Goal: Task Accomplishment & Management: Manage account settings

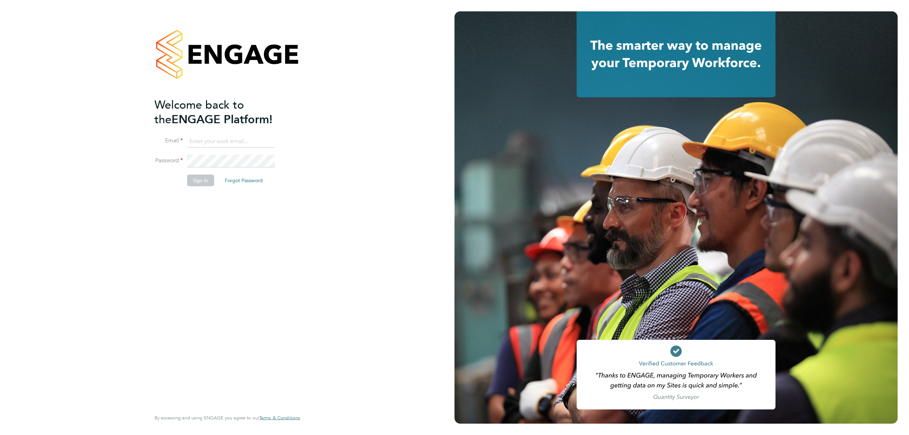
type input "j.crawley@oandb.co.uk"
click at [243, 153] on li "Email j.crawley@oandb.co.uk" at bounding box center [223, 145] width 138 height 20
click at [194, 188] on li "Sign In Forgot Password" at bounding box center [223, 184] width 138 height 18
click at [193, 181] on button "Sign In" at bounding box center [200, 180] width 27 height 11
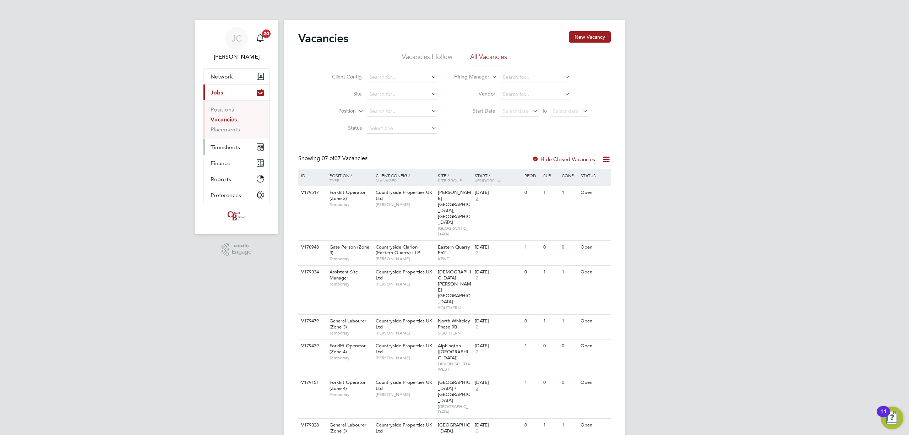
click at [228, 148] on span "Timesheets" at bounding box center [225, 147] width 29 height 7
click at [231, 126] on link "Timesheets" at bounding box center [225, 125] width 29 height 7
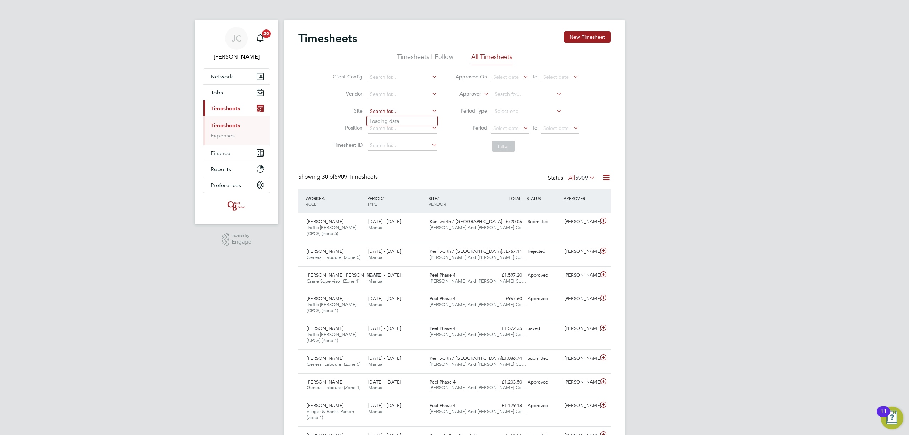
click at [378, 114] on input at bounding box center [402, 112] width 70 height 10
click at [407, 120] on li "[GEOGRAPHIC_DATA]" at bounding box center [423, 121] width 113 height 10
type input "[GEOGRAPHIC_DATA]"
click at [504, 150] on button "Filter" at bounding box center [503, 146] width 23 height 11
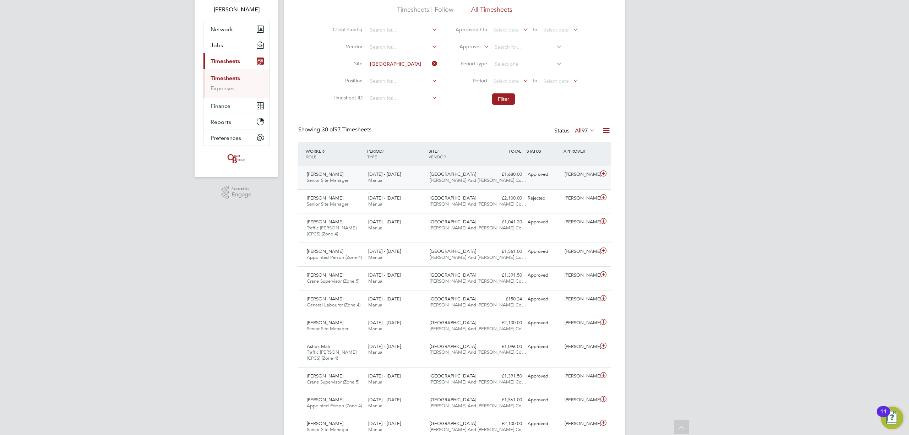
click at [446, 179] on span "[PERSON_NAME] And [PERSON_NAME] Co…" at bounding box center [478, 180] width 97 height 6
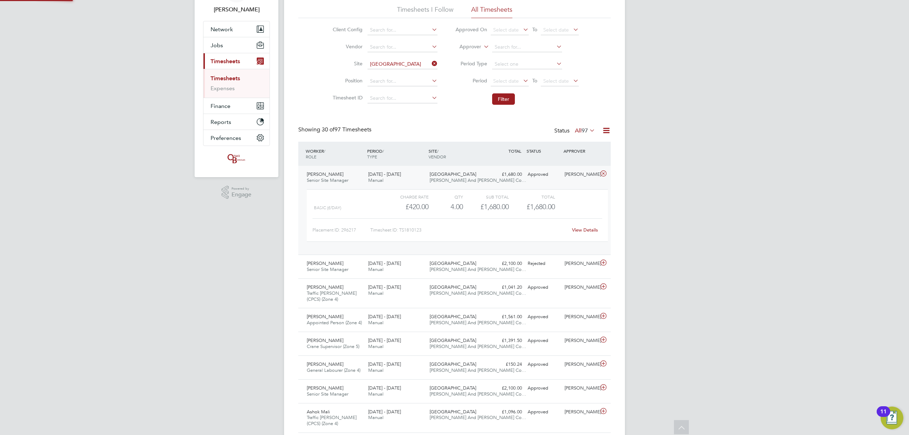
click at [446, 179] on span "[PERSON_NAME] And [PERSON_NAME] Co…" at bounding box center [478, 180] width 97 height 6
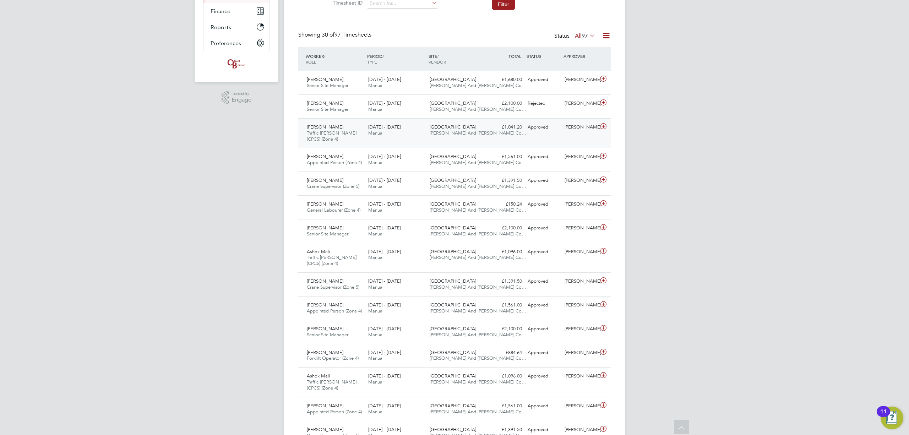
click at [506, 135] on div "Isaac Marfo Traffic Marshall (CPCS) (Zone 4) 18 - 24 Aug 2025 18 - 24 Aug 2025 …" at bounding box center [454, 133] width 312 height 30
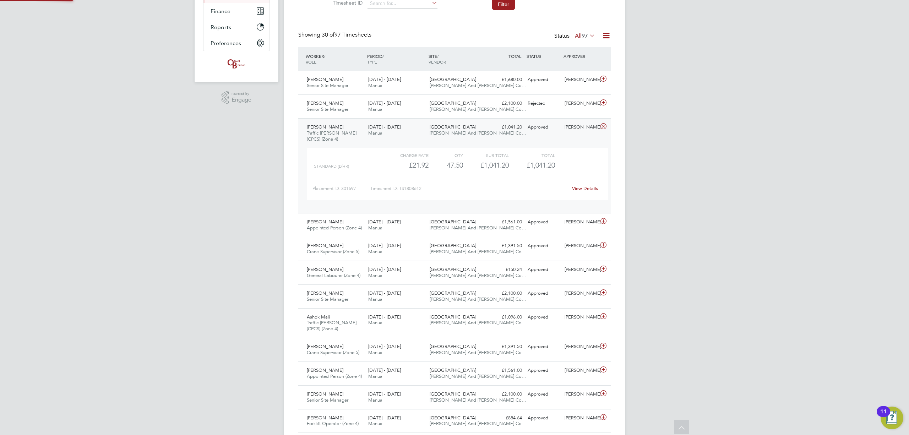
click at [508, 135] on div "Isaac Marfo Traffic Marshall (CPCS) (Zone 4) 18 - 24 Aug 2025 18 - 24 Aug 2025 …" at bounding box center [454, 165] width 312 height 95
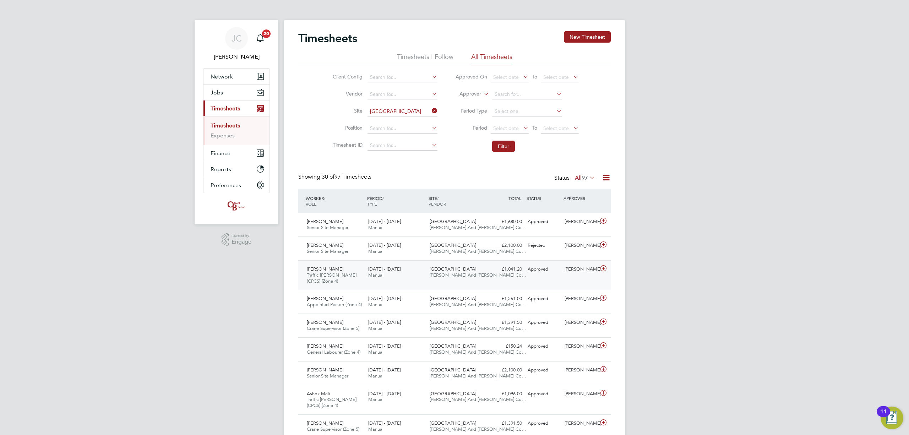
click at [425, 271] on div "[DATE] - [DATE] Manual" at bounding box center [395, 272] width 61 height 18
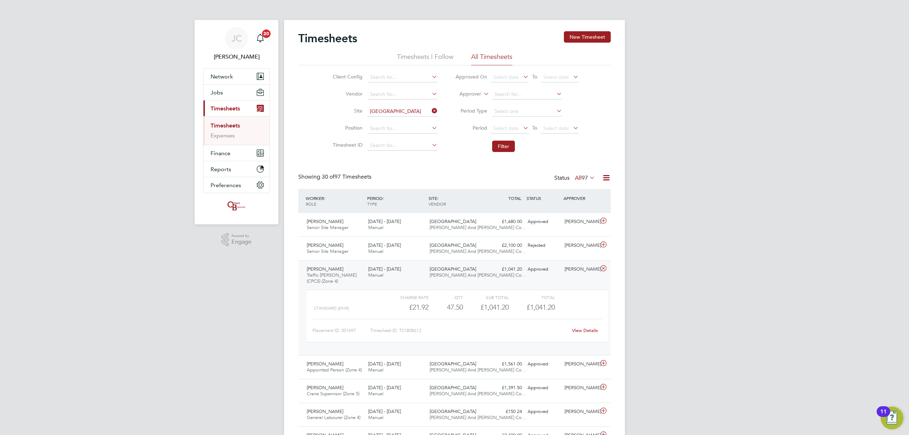
click at [425, 271] on div "[DATE] - [DATE] Manual" at bounding box center [395, 272] width 61 height 18
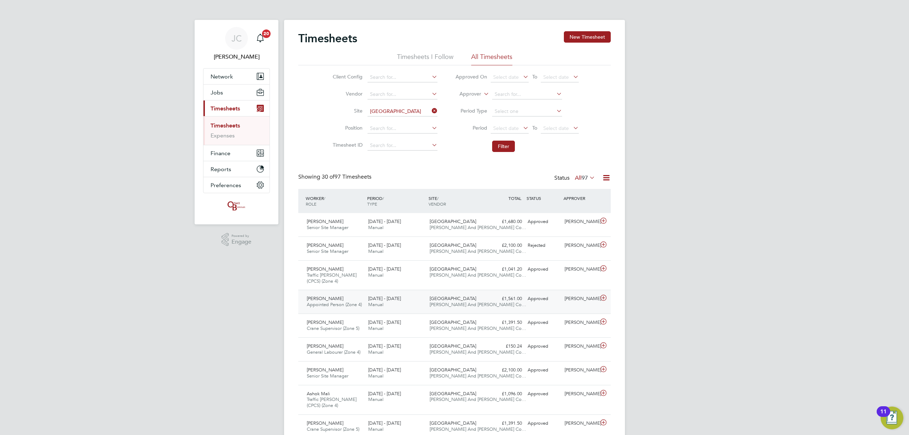
click at [404, 306] on div "[DATE] - [DATE] Manual" at bounding box center [395, 302] width 61 height 18
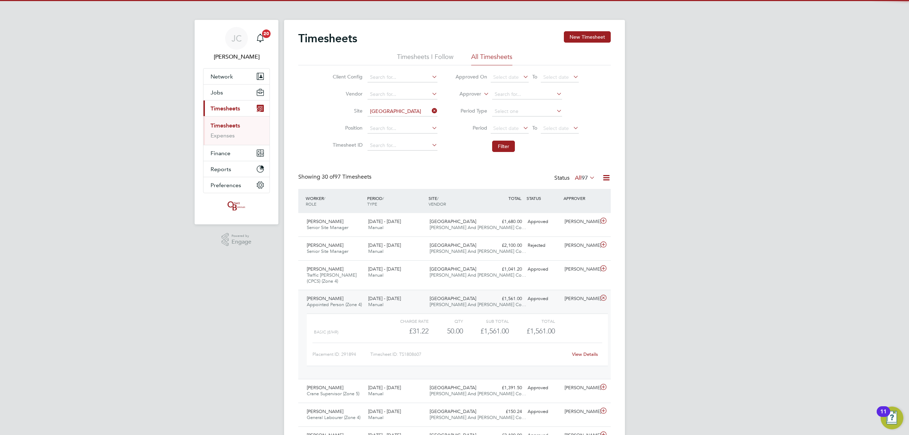
click at [404, 306] on div "[DATE] - [DATE] Manual" at bounding box center [395, 302] width 61 height 18
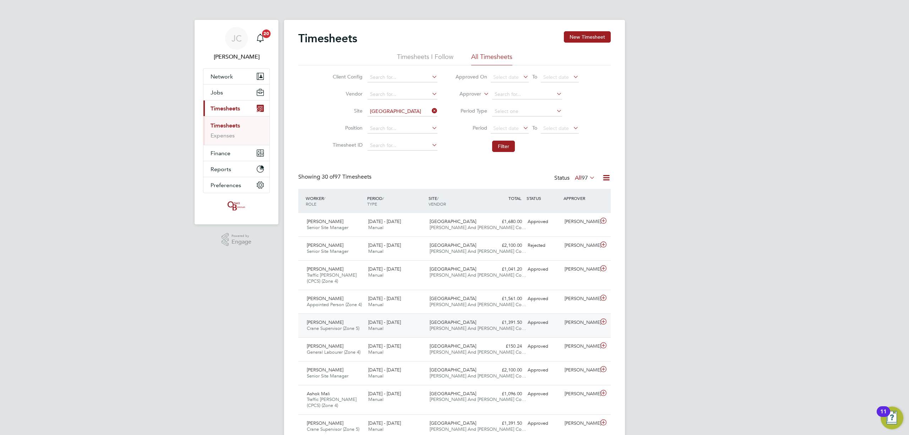
click at [407, 331] on div "[DATE] - [DATE] Manual" at bounding box center [395, 326] width 61 height 18
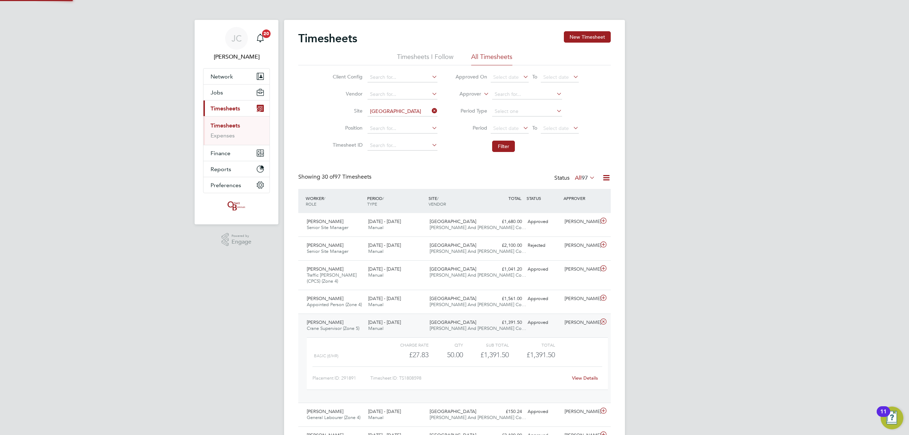
click at [407, 331] on div "[DATE] - [DATE] Manual" at bounding box center [395, 326] width 61 height 18
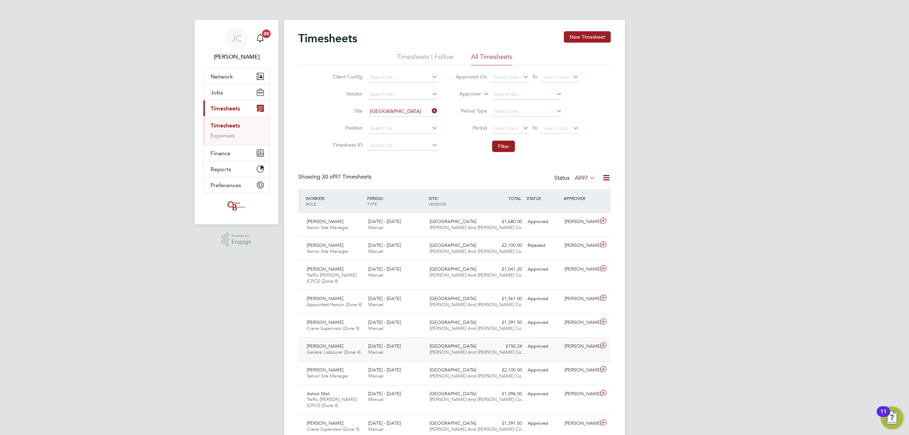
click at [407, 350] on div "[DATE] - [DATE] Manual" at bounding box center [395, 349] width 61 height 18
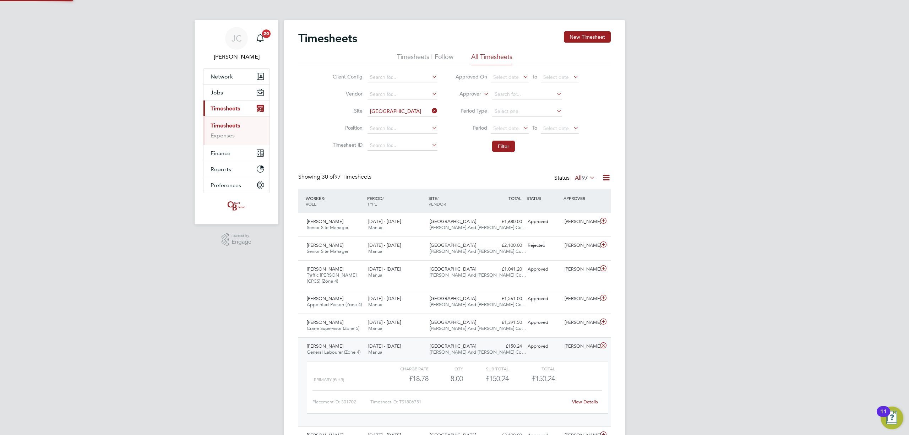
click at [407, 350] on div "[DATE] - [DATE] Manual" at bounding box center [395, 349] width 61 height 18
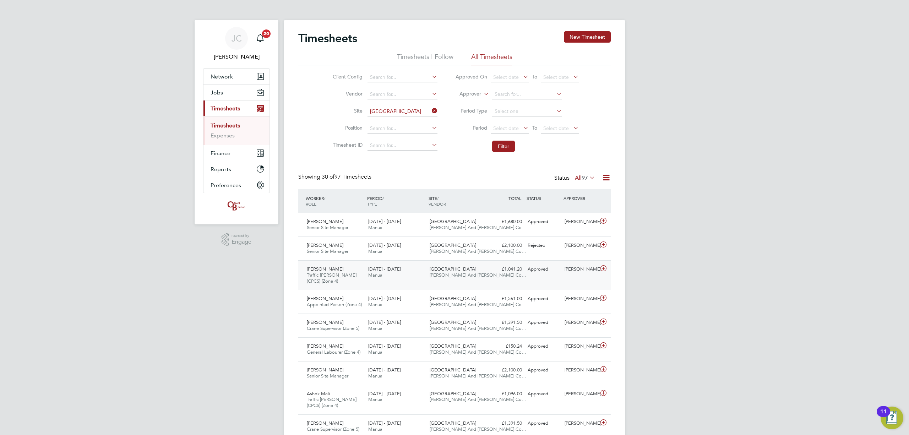
click at [479, 268] on div "Bath Road, Bristol O'Neill And Brennan Co…" at bounding box center [457, 272] width 61 height 18
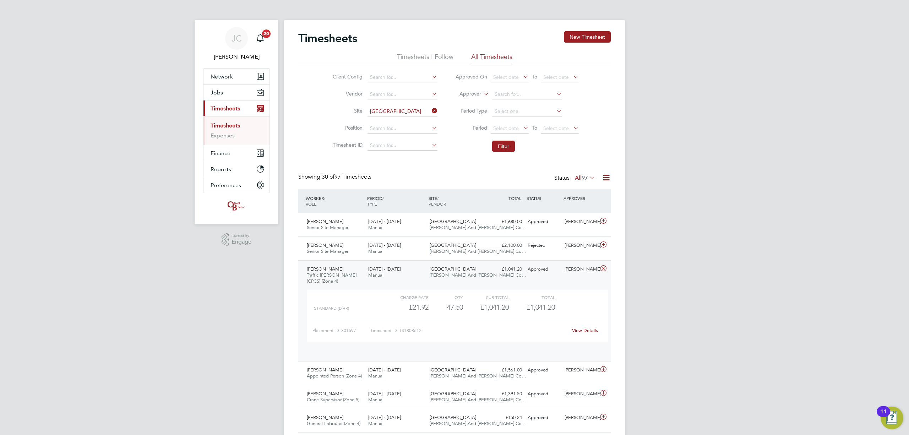
scroll to position [12, 69]
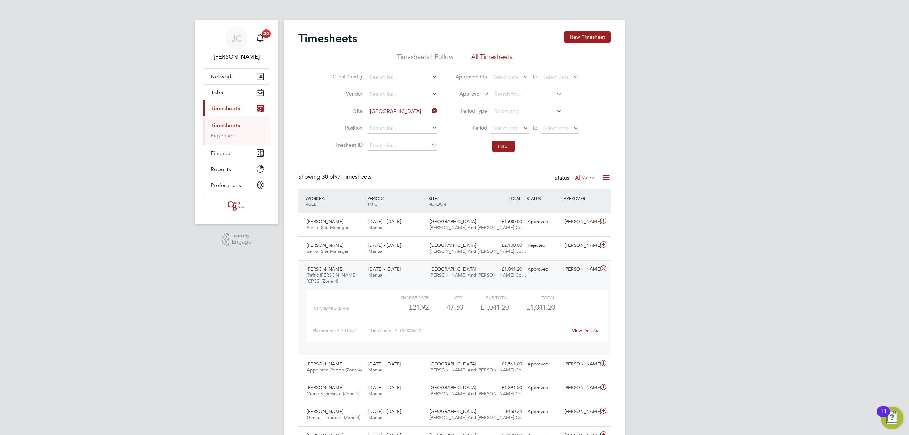
click at [479, 268] on div "Bath Road, Bristol O'Neill And Brennan Co…" at bounding box center [457, 272] width 61 height 18
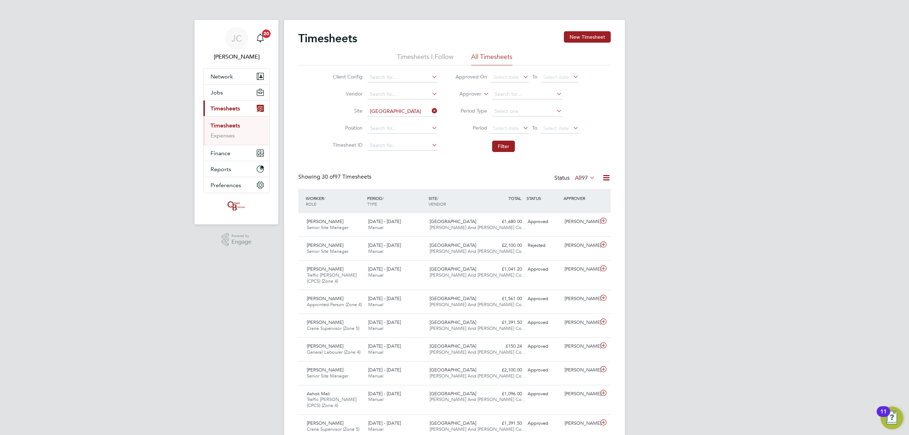
click at [464, 281] on div "Bath Road, Bristol O'Neill And Brennan Co…" at bounding box center [457, 272] width 61 height 18
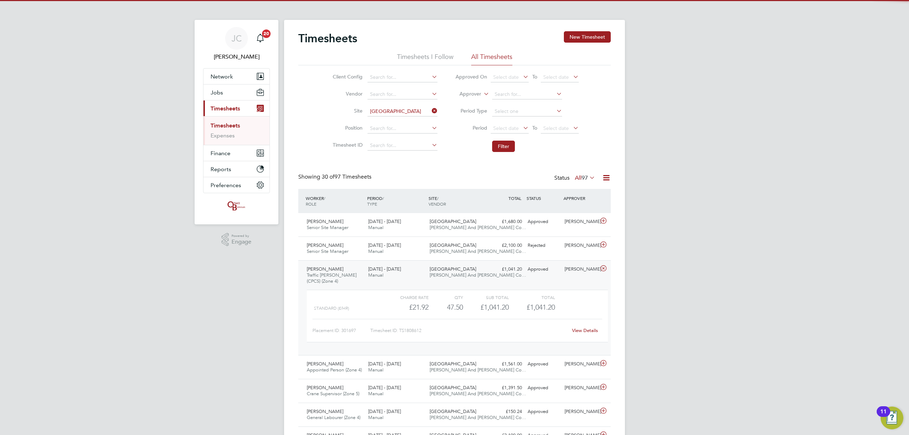
click at [422, 284] on div "Isaac Marfo Traffic Marshall (CPCS) (Zone 4) 18 - 24 Aug 2025 18 - 24 Aug 2025 …" at bounding box center [454, 307] width 312 height 95
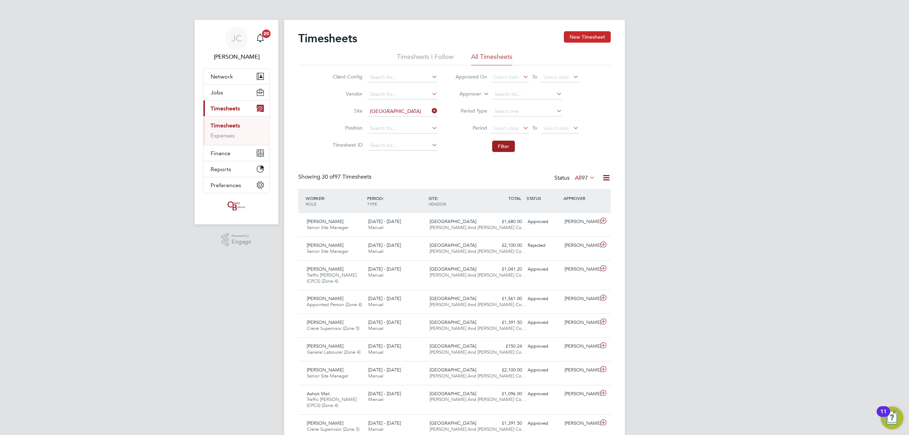
click at [577, 40] on button "New Timesheet" at bounding box center [587, 36] width 47 height 11
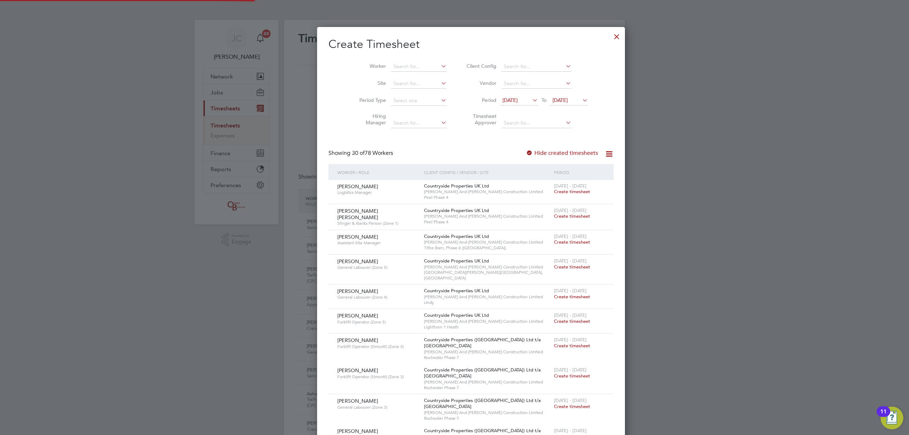
scroll to position [1171, 275]
click at [391, 87] on input at bounding box center [419, 84] width 56 height 10
click at [388, 92] on li "Bath Road, Bristol" at bounding box center [430, 93] width 113 height 10
type input "[GEOGRAPHIC_DATA]"
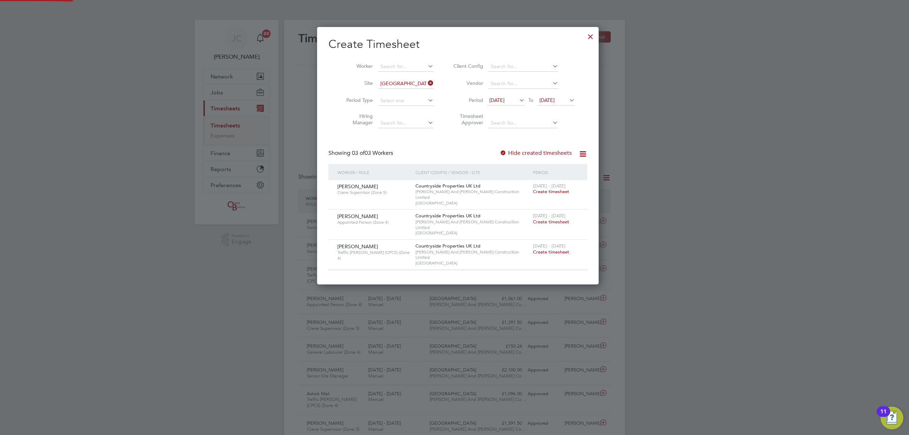
scroll to position [241, 275]
click at [585, 35] on div at bounding box center [590, 34] width 13 height 13
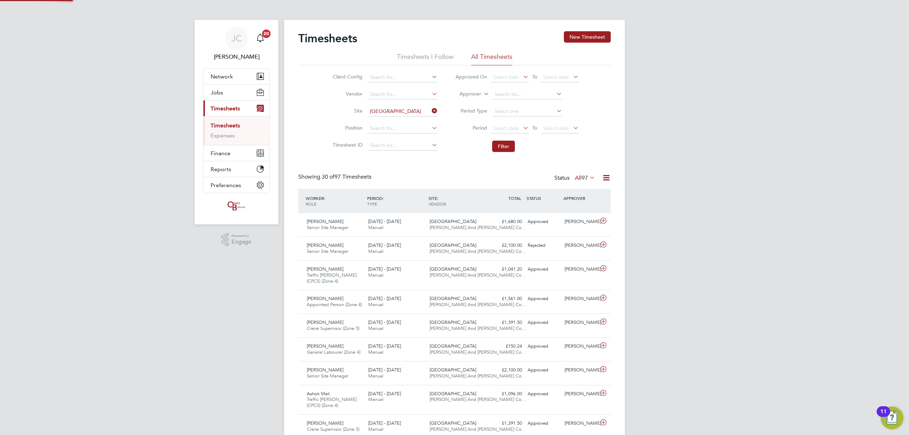
scroll to position [24, 62]
click at [515, 151] on li "Filter" at bounding box center [516, 146] width 141 height 18
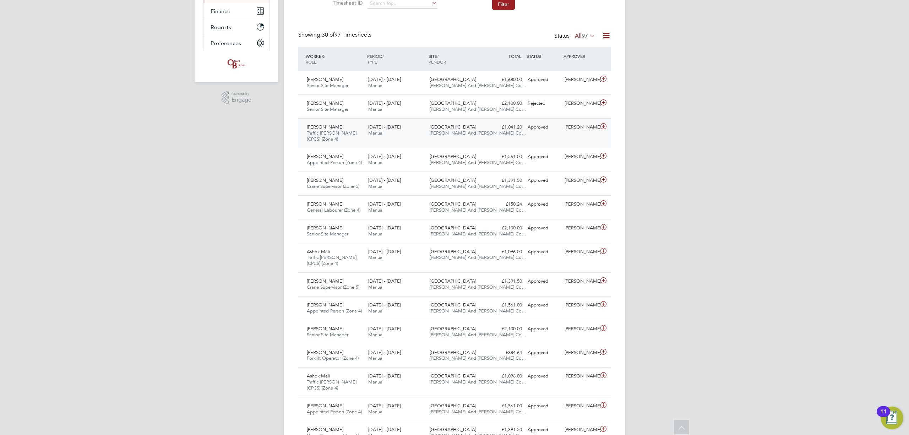
click at [405, 126] on div "[DATE] - [DATE] Manual" at bounding box center [395, 130] width 61 height 18
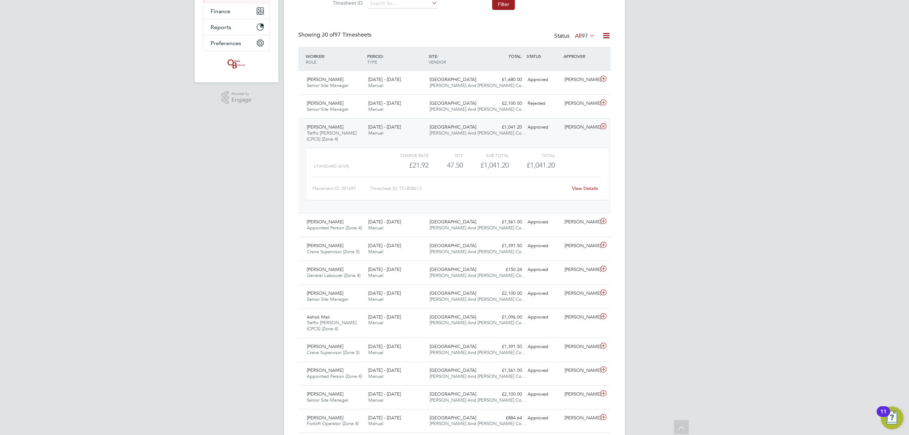
click at [405, 127] on div "[DATE] - [DATE] Manual" at bounding box center [395, 130] width 61 height 18
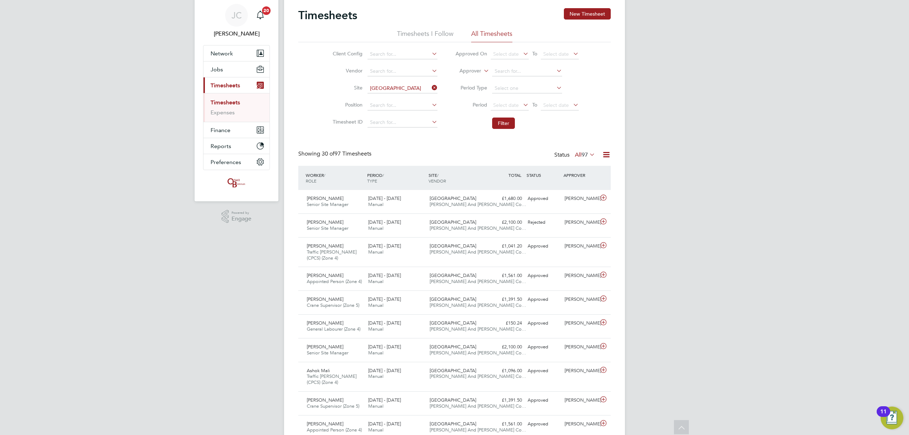
scroll to position [0, 0]
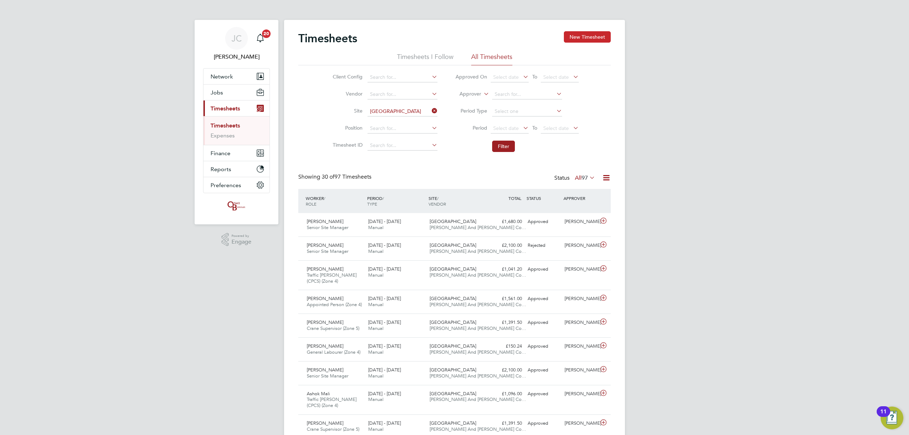
click at [585, 37] on button "New Timesheet" at bounding box center [587, 36] width 47 height 11
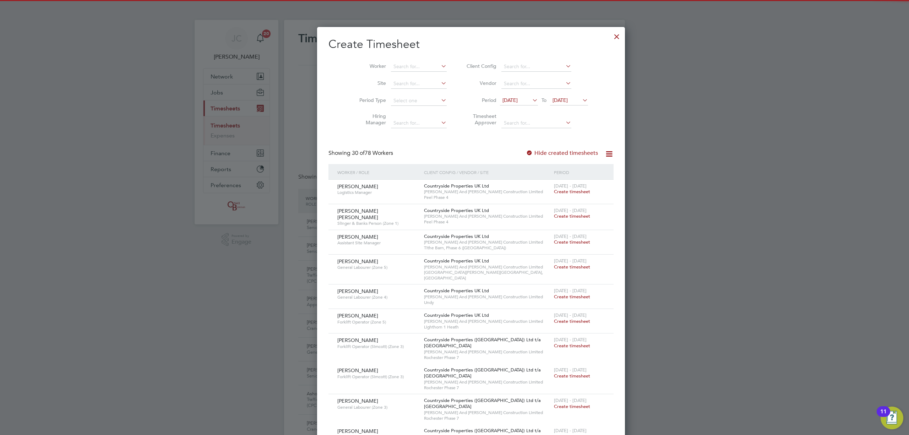
scroll to position [1171, 275]
click at [401, 87] on input at bounding box center [419, 84] width 56 height 10
click at [398, 96] on li "Bath Road, Bristol" at bounding box center [430, 93] width 113 height 10
type input "[GEOGRAPHIC_DATA]"
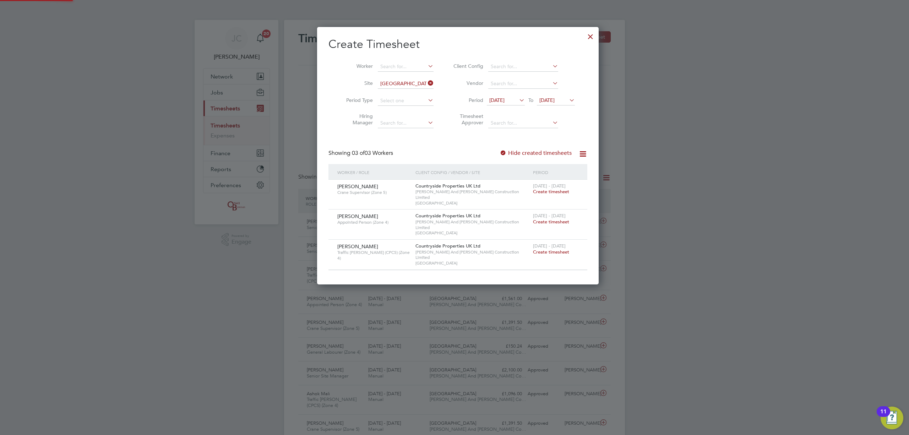
scroll to position [241, 275]
click at [550, 249] on span "Create timesheet" at bounding box center [551, 252] width 36 height 6
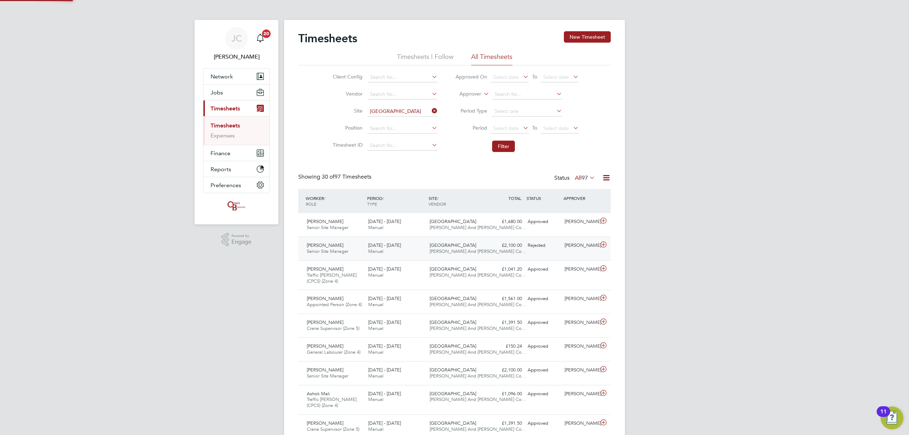
scroll to position [24, 62]
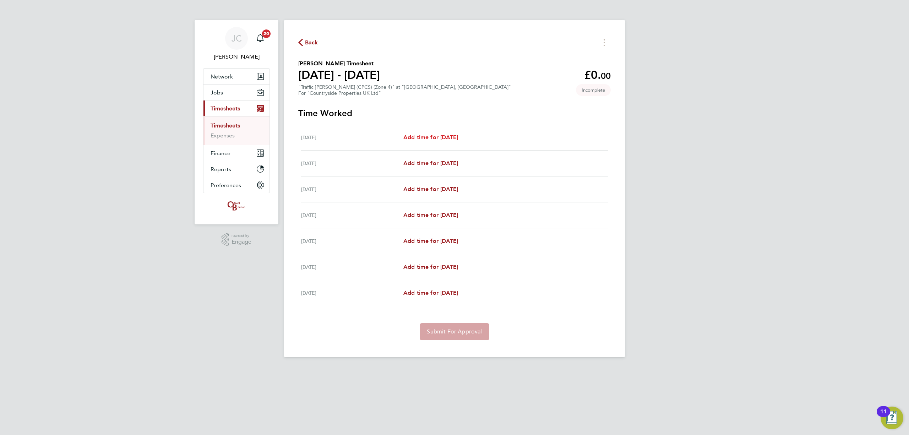
click at [438, 138] on span "Add time for [DATE]" at bounding box center [430, 137] width 55 height 7
select select "30"
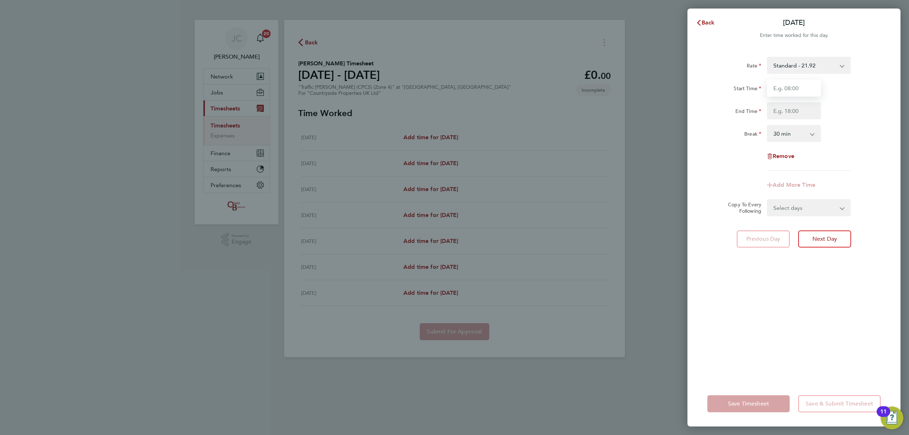
click at [804, 89] on input "Start Time" at bounding box center [794, 88] width 54 height 17
type input "08:00"
click at [787, 114] on input "End Time" at bounding box center [794, 110] width 54 height 17
type input "17:30"
click at [845, 104] on div "End Time 17:30" at bounding box center [793, 110] width 179 height 17
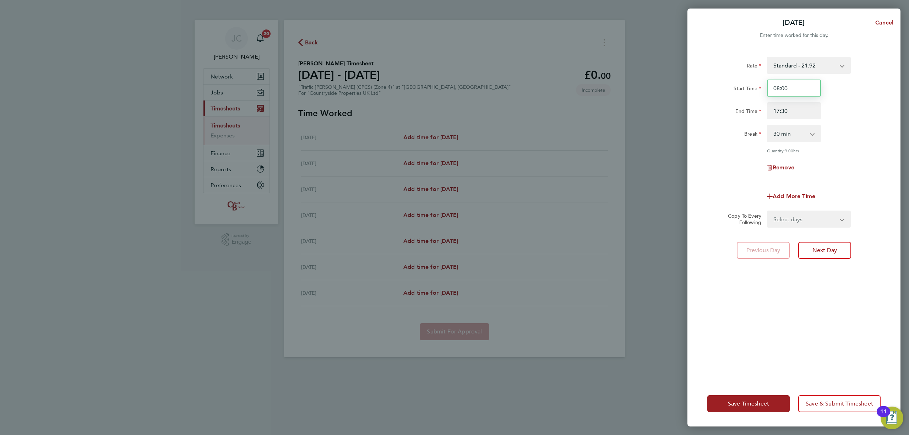
drag, startPoint x: 792, startPoint y: 91, endPoint x: 680, endPoint y: 87, distance: 111.6
click at [680, 87] on div "Mon 25 Aug Cancel Enter time worked for this day. Rate Standard - 21.92 Start T…" at bounding box center [454, 217] width 909 height 435
type input "07:30"
click at [848, 112] on div "End Time 17:30" at bounding box center [793, 110] width 179 height 17
click at [789, 206] on form "Rate Standard - 21.92 Start Time 07:30 End Time 17:30 Break 0 min 15 min 30 min…" at bounding box center [793, 142] width 173 height 171
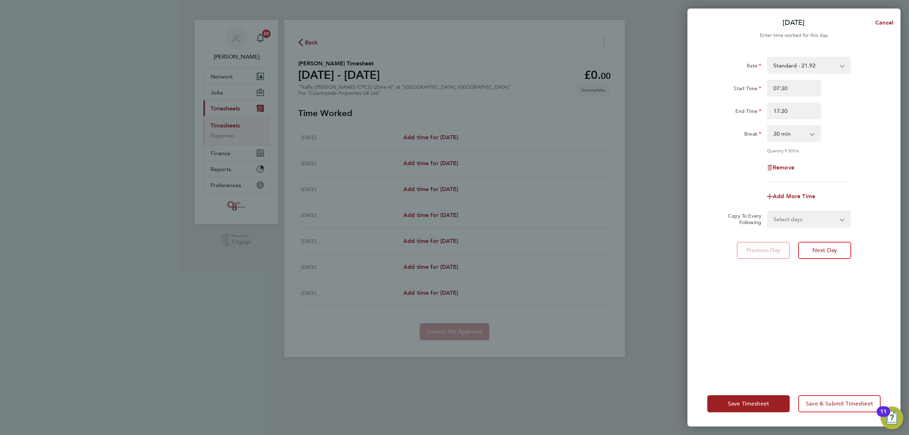
click at [790, 211] on div "Select days Day Weekday (Mon-Fri) Weekend (Sat-Sun) Tuesday Wednesday Thursday …" at bounding box center [809, 219] width 84 height 17
click at [790, 213] on select "Select days Day Weekday (Mon-Fri) Weekend (Sat-Sun) Tuesday Wednesday Thursday …" at bounding box center [805, 219] width 75 height 16
select select "DAY"
click at [768, 211] on select "Select days Day Weekday (Mon-Fri) Weekend (Sat-Sun) Tuesday Wednesday Thursday …" at bounding box center [805, 219] width 75 height 16
click at [800, 243] on select "26 Aug 2025 27 Aug 2025 28 Aug 2025 29 Aug 2025 30 Aug 2025 31 Aug 2025" at bounding box center [805, 242] width 74 height 16
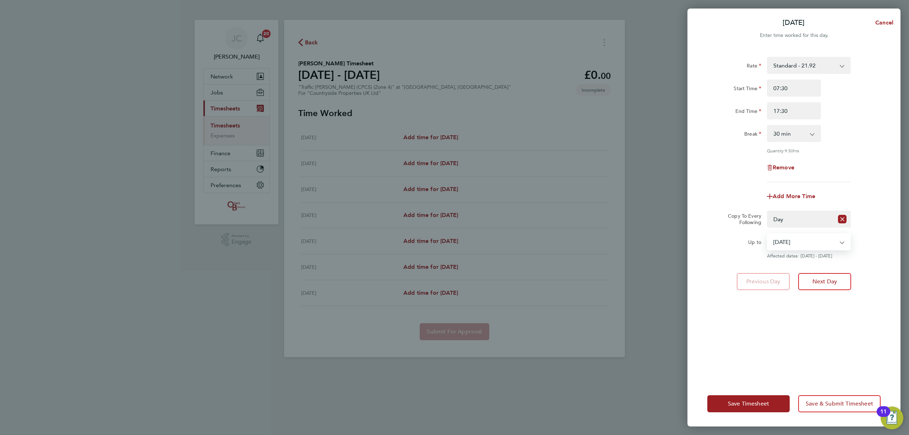
select select "[DATE]"
click at [768, 234] on select "26 Aug 2025 27 Aug 2025 28 Aug 2025 29 Aug 2025 30 Aug 2025 31 Aug 2025" at bounding box center [805, 242] width 74 height 16
click at [821, 407] on span "Save & Submit Timesheet" at bounding box center [839, 403] width 67 height 7
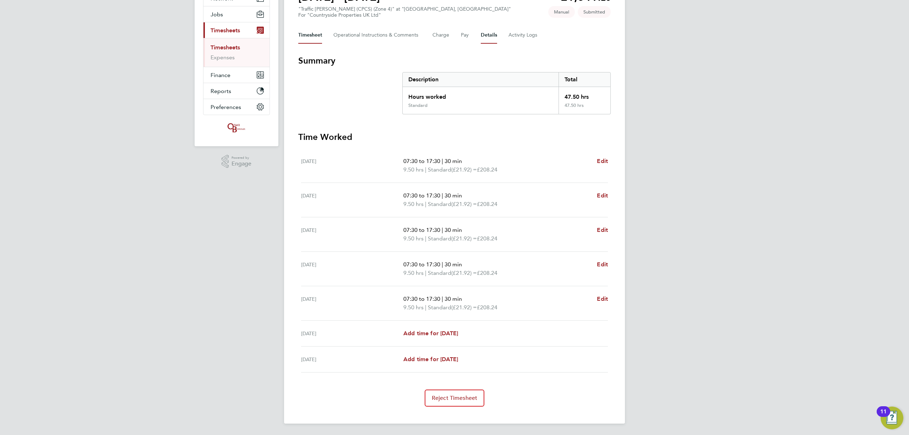
click at [482, 37] on button "Details" at bounding box center [489, 35] width 16 height 17
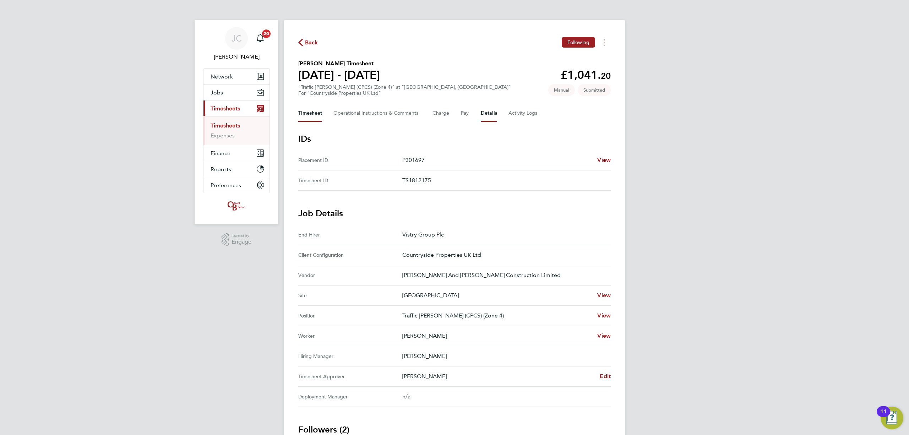
click at [307, 118] on button "Timesheet" at bounding box center [310, 113] width 24 height 17
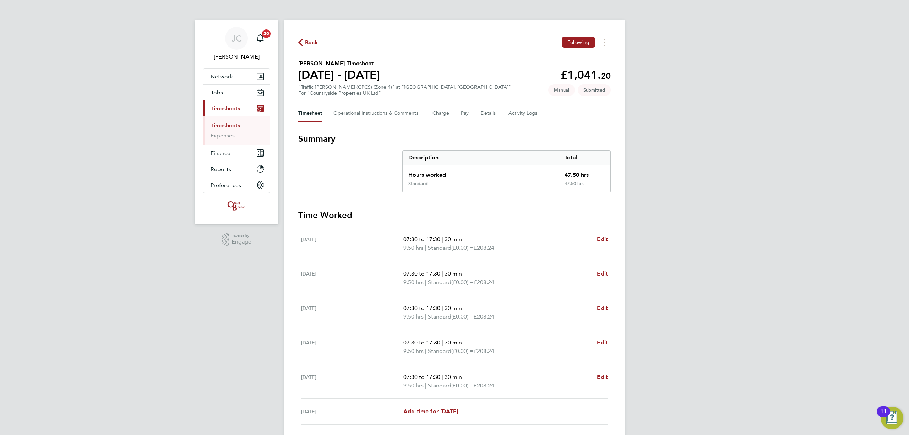
click at [312, 43] on span "Back" at bounding box center [311, 42] width 13 height 9
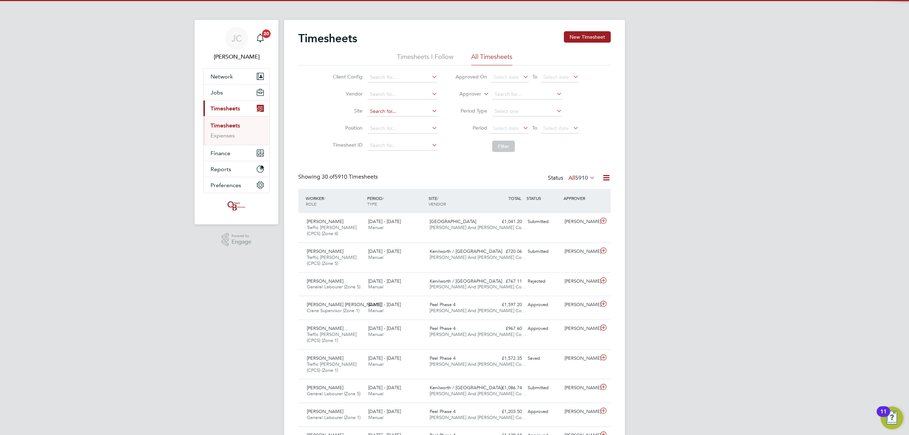
click at [378, 110] on input at bounding box center [402, 112] width 70 height 10
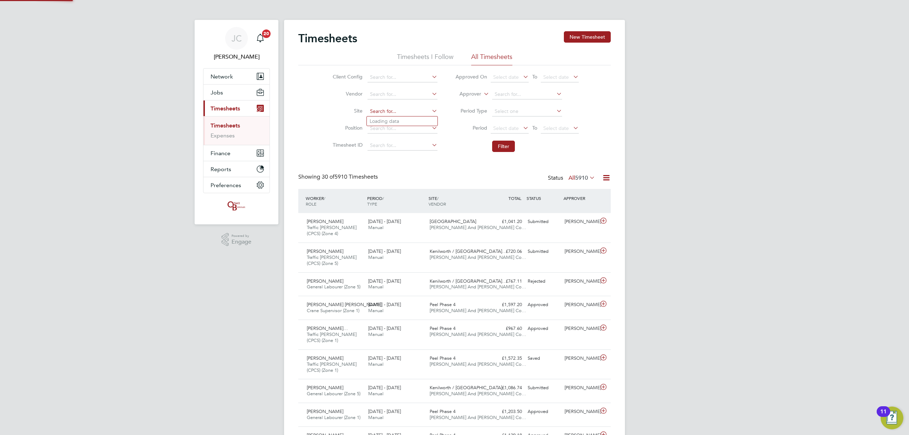
click at [395, 111] on input at bounding box center [402, 112] width 70 height 10
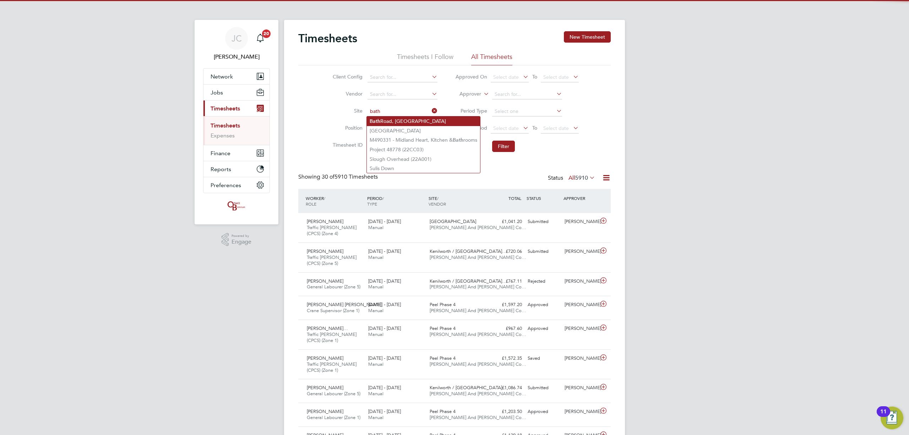
click at [394, 122] on li "Bath Road, Bristol" at bounding box center [423, 121] width 113 height 10
type input "[GEOGRAPHIC_DATA]"
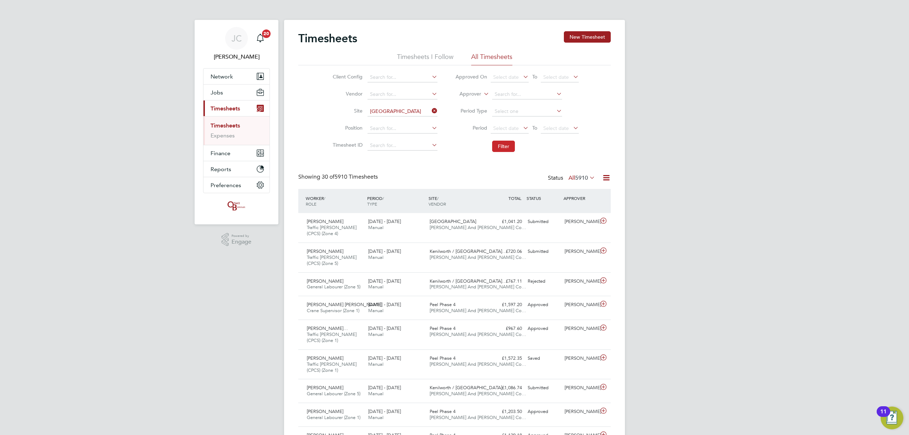
click at [512, 146] on button "Filter" at bounding box center [503, 146] width 23 height 11
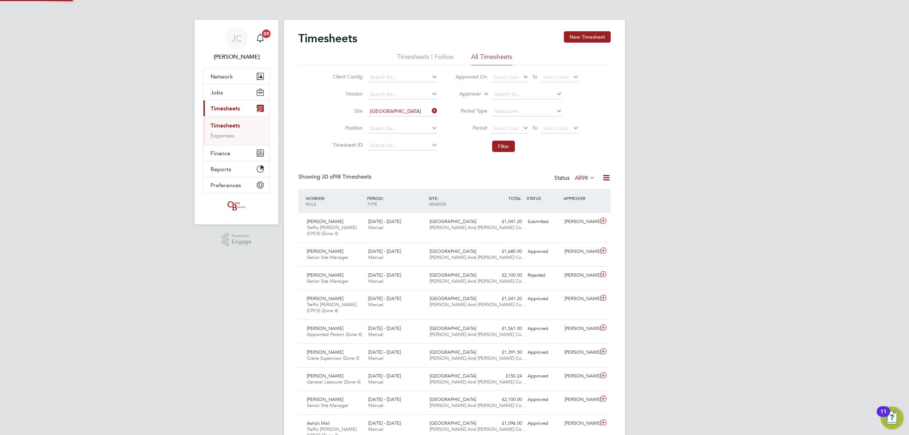
scroll to position [18, 62]
click at [577, 37] on button "New Timesheet" at bounding box center [587, 36] width 47 height 11
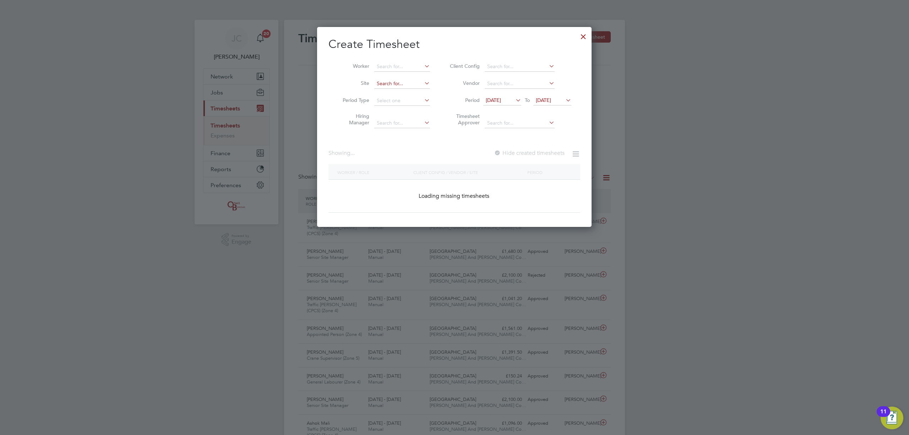
click at [389, 81] on input at bounding box center [402, 84] width 56 height 10
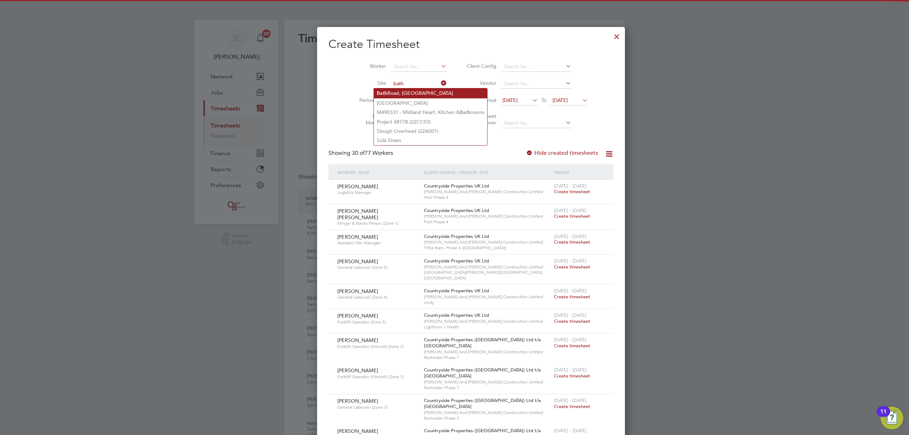
click at [386, 90] on b "Bath" at bounding box center [382, 93] width 11 height 6
type input "[GEOGRAPHIC_DATA]"
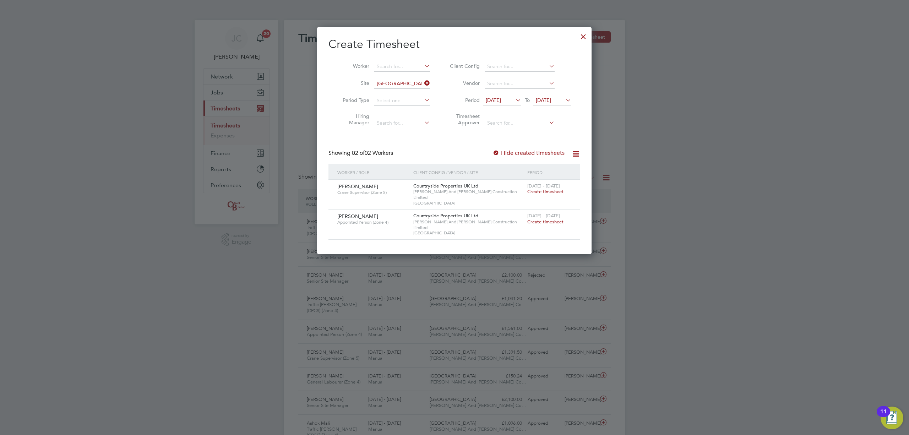
click at [538, 192] on span "Create timesheet" at bounding box center [545, 192] width 36 height 6
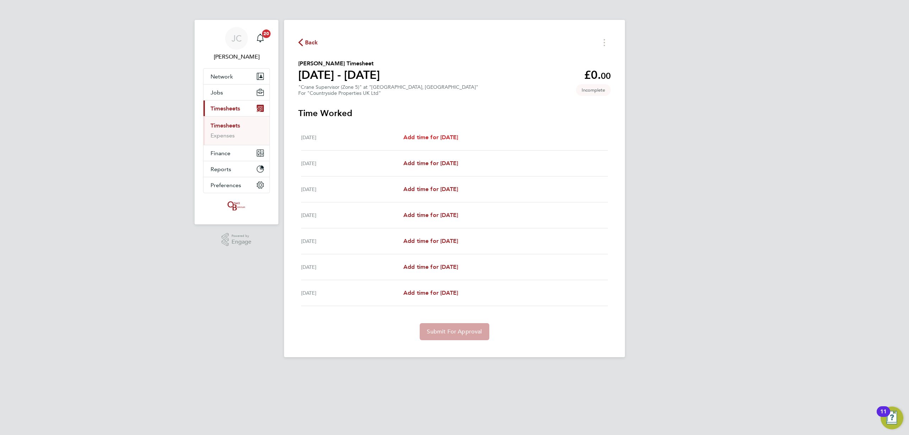
click at [433, 140] on span "Add time for [DATE]" at bounding box center [430, 137] width 55 height 7
select select "30"
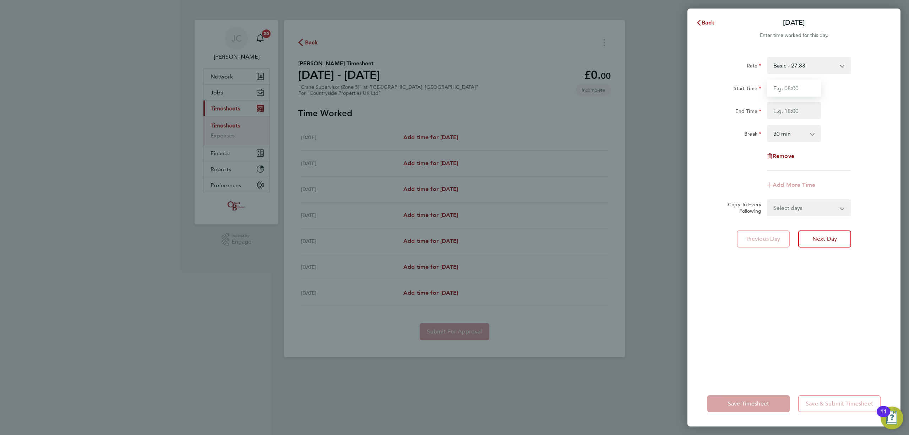
click at [798, 95] on input "Start Time" at bounding box center [794, 88] width 54 height 17
type input "07:00"
click at [797, 112] on input "End Time" at bounding box center [794, 110] width 54 height 17
type input "17:30"
click at [842, 127] on div "Break 0 min 15 min 30 min 45 min 60 min 75 min 90 min" at bounding box center [793, 133] width 179 height 17
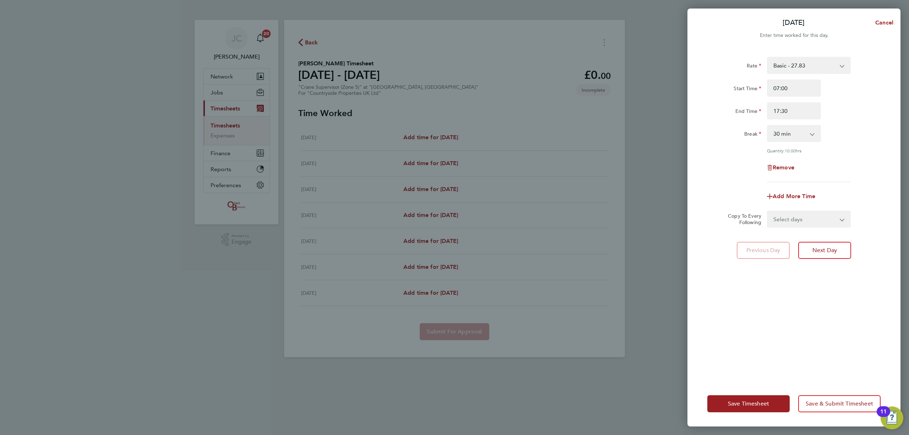
drag, startPoint x: 824, startPoint y: 214, endPoint x: 823, endPoint y: 221, distance: 6.4
click at [824, 215] on select "Select days Day Weekday (Mon-Fri) Weekend (Sat-Sun) Tuesday Wednesday Thursday …" at bounding box center [805, 219] width 75 height 16
select select "WEEKDAY"
click at [768, 211] on select "Select days Day Weekday (Mon-Fri) Weekend (Sat-Sun) Tuesday Wednesday Thursday …" at bounding box center [805, 219] width 75 height 16
select select "[DATE]"
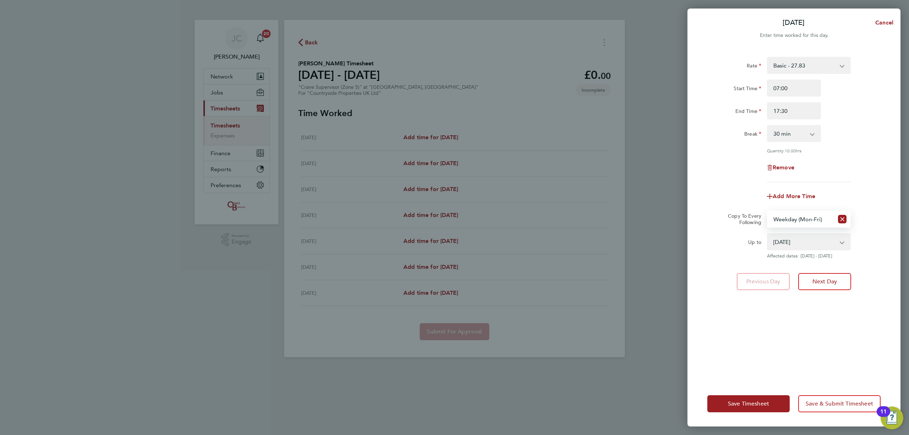
click at [802, 217] on select "Select days Day Weekday (Mon-Fri) Weekend (Sat-Sun) Tuesday Wednesday Thursday …" at bounding box center [801, 219] width 66 height 16
select select "DAY"
click at [768, 211] on select "Select days Day Weekday (Mon-Fri) Weekend (Sat-Sun) Tuesday Wednesday Thursday …" at bounding box center [801, 219] width 66 height 16
click at [804, 240] on select "26 Aug 2025 27 Aug 2025 28 Aug 2025 29 Aug 2025 30 Aug 2025 31 Aug 2025" at bounding box center [805, 242] width 74 height 16
select select "[DATE]"
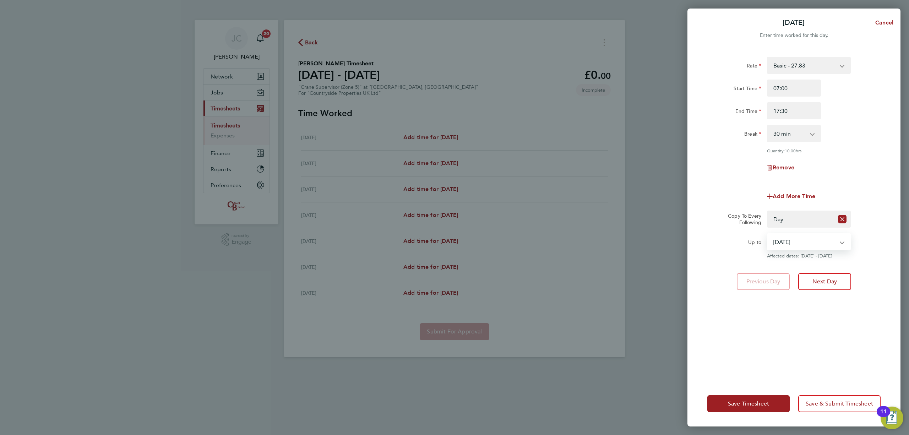
click at [768, 234] on select "26 Aug 2025 27 Aug 2025 28 Aug 2025 29 Aug 2025 30 Aug 2025 31 Aug 2025" at bounding box center [805, 242] width 74 height 16
click at [867, 211] on div "Copy To Every Following Select days Day Weekday (Mon-Fri) Weekend (Sat-Sun) Tue…" at bounding box center [793, 219] width 179 height 17
click at [837, 405] on span "Save & Submit Timesheet" at bounding box center [839, 403] width 67 height 7
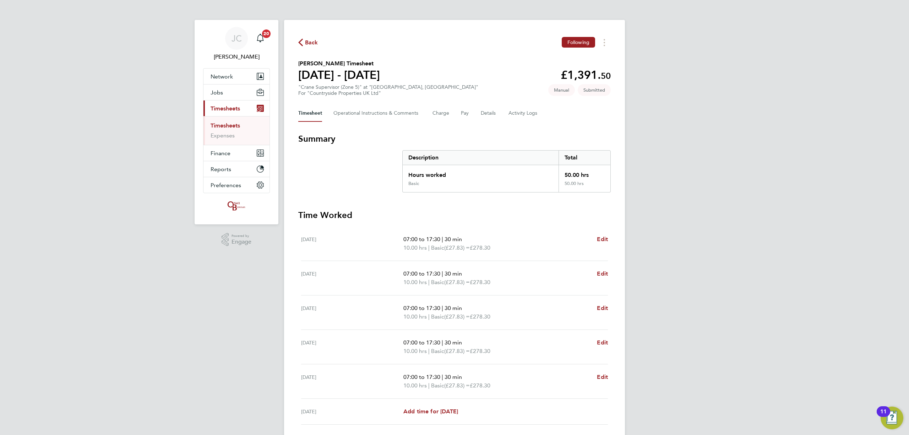
click at [307, 38] on button "Back" at bounding box center [308, 42] width 20 height 9
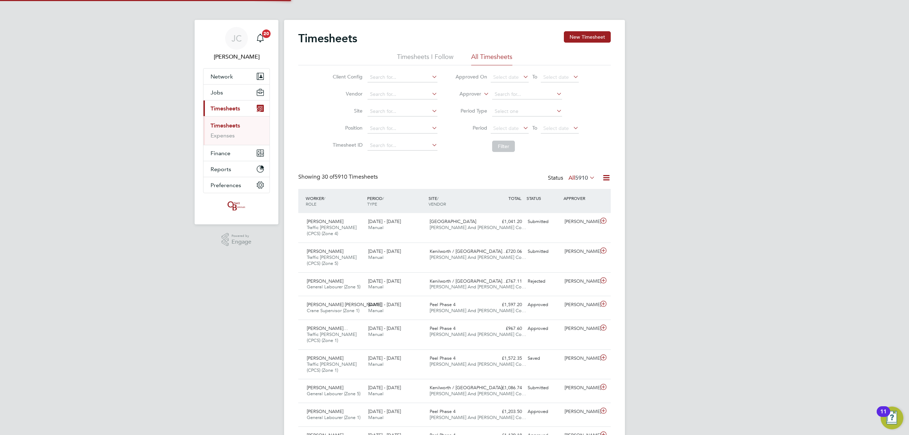
scroll to position [18, 62]
click at [402, 107] on input at bounding box center [402, 112] width 70 height 10
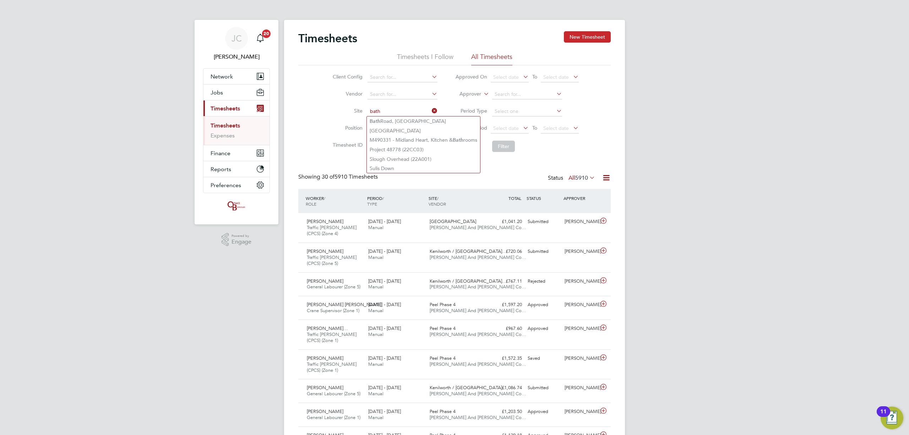
type input "bath"
click at [588, 36] on button "New Timesheet" at bounding box center [587, 36] width 47 height 11
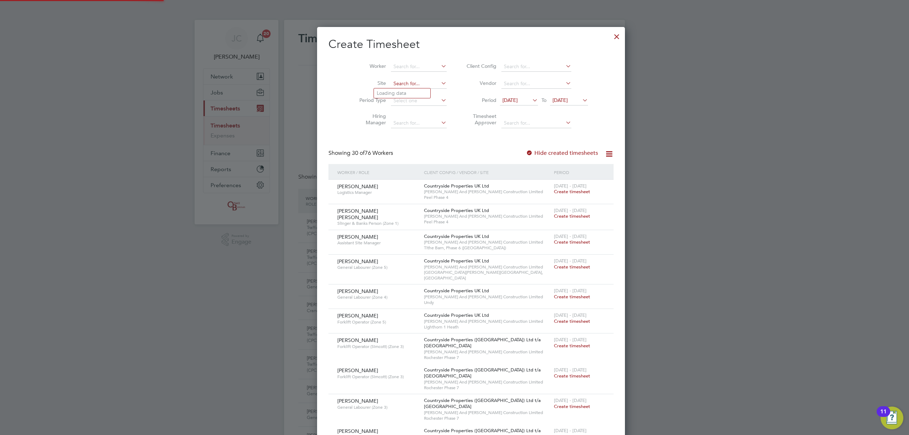
click at [391, 84] on input at bounding box center [419, 84] width 56 height 10
click at [405, 94] on li "Bath Road, Bristol" at bounding box center [430, 93] width 113 height 10
type input "[GEOGRAPHIC_DATA]"
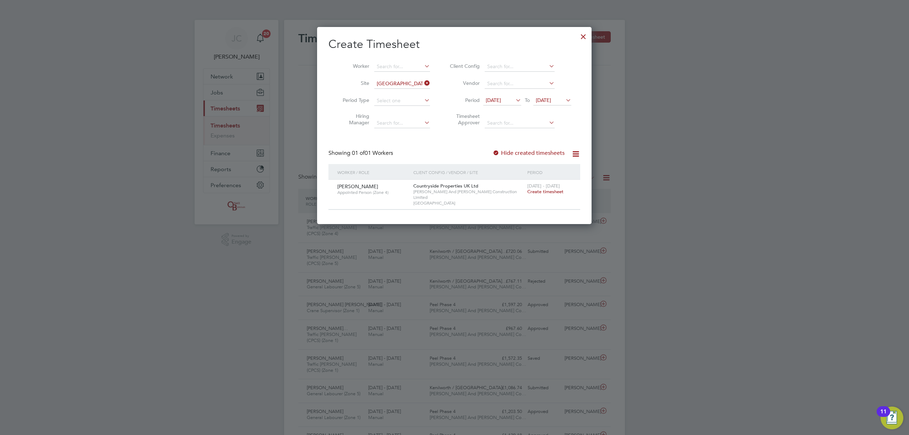
click at [555, 194] on span "Create timesheet" at bounding box center [545, 192] width 36 height 6
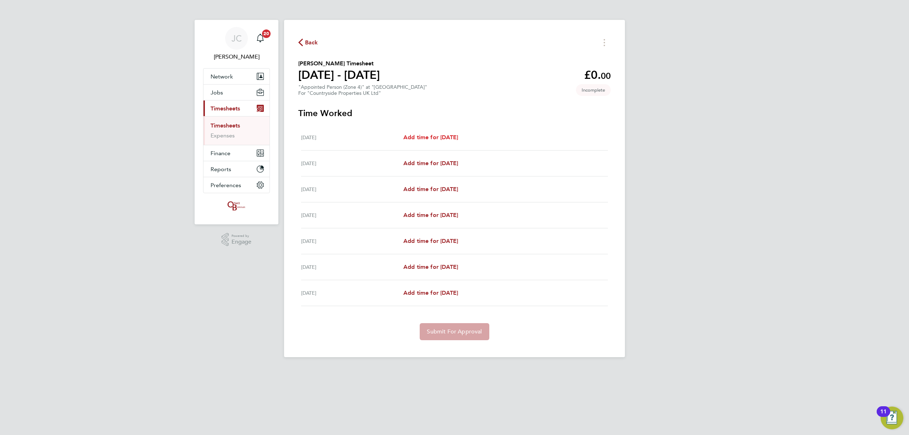
click at [432, 133] on link "Add time for [DATE]" at bounding box center [430, 137] width 55 height 9
select select "30"
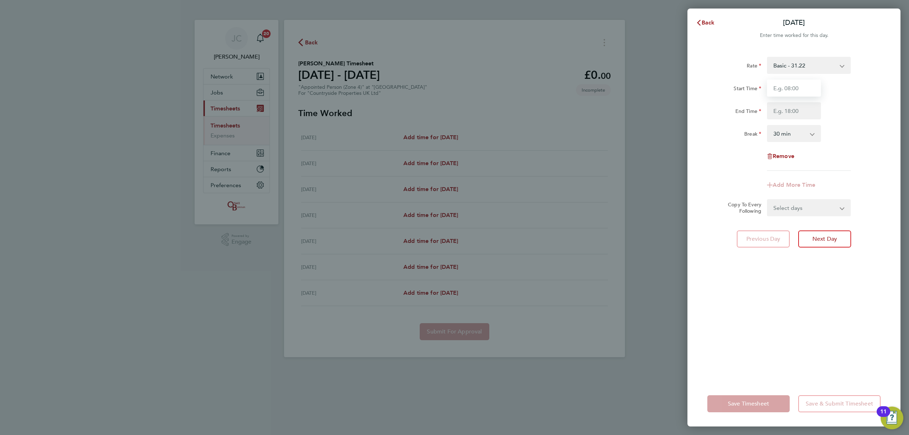
click at [800, 90] on input "Start Time" at bounding box center [794, 88] width 54 height 17
type input "07:00"
click at [793, 107] on input "End Time" at bounding box center [794, 110] width 54 height 17
type input "17:30"
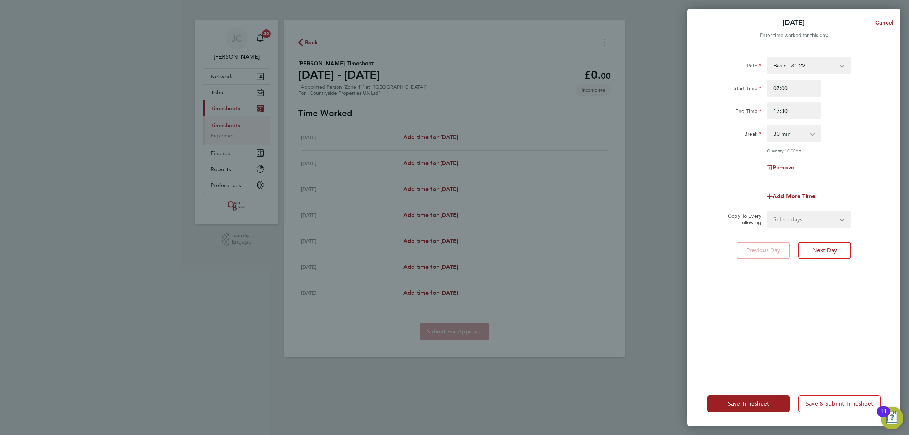
click at [846, 116] on div "End Time 17:30" at bounding box center [793, 110] width 179 height 17
drag, startPoint x: 823, startPoint y: 209, endPoint x: 827, endPoint y: 204, distance: 6.8
click at [825, 209] on form "Rate Basic - 31.22 Start Time 07:00 End Time 17:30 Break 0 min 15 min 30 min 45…" at bounding box center [793, 142] width 173 height 171
click at [820, 216] on select "Select days Day Weekday (Mon-Fri) Weekend (Sat-Sun) Tuesday Wednesday Thursday …" at bounding box center [805, 219] width 75 height 16
select select "DAY"
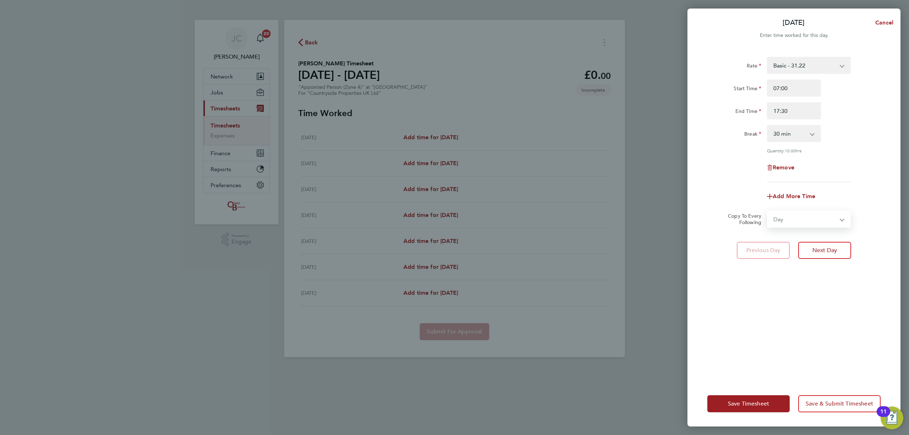
click at [768, 211] on select "Select days Day Weekday (Mon-Fri) Weekend (Sat-Sun) Tuesday Wednesday Thursday …" at bounding box center [805, 219] width 75 height 16
click at [782, 245] on select "26 Aug 2025 27 Aug 2025 28 Aug 2025 29 Aug 2025 30 Aug 2025 31 Aug 2025" at bounding box center [805, 242] width 74 height 16
select select "[DATE]"
click at [768, 234] on select "26 Aug 2025 27 Aug 2025 28 Aug 2025 29 Aug 2025 30 Aug 2025 31 Aug 2025" at bounding box center [805, 242] width 74 height 16
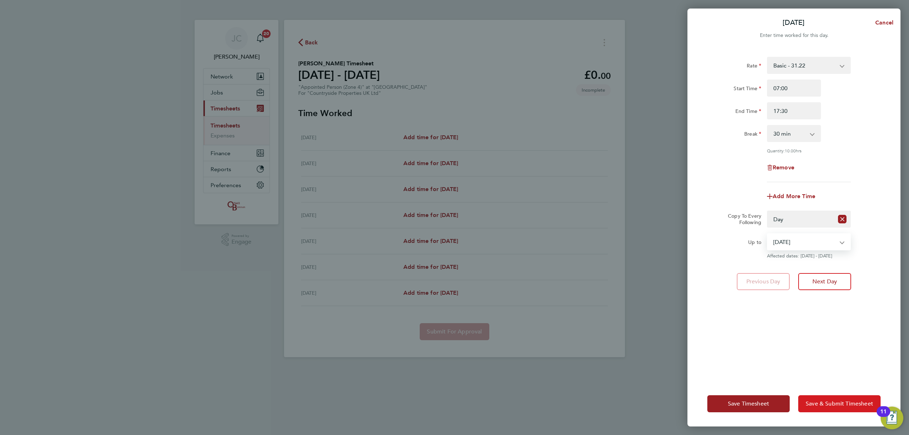
click at [842, 400] on span "Save & Submit Timesheet" at bounding box center [839, 403] width 67 height 7
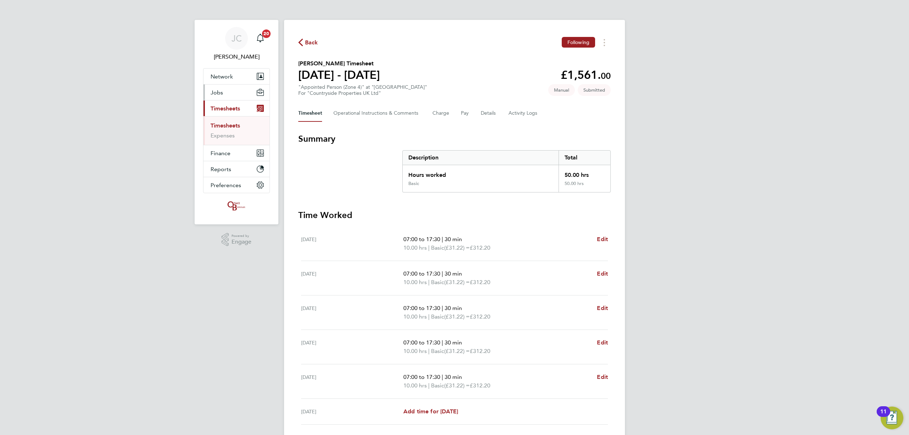
click at [225, 97] on button "Jobs" at bounding box center [236, 92] width 66 height 16
click at [228, 120] on link "Vacancies" at bounding box center [223, 119] width 25 height 7
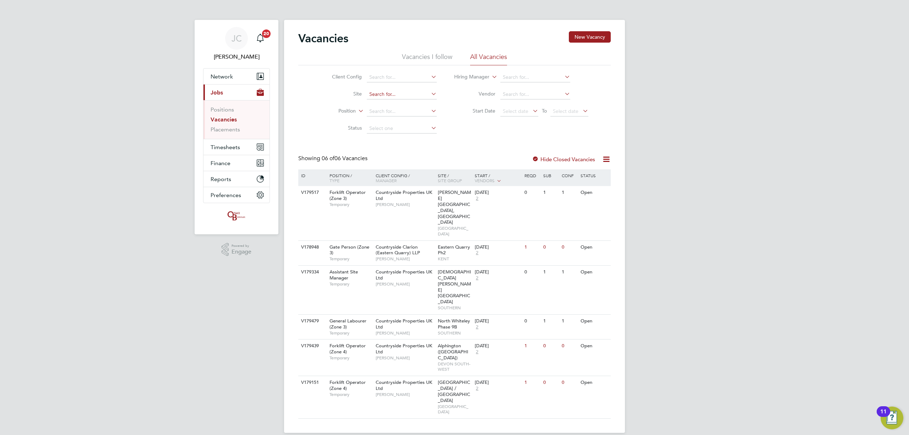
click at [385, 95] on input at bounding box center [402, 94] width 70 height 10
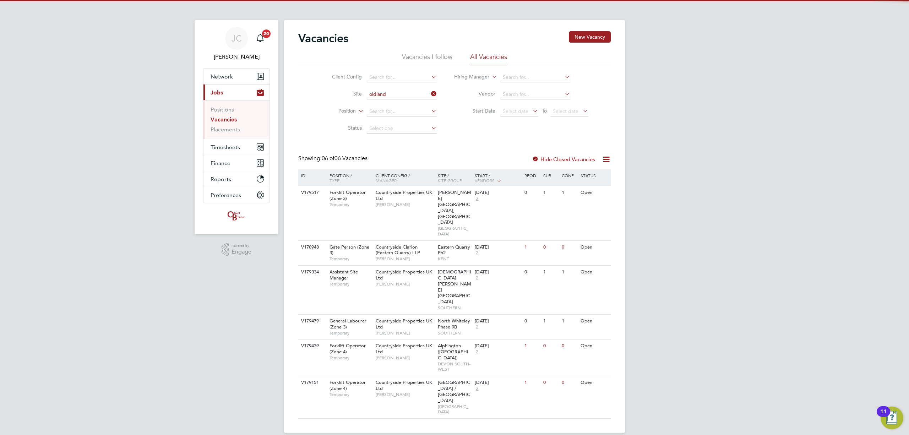
click at [388, 104] on li "Oldland Common" at bounding box center [401, 104] width 71 height 10
type input "[GEOGRAPHIC_DATA]"
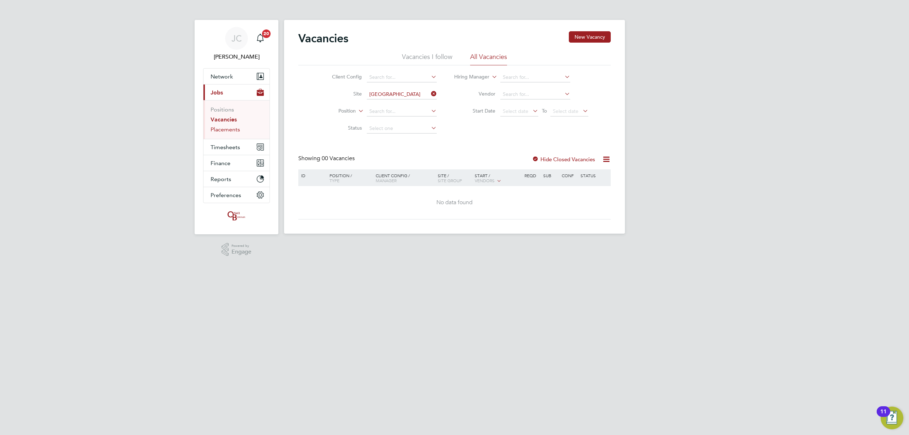
click at [238, 132] on link "Placements" at bounding box center [225, 129] width 29 height 7
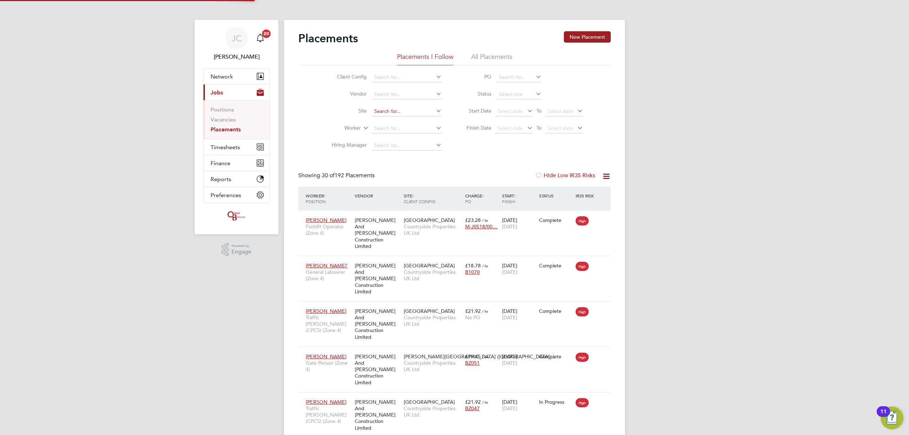
scroll to position [26, 62]
click at [397, 109] on input at bounding box center [407, 112] width 70 height 10
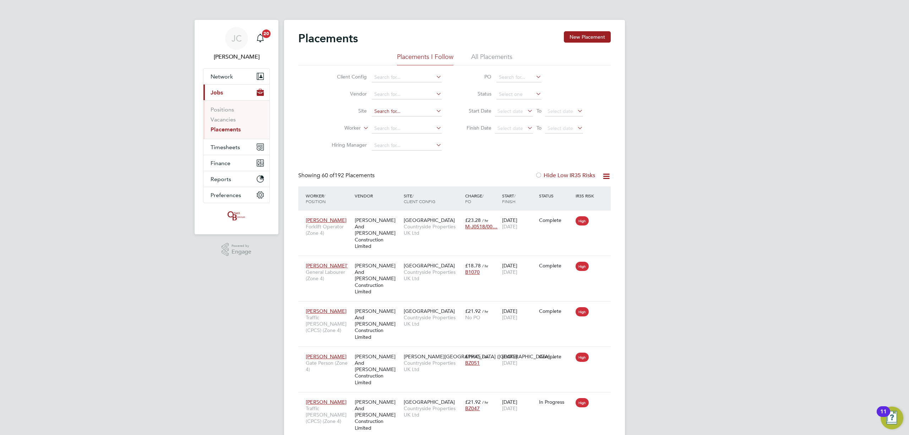
click at [386, 109] on input at bounding box center [407, 112] width 70 height 10
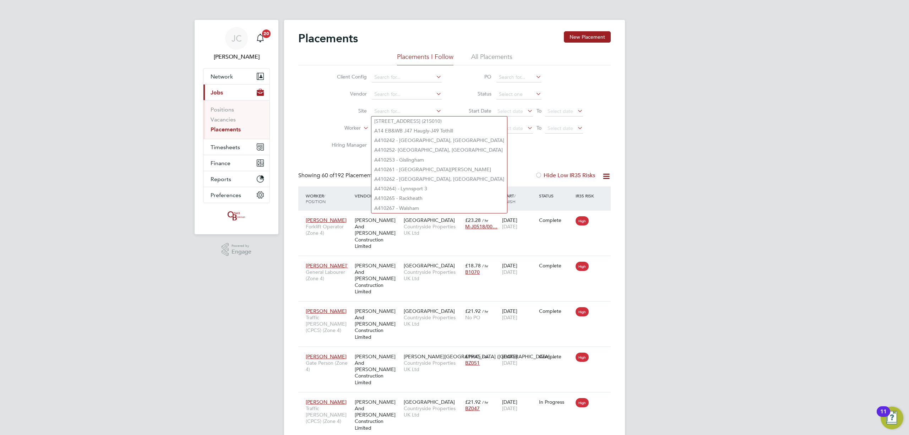
type input "n"
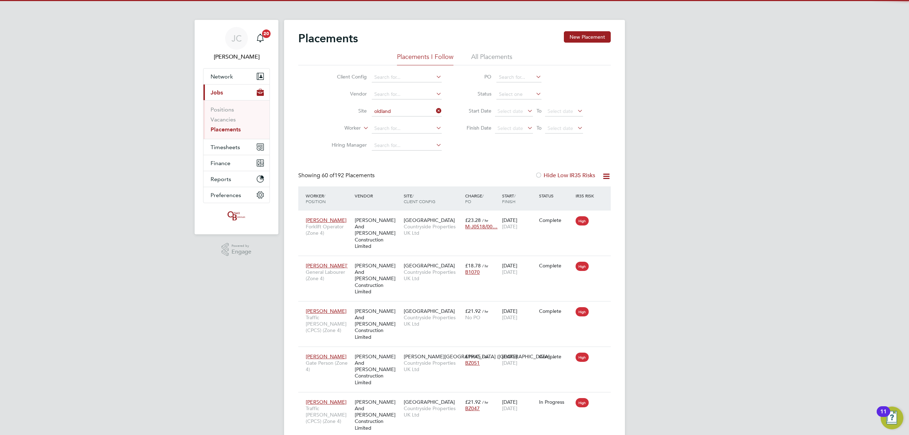
click at [403, 122] on li "Oldland Common" at bounding box center [406, 121] width 71 height 10
type input "[GEOGRAPHIC_DATA]"
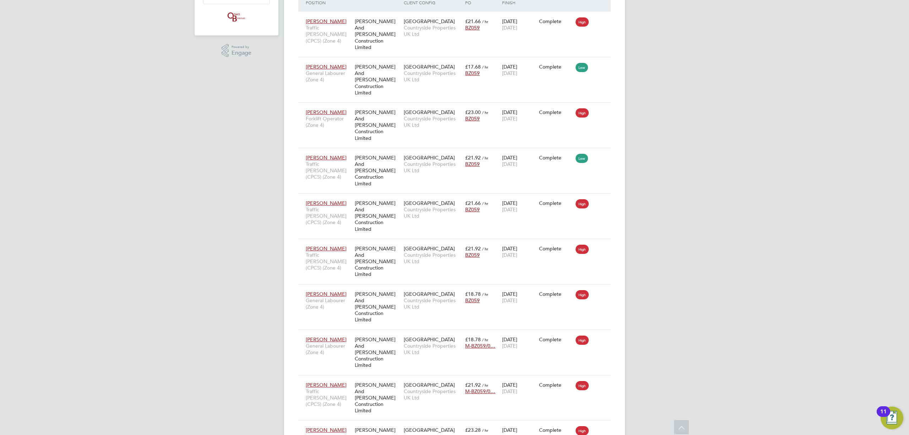
drag, startPoint x: 749, startPoint y: 316, endPoint x: 746, endPoint y: 314, distance: 3.8
click at [749, 316] on div "JC James Crawley Notifications 20 Applications: Network Team Members Businesses…" at bounding box center [454, 149] width 909 height 697
click at [189, 292] on div "JC James Crawley Notifications 20 Applications: Network Team Members Businesses…" at bounding box center [454, 149] width 909 height 697
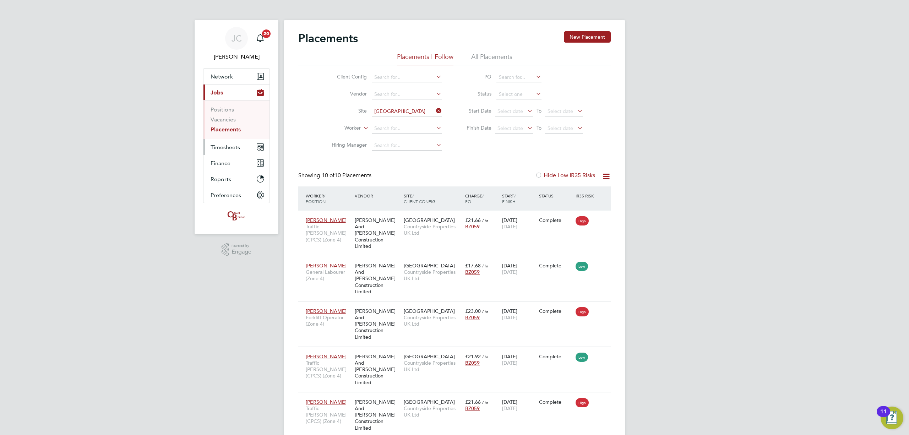
click at [231, 141] on button "Timesheets" at bounding box center [236, 147] width 66 height 16
click at [234, 129] on link "Timesheets" at bounding box center [225, 125] width 29 height 7
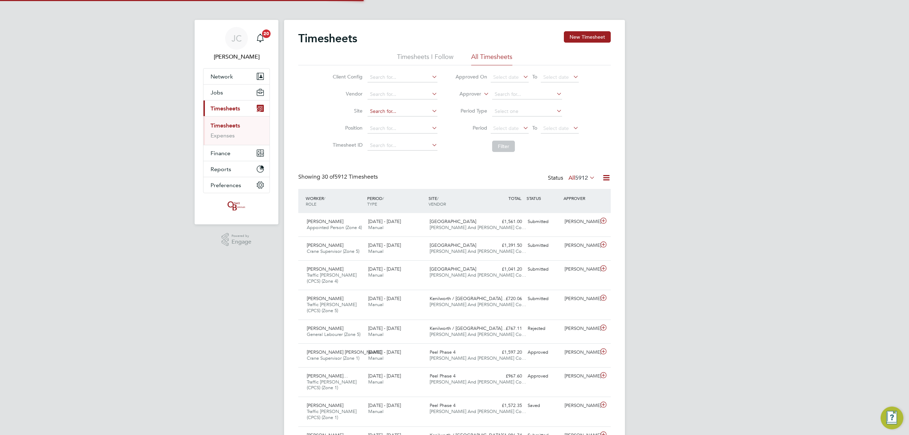
click at [386, 113] on input at bounding box center [402, 112] width 70 height 10
click at [401, 110] on input at bounding box center [402, 112] width 70 height 10
click at [567, 235] on div "Karl Moore Appointed Person (Zone 4) 25 - 31 Aug 2025 25 - 31 Aug 2025 Manual B…" at bounding box center [454, 224] width 312 height 23
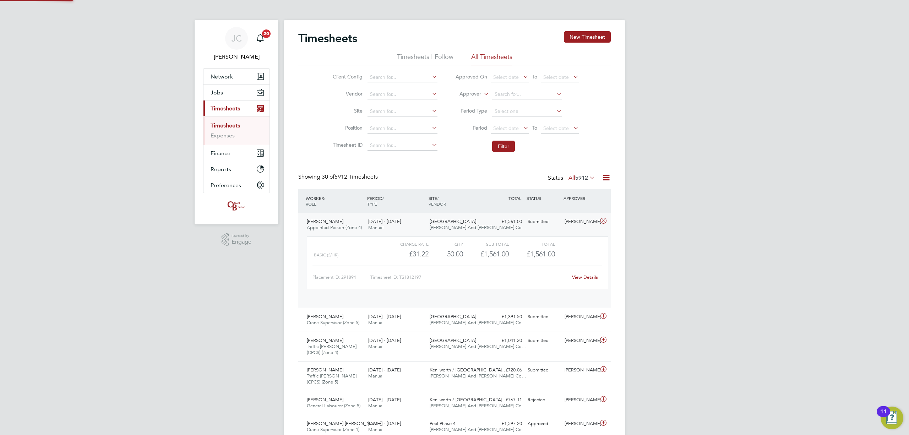
scroll to position [12, 69]
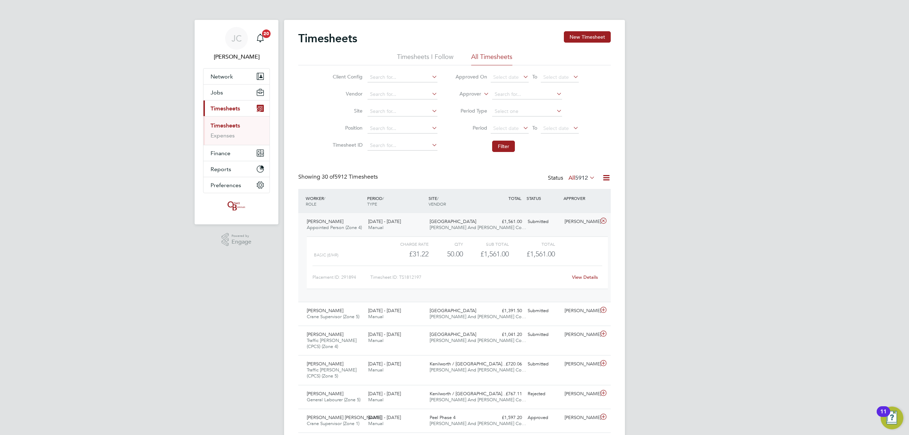
click at [584, 279] on link "View Details" at bounding box center [585, 277] width 26 height 6
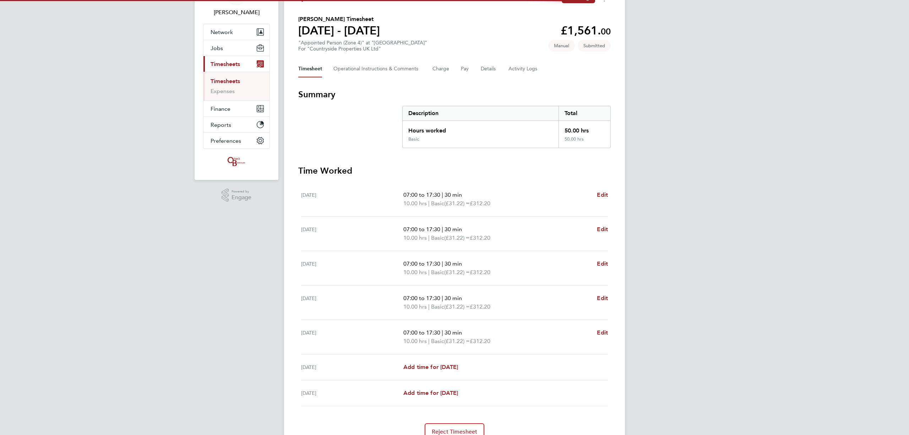
scroll to position [78, 0]
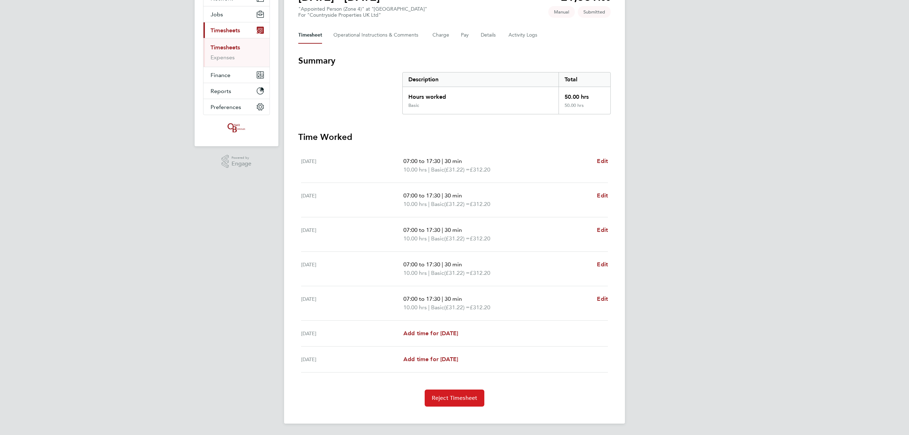
click at [466, 401] on span "Reject Timesheet" at bounding box center [455, 397] width 46 height 7
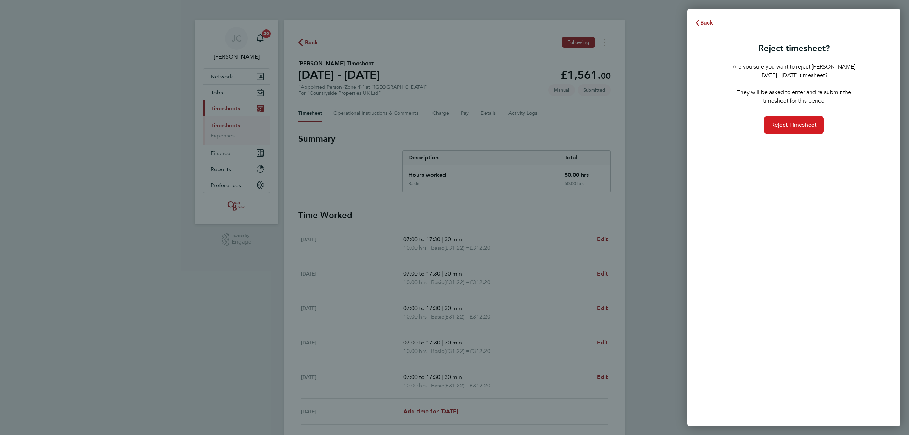
click at [807, 128] on button "Reject Timesheet" at bounding box center [794, 124] width 60 height 17
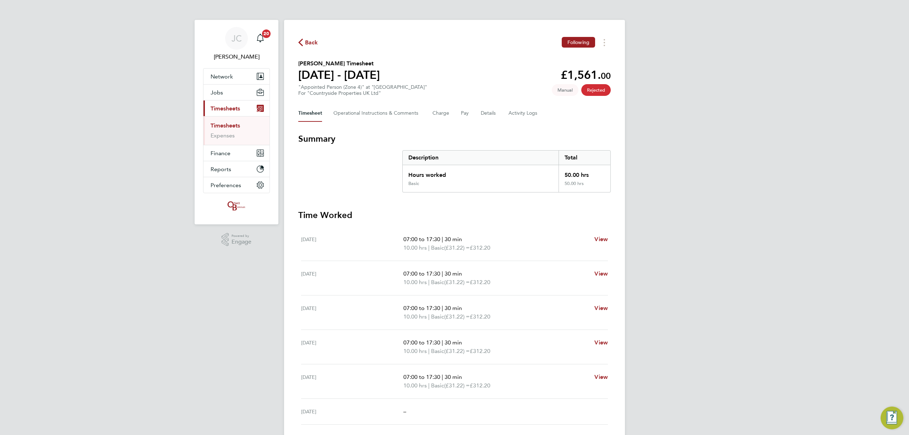
click at [304, 43] on span "Back" at bounding box center [308, 42] width 20 height 7
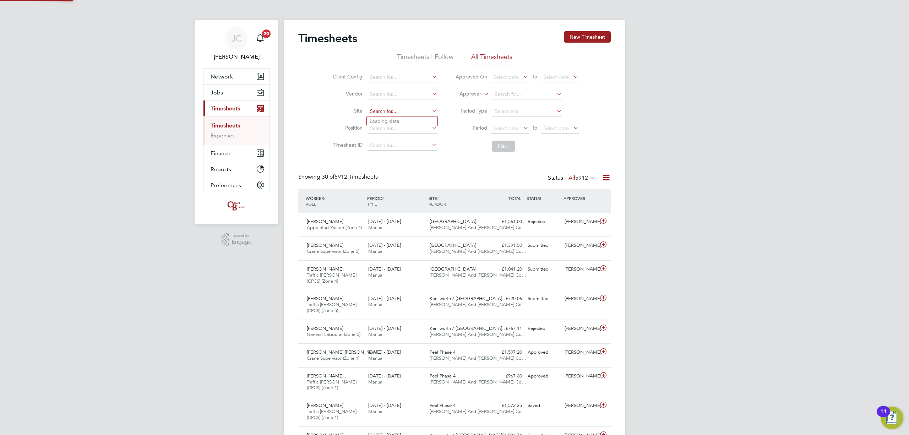
click at [380, 108] on input at bounding box center [402, 112] width 70 height 10
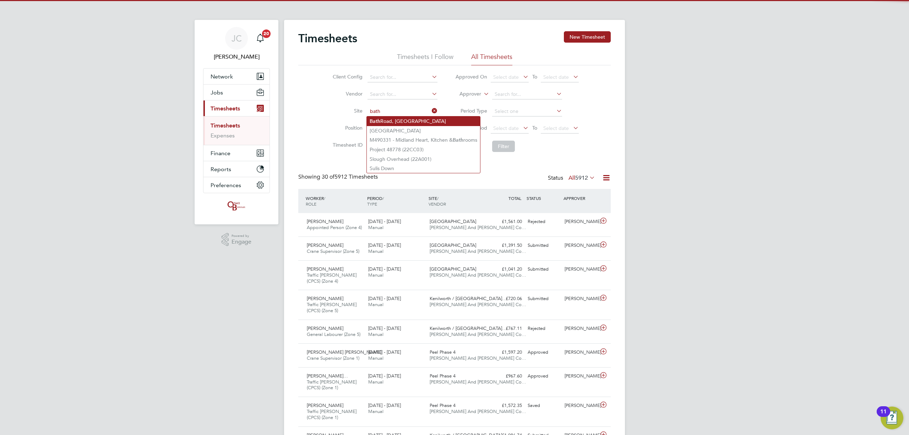
click at [388, 121] on li "Bath Road, Bristol" at bounding box center [423, 121] width 113 height 10
type input "[GEOGRAPHIC_DATA]"
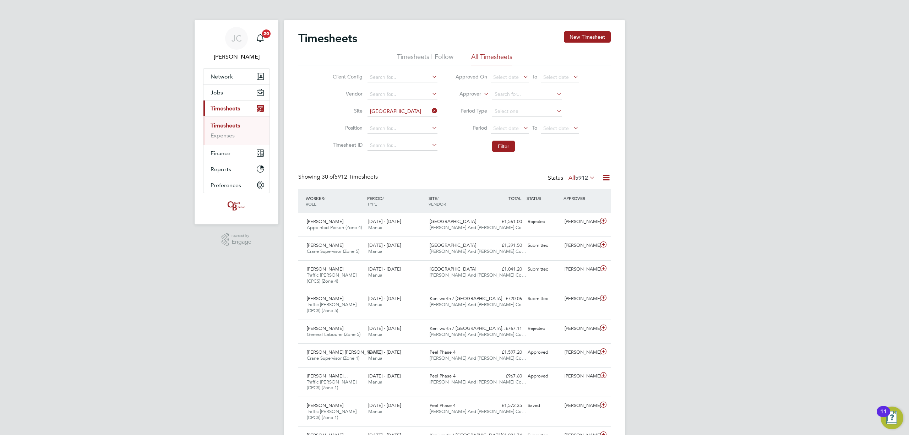
drag, startPoint x: 491, startPoint y: 125, endPoint x: 498, endPoint y: 136, distance: 13.1
click at [491, 128] on span "Select date" at bounding box center [510, 129] width 38 height 10
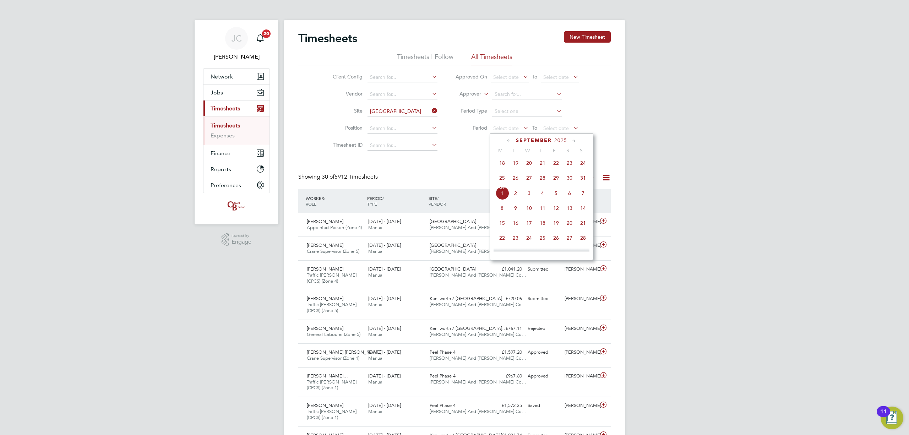
click at [442, 146] on li "Timesheet ID" at bounding box center [384, 145] width 125 height 17
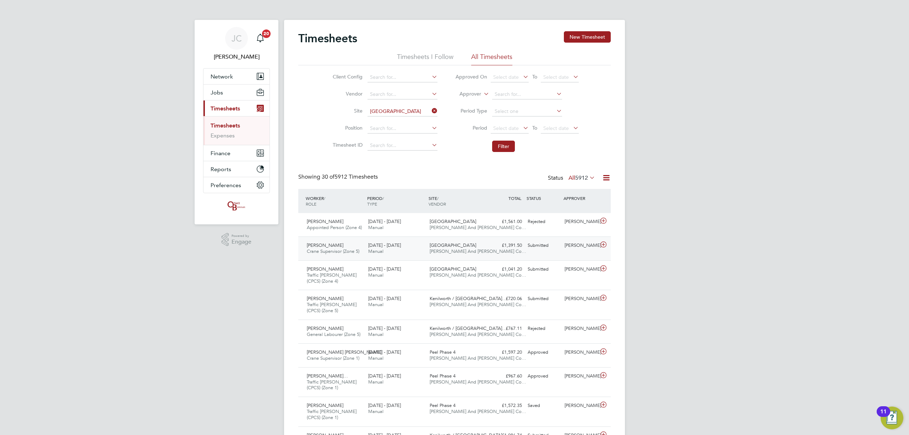
click at [459, 251] on span "[PERSON_NAME] And [PERSON_NAME] Co…" at bounding box center [478, 251] width 97 height 6
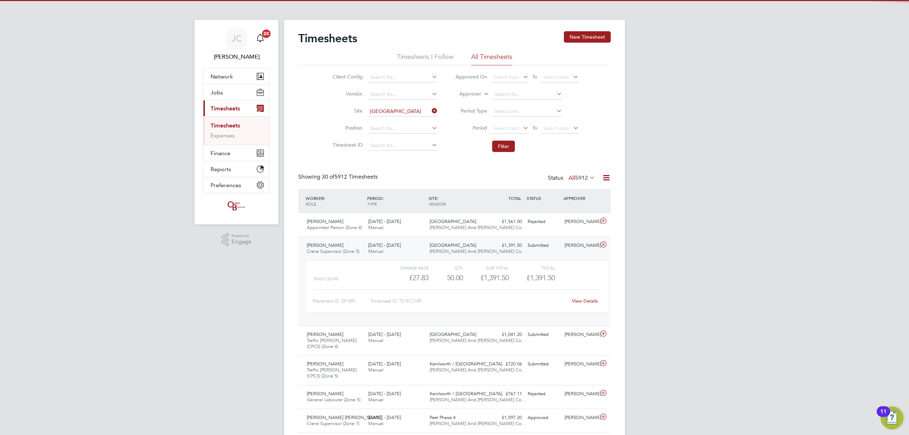
click at [583, 299] on link "View Details" at bounding box center [585, 301] width 26 height 6
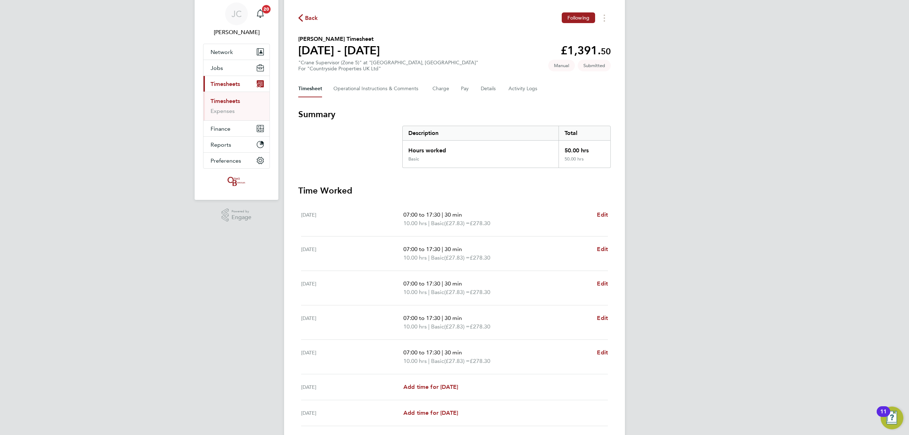
scroll to position [78, 0]
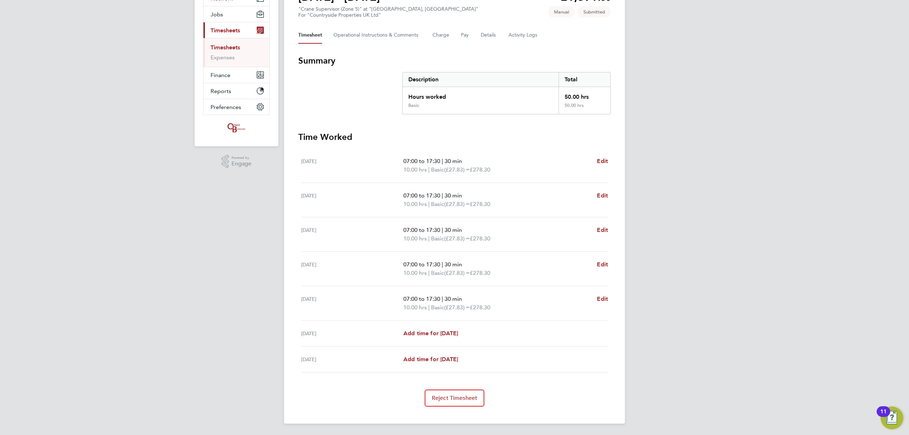
click at [457, 411] on div "Back Following [PERSON_NAME] Timesheet [DATE] - [DATE] £1,391. 50 "Crane Superv…" at bounding box center [454, 183] width 341 height 482
click at [452, 406] on button "Reject Timesheet" at bounding box center [455, 397] width 60 height 17
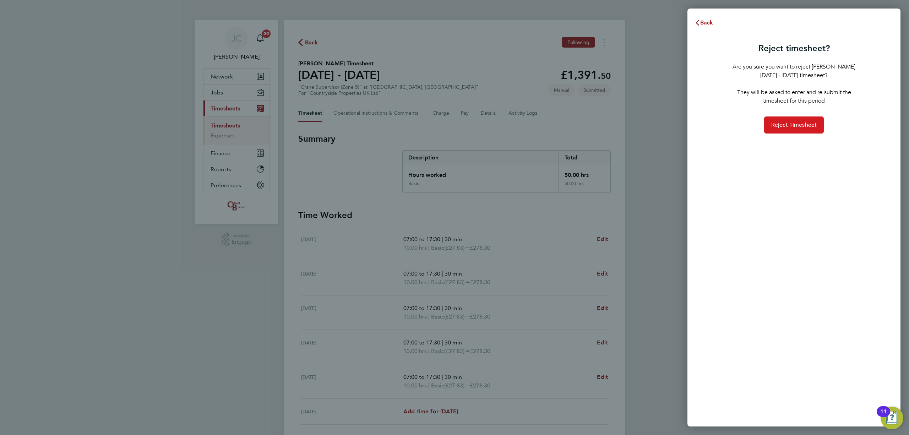
click at [777, 117] on button "Reject Timesheet" at bounding box center [794, 124] width 60 height 17
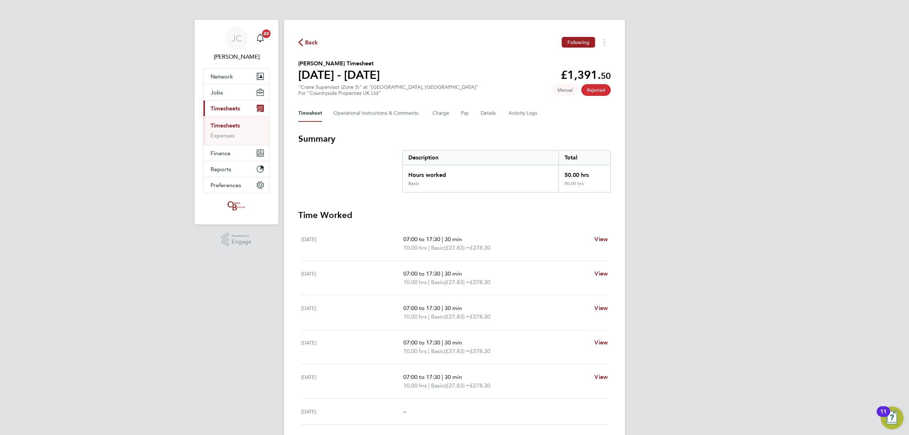
click at [313, 43] on span "Back" at bounding box center [311, 42] width 13 height 9
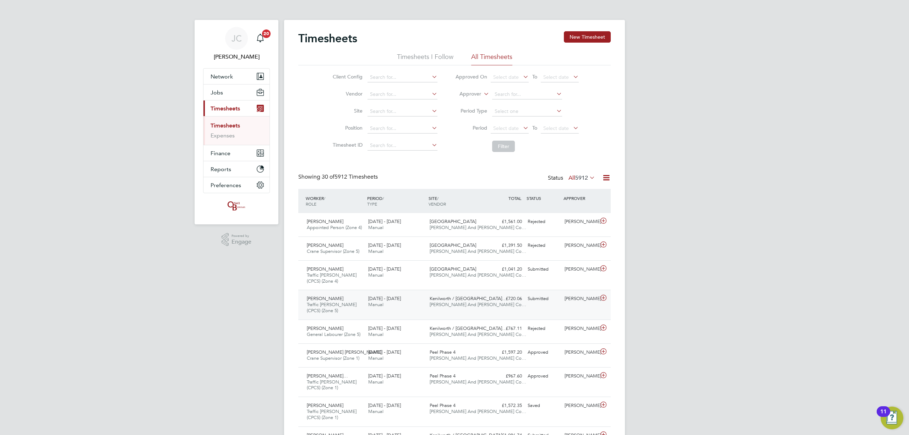
click at [492, 290] on div "David Torrance Traffic Marshall (CPCS) (Zone 5) 25 - 31 Aug 2025 25 - 31 Aug 20…" at bounding box center [454, 305] width 312 height 30
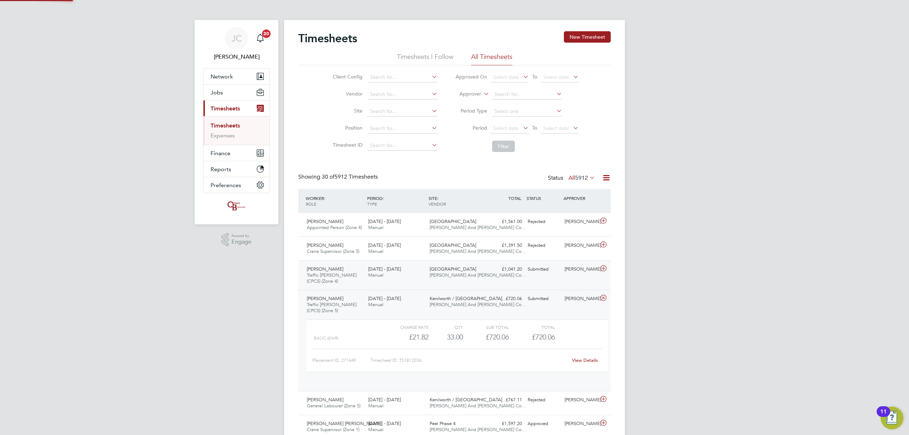
click at [497, 282] on div "Isaac Marfo Traffic Marshall (CPCS) (Zone 4) 25 - 31 Aug 2025 25 - 31 Aug 2025 …" at bounding box center [454, 275] width 312 height 30
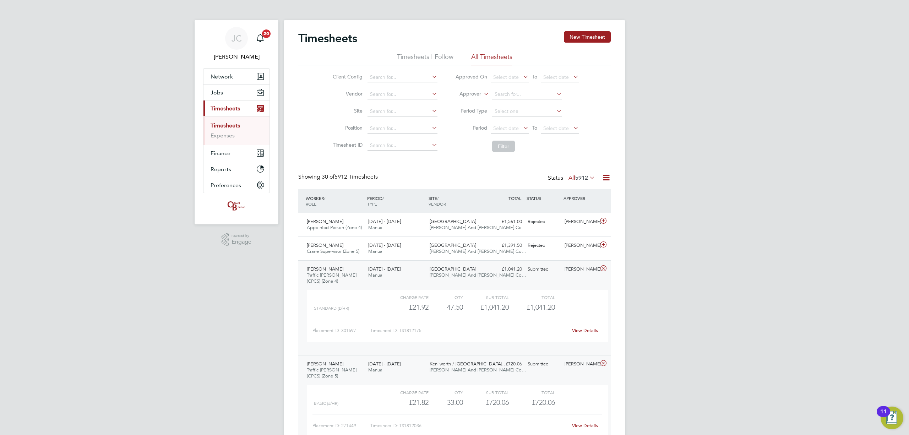
click at [586, 333] on link "View Details" at bounding box center [585, 330] width 26 height 6
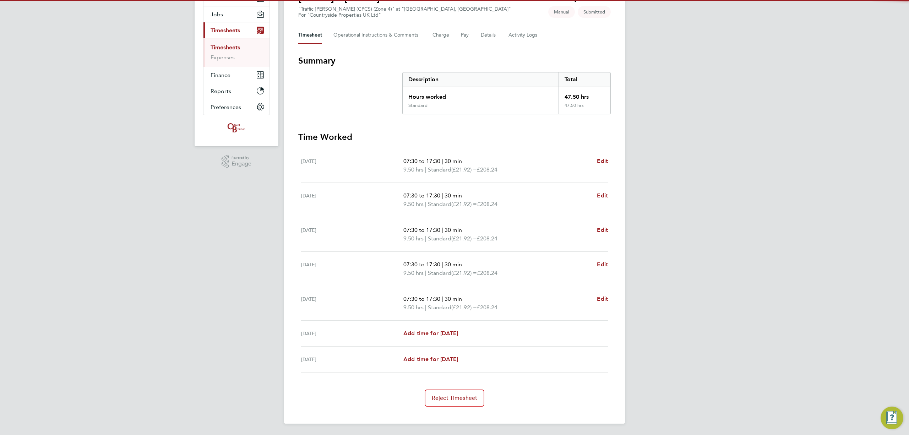
scroll to position [78, 0]
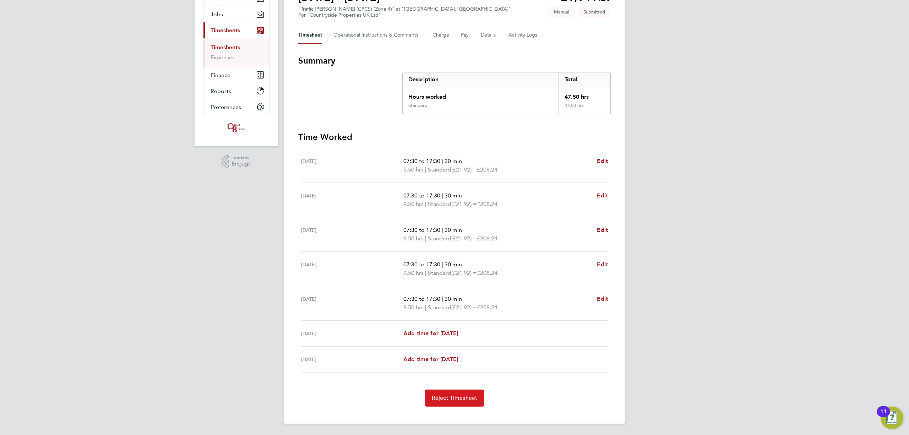
click at [452, 398] on span "Reject Timesheet" at bounding box center [455, 397] width 46 height 7
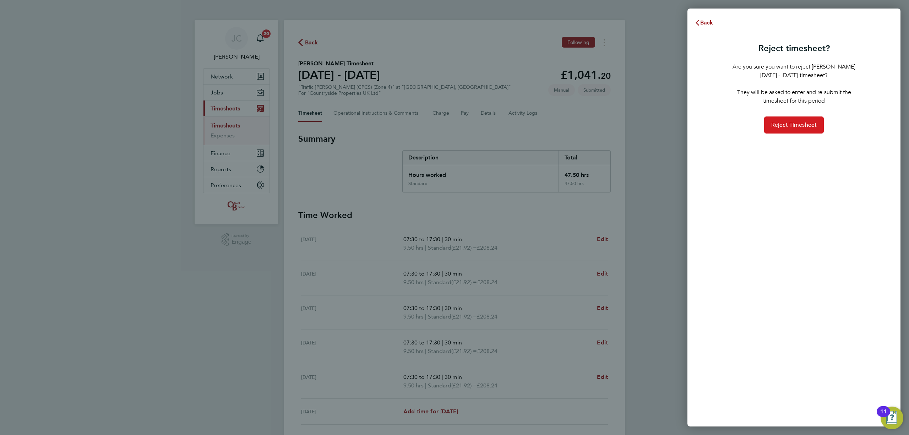
click at [782, 125] on span "Reject Timesheet" at bounding box center [794, 124] width 46 height 7
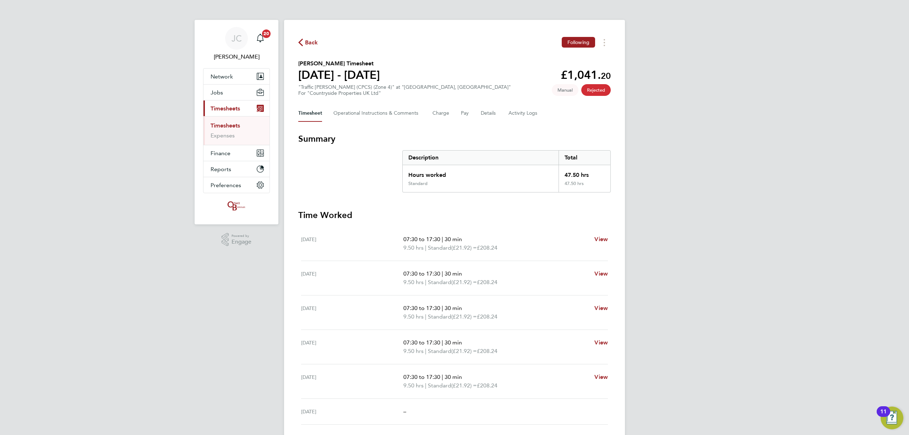
click at [309, 45] on span "Back" at bounding box center [311, 42] width 13 height 9
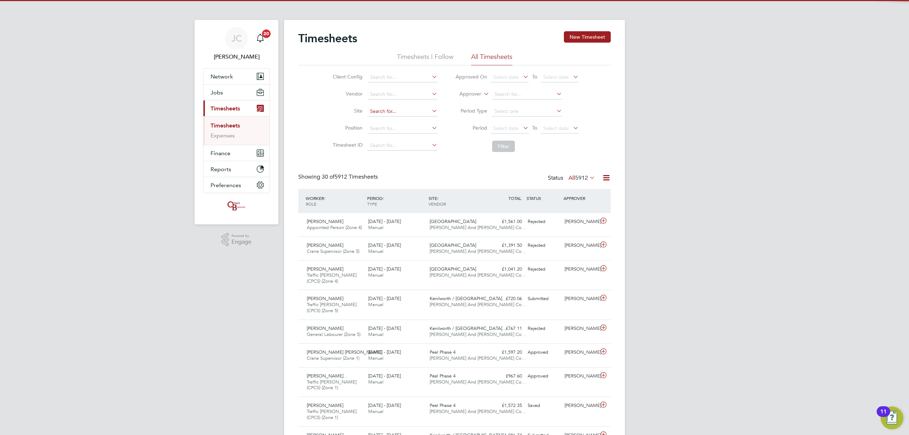
click at [389, 107] on input at bounding box center [402, 112] width 70 height 10
click at [402, 124] on li "Bath Road, Bristol" at bounding box center [423, 121] width 113 height 10
type input "[GEOGRAPHIC_DATA]"
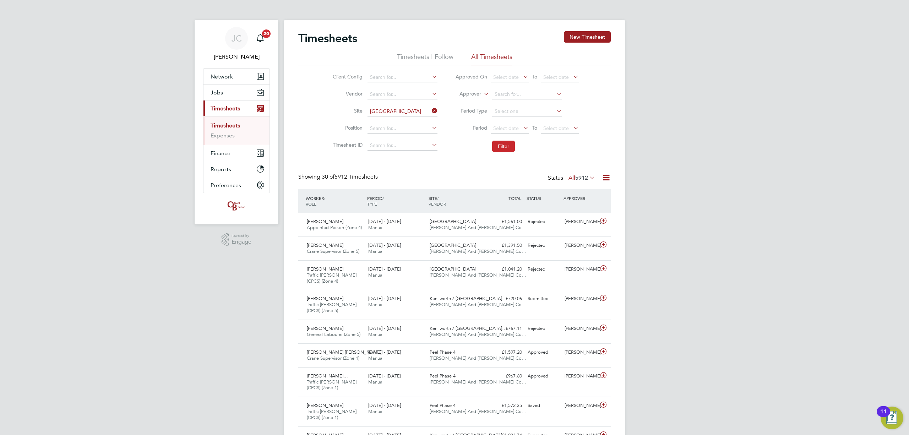
click at [504, 142] on button "Filter" at bounding box center [503, 146] width 23 height 11
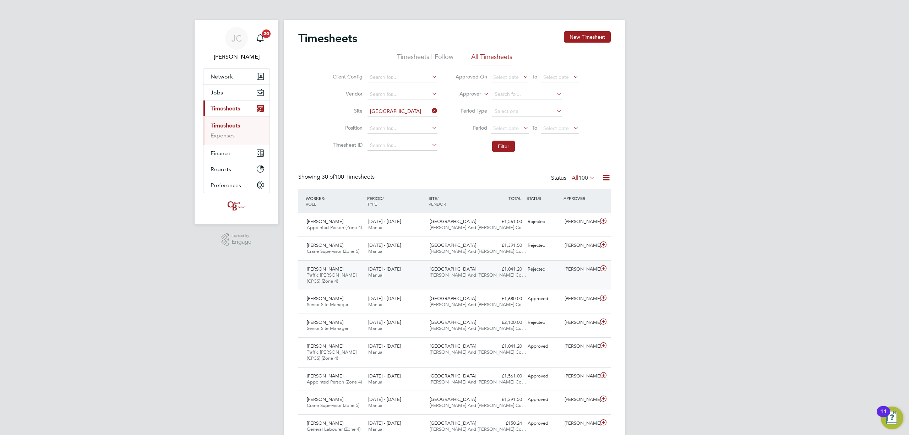
click at [436, 270] on span "[GEOGRAPHIC_DATA]" at bounding box center [453, 269] width 47 height 6
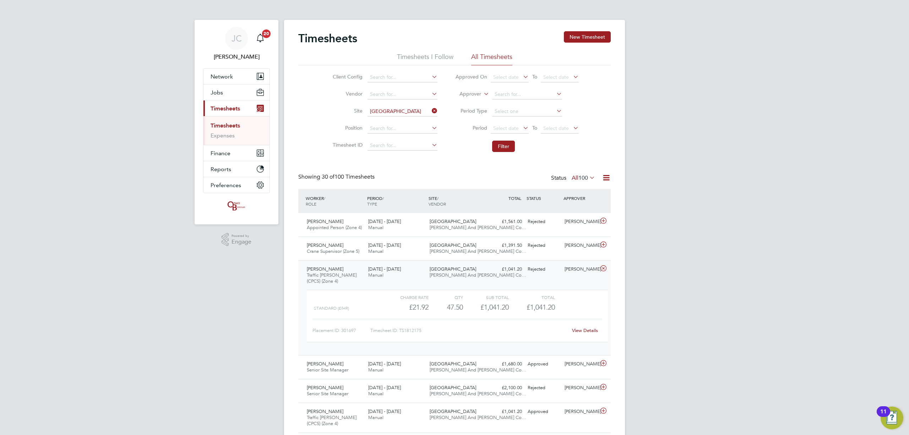
click at [583, 327] on div "View Details" at bounding box center [584, 330] width 35 height 11
click at [599, 38] on button "New Timesheet" at bounding box center [587, 36] width 47 height 11
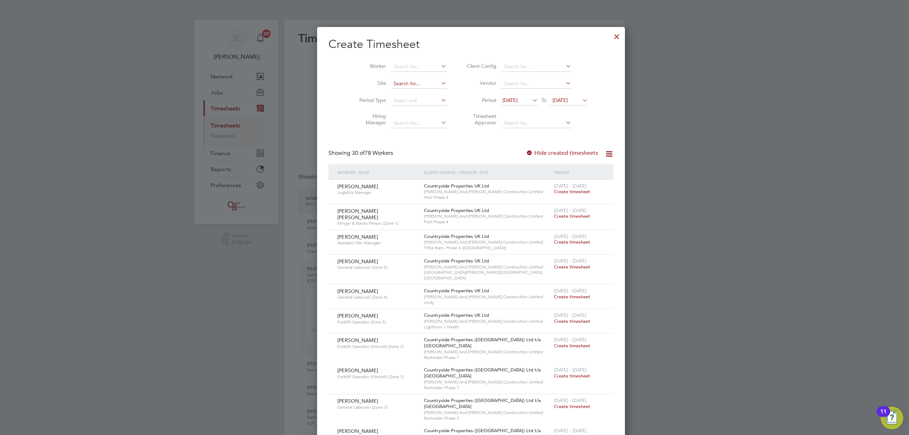
click at [391, 85] on input at bounding box center [419, 84] width 56 height 10
click at [390, 97] on li "Bath Road, Bristol" at bounding box center [430, 93] width 113 height 10
type input "[GEOGRAPHIC_DATA]"
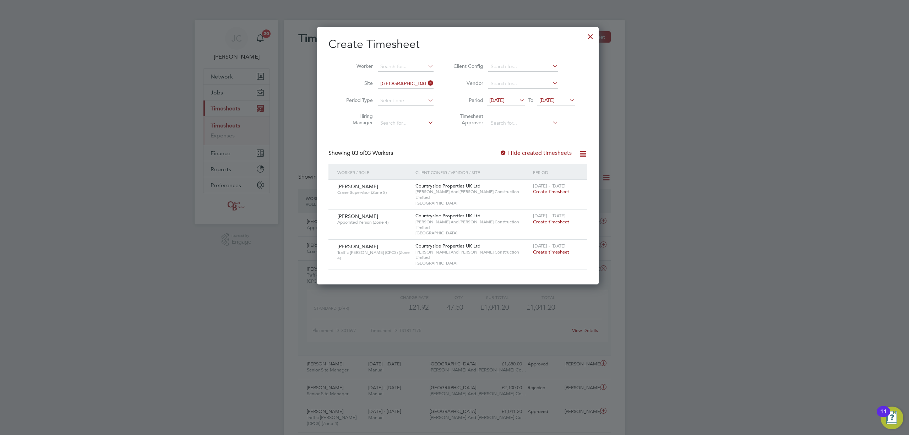
click at [546, 249] on span "Create timesheet" at bounding box center [551, 252] width 36 height 6
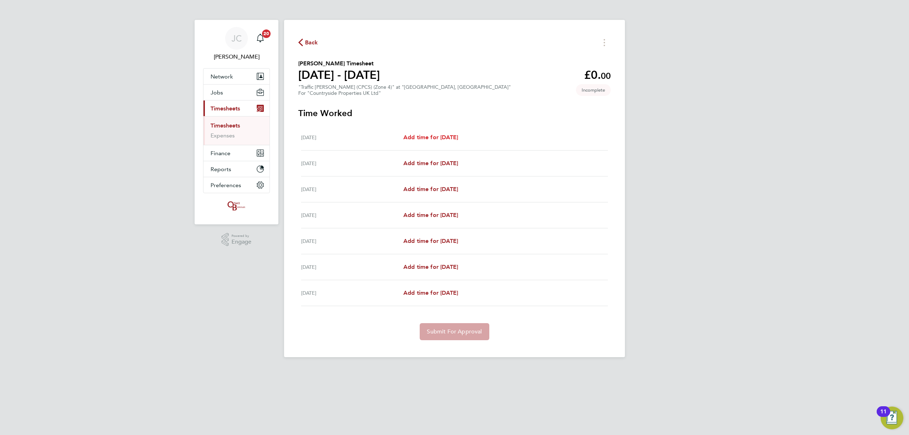
click at [435, 137] on span "Add time for [DATE]" at bounding box center [430, 137] width 55 height 7
select select "30"
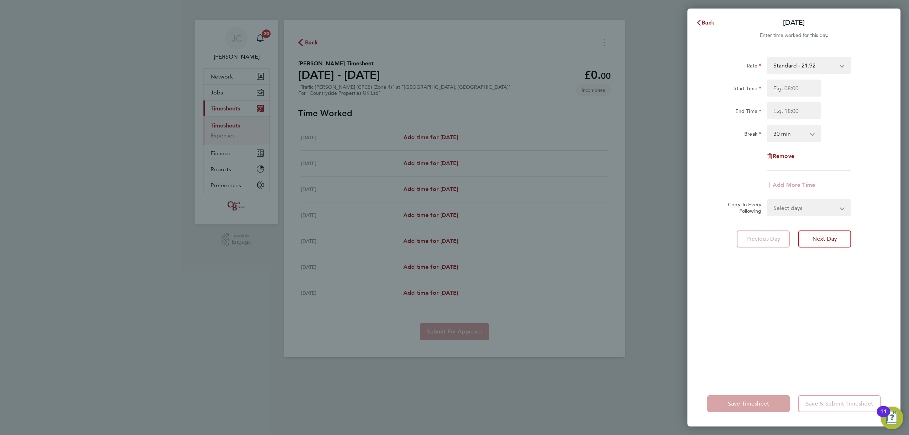
click at [462, 188] on div "Back Mon 25 Aug Enter time worked for this day. Rate Standard - 21.92 Start Tim…" at bounding box center [454, 217] width 909 height 435
click at [709, 19] on button "Back" at bounding box center [705, 23] width 33 height 14
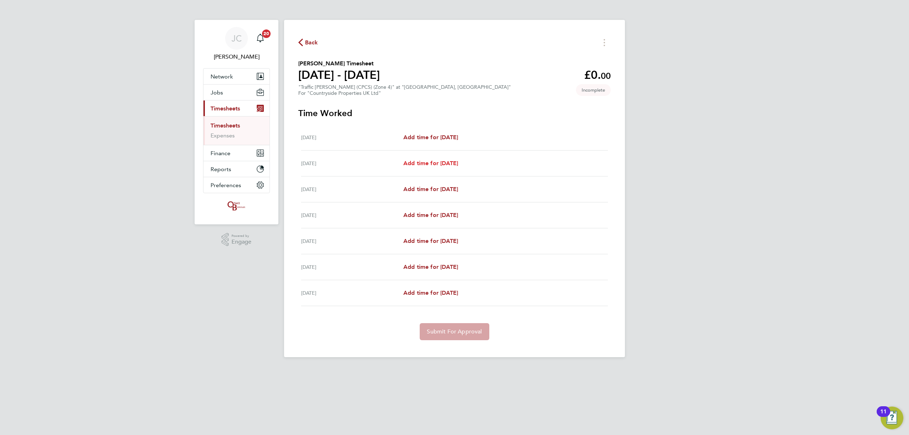
click at [435, 165] on span "Add time for [DATE]" at bounding box center [430, 163] width 55 height 7
select select "30"
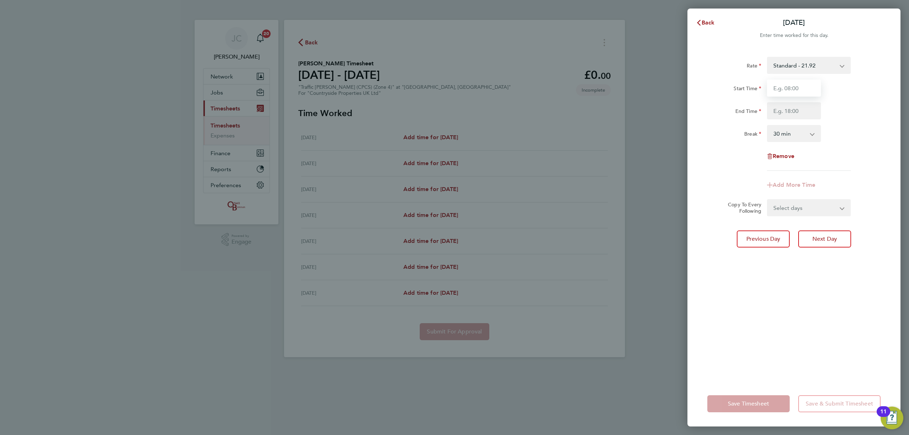
click at [804, 89] on input "Start Time" at bounding box center [794, 88] width 54 height 17
type input "07:30"
click at [800, 116] on input "End Time" at bounding box center [794, 110] width 54 height 17
type input "17:30"
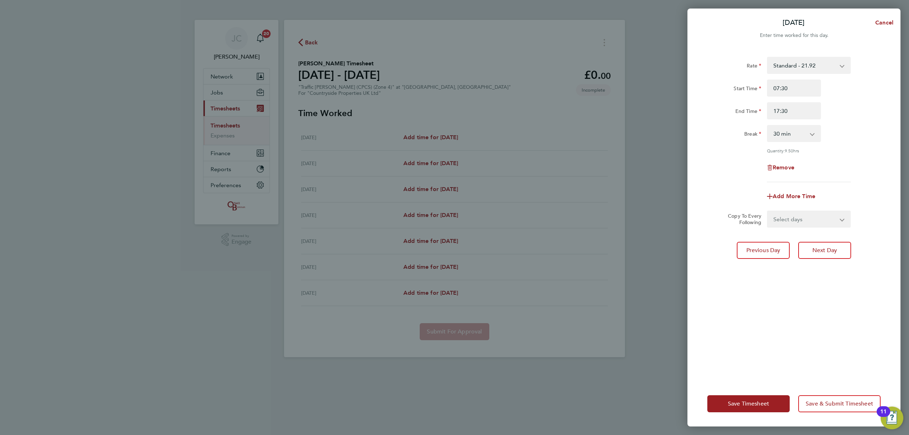
click at [854, 110] on div "End Time 17:30" at bounding box center [793, 110] width 179 height 17
drag, startPoint x: 790, startPoint y: 220, endPoint x: 790, endPoint y: 226, distance: 5.3
click at [790, 222] on select "Select days Day Weekday (Mon-Fri) Weekend (Sat-Sun) [DATE] [DATE] [DATE] [DATE]…" at bounding box center [805, 219] width 75 height 16
select select "DAY"
click at [768, 211] on select "Select days Day Weekday (Mon-Fri) Weekend (Sat-Sun) [DATE] [DATE] [DATE] [DATE]…" at bounding box center [805, 219] width 75 height 16
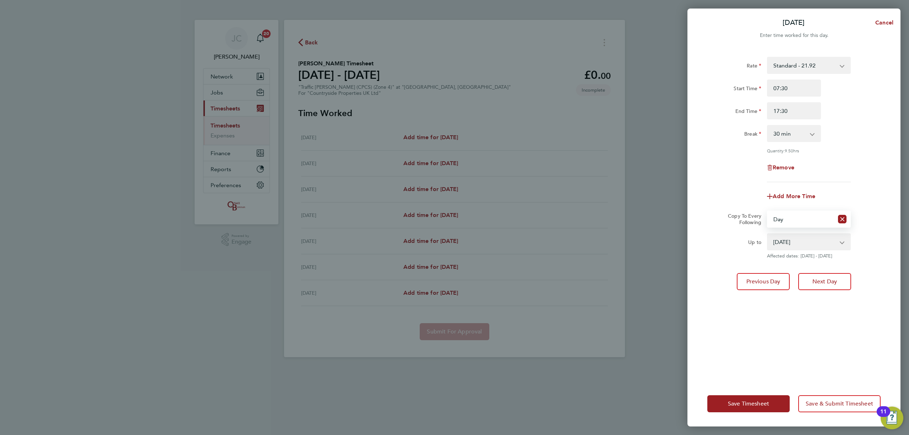
click at [815, 242] on select "[DATE] [DATE] [DATE] [DATE] [DATE]" at bounding box center [805, 242] width 74 height 16
select select "[DATE]"
click at [768, 234] on select "[DATE] [DATE] [DATE] [DATE] [DATE]" at bounding box center [805, 242] width 74 height 16
click at [809, 335] on div "Rate Standard - 21.92 Start Time 07:30 End Time 17:30 Break 0 min 15 min 30 min…" at bounding box center [793, 214] width 213 height 333
click at [831, 404] on span "Save & Submit Timesheet" at bounding box center [839, 403] width 67 height 7
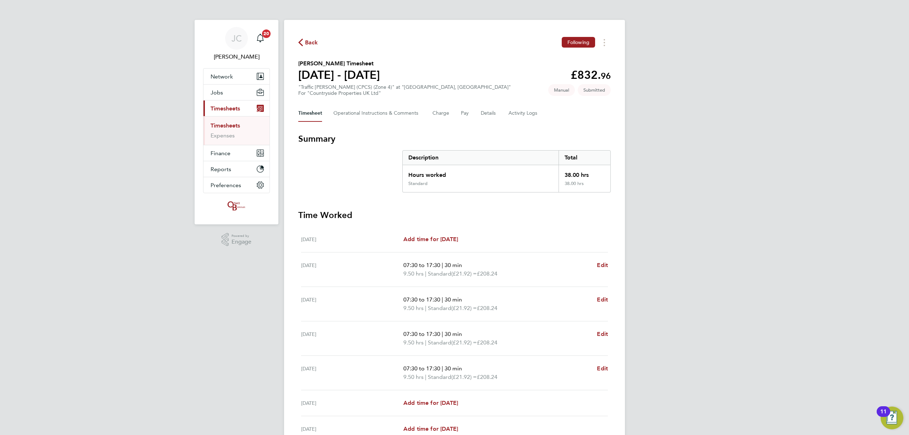
click at [312, 40] on span "Back" at bounding box center [311, 42] width 13 height 9
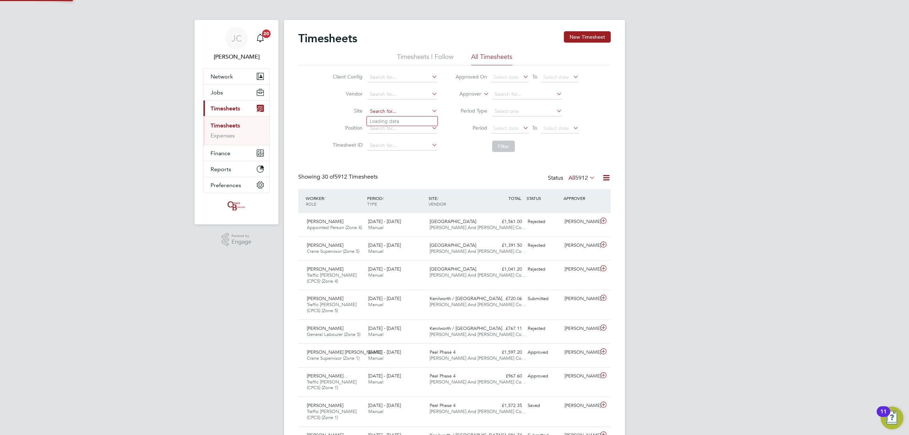
click at [381, 114] on input at bounding box center [402, 112] width 70 height 10
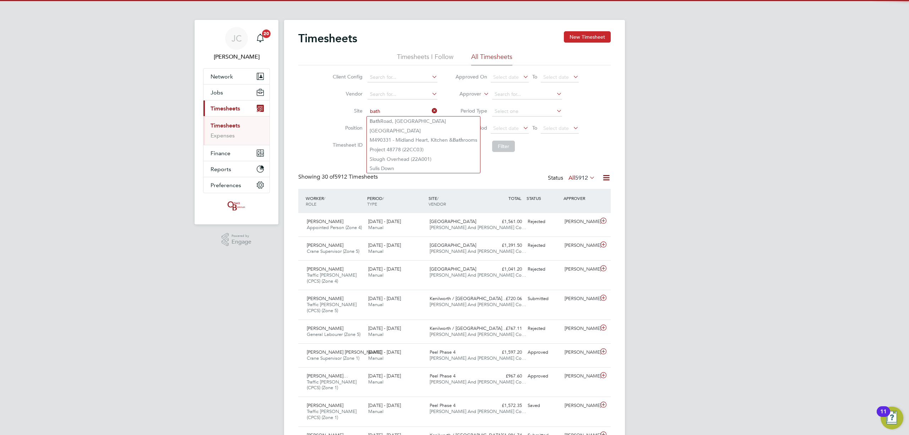
type input "bath"
click at [590, 36] on button "New Timesheet" at bounding box center [587, 36] width 47 height 11
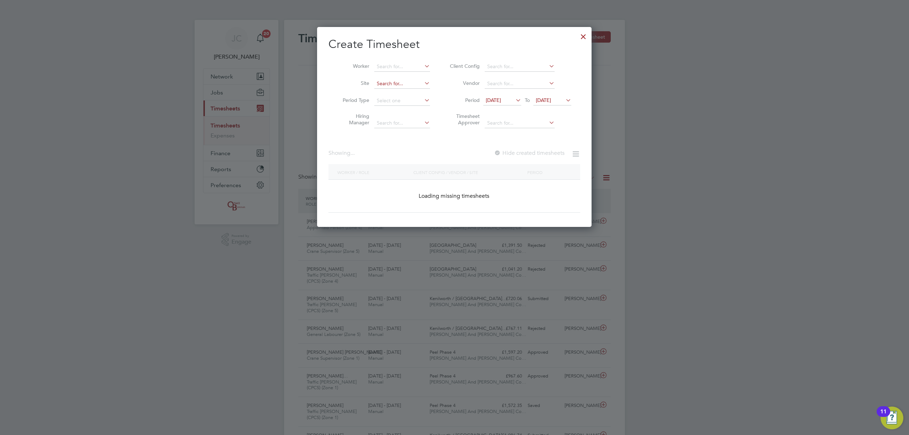
click at [384, 86] on input at bounding box center [402, 84] width 56 height 10
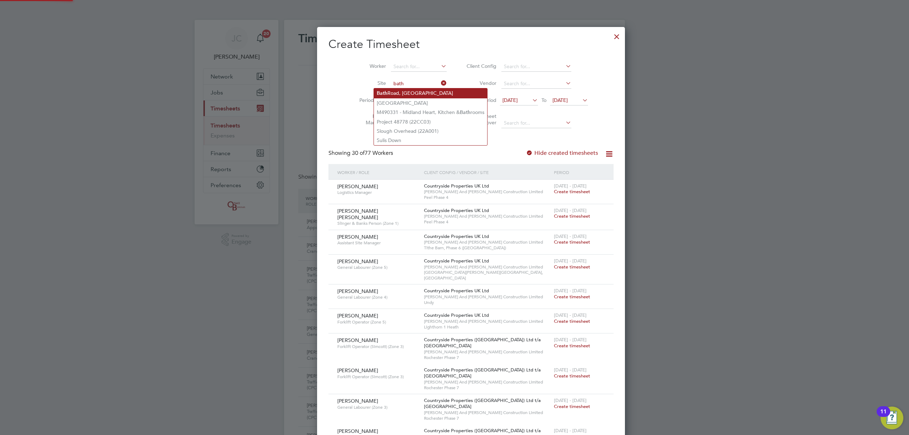
click at [413, 90] on li "Bath Road, Bristol" at bounding box center [430, 93] width 113 height 10
type input "[GEOGRAPHIC_DATA]"
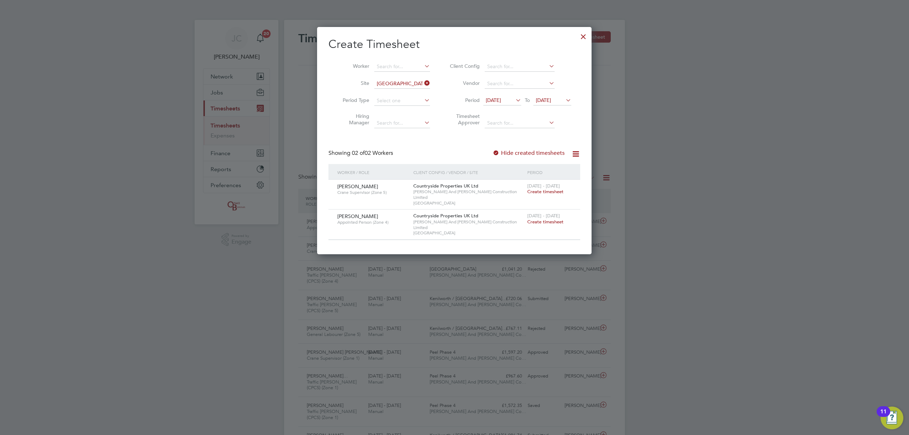
click at [549, 219] on span "Create timesheet" at bounding box center [545, 222] width 36 height 6
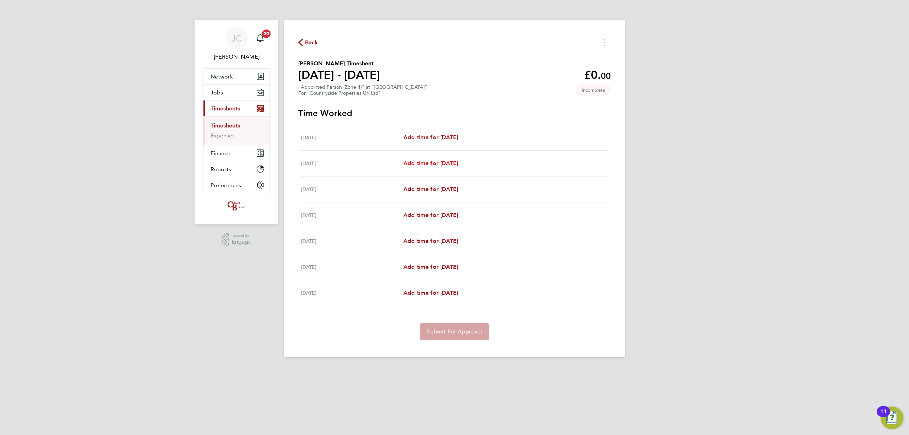
click at [432, 164] on span "Add time for [DATE]" at bounding box center [430, 163] width 55 height 7
select select "30"
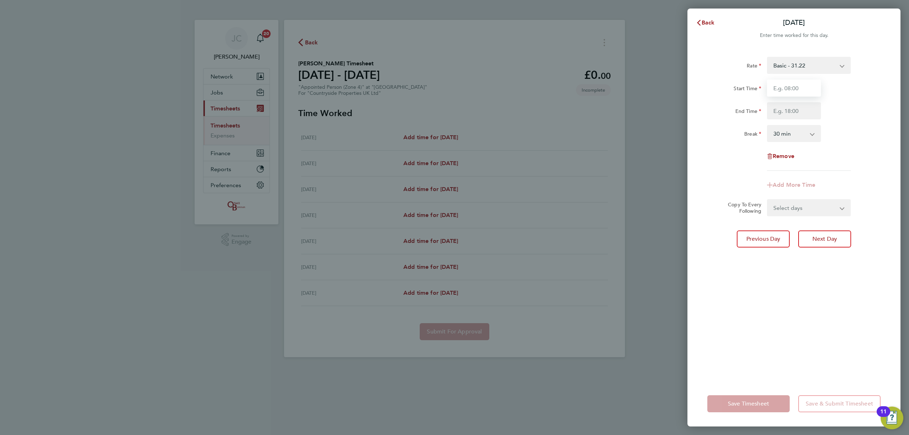
click at [780, 91] on input "Start Time" at bounding box center [794, 88] width 54 height 17
type input "07:00"
click at [790, 104] on input "End Time" at bounding box center [794, 110] width 54 height 17
type input "17:30"
click at [844, 140] on div "Break 0 min 15 min 30 min 45 min 60 min 75 min 90 min" at bounding box center [793, 133] width 179 height 17
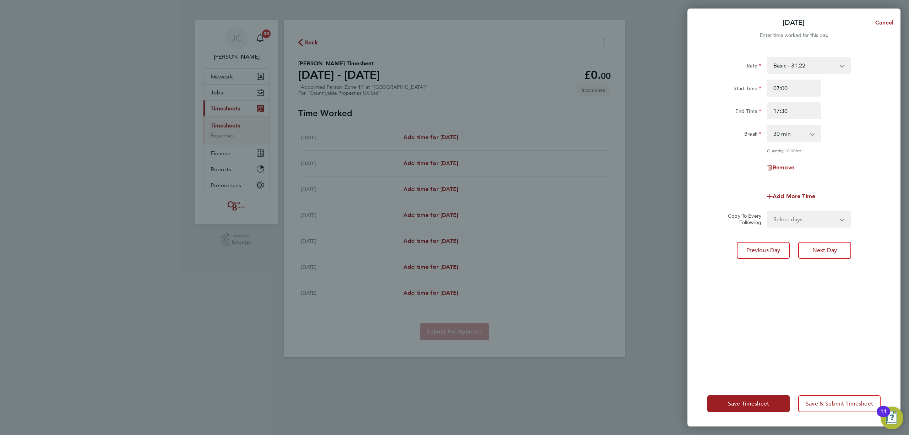
drag, startPoint x: 817, startPoint y: 215, endPoint x: 814, endPoint y: 219, distance: 5.4
click at [817, 215] on select "Select days Day Weekday (Mon-Fri) Weekend (Sat-Sun) [DATE] [DATE] [DATE] [DATE]…" at bounding box center [805, 219] width 75 height 16
select select "DAY"
click at [768, 211] on select "Select days Day Weekday (Mon-Fri) Weekend (Sat-Sun) [DATE] [DATE] [DATE] [DATE]…" at bounding box center [805, 219] width 75 height 16
click at [795, 239] on select "[DATE] [DATE] [DATE] [DATE] [DATE]" at bounding box center [805, 242] width 74 height 16
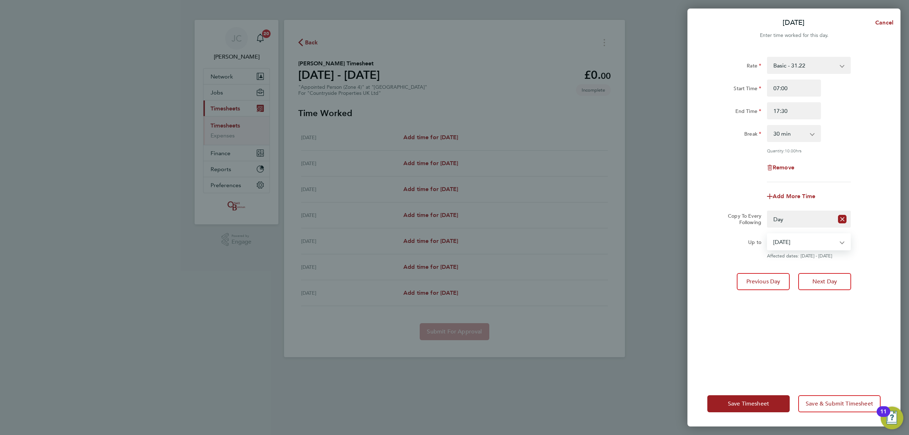
select select "[DATE]"
click at [768, 234] on select "[DATE] [DATE] [DATE] [DATE] [DATE]" at bounding box center [805, 242] width 74 height 16
click at [822, 408] on button "Save & Submit Timesheet" at bounding box center [839, 403] width 82 height 17
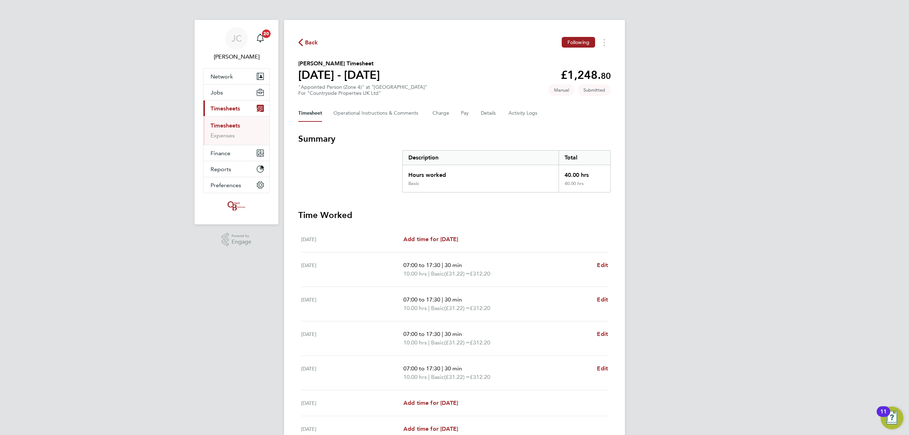
click at [306, 46] on span "Back" at bounding box center [311, 42] width 13 height 9
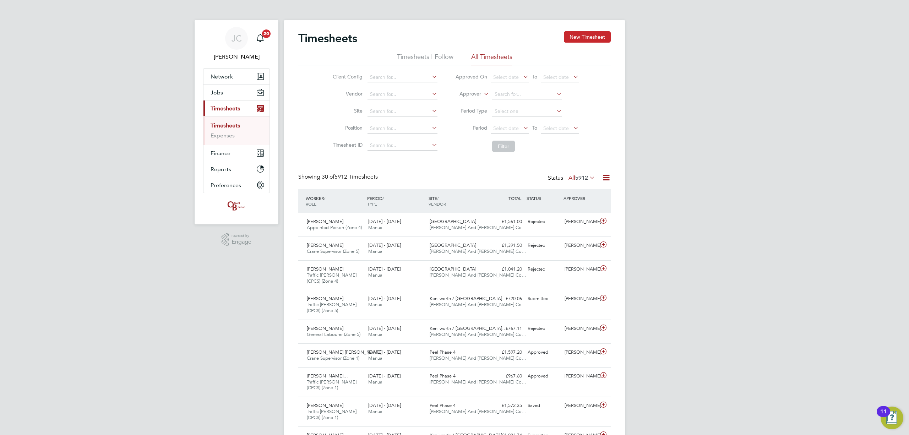
click at [599, 35] on button "New Timesheet" at bounding box center [587, 36] width 47 height 11
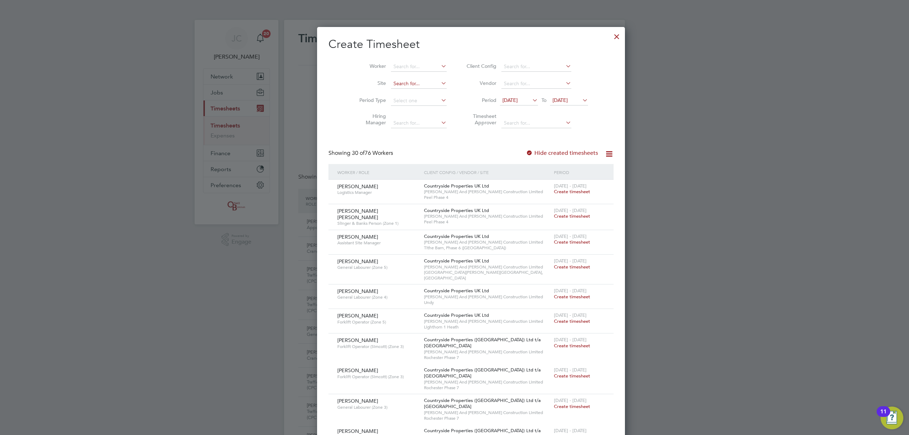
click at [391, 83] on input at bounding box center [419, 84] width 56 height 10
click at [395, 95] on li "Bath Road, Bristol" at bounding box center [430, 93] width 113 height 10
type input "[GEOGRAPHIC_DATA]"
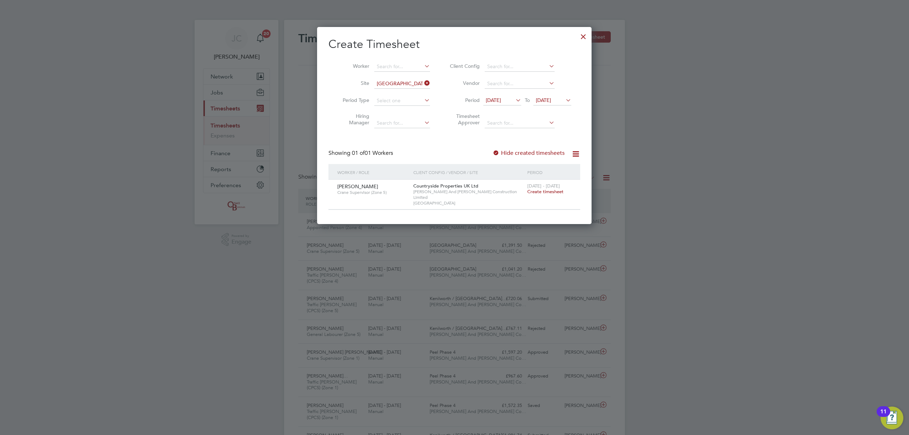
click at [546, 191] on span "Create timesheet" at bounding box center [545, 192] width 36 height 6
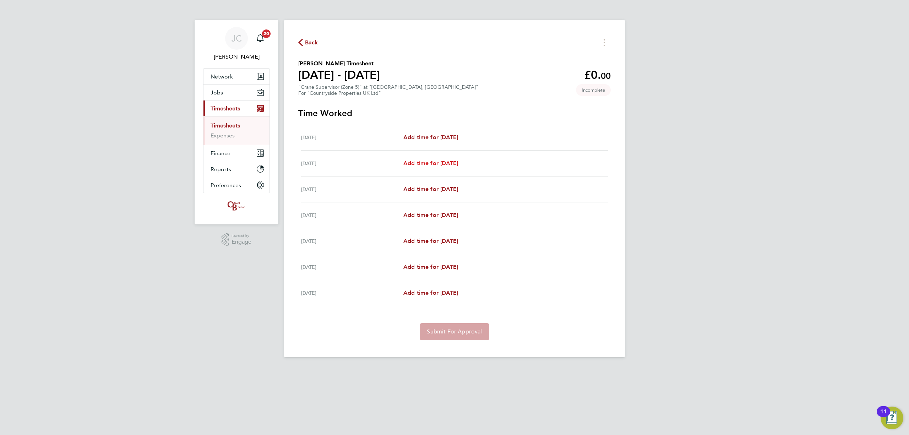
click at [439, 166] on span "Add time for [DATE]" at bounding box center [430, 163] width 55 height 7
select select "30"
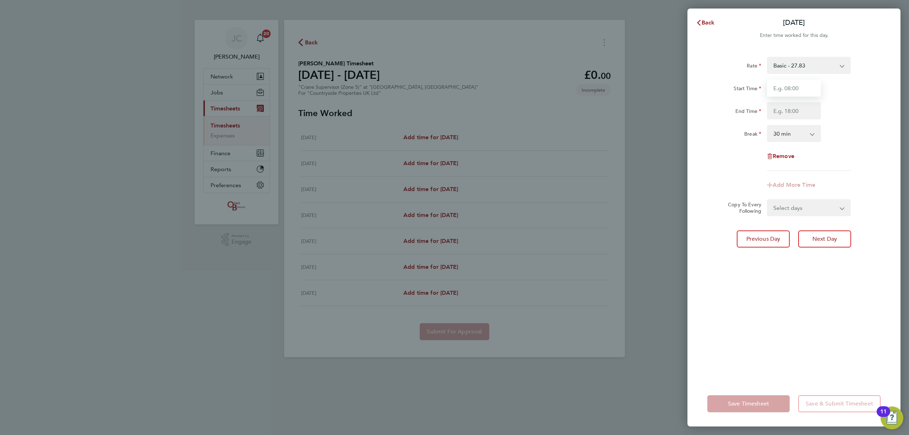
click at [787, 87] on input "Start Time" at bounding box center [794, 88] width 54 height 17
type input "07:00"
click at [790, 108] on input "End Time" at bounding box center [794, 110] width 54 height 17
type input "17:30"
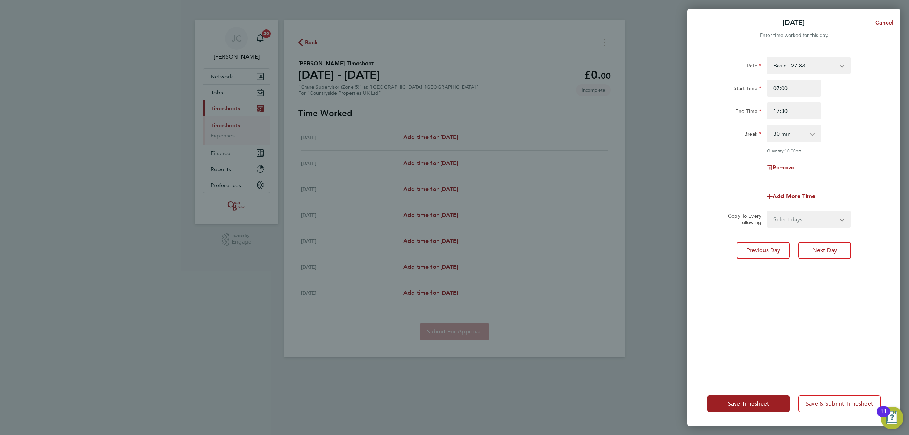
click at [812, 135] on app-icon-cross-button at bounding box center [816, 134] width 9 height 16
drag, startPoint x: 850, startPoint y: 124, endPoint x: 854, endPoint y: 129, distance: 6.6
click at [852, 126] on div "Rate Basic - 27.83 Start Time 07:00 End Time 17:30 Break 0 min 15 min 30 min 45…" at bounding box center [793, 119] width 173 height 125
drag, startPoint x: 796, startPoint y: 219, endPoint x: 800, endPoint y: 224, distance: 6.8
click at [796, 219] on select "Select days Day Weekday (Mon-Fri) Weekend (Sat-Sun) [DATE] [DATE] [DATE] [DATE]…" at bounding box center [805, 219] width 75 height 16
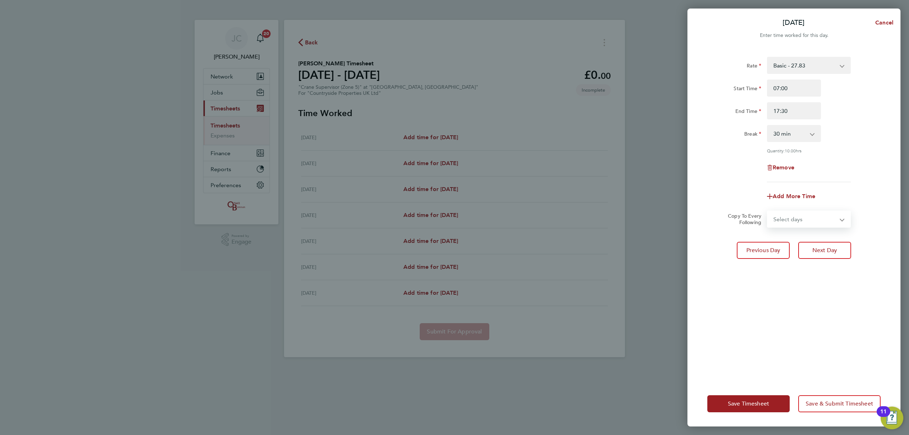
select select "DAY"
click at [768, 211] on select "Select days Day Weekday (Mon-Fri) Weekend (Sat-Sun) [DATE] [DATE] [DATE] [DATE]…" at bounding box center [805, 219] width 75 height 16
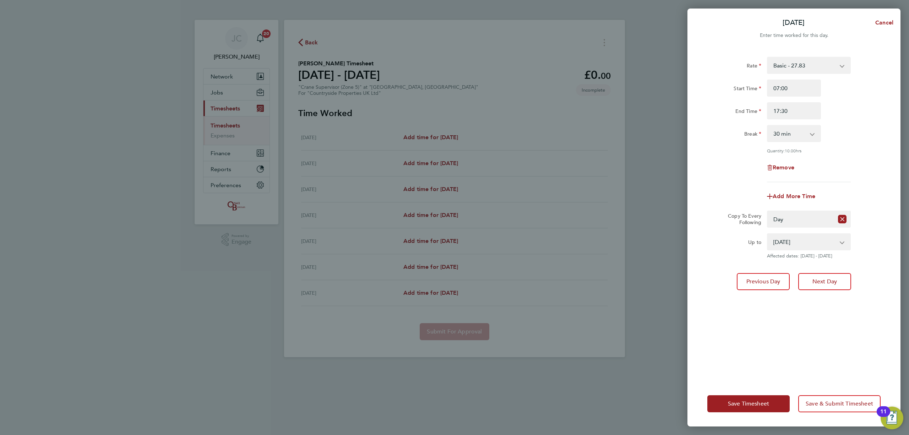
click at [820, 310] on div "Rate Basic - 27.83 Start Time 07:00 End Time 17:30 Break 0 min 15 min 30 min 45…" at bounding box center [793, 214] width 213 height 333
click at [799, 246] on select "[DATE] [DATE] [DATE] [DATE] [DATE]" at bounding box center [805, 242] width 74 height 16
select select "[DATE]"
click at [768, 234] on select "[DATE] [DATE] [DATE] [DATE] [DATE]" at bounding box center [805, 242] width 74 height 16
click at [821, 333] on div "Rate Basic - 27.83 Start Time 07:00 End Time 17:30 Break 0 min 15 min 30 min 45…" at bounding box center [793, 214] width 213 height 333
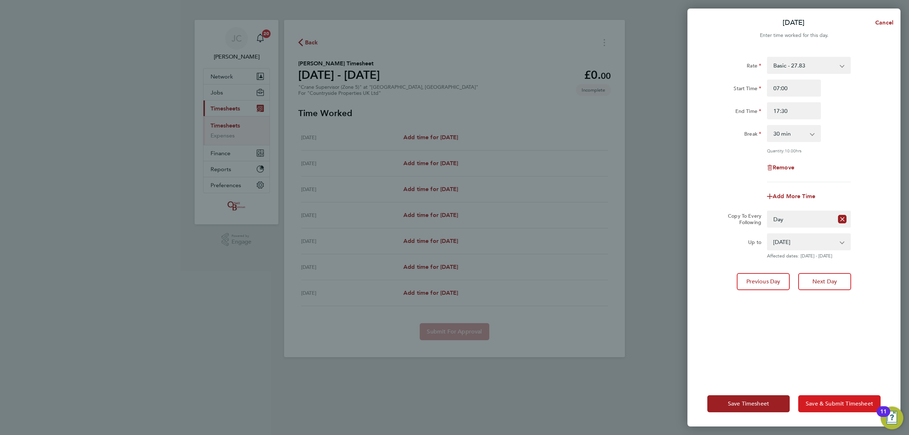
click at [827, 399] on button "Save & Submit Timesheet" at bounding box center [839, 403] width 82 height 17
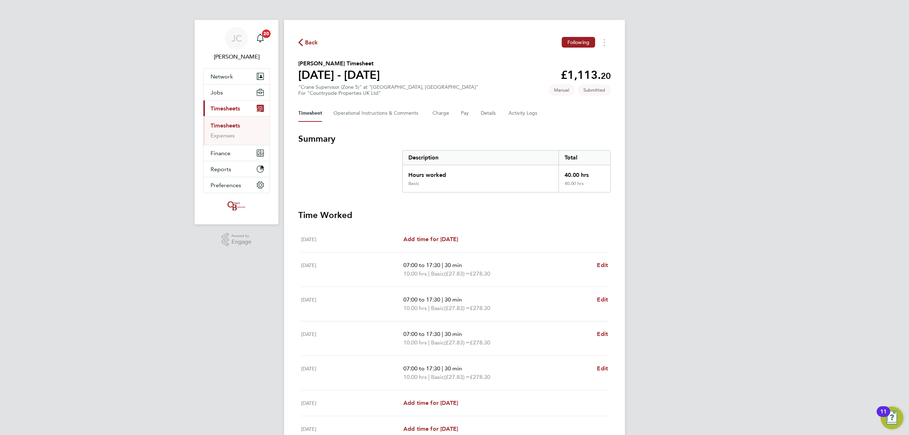
click at [313, 41] on span "Back" at bounding box center [311, 42] width 13 height 9
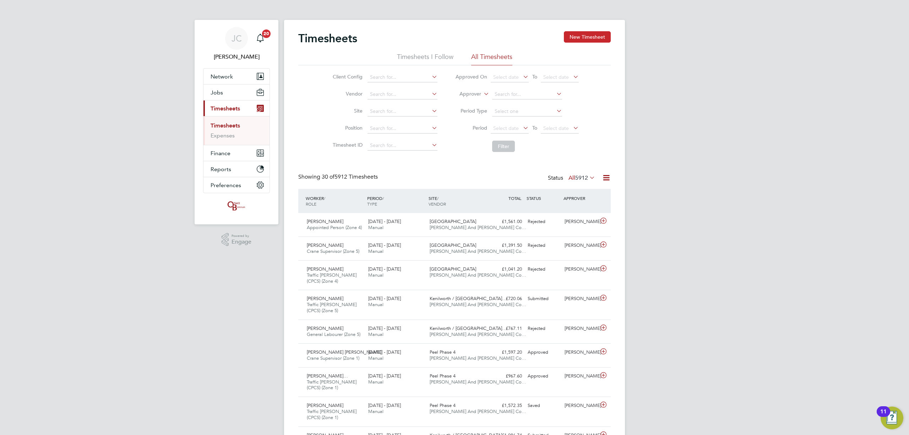
click at [564, 39] on button "New Timesheet" at bounding box center [587, 36] width 47 height 11
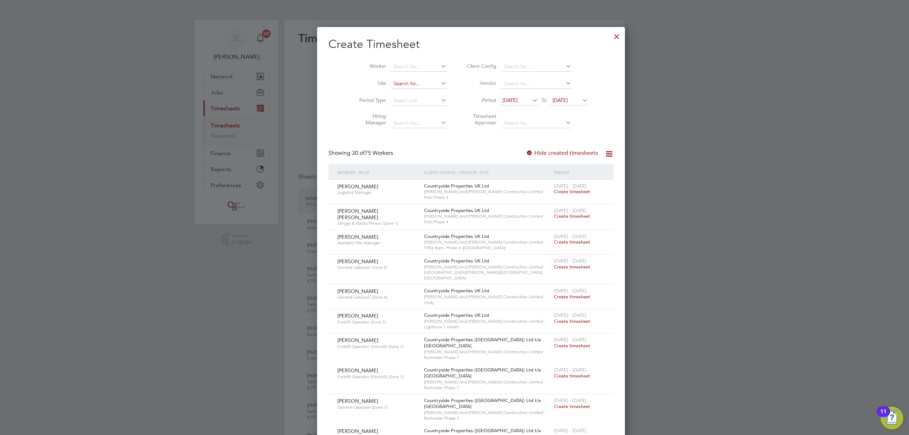
click at [394, 80] on input at bounding box center [419, 84] width 56 height 10
click at [394, 94] on li "Bath Road, Bristol" at bounding box center [430, 93] width 113 height 10
type input "[GEOGRAPHIC_DATA]"
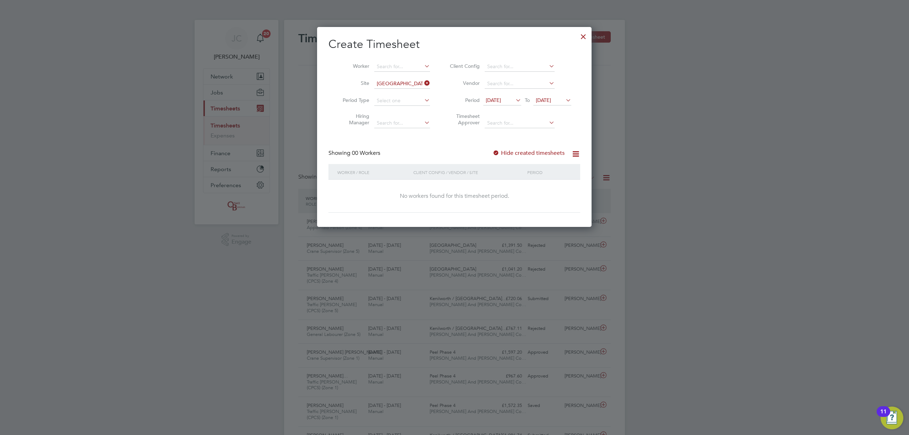
click at [585, 40] on div at bounding box center [583, 34] width 13 height 13
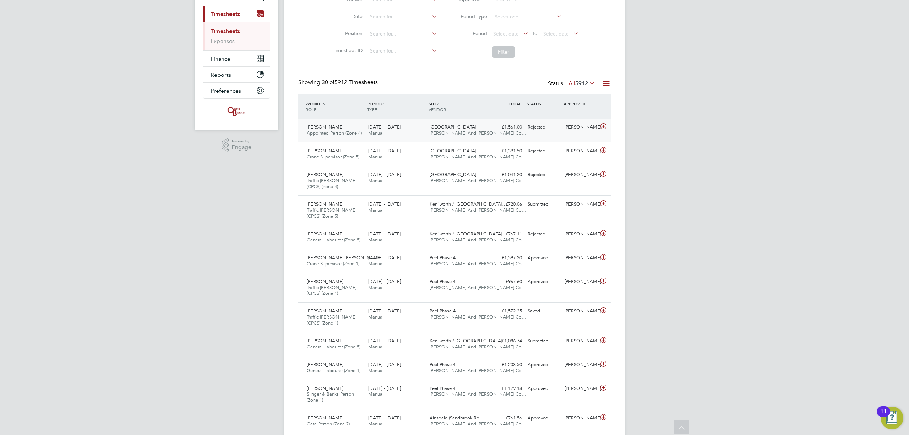
click at [372, 124] on div "[DATE] - [DATE] Manual" at bounding box center [395, 130] width 61 height 18
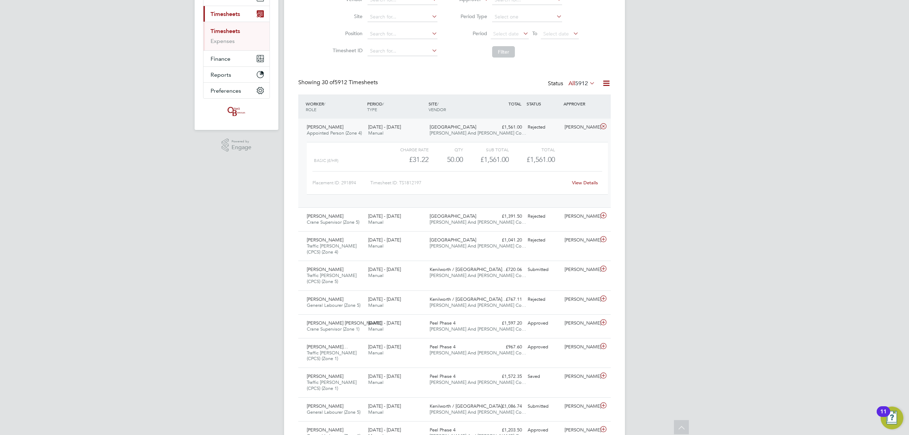
click at [353, 130] on span "Appointed Person (Zone 4)" at bounding box center [334, 133] width 55 height 6
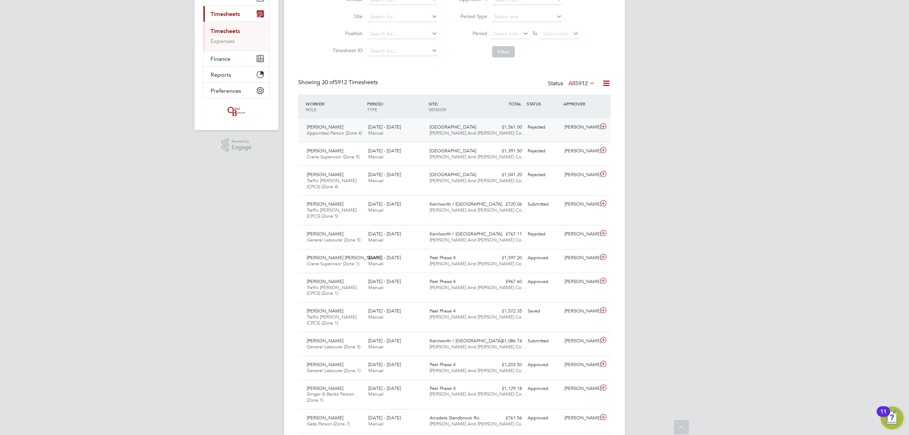
click at [353, 130] on span "Appointed Person (Zone 4)" at bounding box center [334, 133] width 55 height 6
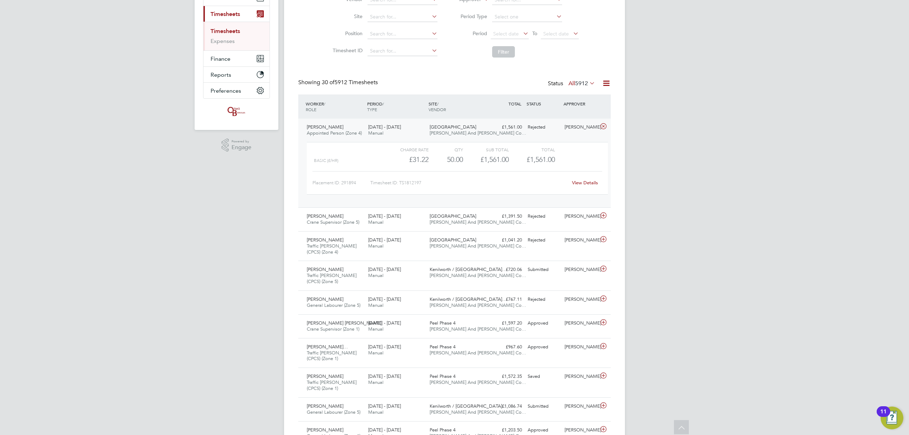
click at [353, 130] on span "Appointed Person (Zone 4)" at bounding box center [334, 133] width 55 height 6
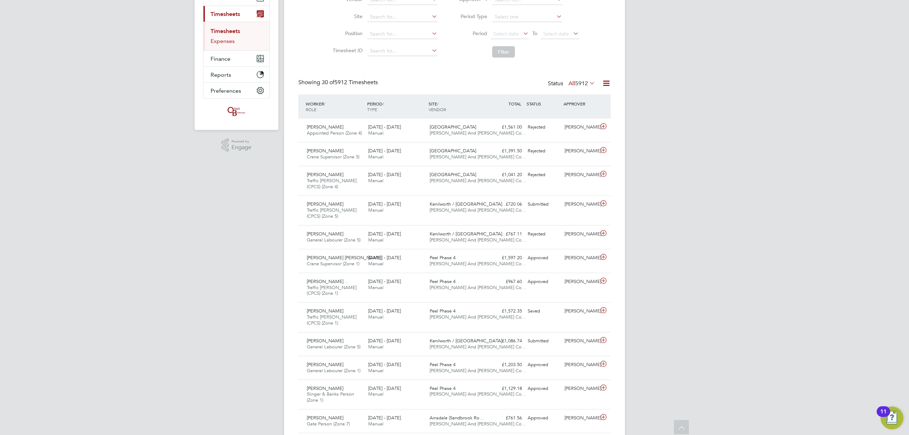
drag, startPoint x: 235, startPoint y: 27, endPoint x: 225, endPoint y: 43, distance: 18.2
click at [234, 27] on ul "Timesheets Expenses" at bounding box center [236, 36] width 66 height 29
click at [225, 43] on link "Expenses" at bounding box center [223, 41] width 24 height 7
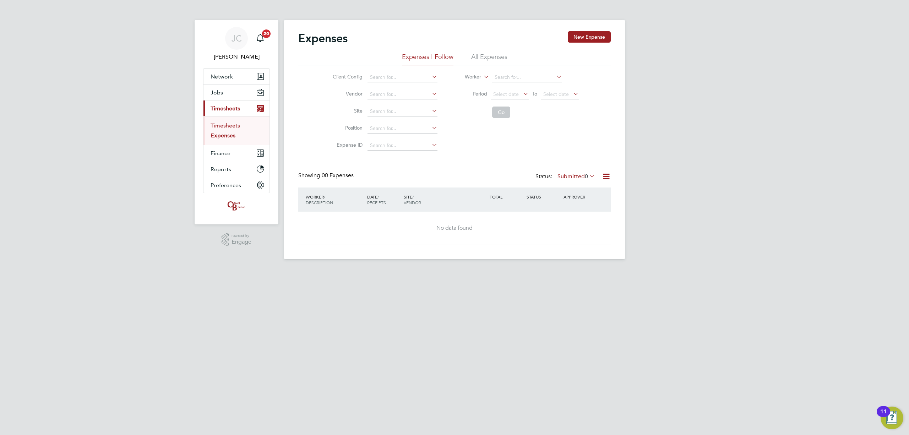
click at [220, 123] on link "Timesheets" at bounding box center [225, 125] width 29 height 7
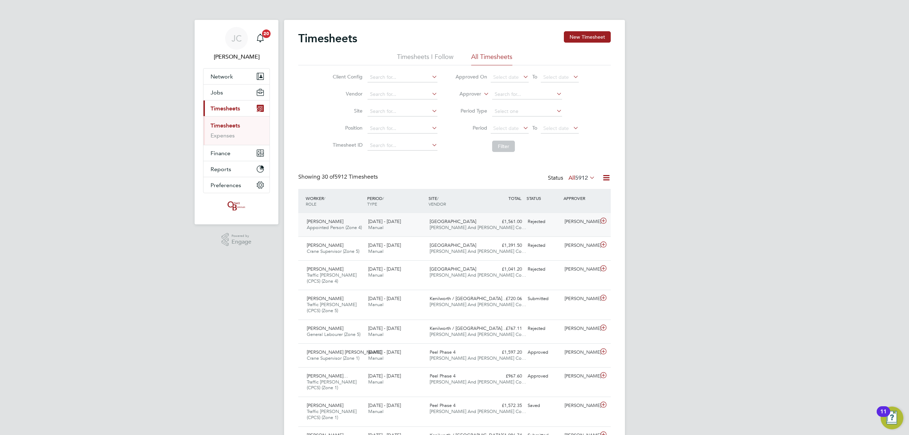
click at [469, 223] on div "Bath Road, Bristol O'Neill And Brennan Co…" at bounding box center [457, 225] width 61 height 18
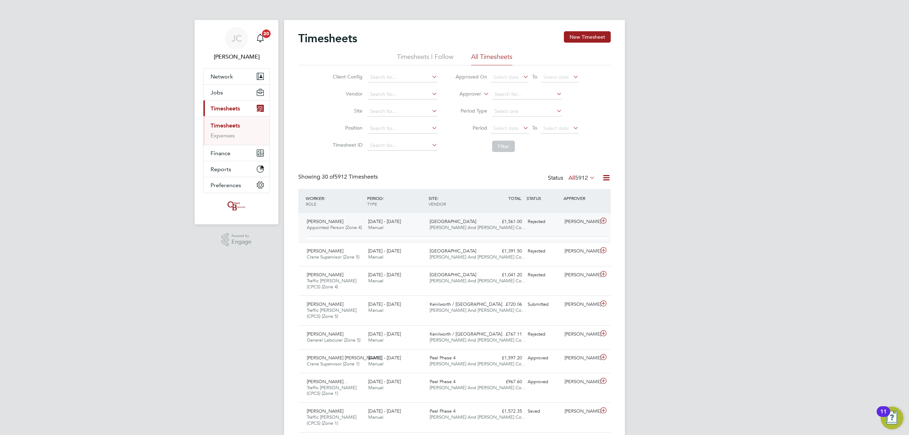
scroll to position [12, 69]
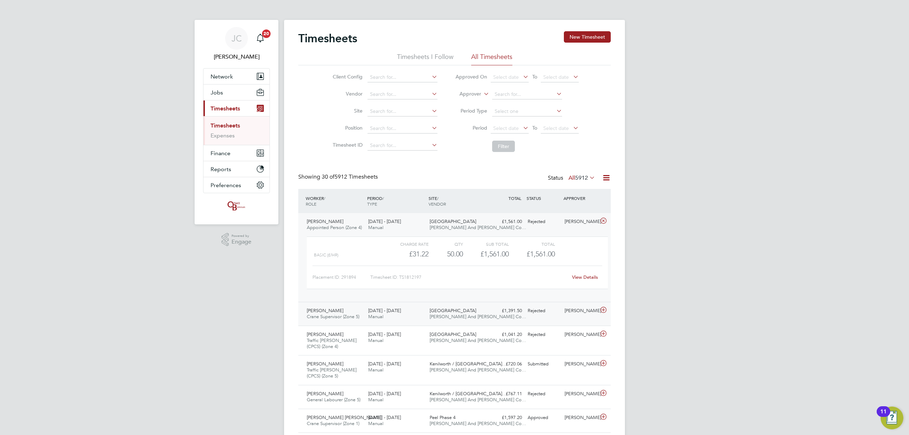
click at [433, 313] on span "[GEOGRAPHIC_DATA]" at bounding box center [453, 310] width 47 height 6
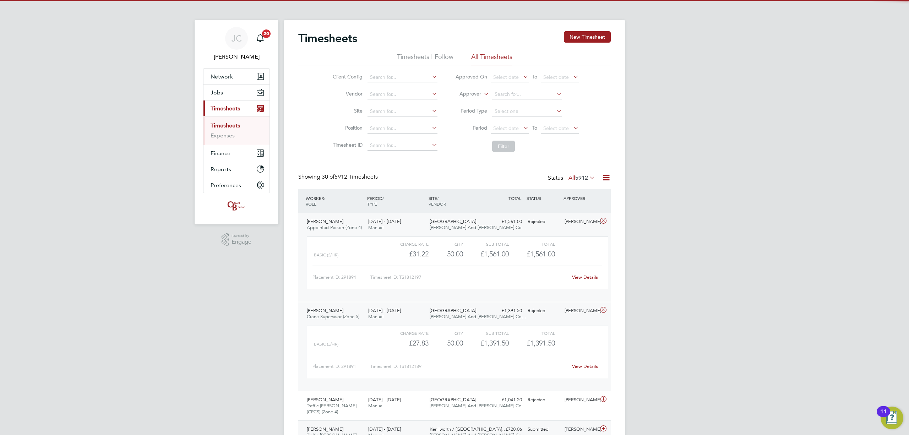
scroll to position [94, 0]
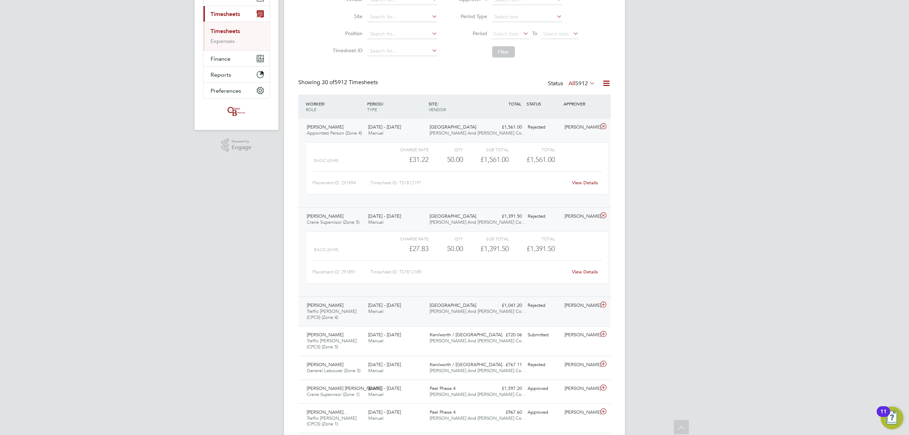
click at [432, 304] on span "[GEOGRAPHIC_DATA]" at bounding box center [453, 305] width 47 height 6
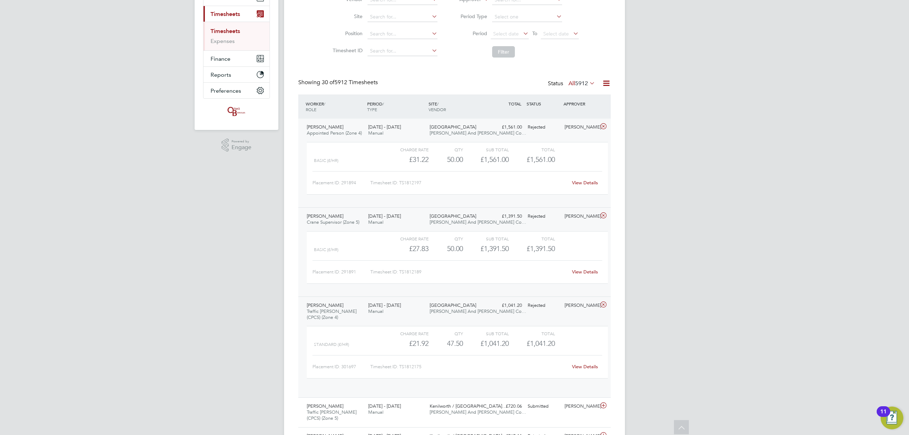
scroll to position [12, 69]
click at [457, 133] on span "[PERSON_NAME] And [PERSON_NAME] Co…" at bounding box center [478, 133] width 97 height 6
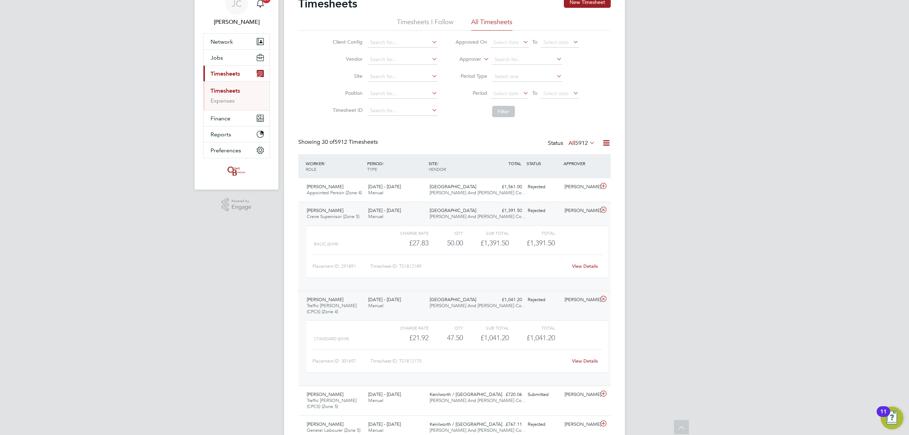
scroll to position [0, 0]
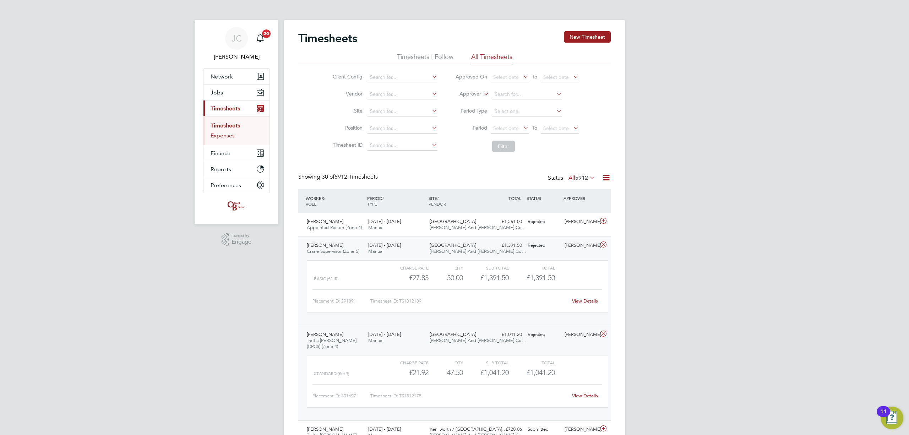
click at [219, 135] on link "Expenses" at bounding box center [223, 135] width 24 height 7
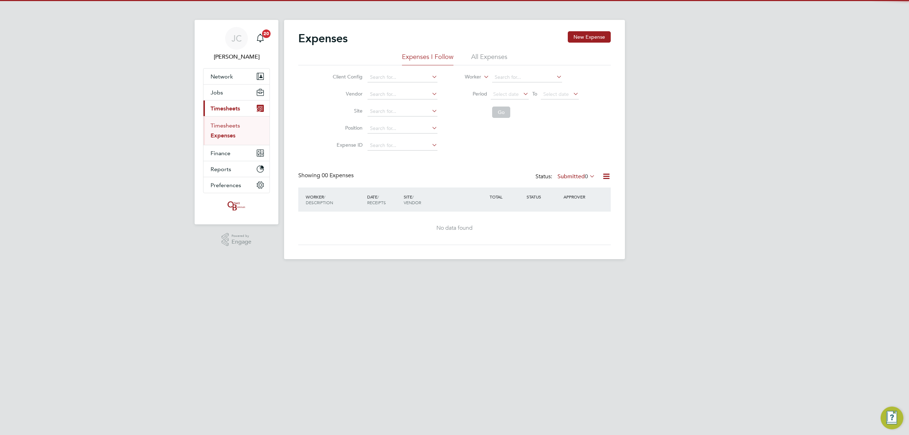
click at [224, 126] on link "Timesheets" at bounding box center [225, 125] width 29 height 7
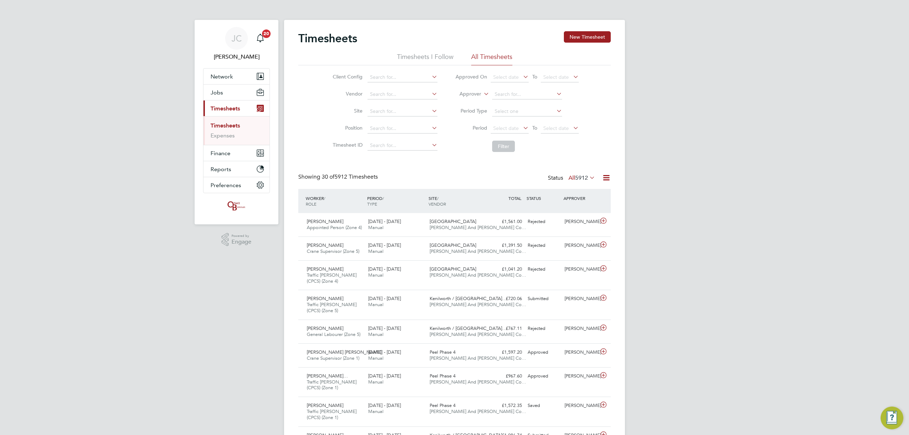
scroll to position [24, 62]
click at [223, 135] on link "Expenses" at bounding box center [223, 135] width 24 height 7
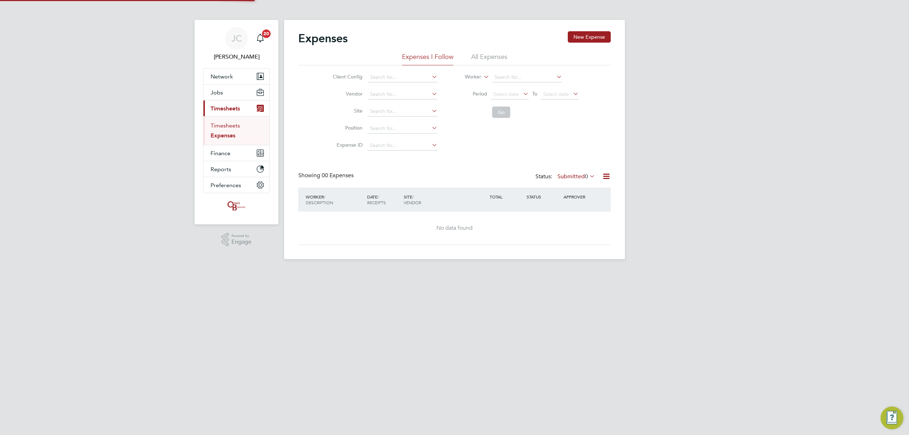
click at [224, 126] on link "Timesheets" at bounding box center [225, 125] width 29 height 7
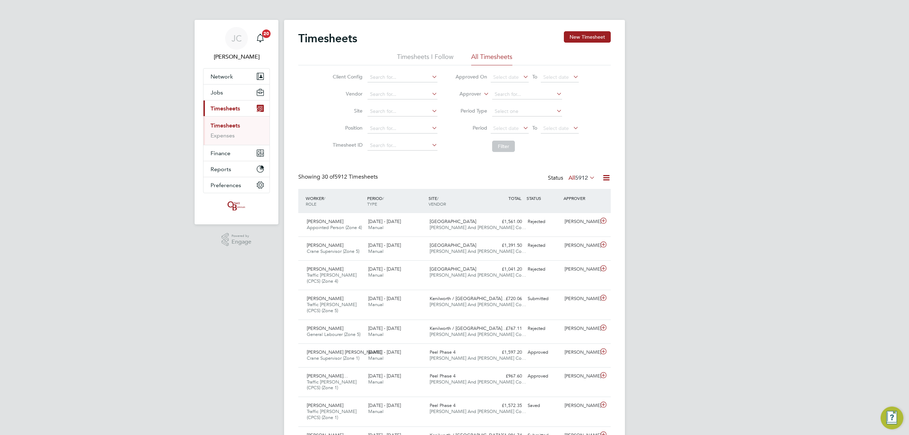
click at [389, 111] on input at bounding box center [402, 112] width 70 height 10
click at [226, 139] on li "Expenses" at bounding box center [237, 135] width 53 height 7
click at [223, 139] on li "Expenses" at bounding box center [237, 135] width 53 height 7
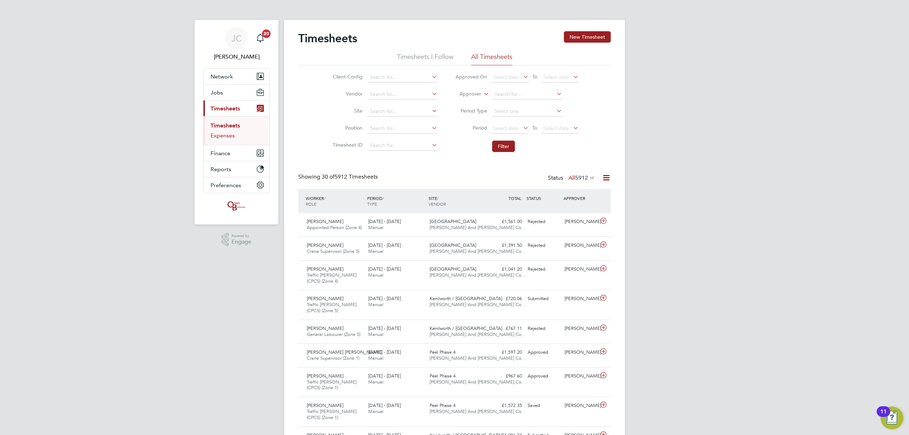
click at [223, 134] on link "Expenses" at bounding box center [223, 135] width 24 height 7
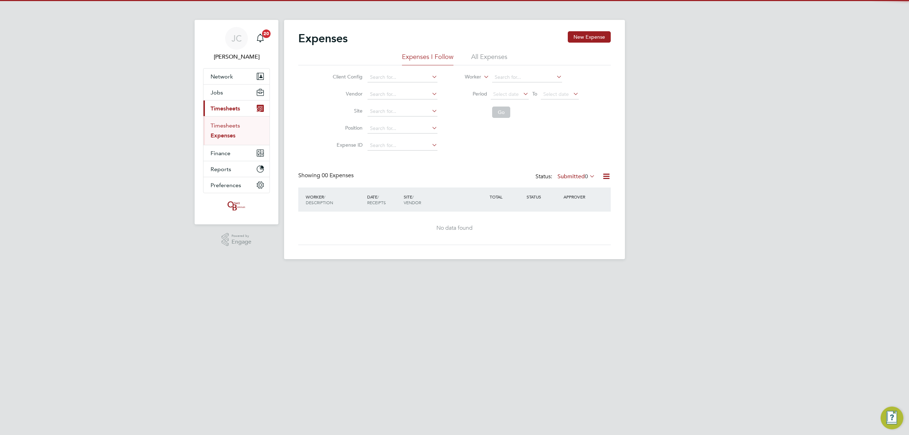
click at [219, 128] on link "Timesheets" at bounding box center [225, 125] width 29 height 7
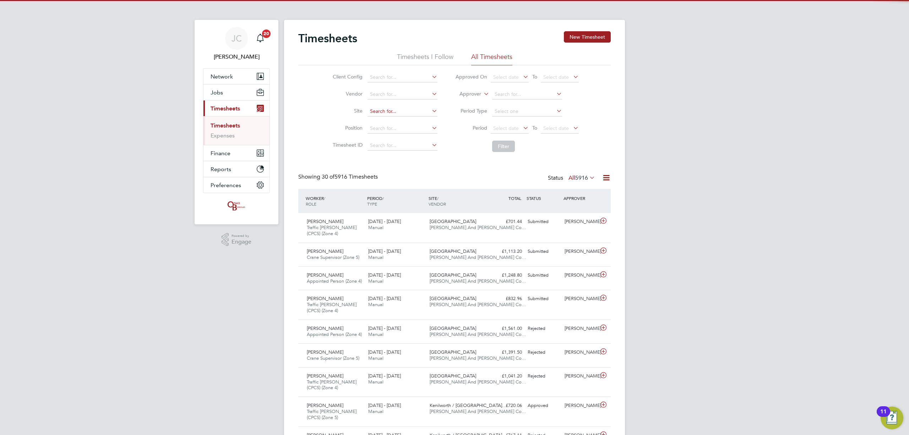
scroll to position [18, 62]
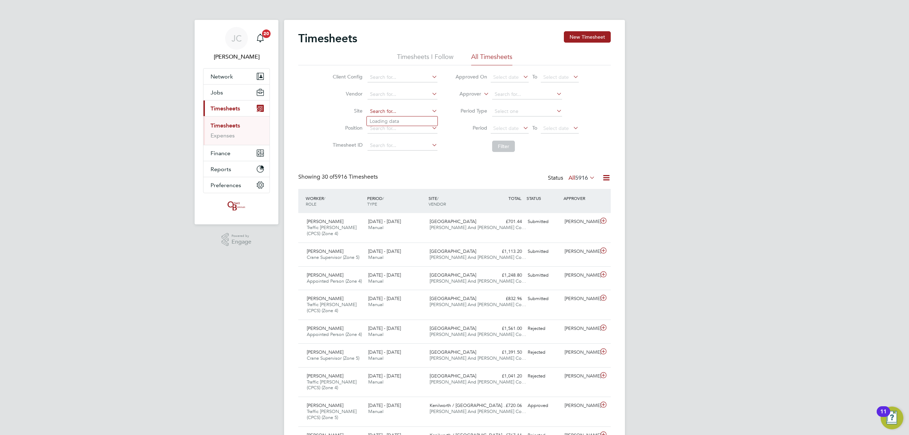
click at [398, 108] on input at bounding box center [402, 112] width 70 height 10
click at [389, 121] on li "Bath Road, Bristol" at bounding box center [423, 121] width 113 height 10
type input "[GEOGRAPHIC_DATA]"
click at [504, 145] on button "Filter" at bounding box center [503, 146] width 23 height 11
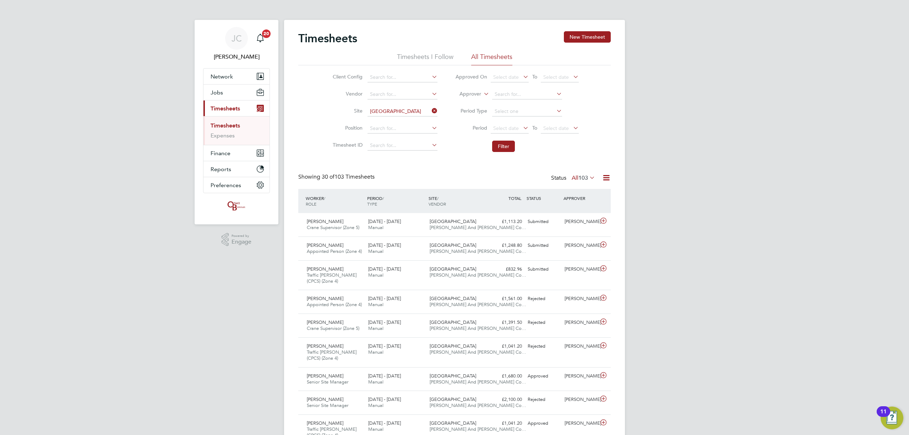
click at [430, 113] on icon at bounding box center [430, 111] width 0 height 10
click at [418, 113] on input at bounding box center [402, 112] width 70 height 10
click at [386, 124] on li "Bren try" at bounding box center [402, 121] width 71 height 10
type input "Brentry"
click at [503, 148] on button "Filter" at bounding box center [503, 146] width 23 height 11
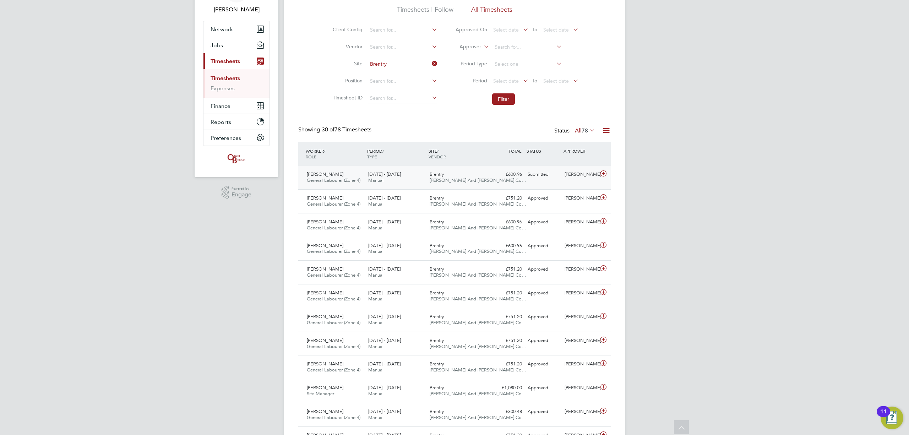
click at [416, 180] on div "[DATE] - [DATE] Manual" at bounding box center [395, 178] width 61 height 18
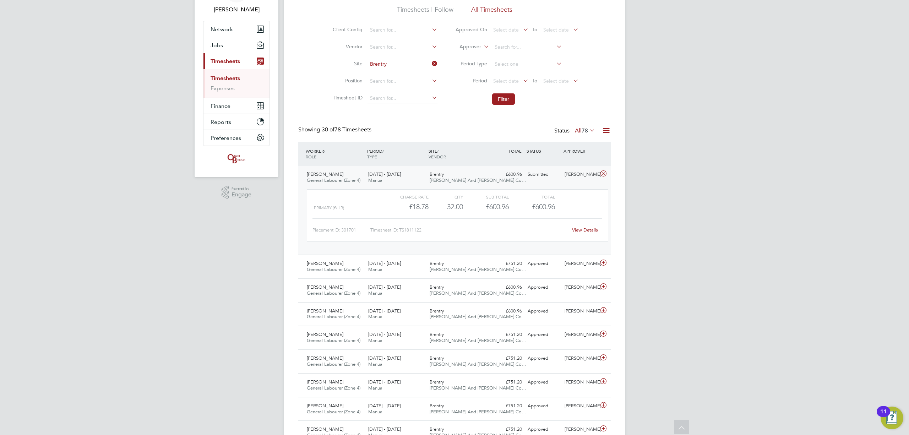
click at [415, 175] on div "[DATE] - [DATE] Manual" at bounding box center [395, 178] width 61 height 18
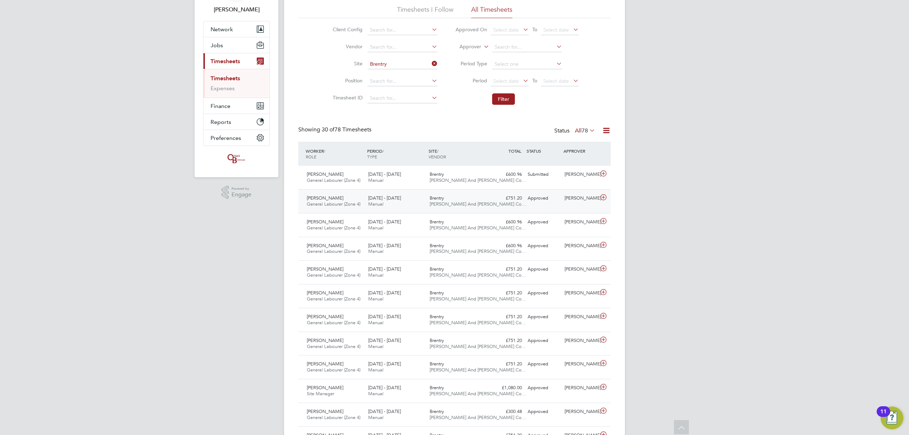
click at [421, 204] on div "[DATE] - [DATE] Manual" at bounding box center [395, 201] width 61 height 18
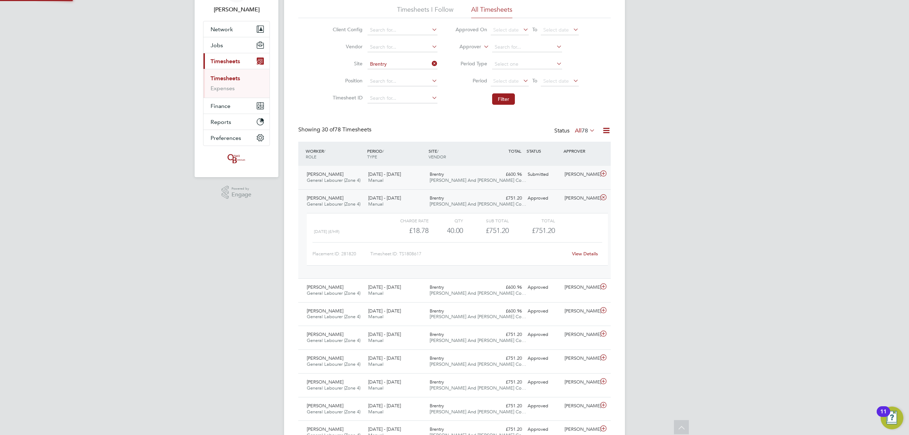
click at [405, 182] on div "[DATE] - [DATE] Manual" at bounding box center [395, 178] width 61 height 18
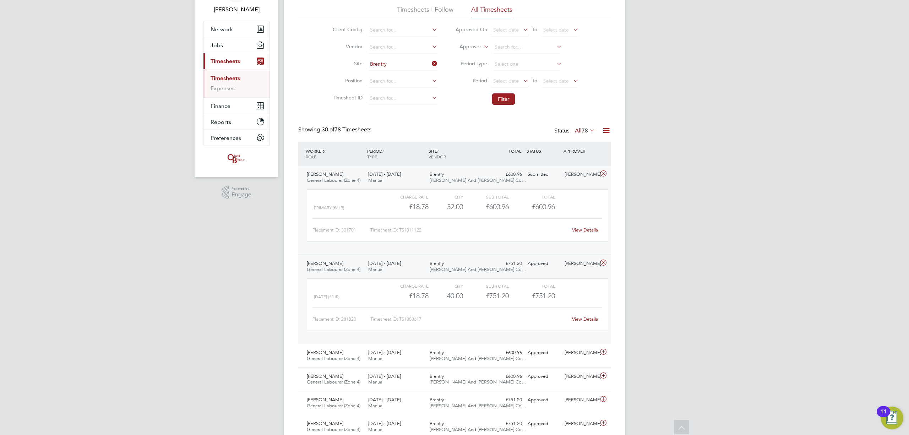
click at [405, 182] on div "[DATE] - [DATE] Manual" at bounding box center [395, 178] width 61 height 18
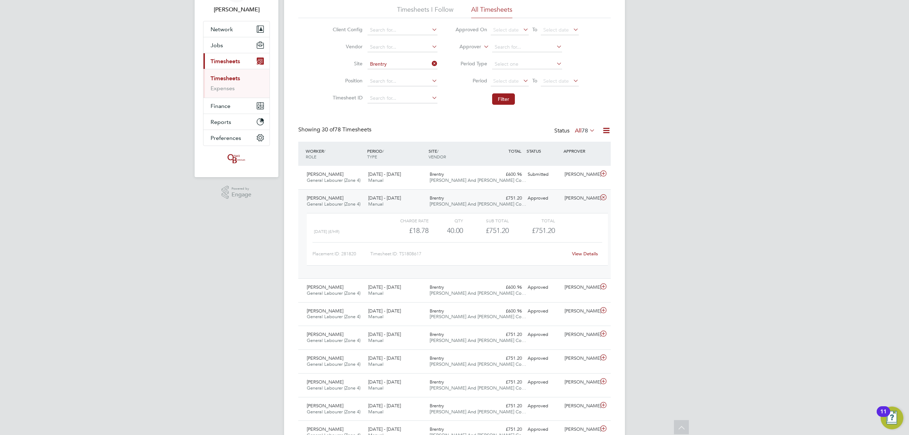
click at [405, 203] on div "[DATE] - [DATE] Manual" at bounding box center [395, 201] width 61 height 18
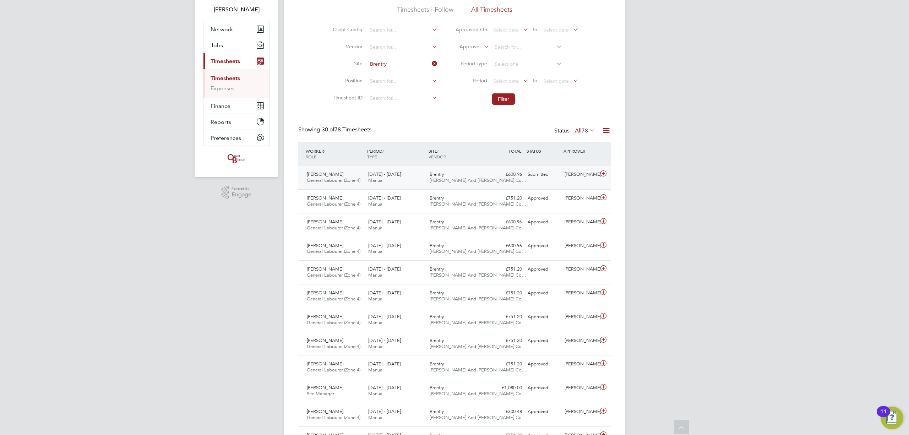
click at [428, 172] on div "[PERSON_NAME] And [PERSON_NAME] Co…" at bounding box center [457, 178] width 61 height 18
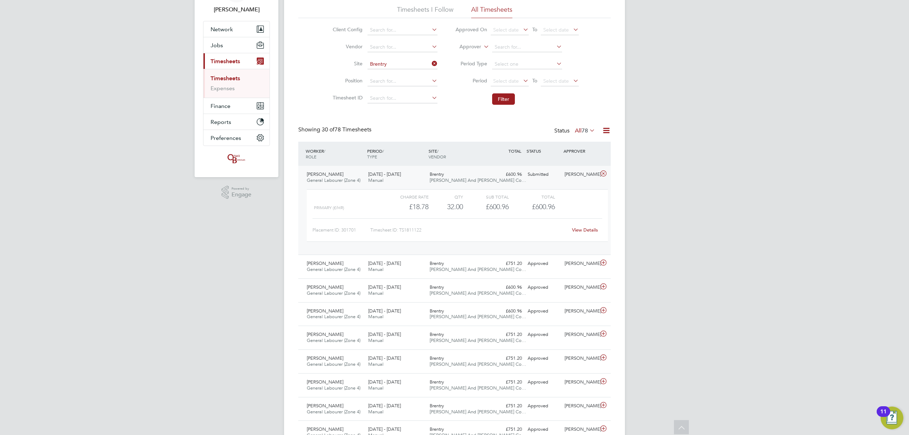
click at [587, 230] on link "View Details" at bounding box center [585, 230] width 26 height 6
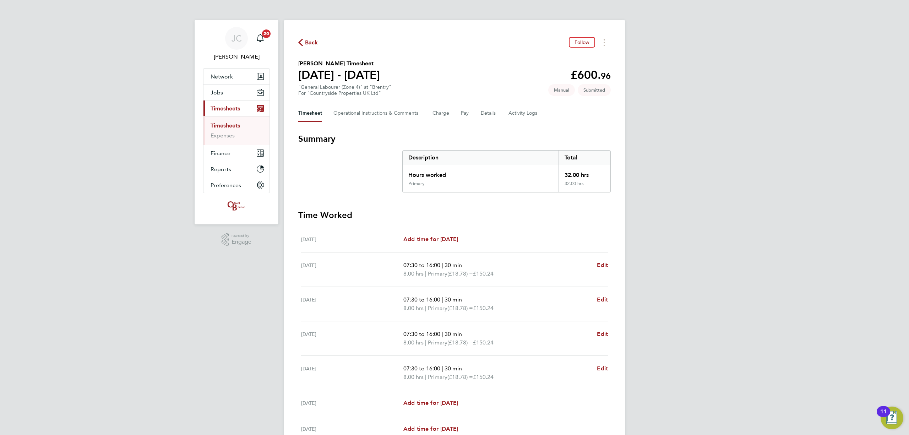
click at [236, 124] on link "Timesheets" at bounding box center [225, 125] width 29 height 7
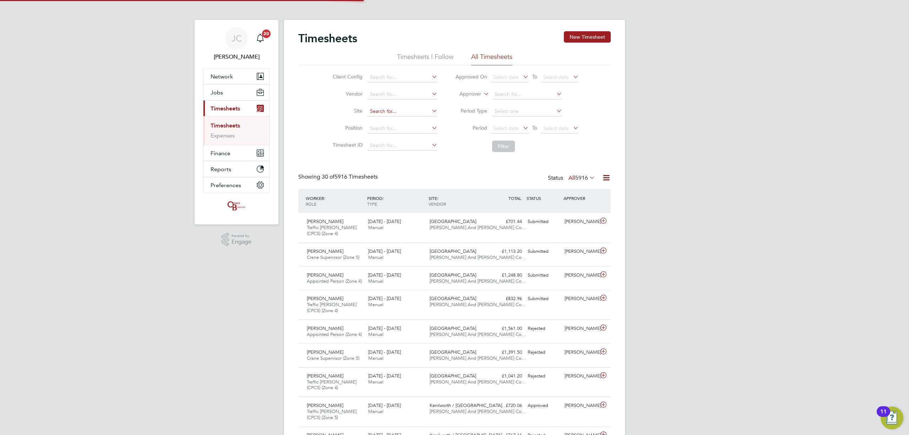
click at [384, 111] on input at bounding box center [402, 112] width 70 height 10
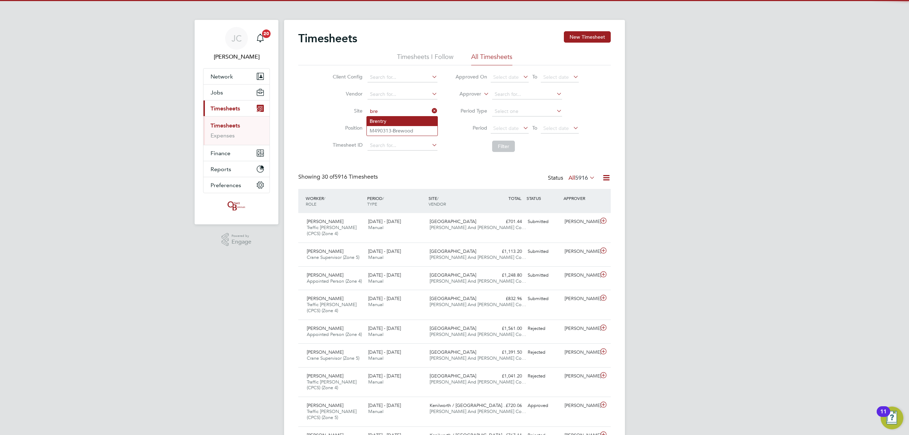
click at [381, 120] on li "Bre ntry" at bounding box center [402, 121] width 71 height 10
type input "Brentry"
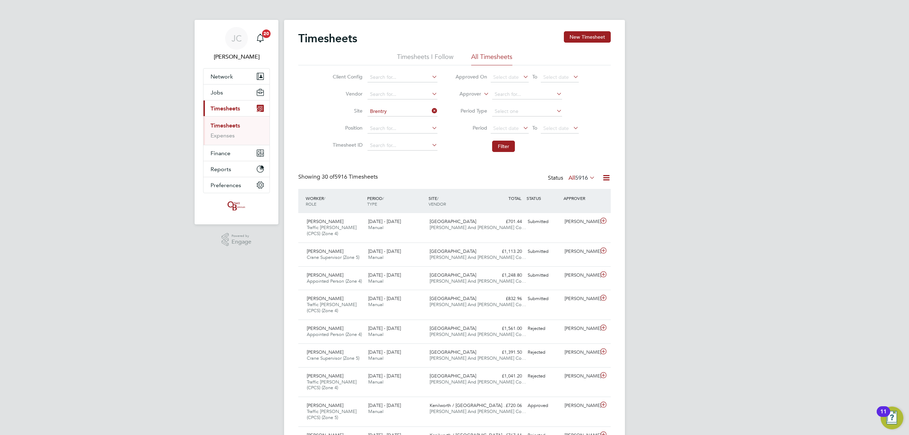
click at [501, 153] on li "Filter" at bounding box center [516, 146] width 141 height 18
click at [501, 150] on button "Filter" at bounding box center [503, 146] width 23 height 11
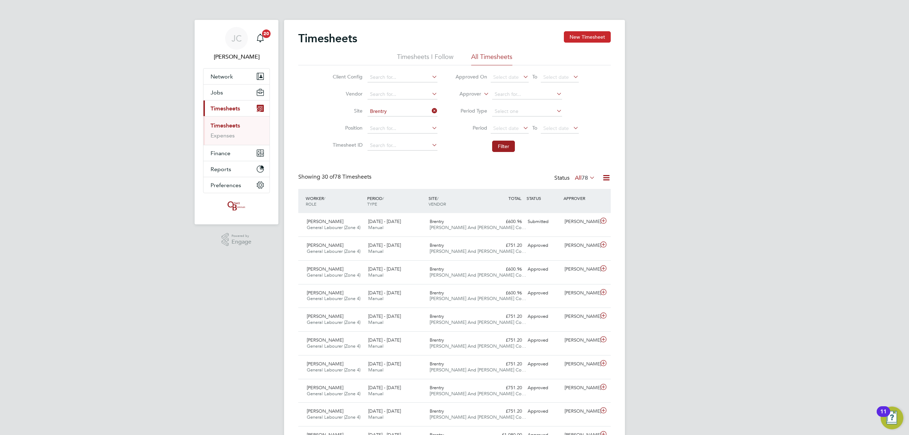
click at [582, 39] on button "New Timesheet" at bounding box center [587, 36] width 47 height 11
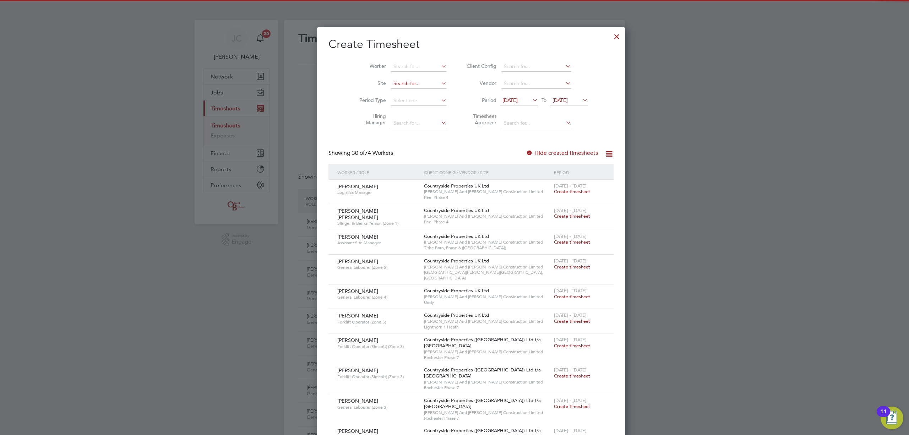
click at [391, 92] on li "Bren try" at bounding box center [402, 93] width 56 height 10
type input "Brentry"
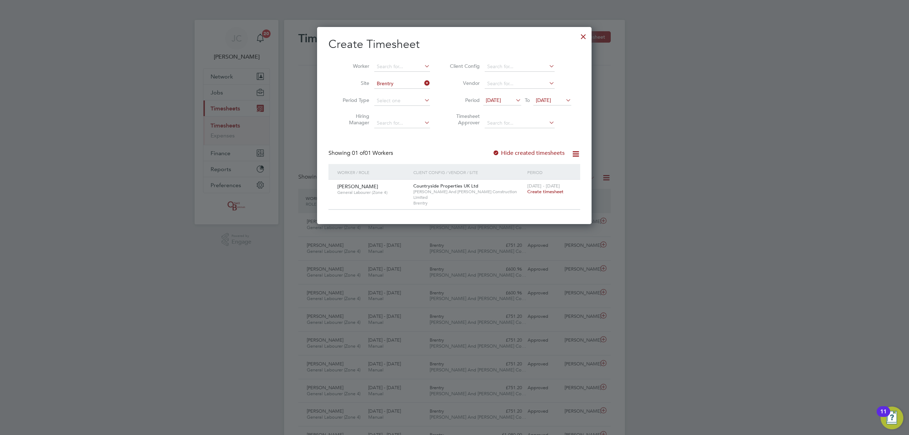
click at [550, 195] on div "[DATE] - [DATE] Create timesheet" at bounding box center [549, 189] width 48 height 19
click at [538, 188] on span "[DATE] - [DATE]" at bounding box center [543, 186] width 33 height 6
click at [541, 195] on div "[DATE] - [DATE] Create timesheet" at bounding box center [549, 189] width 48 height 19
click at [539, 193] on span "Create timesheet" at bounding box center [545, 192] width 36 height 6
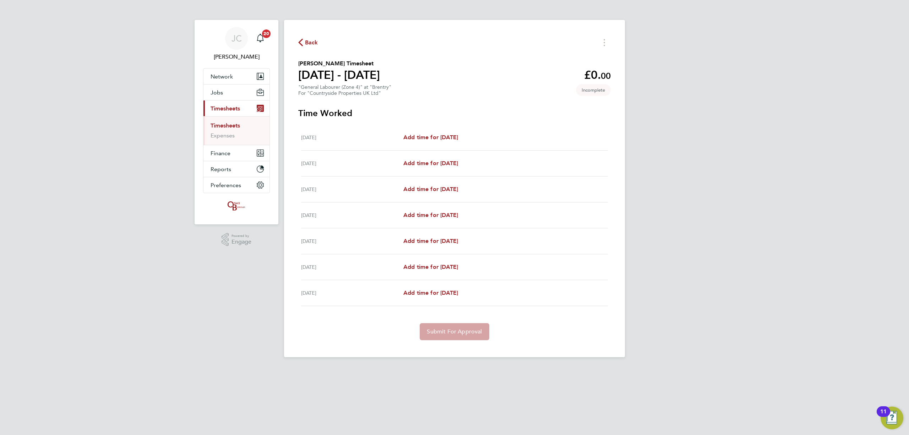
click at [228, 123] on link "Timesheets" at bounding box center [225, 125] width 29 height 7
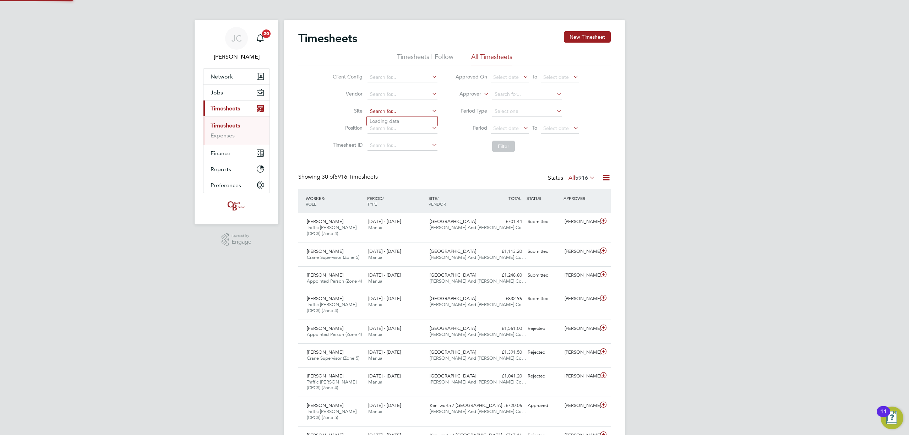
click at [378, 112] on input at bounding box center [402, 112] width 70 height 10
type input "brnetr"
click at [409, 110] on input at bounding box center [402, 112] width 70 height 10
type input "bren"
click at [389, 108] on input at bounding box center [402, 112] width 70 height 10
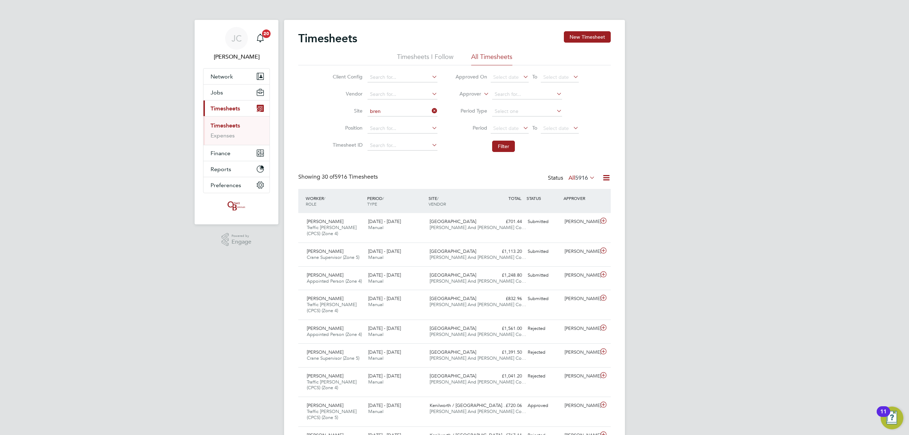
click at [387, 121] on li "Bren try" at bounding box center [402, 121] width 71 height 10
type input "Brentry"
click at [513, 149] on button "Filter" at bounding box center [503, 146] width 23 height 11
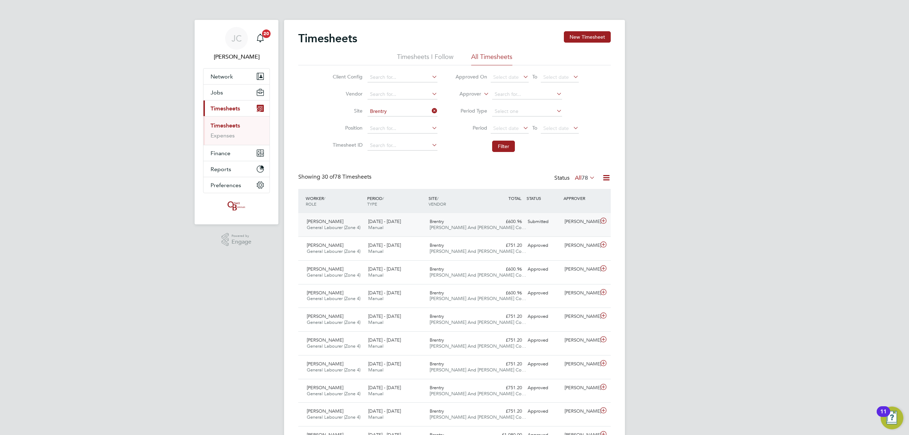
click at [484, 227] on div "[PERSON_NAME] And [PERSON_NAME] Co…" at bounding box center [457, 225] width 61 height 18
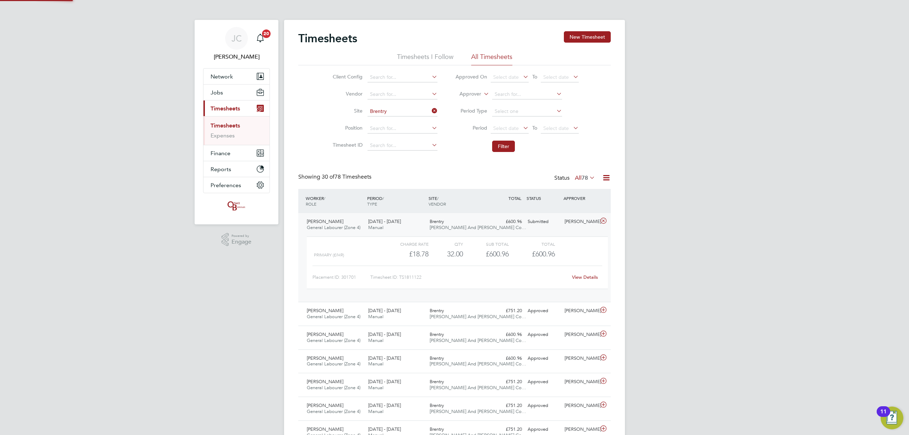
click at [480, 226] on span "[PERSON_NAME] And [PERSON_NAME] Co…" at bounding box center [478, 227] width 97 height 6
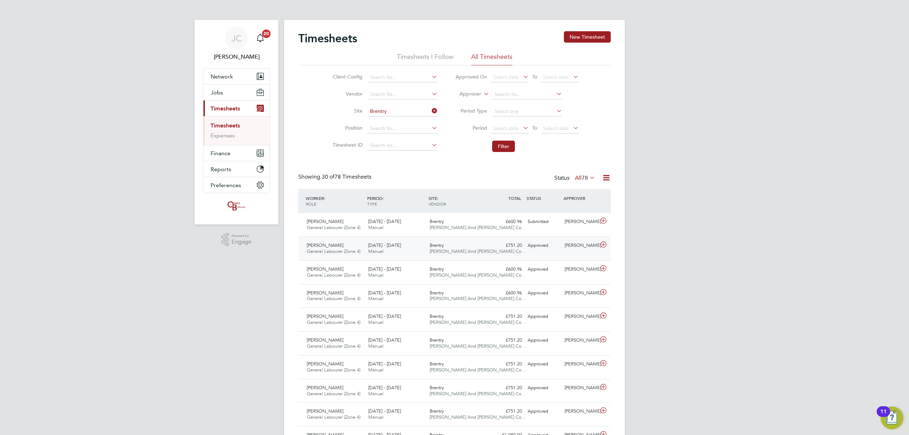
click at [492, 251] on div "£751.20 Approved" at bounding box center [506, 246] width 37 height 12
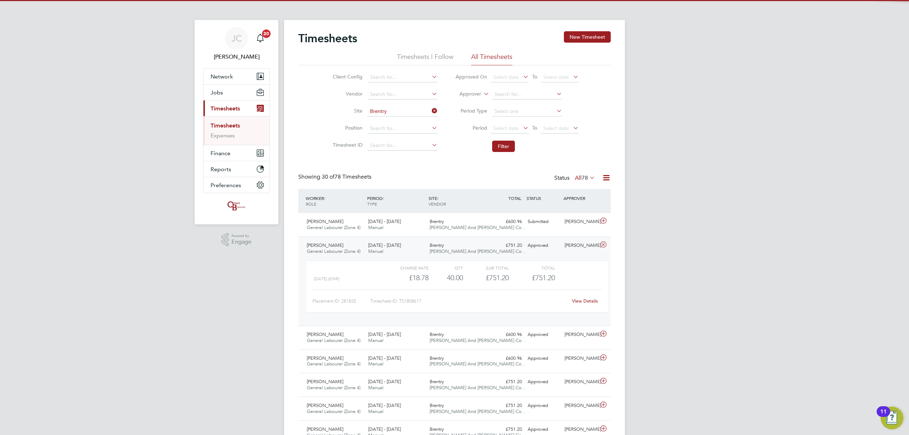
click at [487, 244] on div "[PERSON_NAME] And [PERSON_NAME] Co…" at bounding box center [457, 249] width 61 height 18
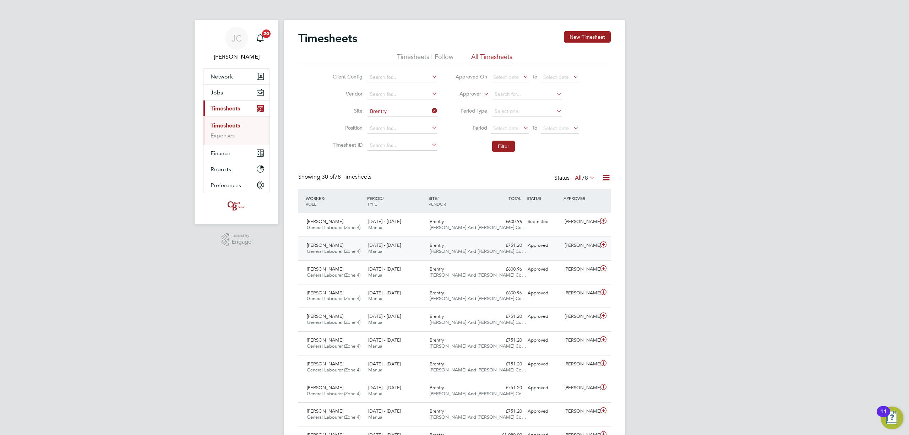
click at [487, 244] on div "[PERSON_NAME] And [PERSON_NAME] Co…" at bounding box center [457, 249] width 61 height 18
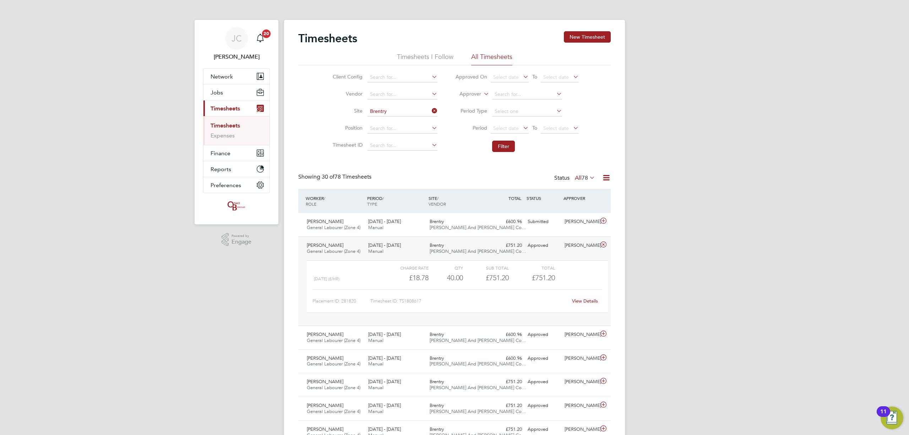
click at [487, 244] on div "[PERSON_NAME] And [PERSON_NAME] Co…" at bounding box center [457, 249] width 61 height 18
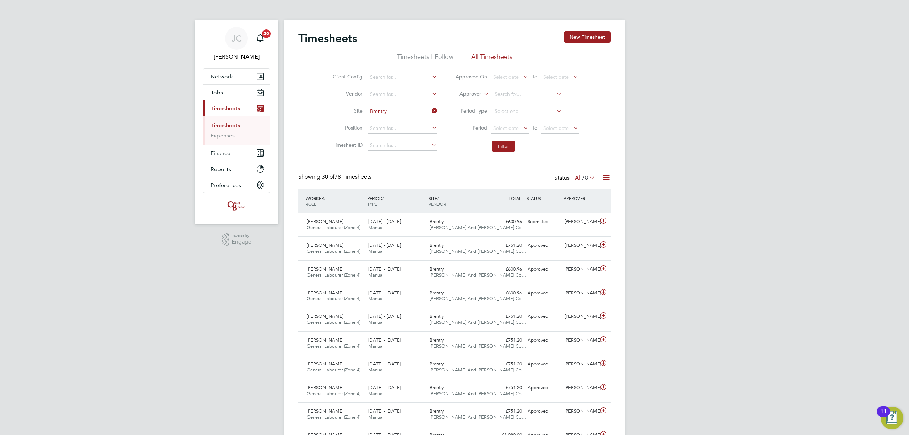
click at [430, 110] on icon at bounding box center [430, 111] width 0 height 10
click at [419, 109] on input at bounding box center [402, 112] width 70 height 10
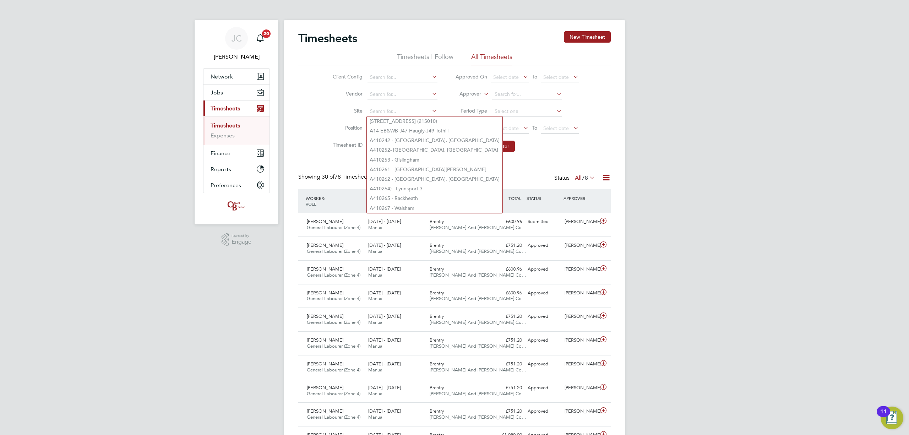
type input "b"
click at [584, 43] on button "New Timesheet" at bounding box center [587, 36] width 47 height 11
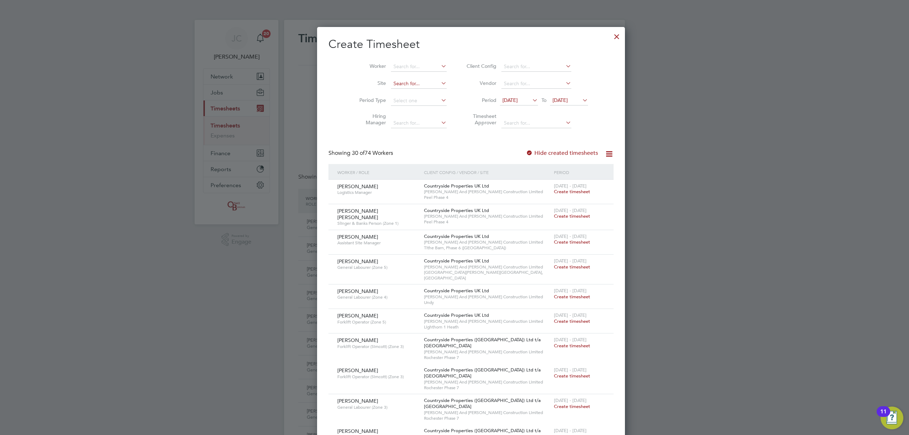
click at [403, 82] on input at bounding box center [419, 84] width 56 height 10
click at [403, 94] on li "Bren try" at bounding box center [402, 93] width 56 height 10
type input "Brentry"
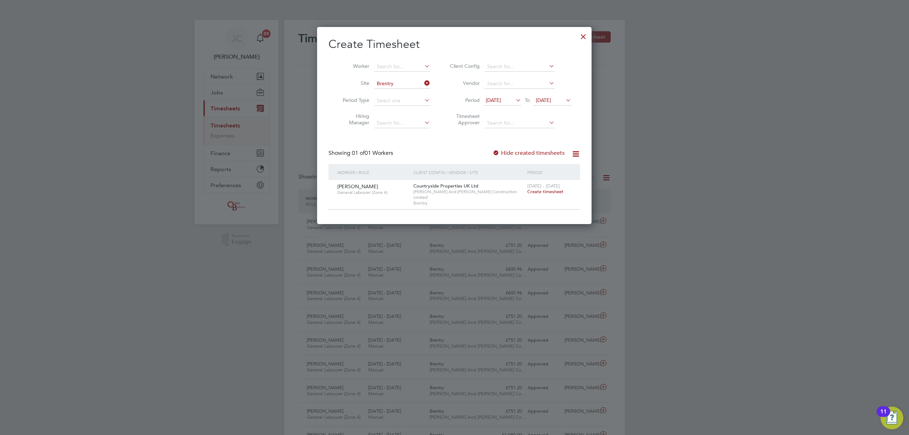
click at [547, 192] on span "Create timesheet" at bounding box center [545, 192] width 36 height 6
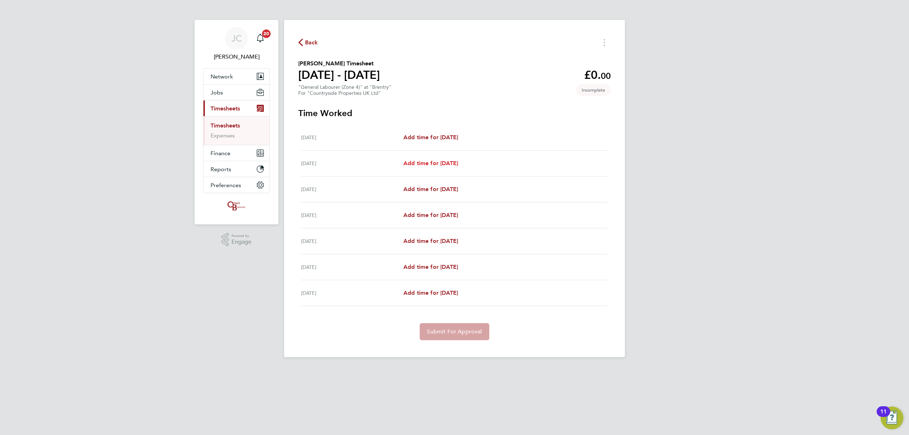
click at [441, 163] on span "Add time for [DATE]" at bounding box center [430, 163] width 55 height 7
select select "30"
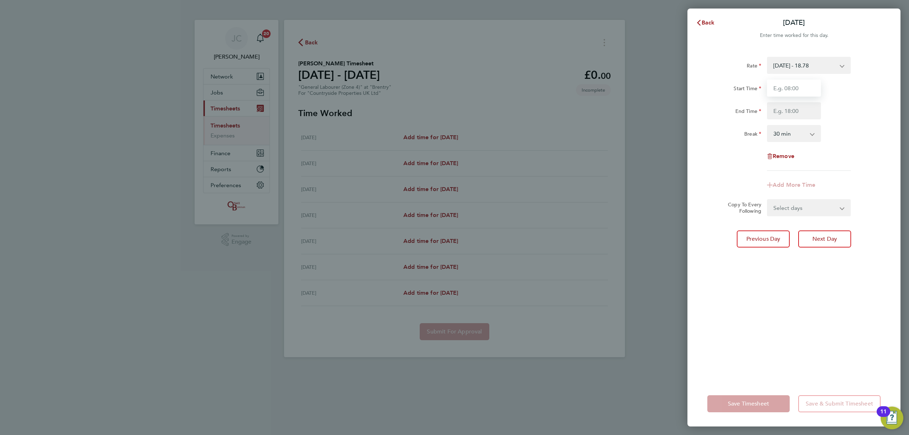
click at [781, 89] on input "Start Time" at bounding box center [794, 88] width 54 height 17
type input "08:00"
click at [777, 115] on input "End Time" at bounding box center [794, 110] width 54 height 17
type input "16:30"
click at [846, 139] on div "Break 0 min 15 min 30 min 45 min 60 min 75 min 90 min" at bounding box center [793, 133] width 179 height 17
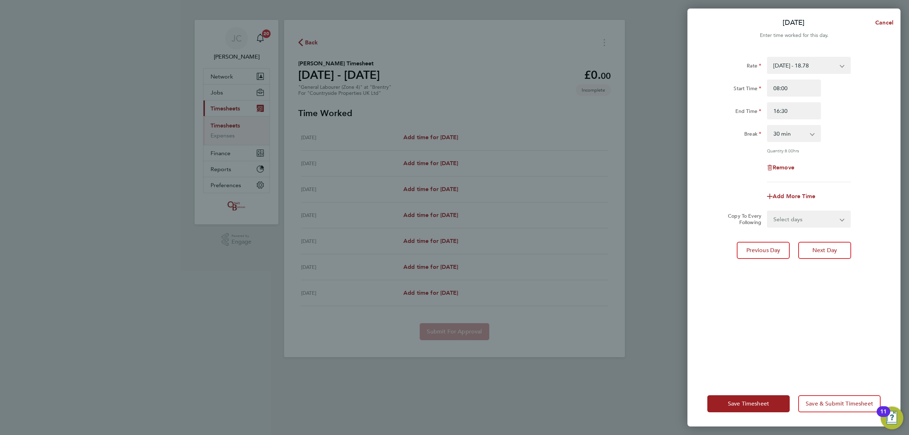
click at [810, 217] on select "Select days Day Weekday (Mon-Fri) Weekend (Sat-Sun) [DATE] [DATE] [DATE] [DATE]…" at bounding box center [805, 219] width 75 height 16
select select "DAY"
click at [768, 211] on select "Select days Day Weekday (Mon-Fri) Weekend (Sat-Sun) [DATE] [DATE] [DATE] [DATE]…" at bounding box center [805, 219] width 75 height 16
click at [794, 243] on select "[DATE] [DATE] [DATE] [DATE] [DATE]" at bounding box center [805, 242] width 74 height 16
select select "[DATE]"
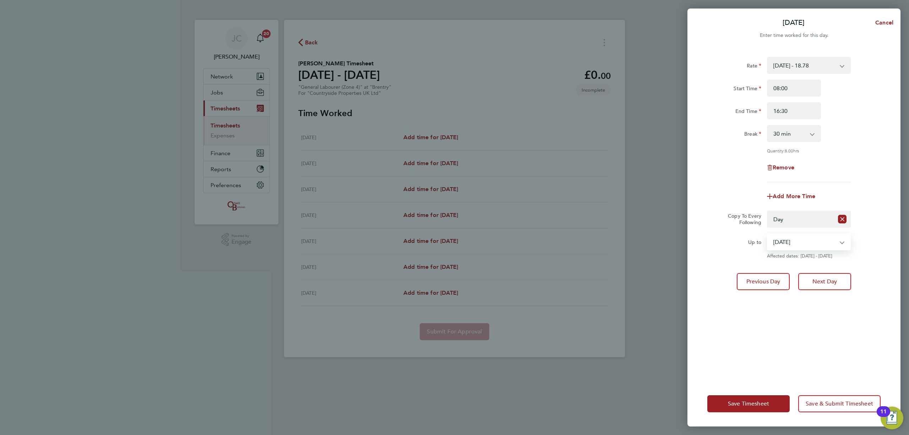
click at [768, 234] on select "[DATE] [DATE] [DATE] [DATE] [DATE]" at bounding box center [805, 242] width 74 height 16
click at [885, 227] on div "Rate [DATE] - 18.78 Start Time 08:00 End Time 16:30 Break 0 min 15 min 30 min 4…" at bounding box center [793, 214] width 213 height 333
click at [839, 401] on span "Save & Submit Timesheet" at bounding box center [839, 403] width 67 height 7
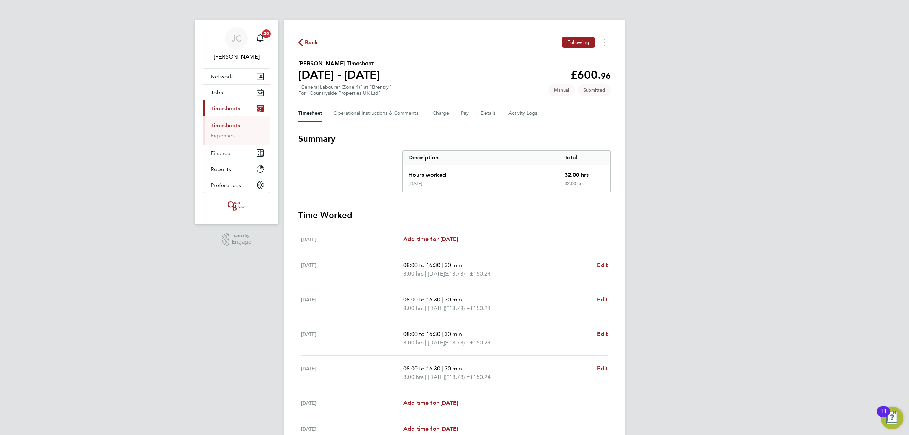
click at [229, 122] on link "Timesheets" at bounding box center [225, 125] width 29 height 7
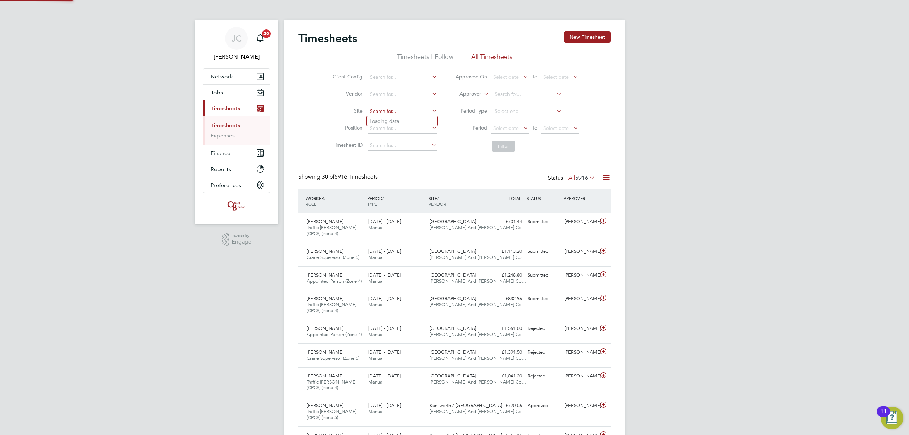
click at [407, 112] on input at bounding box center [402, 112] width 70 height 10
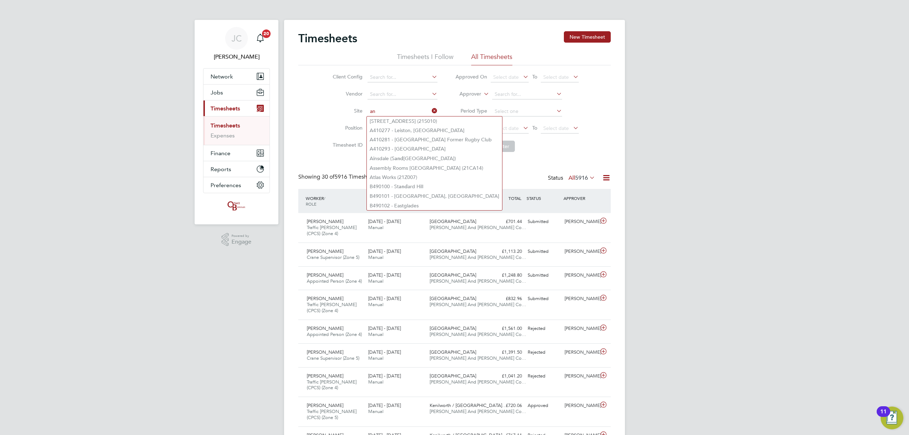
type input "a"
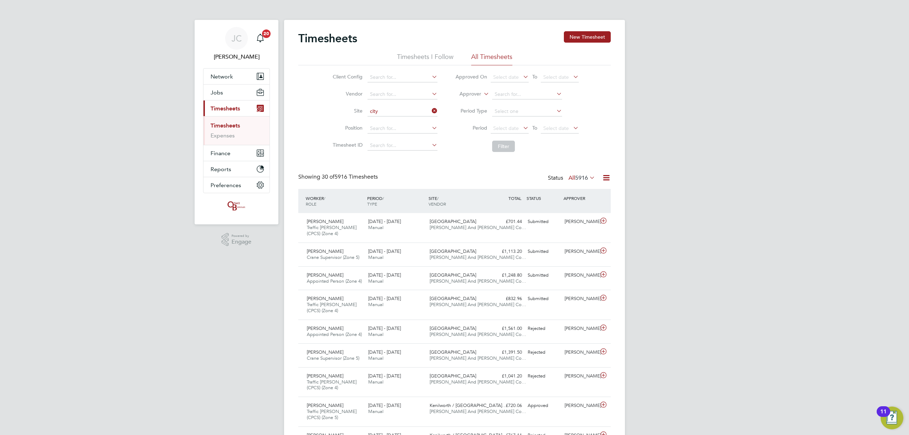
click at [395, 132] on li "City Gateway" at bounding box center [406, 131] width 78 height 10
type input "City Gateway"
click at [496, 144] on button "Filter" at bounding box center [503, 146] width 23 height 11
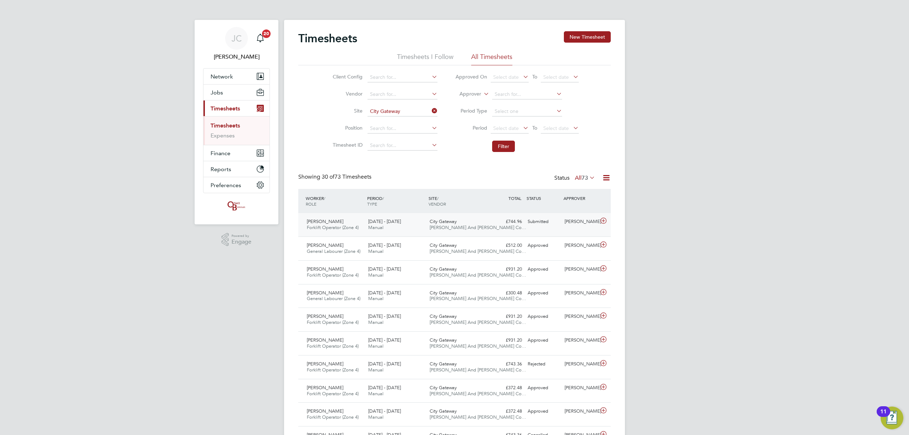
click at [479, 229] on span "[PERSON_NAME] And [PERSON_NAME] Co…" at bounding box center [478, 227] width 97 height 6
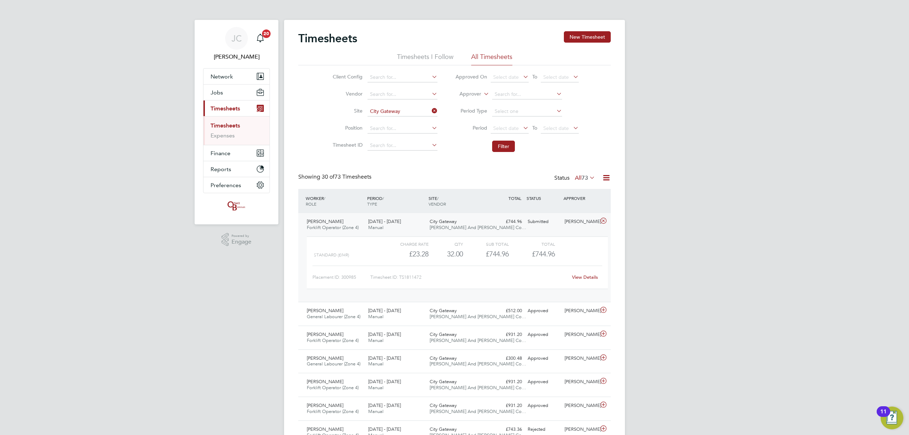
click at [477, 225] on span "[PERSON_NAME] And [PERSON_NAME] Co…" at bounding box center [478, 227] width 97 height 6
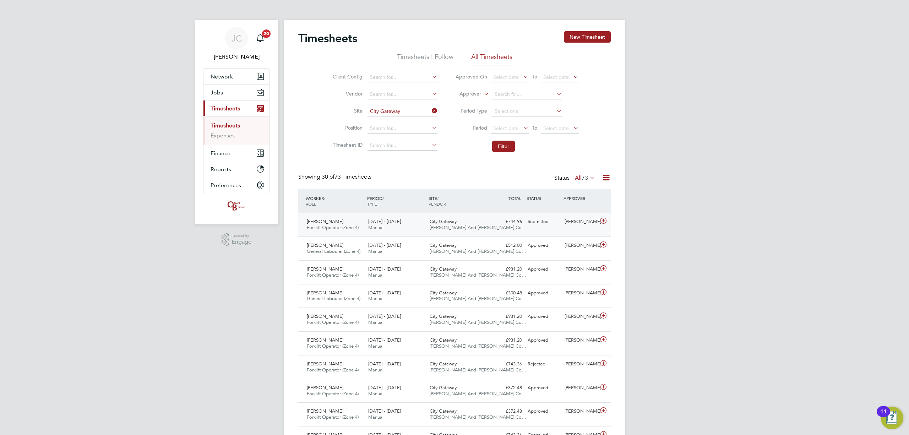
click at [478, 227] on span "[PERSON_NAME] And [PERSON_NAME] Co…" at bounding box center [478, 227] width 97 height 6
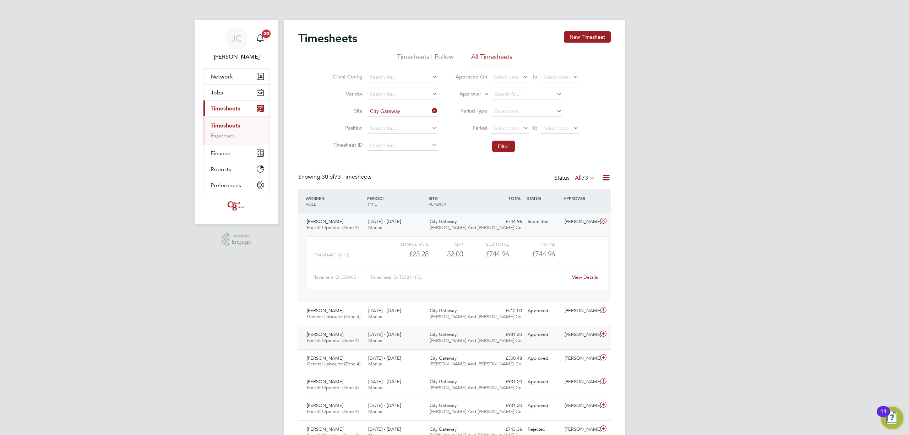
click at [496, 327] on div "[PERSON_NAME] Forklift Operator (Zone 4) [DATE] - [DATE] [DATE] - [DATE] Manual…" at bounding box center [454, 338] width 312 height 24
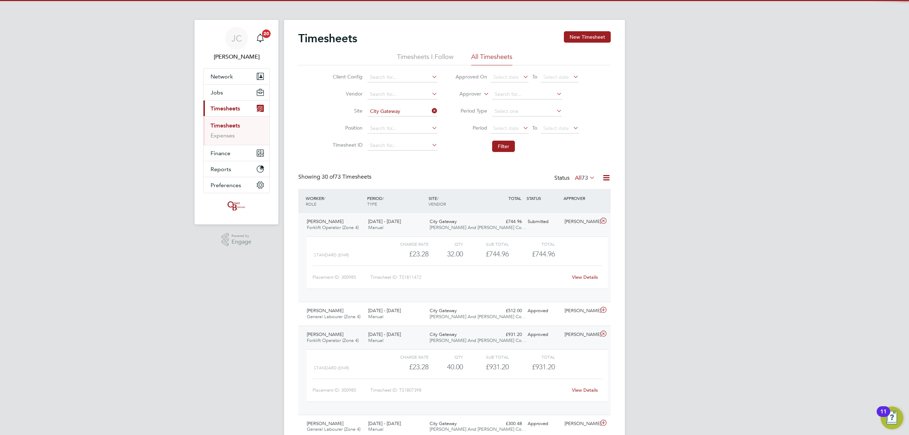
click at [496, 326] on div "[PERSON_NAME] Forklift Operator (Zone 4) [DATE] - [DATE] [DATE] - [DATE] Manual…" at bounding box center [454, 370] width 312 height 89
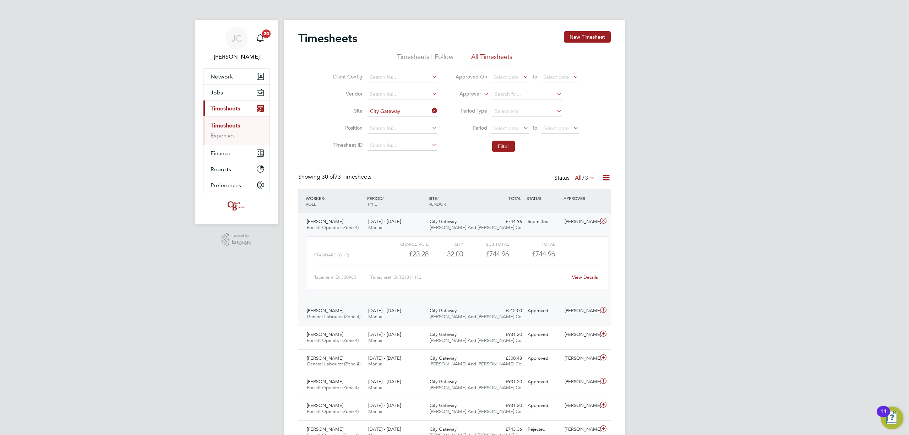
click at [488, 316] on div "£512.00 Approved" at bounding box center [506, 311] width 37 height 12
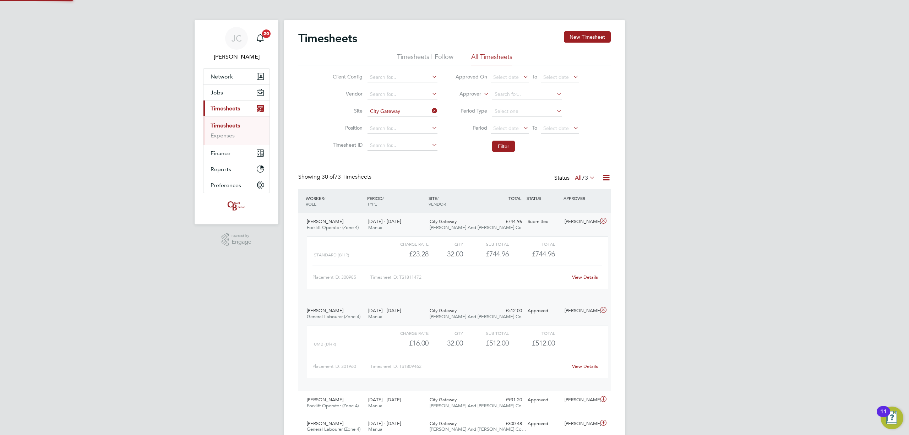
click at [486, 314] on div "City Gateway [PERSON_NAME] And [PERSON_NAME] Co…" at bounding box center [457, 314] width 61 height 18
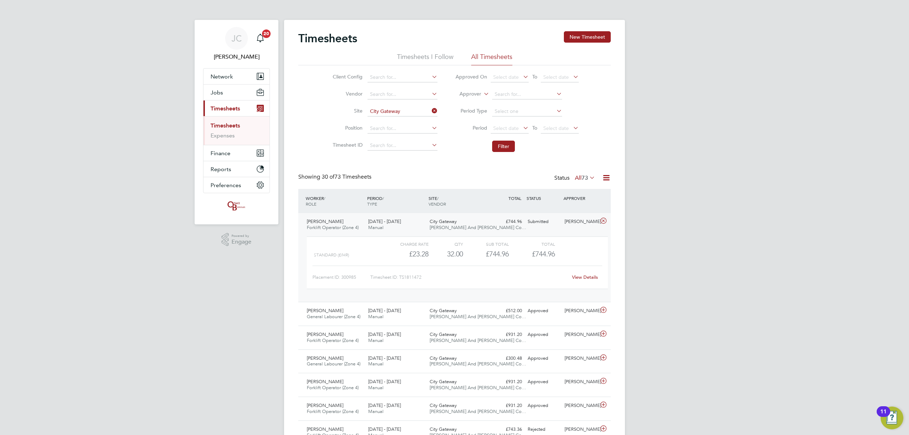
click at [425, 218] on div "[DATE] - [DATE] Manual" at bounding box center [395, 225] width 61 height 18
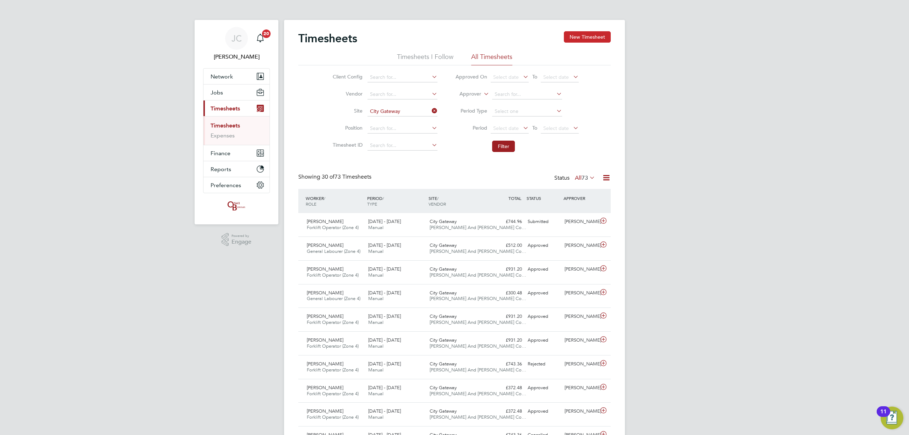
click at [596, 38] on button "New Timesheet" at bounding box center [587, 36] width 47 height 11
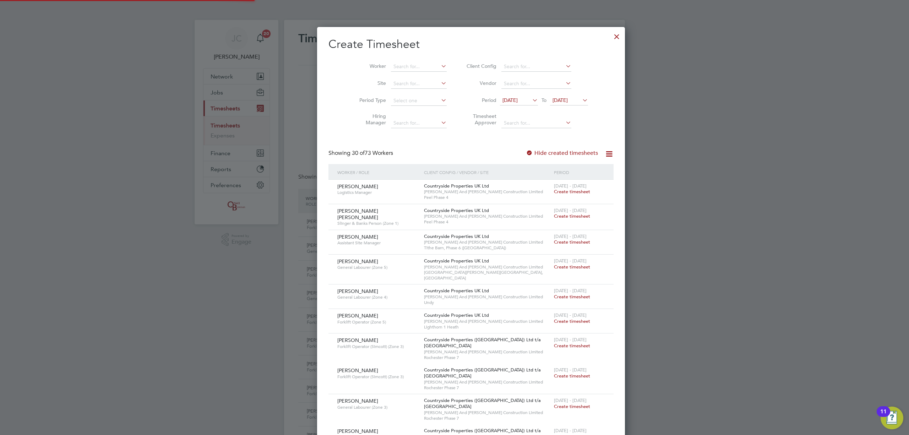
scroll to position [1171, 275]
click at [393, 84] on input at bounding box center [419, 84] width 56 height 10
click at [400, 105] on li "City Gateway" at bounding box center [413, 103] width 78 height 10
type input "City Gateway"
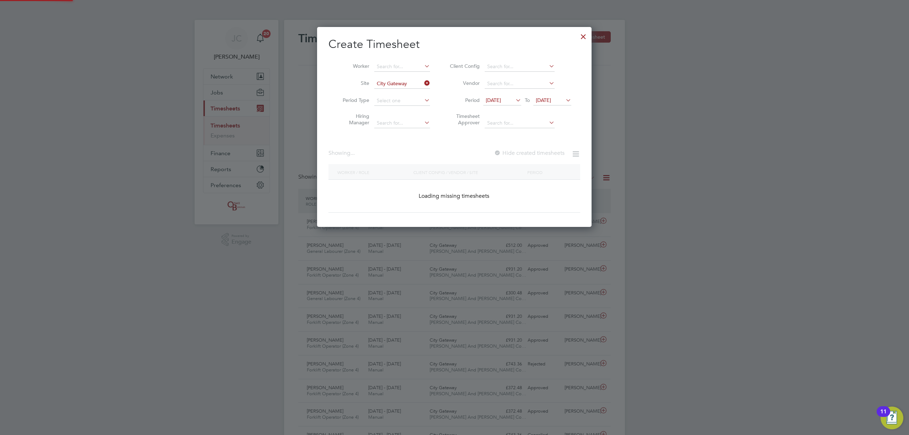
scroll to position [192, 275]
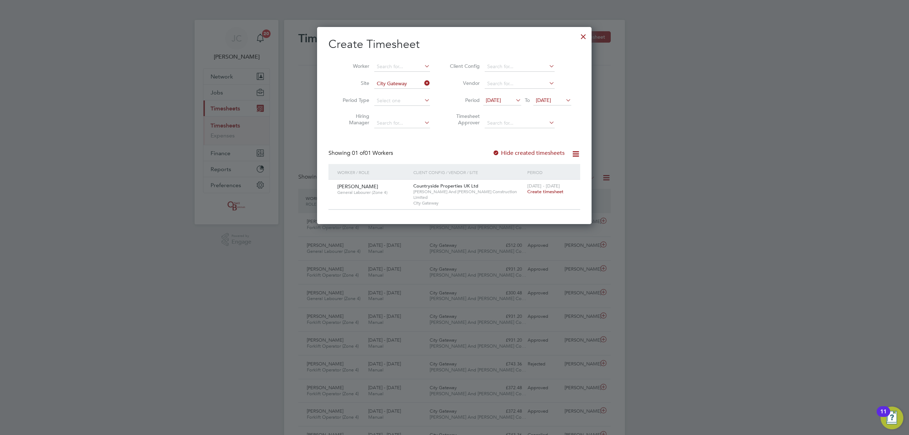
click at [547, 193] on span "Create timesheet" at bounding box center [545, 192] width 36 height 6
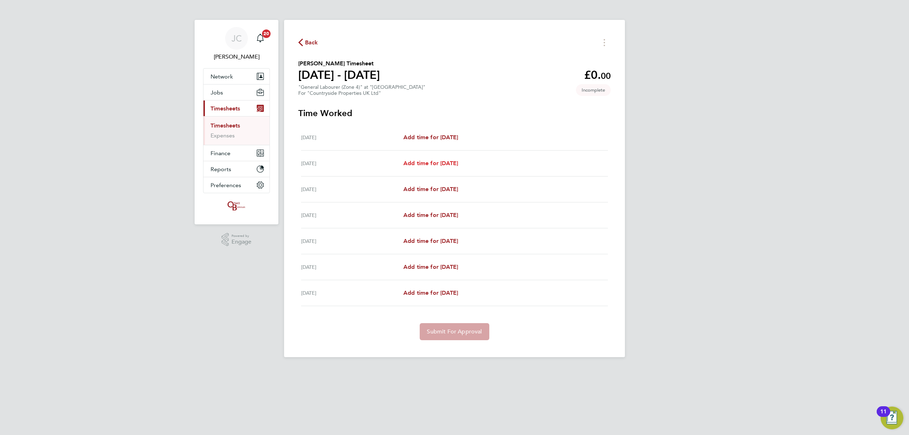
click at [430, 166] on span "Add time for [DATE]" at bounding box center [430, 163] width 55 height 7
select select "30"
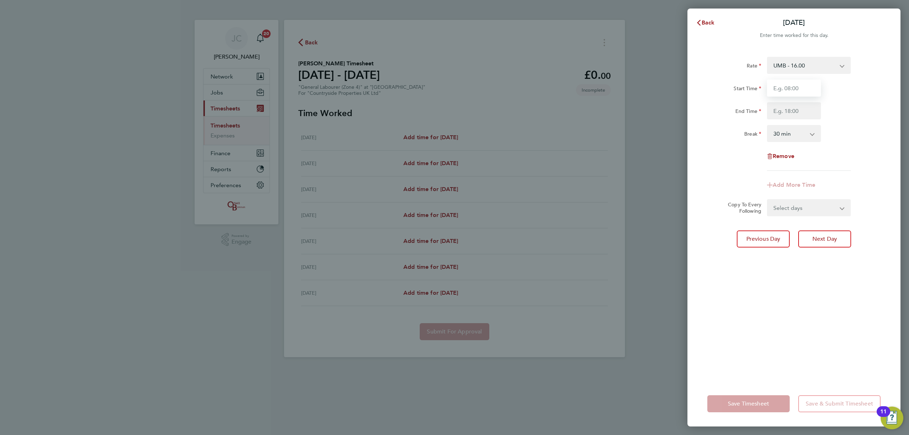
click at [795, 92] on input "Start Time" at bounding box center [794, 88] width 54 height 17
type input "08:00"
click at [791, 116] on input "End Time" at bounding box center [794, 110] width 54 height 17
type input "16:30"
click at [841, 134] on div "Break 0 min 15 min 30 min 45 min 60 min 75 min 90 min" at bounding box center [793, 133] width 179 height 17
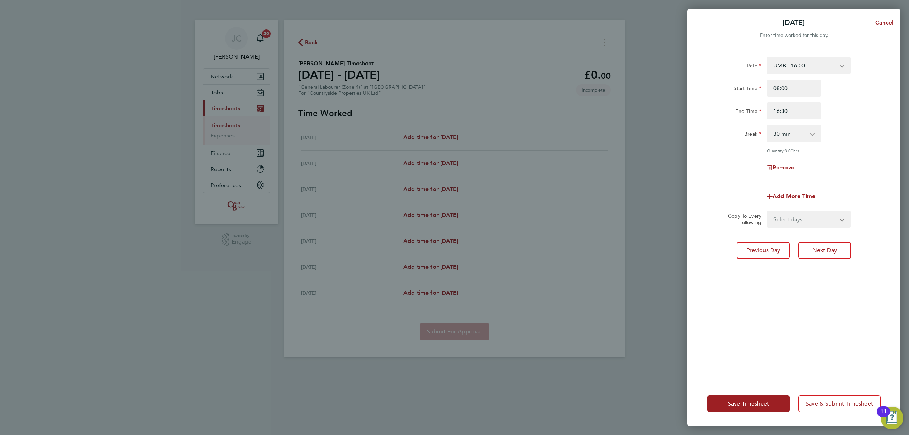
click at [795, 217] on select "Select days Day Weekday (Mon-Fri) Weekend (Sat-Sun) [DATE] [DATE] [DATE] [DATE]…" at bounding box center [805, 219] width 75 height 16
select select "DAY"
click at [768, 211] on select "Select days Day Weekday (Mon-Fri) Weekend (Sat-Sun) [DATE] [DATE] [DATE] [DATE]…" at bounding box center [805, 219] width 75 height 16
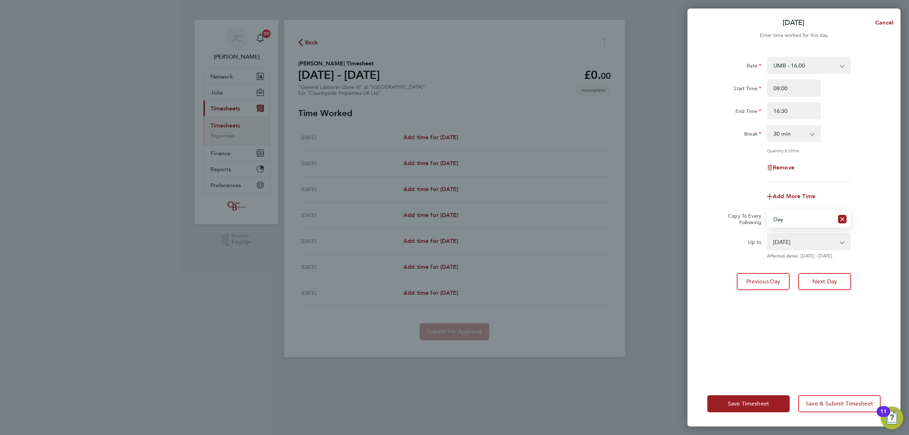
click at [860, 231] on app-copy-timesheet-lines "Copy To Every Following Select days Day Weekday (Mon-Fri) Weekend (Sat-Sun) [DA…" at bounding box center [793, 235] width 173 height 48
click at [838, 236] on select "[DATE] [DATE] [DATE] [DATE] [DATE]" at bounding box center [805, 242] width 74 height 16
select select "[DATE]"
click at [768, 234] on select "[DATE] [DATE] [DATE] [DATE] [DATE]" at bounding box center [805, 242] width 74 height 16
click at [888, 243] on div "Rate UMB - 16.00 Start Time 08:00 End Time 16:30 Break 0 min 15 min 30 min 45 m…" at bounding box center [793, 214] width 213 height 333
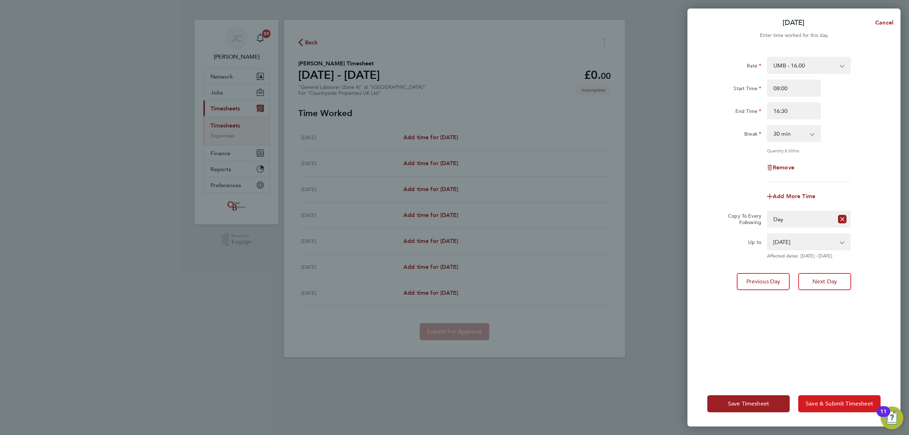
click at [831, 403] on span "Save & Submit Timesheet" at bounding box center [839, 403] width 67 height 7
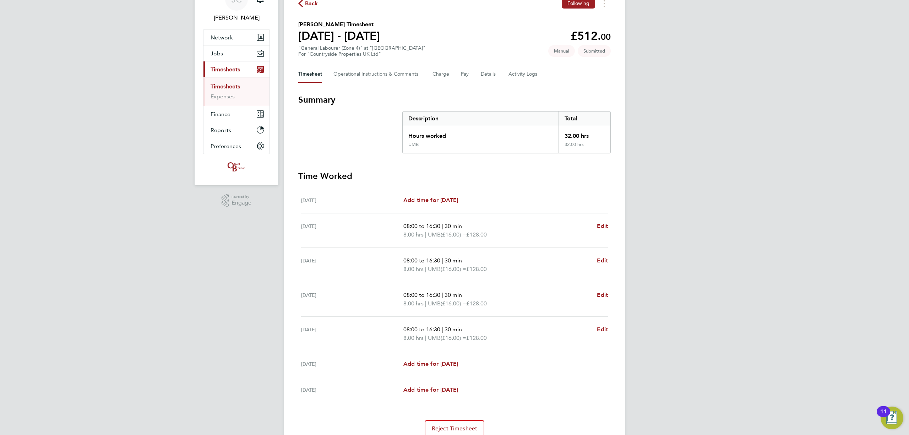
scroll to position [23, 0]
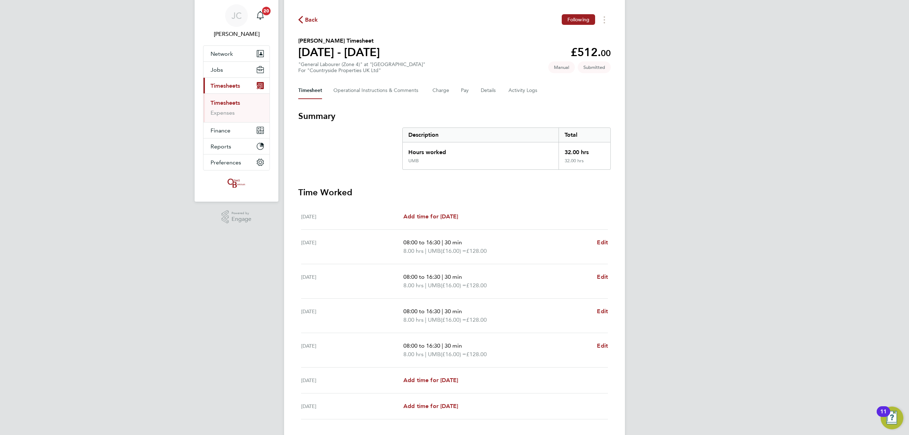
click at [232, 105] on link "Timesheets" at bounding box center [225, 102] width 29 height 7
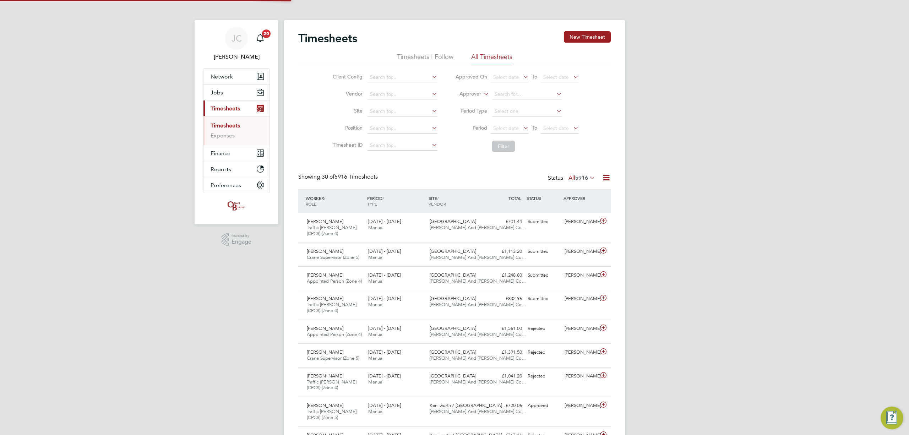
scroll to position [4, 4]
click at [385, 112] on input at bounding box center [402, 112] width 70 height 10
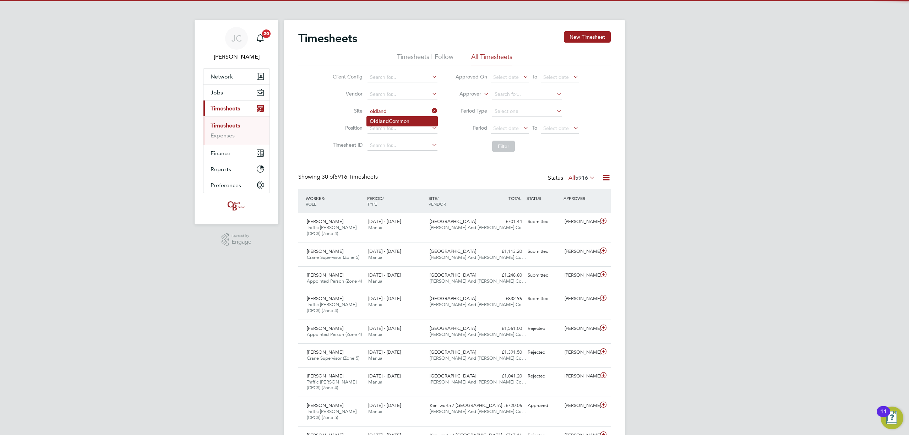
click at [378, 118] on b "Oldland" at bounding box center [379, 121] width 19 height 6
type input "[GEOGRAPHIC_DATA]"
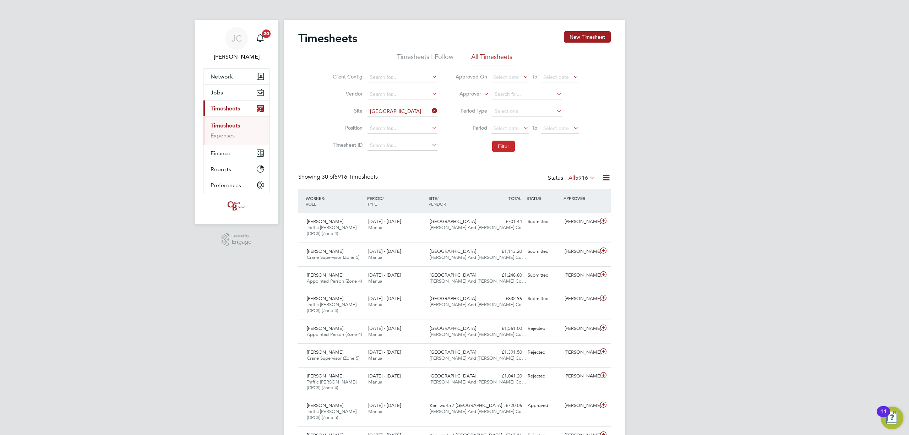
click at [508, 142] on button "Filter" at bounding box center [503, 146] width 23 height 11
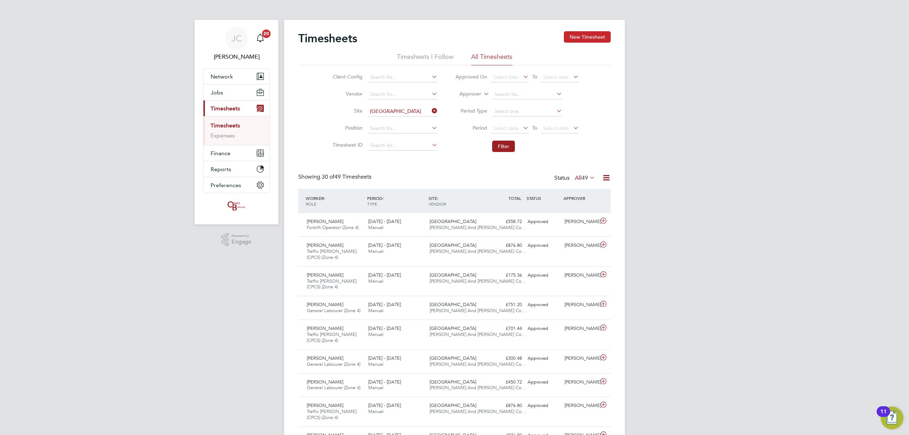
click at [584, 36] on button "New Timesheet" at bounding box center [587, 36] width 47 height 11
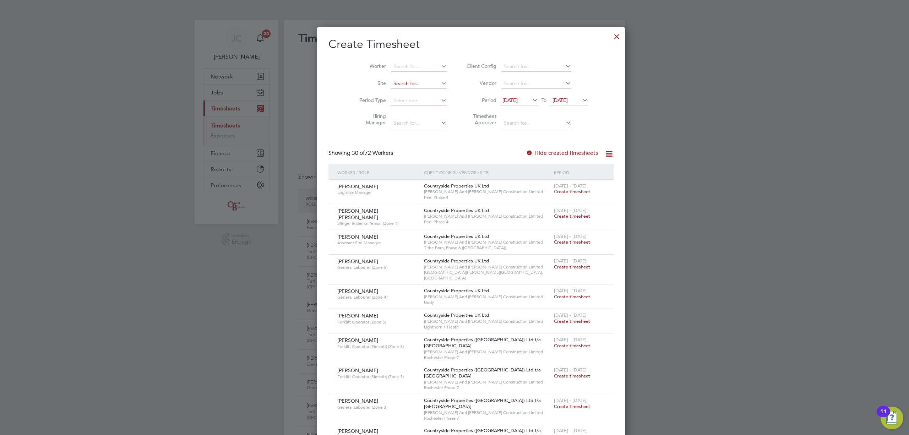
click at [391, 84] on input at bounding box center [419, 84] width 56 height 10
type input "n"
click at [395, 96] on li "[GEOGRAPHIC_DATA]" at bounding box center [402, 93] width 56 height 10
type input "[GEOGRAPHIC_DATA]"
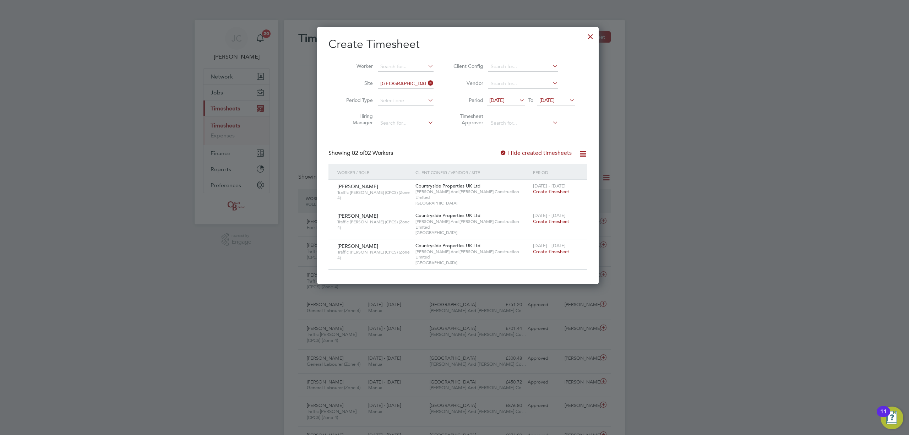
click at [584, 36] on div at bounding box center [590, 34] width 13 height 13
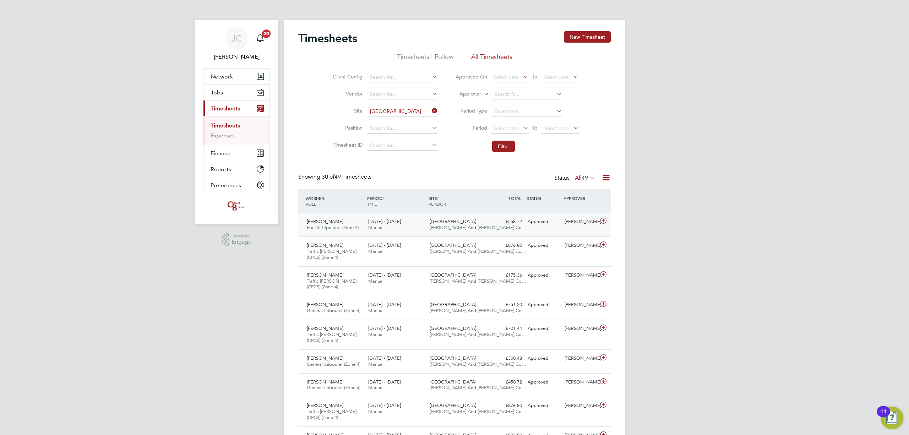
click at [385, 232] on div "[DATE] - [DATE] Manual" at bounding box center [395, 225] width 61 height 18
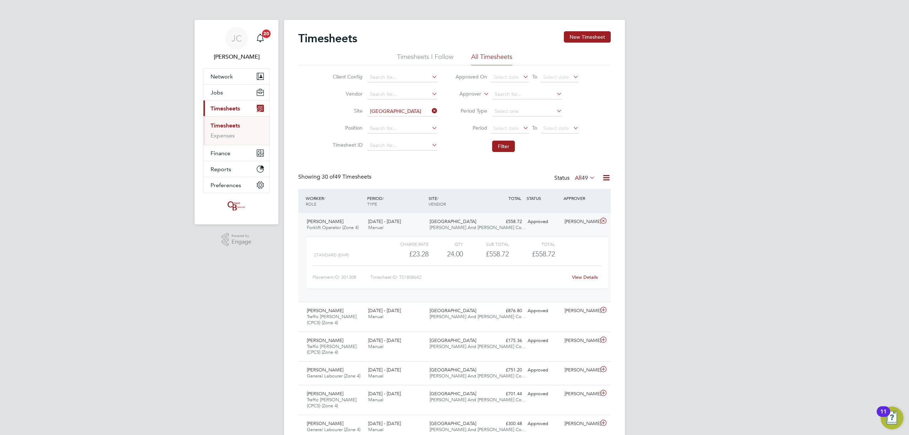
click at [385, 222] on span "[DATE] - [DATE]" at bounding box center [384, 221] width 33 height 6
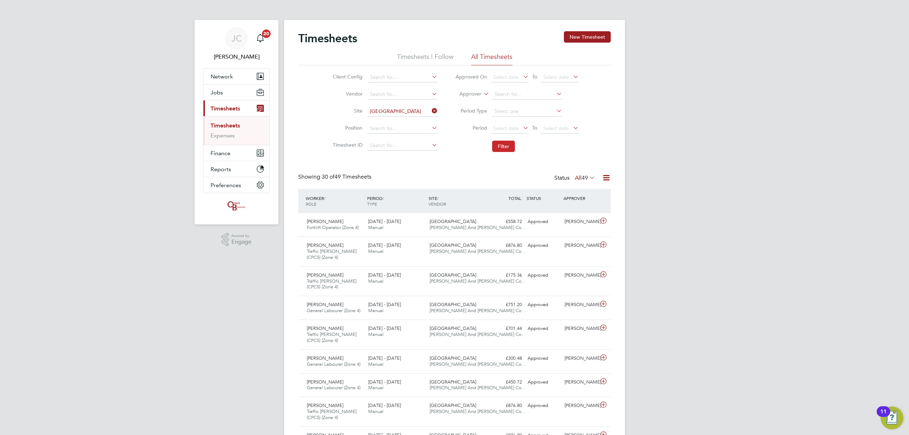
click at [498, 151] on button "Filter" at bounding box center [503, 146] width 23 height 11
click at [585, 45] on div "Timesheets New Timesheet" at bounding box center [454, 41] width 312 height 21
click at [588, 40] on button "New Timesheet" at bounding box center [587, 36] width 47 height 11
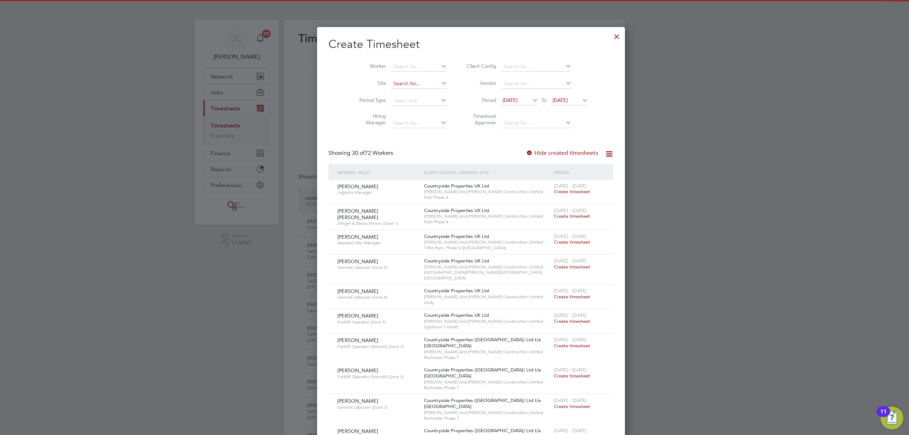
click at [398, 80] on input at bounding box center [419, 84] width 56 height 10
type input "o"
click at [403, 94] on li "[GEOGRAPHIC_DATA]" at bounding box center [402, 93] width 56 height 10
type input "[GEOGRAPHIC_DATA]"
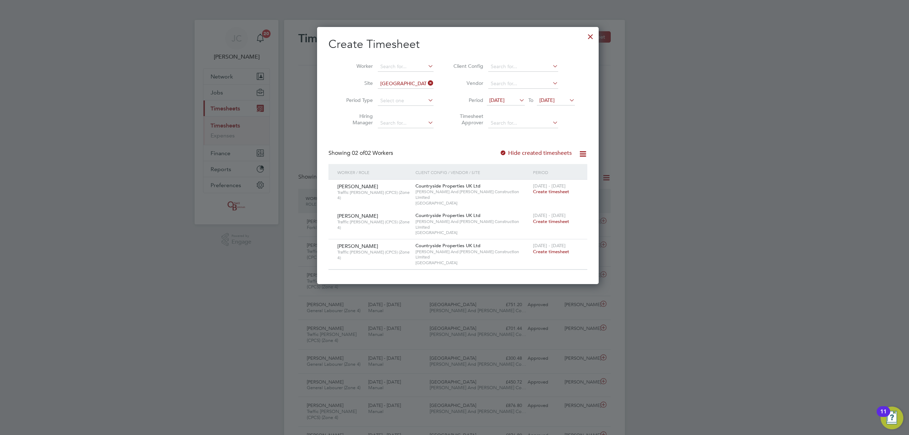
click at [534, 244] on div "[DATE] - [DATE] Create timesheet" at bounding box center [555, 248] width 49 height 19
click at [534, 249] on span "Create timesheet" at bounding box center [551, 252] width 36 height 6
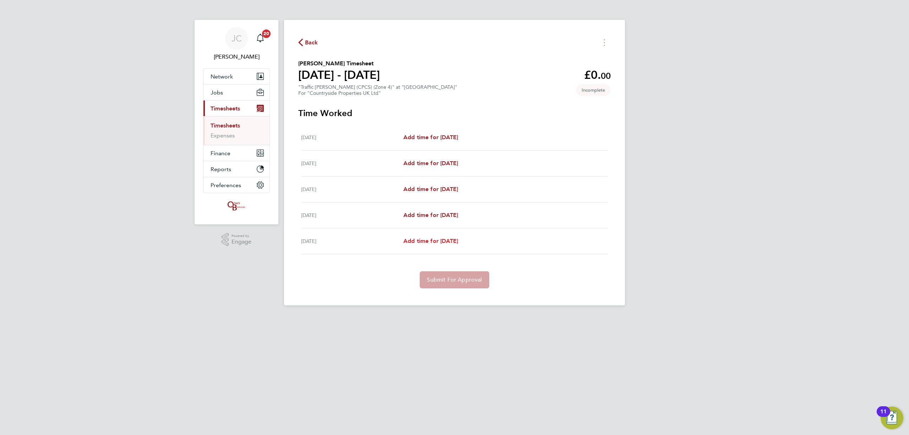
click at [443, 241] on span "Add time for [DATE]" at bounding box center [430, 241] width 55 height 7
select select "30"
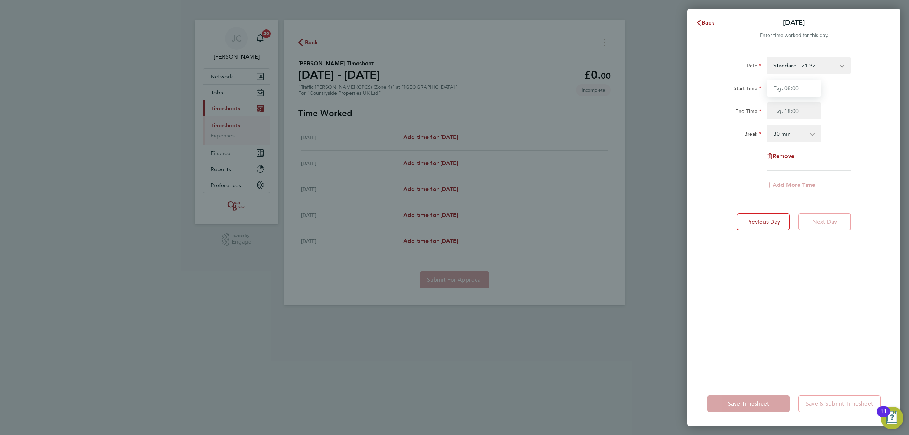
click at [774, 93] on input "Start Time" at bounding box center [794, 88] width 54 height 17
type input "08:00"
click at [784, 117] on input "End Time" at bounding box center [794, 110] width 54 height 17
click at [844, 119] on div "End Time 17:30" at bounding box center [793, 110] width 179 height 17
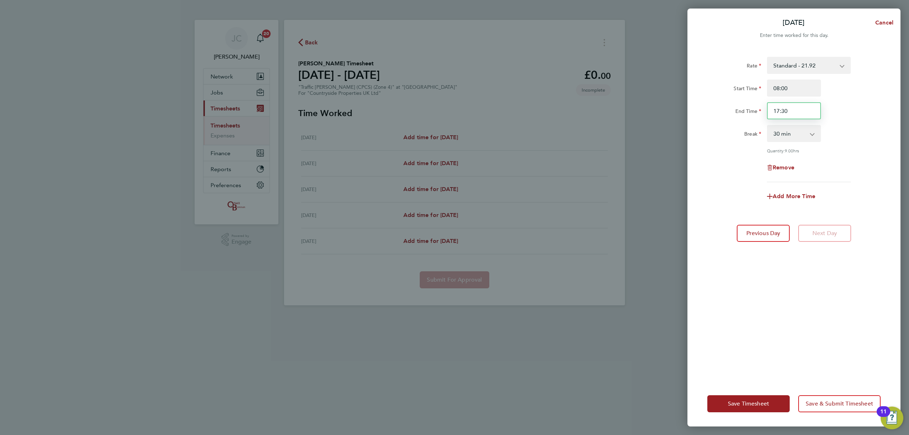
click at [803, 110] on input "17:30" at bounding box center [794, 110] width 54 height 17
click at [756, 109] on div "End Time 17:30" at bounding box center [793, 110] width 179 height 17
type input "16:30"
click at [868, 129] on div "Break 0 min 15 min 30 min 45 min 60 min 75 min 90 min" at bounding box center [793, 133] width 179 height 17
click at [839, 400] on span "Save & Submit Timesheet" at bounding box center [839, 403] width 67 height 7
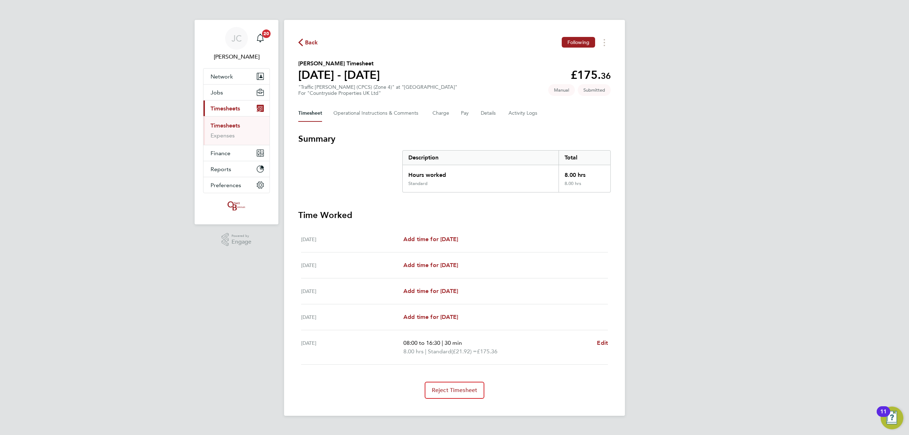
click at [303, 43] on span "Back" at bounding box center [308, 42] width 20 height 7
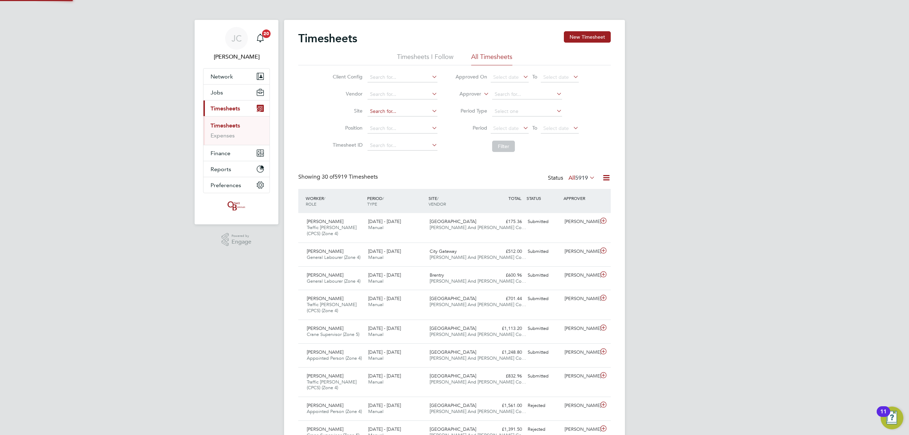
click at [378, 107] on input at bounding box center [402, 112] width 70 height 10
click at [583, 42] on button "New Timesheet" at bounding box center [587, 36] width 47 height 11
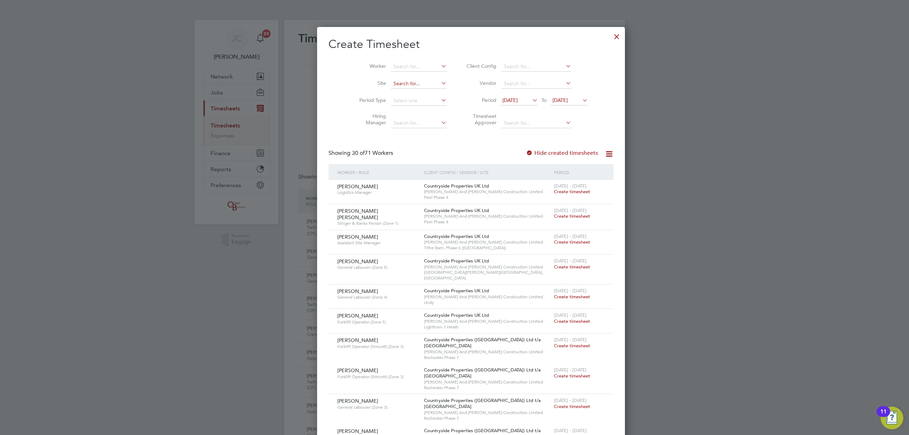
click at [404, 82] on input at bounding box center [419, 84] width 56 height 10
click at [394, 96] on b "Oldland" at bounding box center [386, 93] width 19 height 6
type input "[GEOGRAPHIC_DATA]"
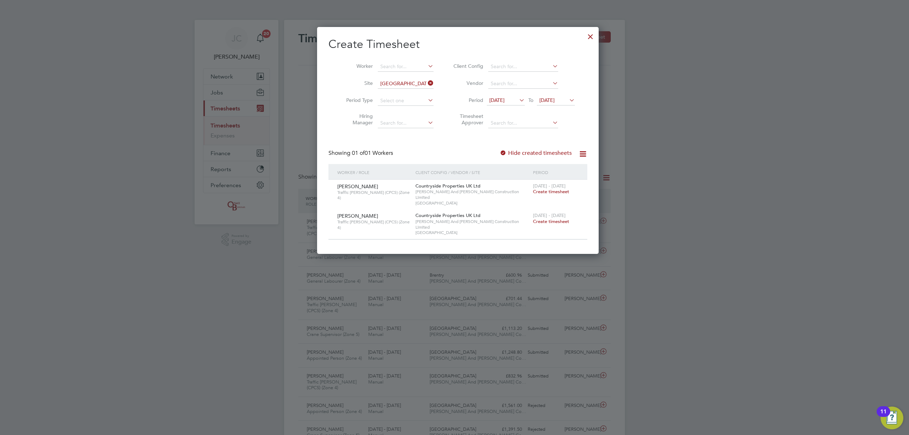
click at [540, 218] on span "Create timesheet" at bounding box center [551, 221] width 36 height 6
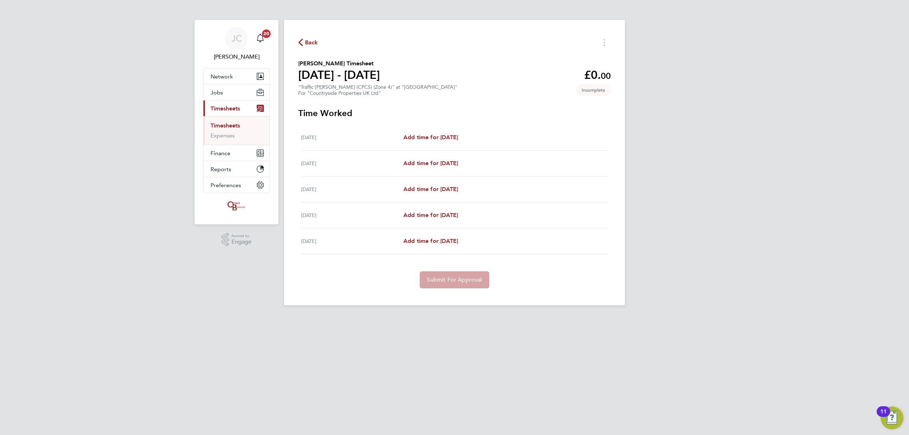
click at [314, 40] on span "Back" at bounding box center [311, 42] width 13 height 9
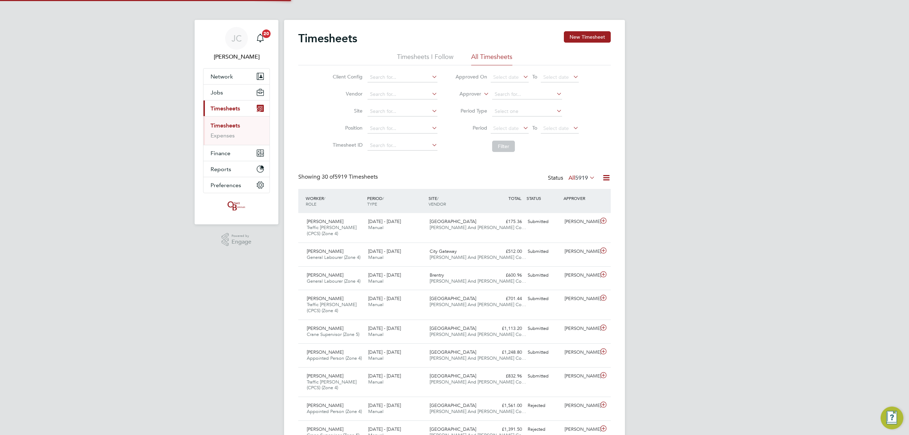
scroll to position [18, 62]
click at [391, 111] on input at bounding box center [402, 112] width 70 height 10
click at [398, 118] on li "Oldland Common" at bounding box center [402, 121] width 71 height 10
type input "[GEOGRAPHIC_DATA]"
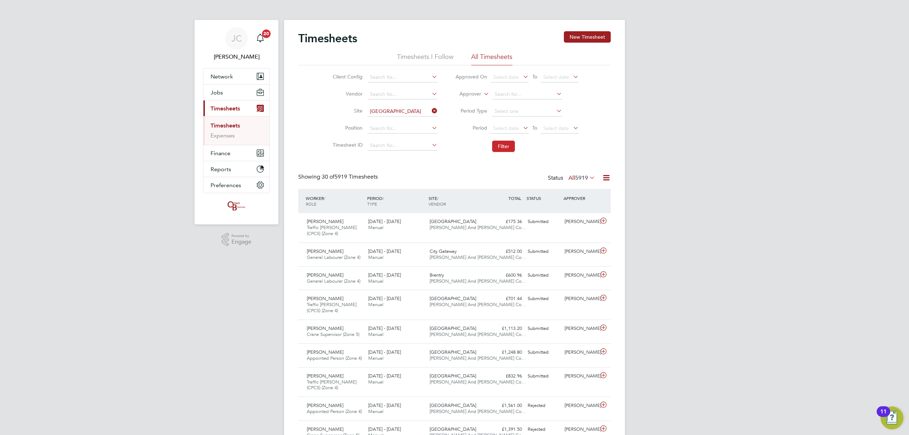
click at [497, 144] on button "Filter" at bounding box center [503, 146] width 23 height 11
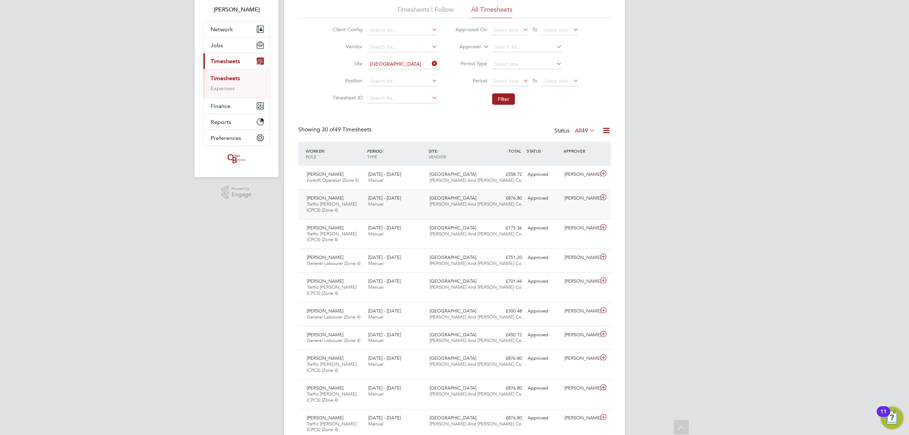
click at [362, 209] on div "Ned Thompson Traffic Marshall (CPCS) (Zone 4) 18 - 24 Aug 2025" at bounding box center [334, 204] width 61 height 24
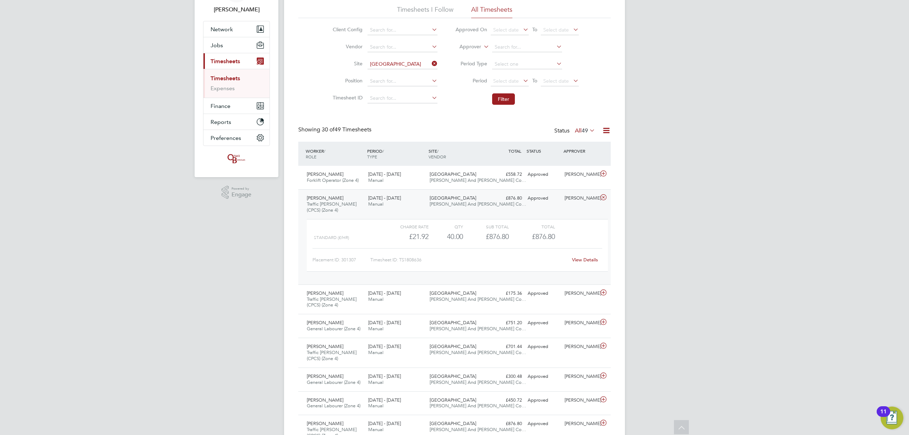
click at [403, 206] on div "18 - 24 Aug 2025 Manual" at bounding box center [395, 201] width 61 height 18
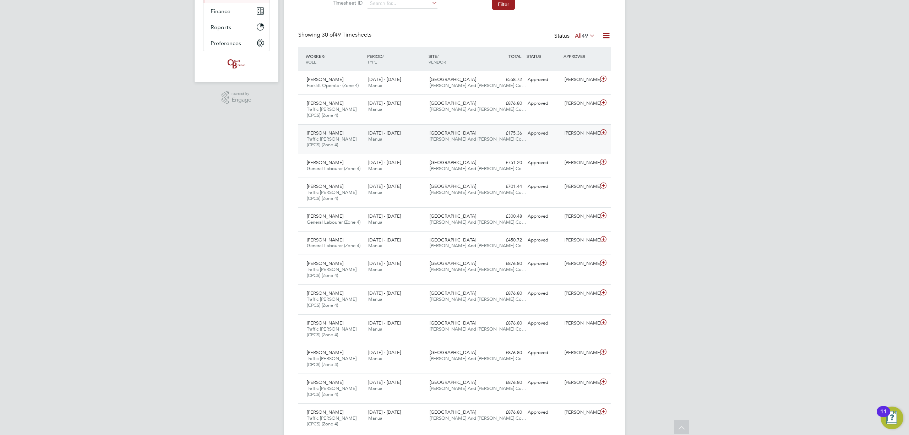
click at [373, 131] on span "[DATE] - [DATE]" at bounding box center [384, 133] width 33 height 6
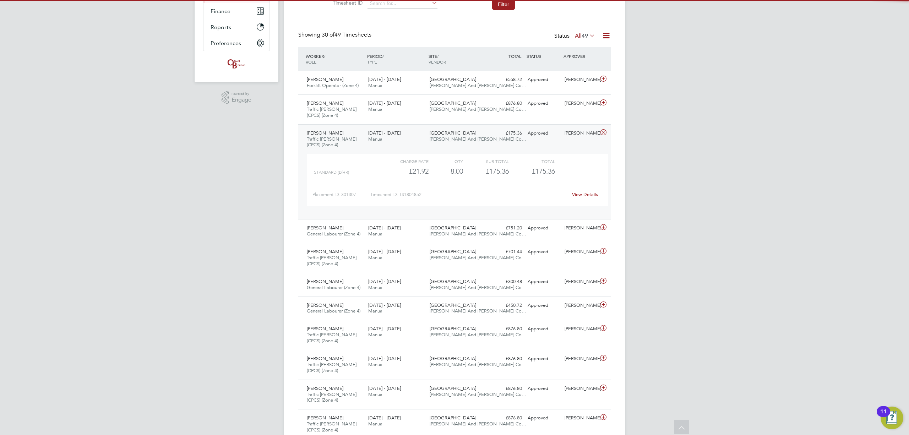
click at [371, 132] on span "[DATE] - [DATE]" at bounding box center [384, 133] width 33 height 6
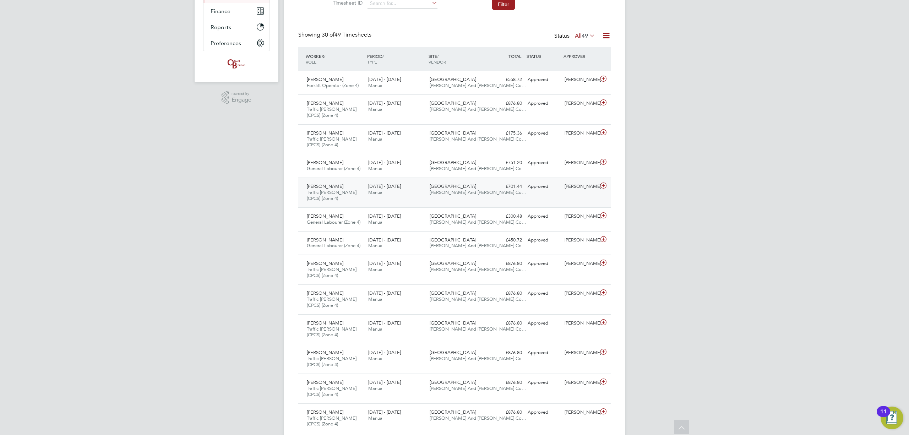
click at [401, 188] on span "[DATE] - [DATE]" at bounding box center [384, 186] width 33 height 6
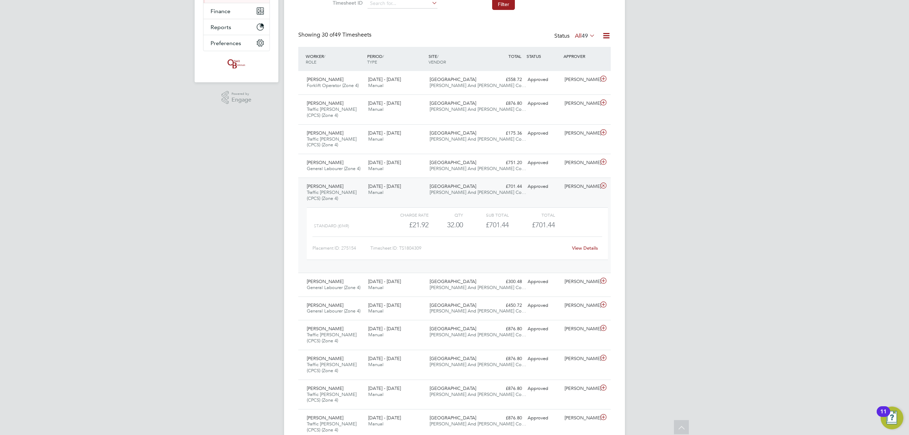
click at [401, 189] on span "[DATE] - [DATE]" at bounding box center [384, 186] width 33 height 6
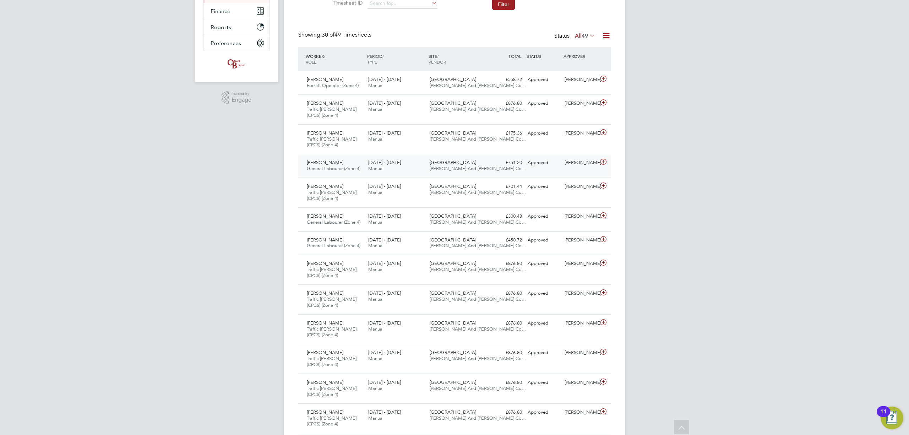
click at [398, 167] on div "11 - 17 Aug 2025 Manual" at bounding box center [395, 166] width 61 height 18
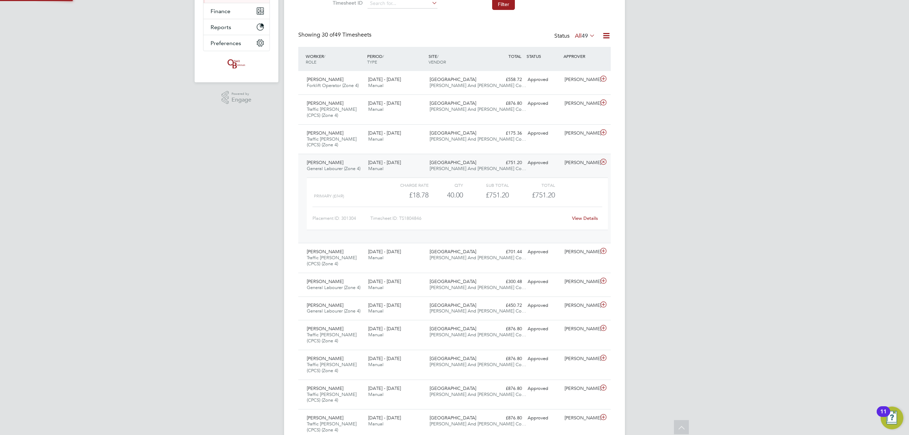
click at [398, 167] on div "11 - 17 Aug 2025 Manual" at bounding box center [395, 166] width 61 height 18
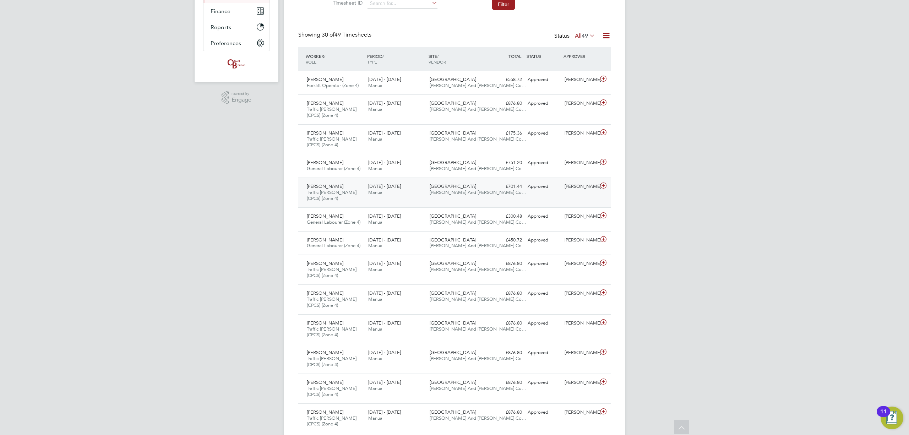
click at [413, 197] on div "11 - 17 Aug 2025 Manual" at bounding box center [395, 190] width 61 height 18
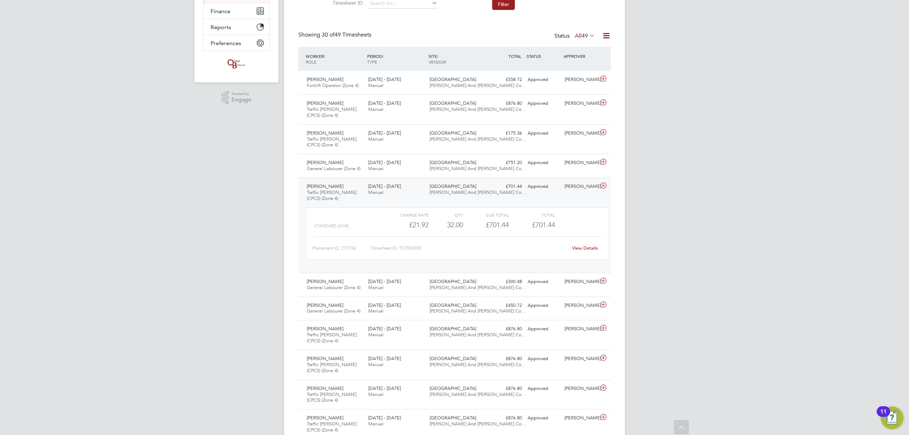
click at [413, 197] on div "11 - 17 Aug 2025 Manual" at bounding box center [395, 190] width 61 height 18
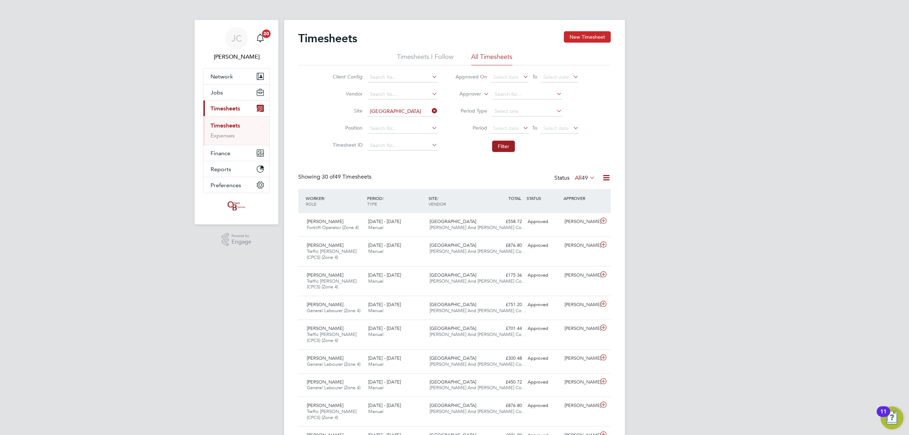
click at [590, 39] on button "New Timesheet" at bounding box center [587, 36] width 47 height 11
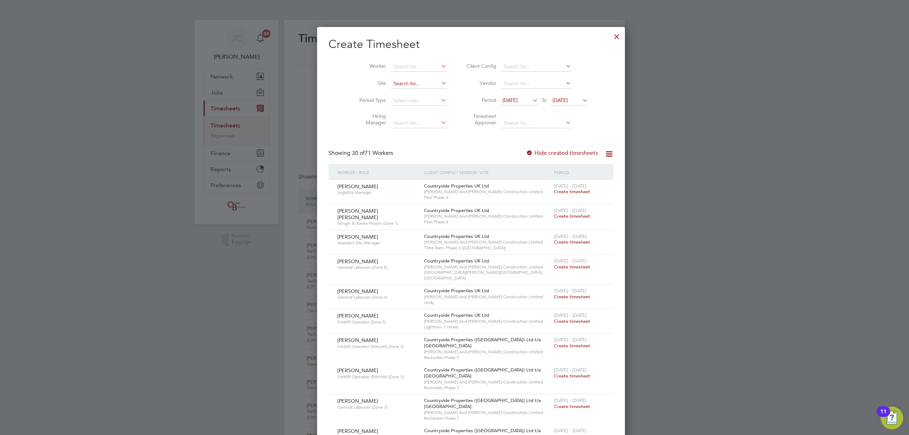
click at [395, 82] on input at bounding box center [419, 84] width 56 height 10
click at [407, 96] on li "Oldla nd Common" at bounding box center [402, 93] width 56 height 10
type input "[GEOGRAPHIC_DATA]"
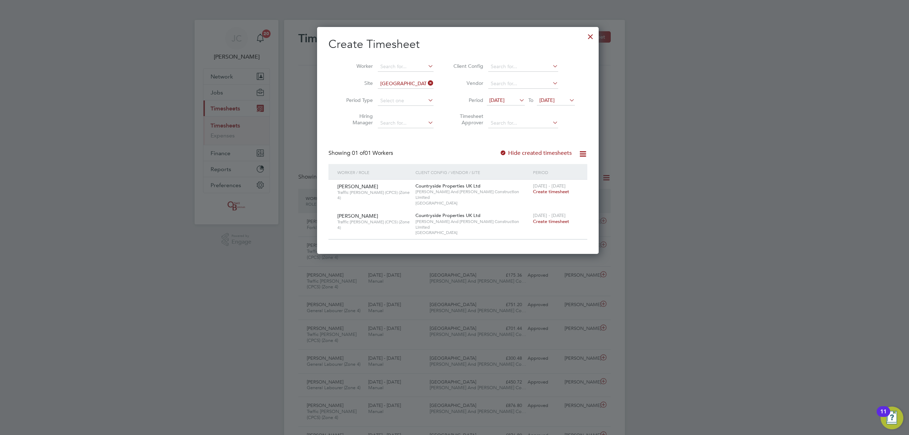
click at [543, 218] on span "Create timesheet" at bounding box center [551, 221] width 36 height 6
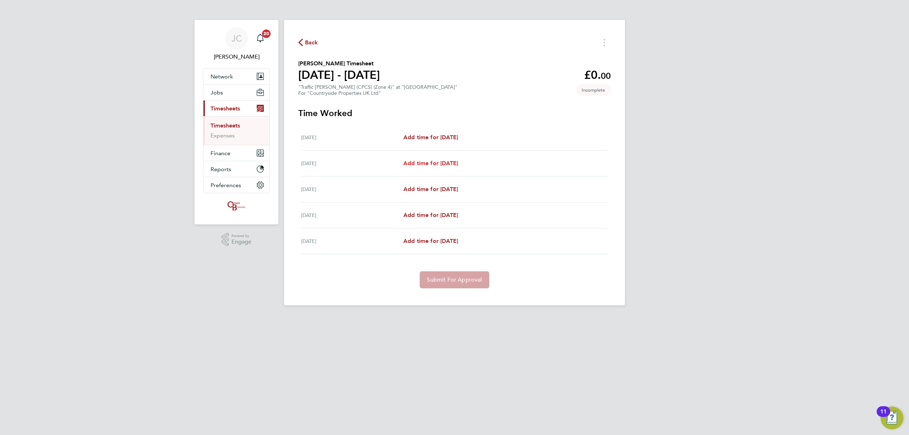
click at [417, 164] on span "Add time for [DATE]" at bounding box center [430, 163] width 55 height 7
select select "30"
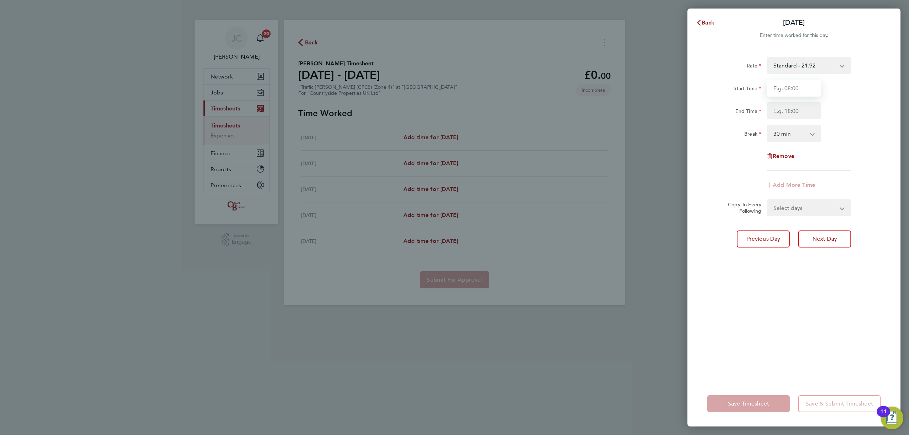
click at [804, 89] on input "Start Time" at bounding box center [794, 88] width 54 height 17
drag, startPoint x: 793, startPoint y: 96, endPoint x: 743, endPoint y: 91, distance: 49.9
click at [743, 91] on div "Start Time 07:30" at bounding box center [793, 88] width 179 height 17
type input "08:00"
drag, startPoint x: 766, startPoint y: 107, endPoint x: 777, endPoint y: 111, distance: 11.8
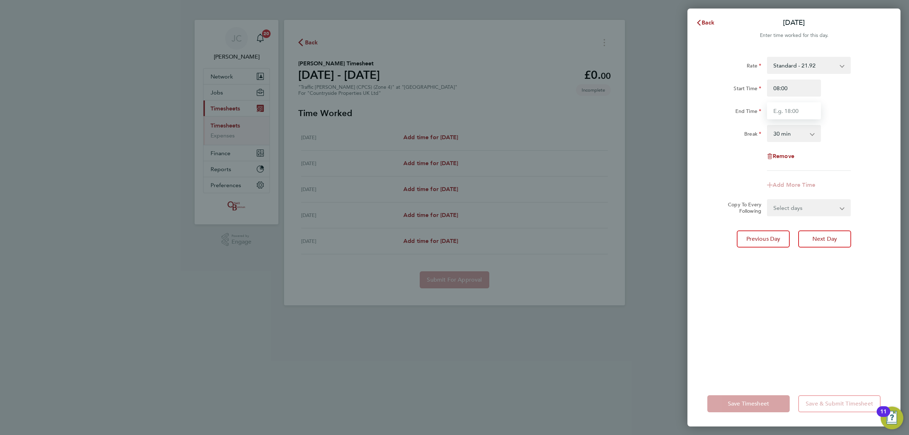
click at [766, 107] on div at bounding box center [794, 110] width 60 height 17
type input "16:30"
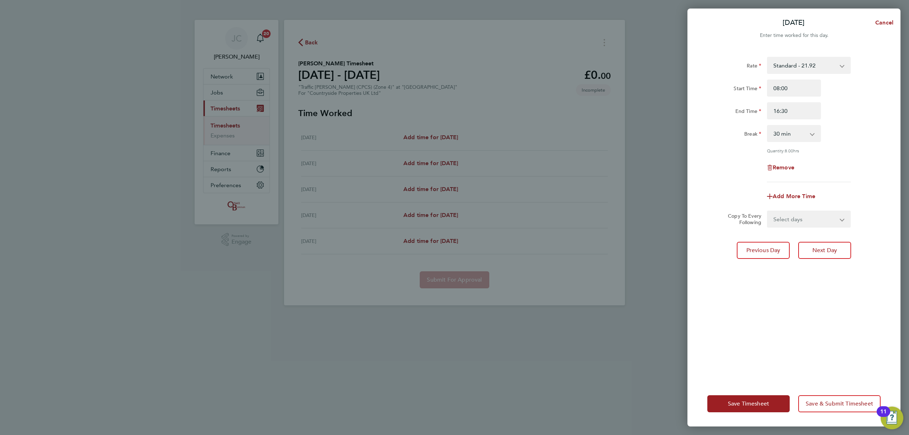
click at [844, 131] on div "Break 0 min 15 min 30 min 45 min 60 min 75 min 90 min" at bounding box center [793, 133] width 179 height 17
drag, startPoint x: 834, startPoint y: 222, endPoint x: 829, endPoint y: 220, distance: 5.3
click at [834, 222] on select "Select days Day Wednesday Thursday Friday" at bounding box center [805, 219] width 75 height 16
select select "DAY"
click at [768, 211] on select "Select days Day Wednesday Thursday Friday" at bounding box center [805, 219] width 75 height 16
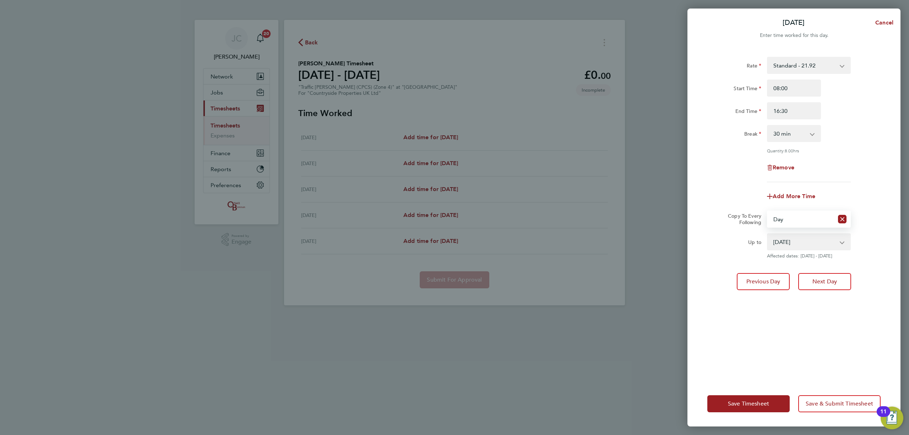
click at [824, 245] on select "27 Aug 2025 28 Aug 2025 29 Aug 2025" at bounding box center [805, 242] width 74 height 16
select select "2025-08-28"
click at [768, 234] on select "27 Aug 2025 28 Aug 2025 29 Aug 2025" at bounding box center [805, 242] width 74 height 16
click at [853, 251] on div "Up to 27 Aug 2025 28 Aug 2025 29 Aug 2025 Affected dates: 27 - 28 Aug 2025" at bounding box center [793, 246] width 179 height 26
click at [814, 392] on div "Save Timesheet Save & Submit Timesheet" at bounding box center [793, 403] width 213 height 45
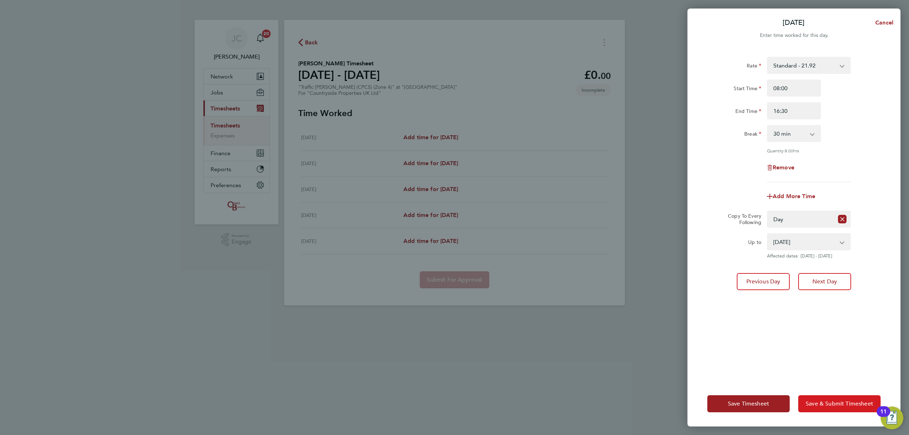
click at [820, 398] on button "Save & Submit Timesheet" at bounding box center [839, 403] width 82 height 17
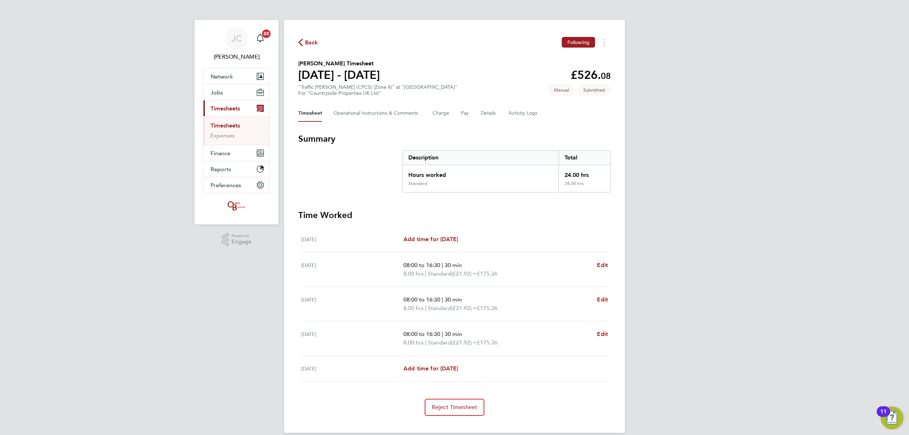
click at [215, 130] on li "Timesheets" at bounding box center [237, 127] width 53 height 10
click at [220, 128] on link "Timesheets" at bounding box center [225, 125] width 29 height 7
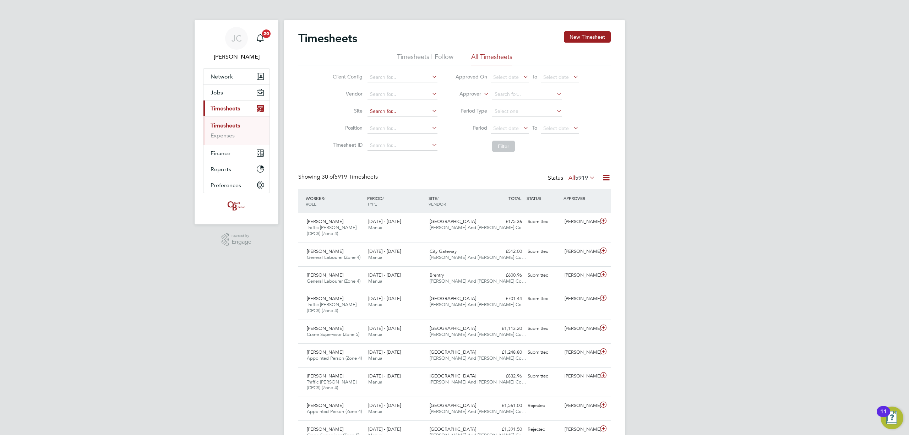
click at [375, 111] on input at bounding box center [402, 112] width 70 height 10
click at [394, 121] on li "New Fos seway Road" at bounding box center [405, 121] width 77 height 10
type input "[GEOGRAPHIC_DATA]"
click at [504, 144] on button "Filter" at bounding box center [503, 146] width 23 height 11
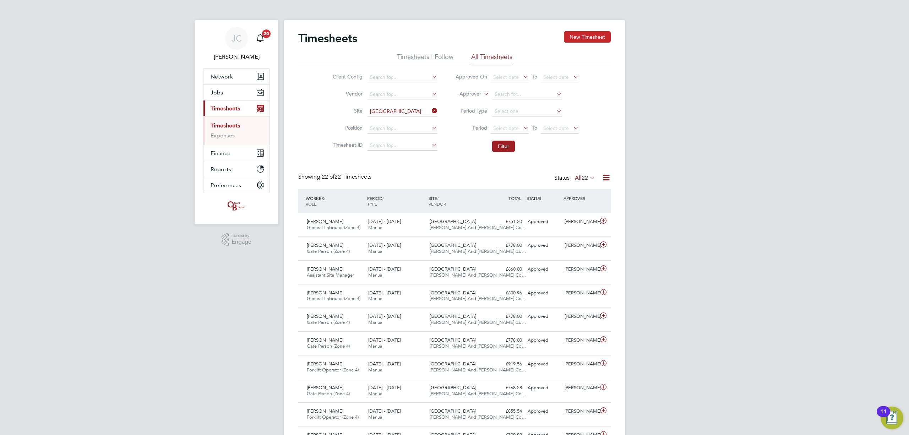
click at [585, 37] on button "New Timesheet" at bounding box center [587, 36] width 47 height 11
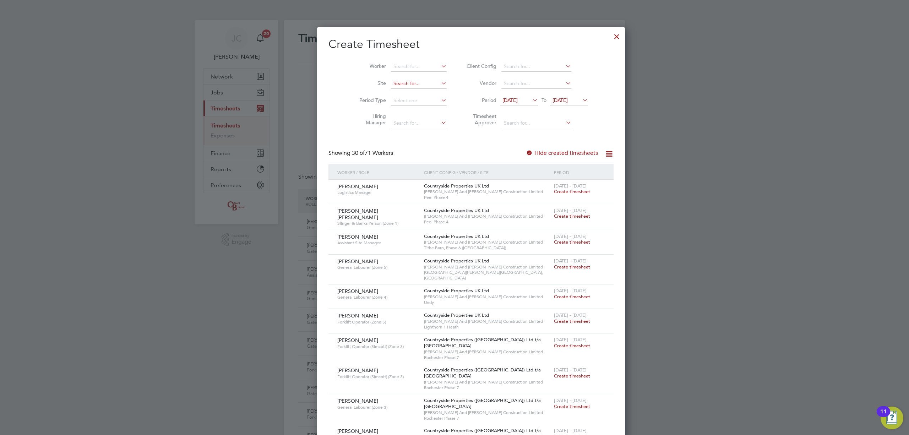
click at [391, 87] on input at bounding box center [419, 84] width 56 height 10
click at [397, 92] on b "[PERSON_NAME]" at bounding box center [409, 93] width 41 height 6
type input "[GEOGRAPHIC_DATA]"
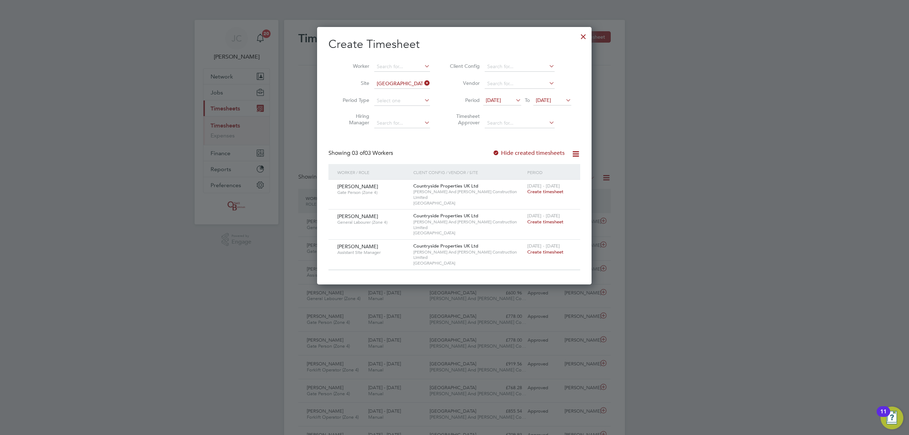
click at [423, 84] on icon at bounding box center [423, 83] width 0 height 10
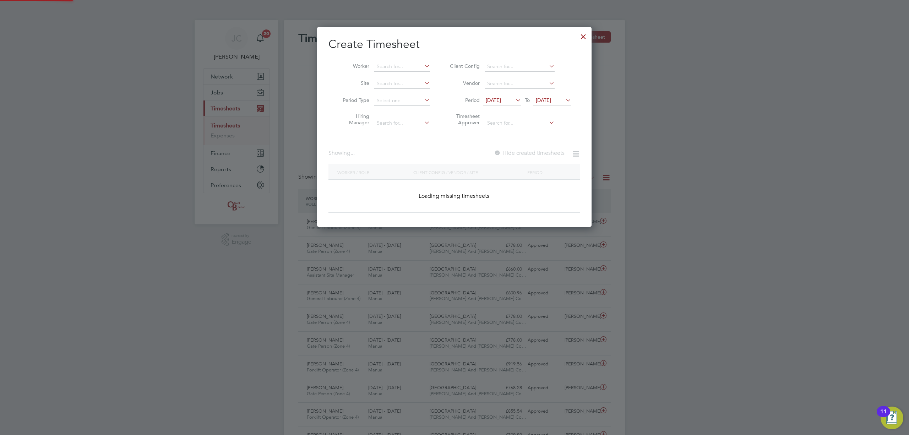
scroll to position [200, 275]
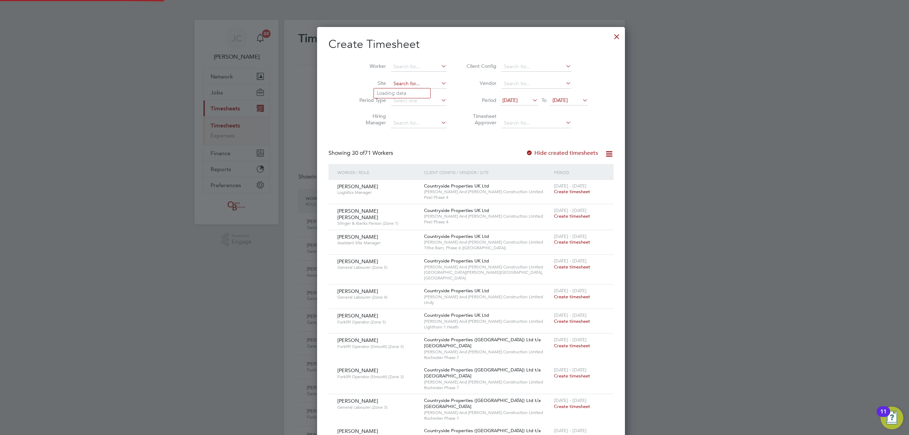
click at [420, 83] on input at bounding box center [419, 84] width 56 height 10
click at [412, 93] on li "Romne y House / Lockleaze" at bounding box center [407, 93] width 66 height 10
type input "Romney House / [GEOGRAPHIC_DATA]"
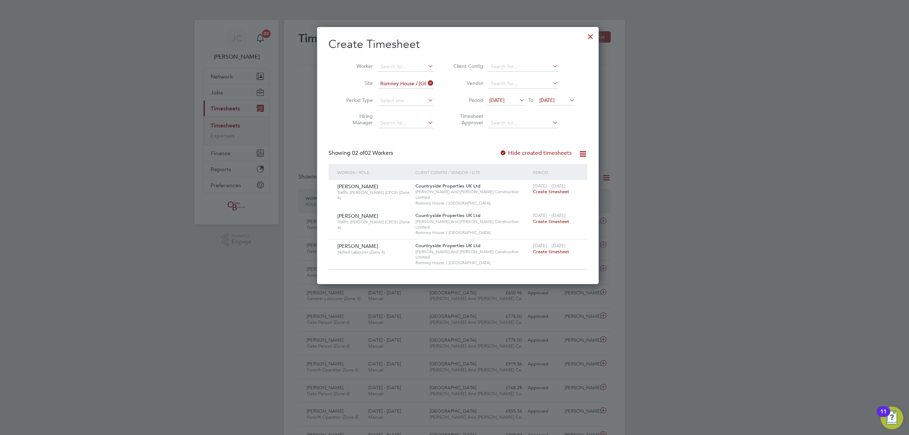
scroll to position [241, 275]
click at [702, 198] on div at bounding box center [454, 217] width 909 height 435
click at [584, 40] on div at bounding box center [590, 34] width 13 height 13
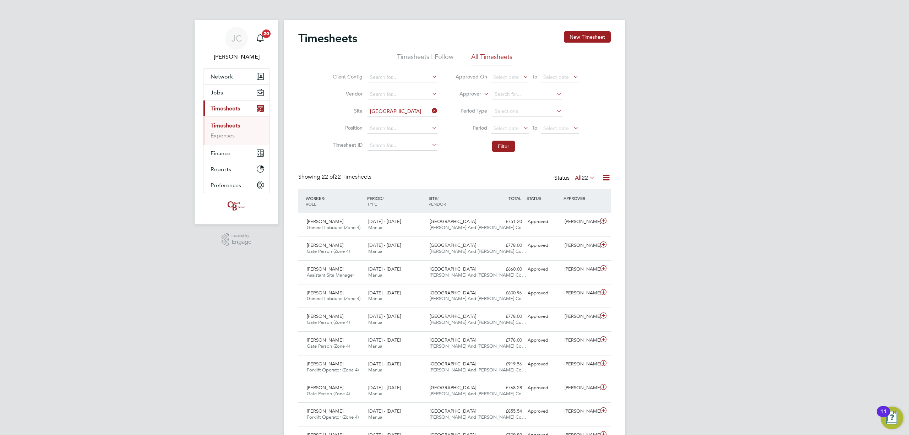
scroll to position [18, 62]
click at [240, 94] on button "Jobs" at bounding box center [236, 92] width 66 height 16
click at [228, 118] on link "Vacancies" at bounding box center [223, 119] width 25 height 7
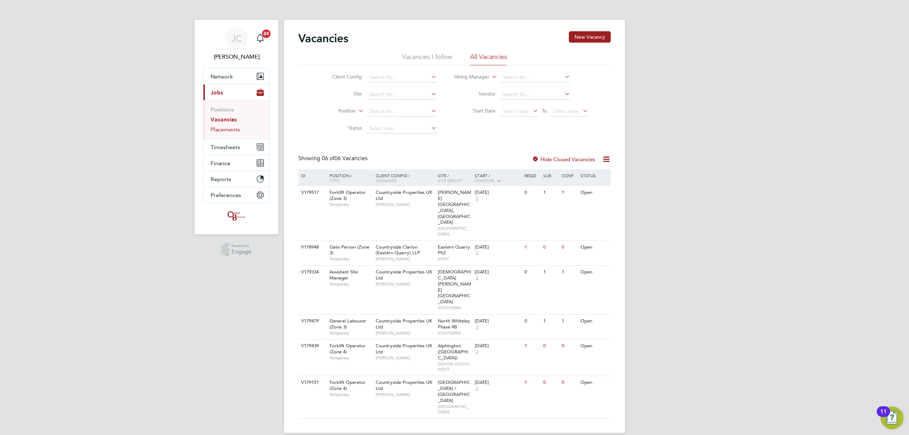
click at [234, 128] on link "Placements" at bounding box center [225, 129] width 29 height 7
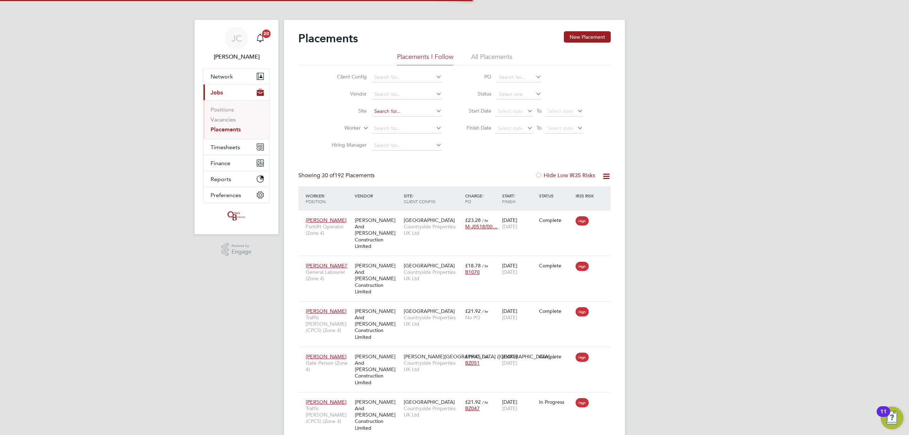
click at [407, 109] on input at bounding box center [407, 112] width 70 height 10
click at [401, 121] on li "Imper ial Park" at bounding box center [406, 121] width 71 height 10
type input "[GEOGRAPHIC_DATA]"
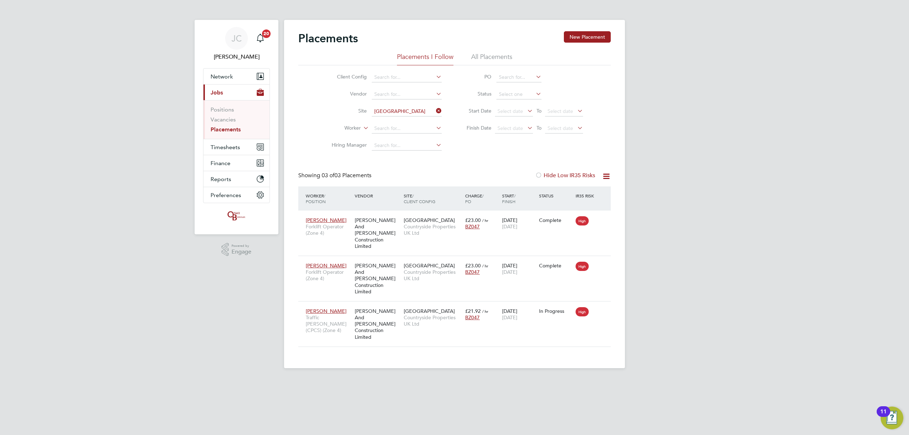
click at [435, 111] on icon at bounding box center [435, 111] width 0 height 10
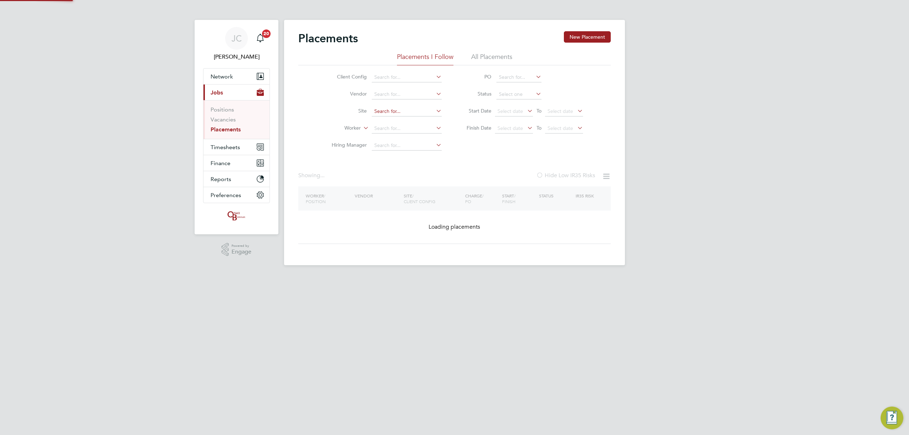
click at [403, 111] on input at bounding box center [407, 112] width 70 height 10
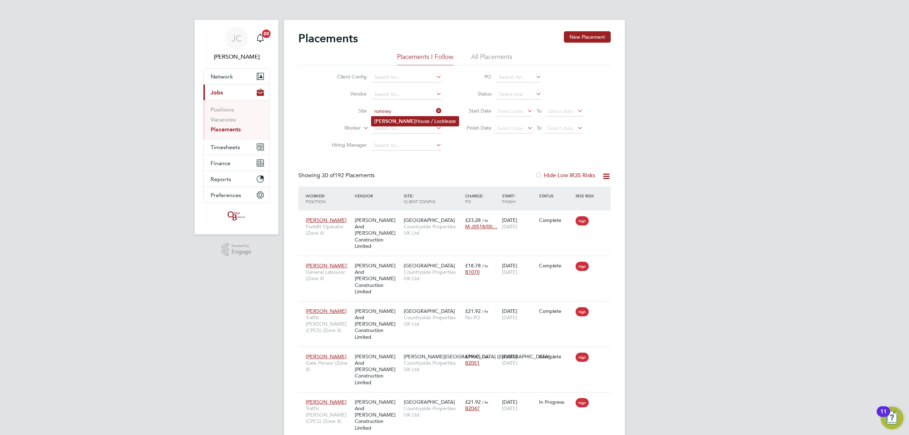
click at [394, 122] on li "Romney House / Lockleaze" at bounding box center [414, 121] width 87 height 10
type input "Romney House / Lockleaze"
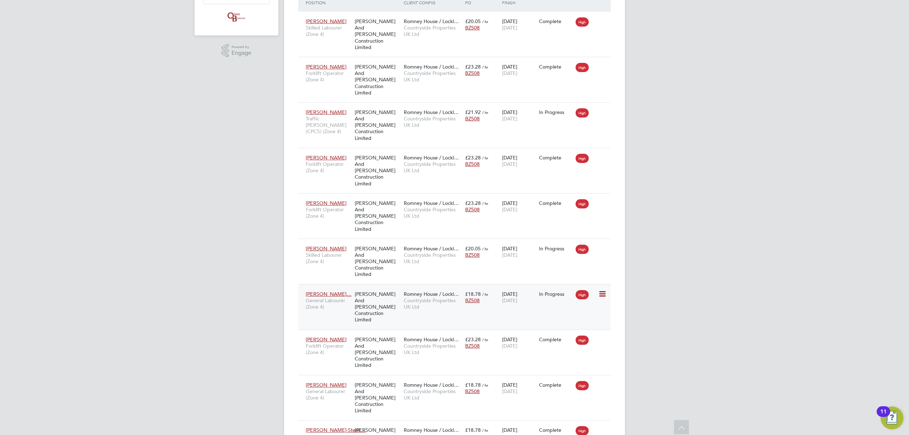
click at [601, 290] on icon at bounding box center [601, 294] width 7 height 9
click at [658, 256] on div "JC James Crawley Notifications 20 Applications: Network Team Members Businesses…" at bounding box center [454, 149] width 909 height 697
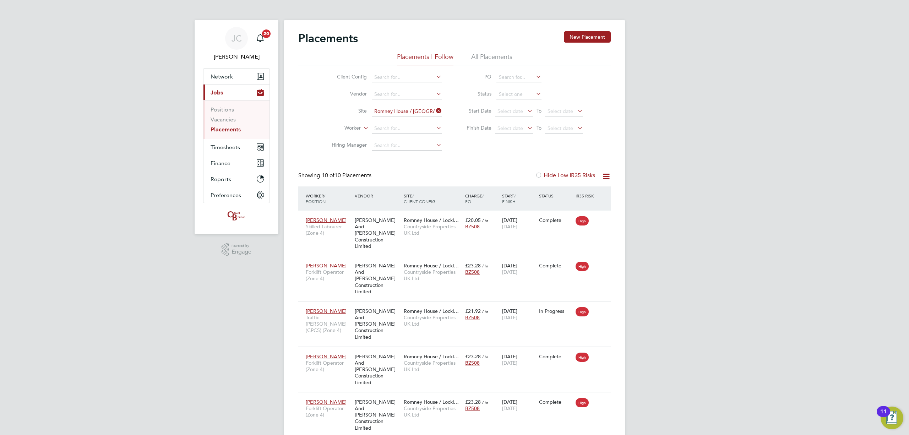
click at [229, 129] on link "Placements" at bounding box center [226, 129] width 30 height 7
click at [397, 111] on input at bounding box center [407, 112] width 70 height 10
click at [397, 117] on li "Romney House / Lockleaze" at bounding box center [414, 121] width 87 height 10
type input "Romney House / Lockleaze"
click at [228, 146] on span "Timesheets" at bounding box center [225, 147] width 29 height 7
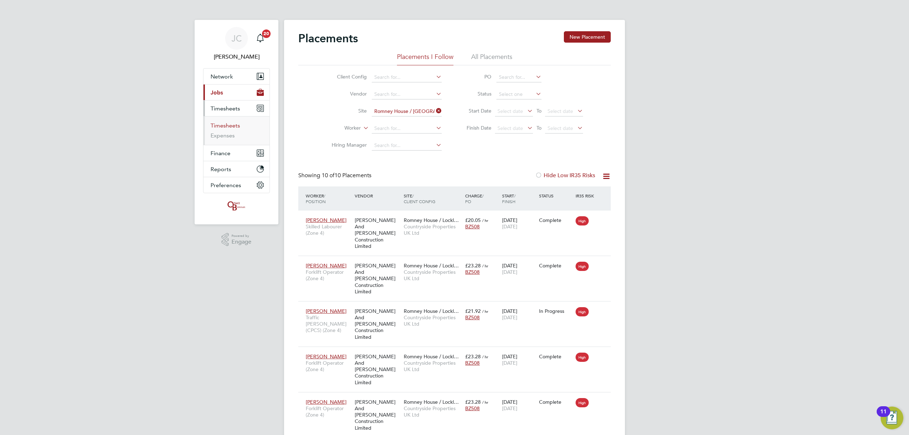
click at [229, 126] on link "Timesheets" at bounding box center [225, 125] width 29 height 7
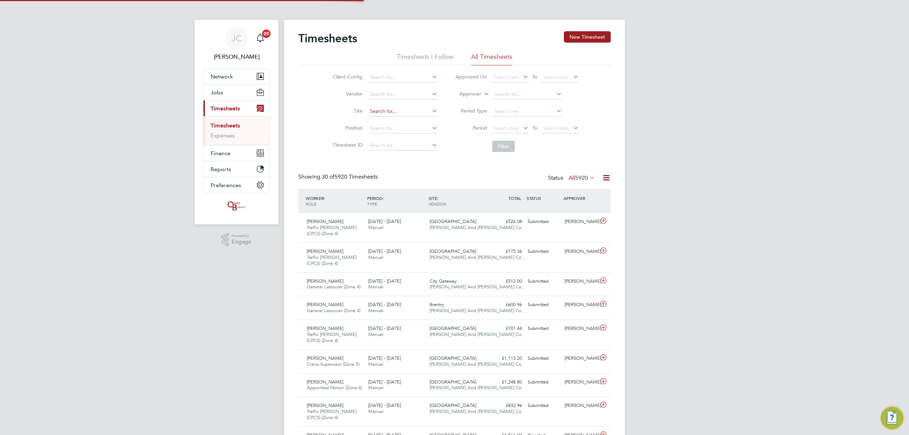
click at [389, 111] on input at bounding box center [402, 112] width 70 height 10
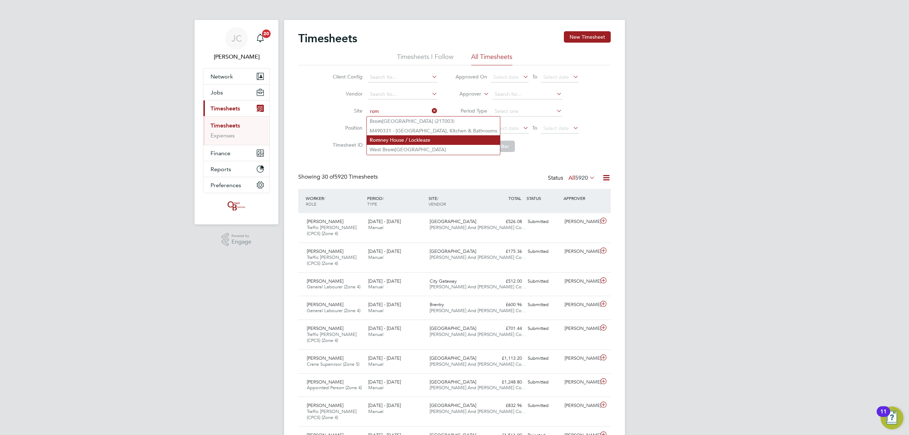
click at [415, 137] on li "Rom ney House / Lockleaze" at bounding box center [433, 140] width 133 height 10
type input "Romney House / Lockleaze"
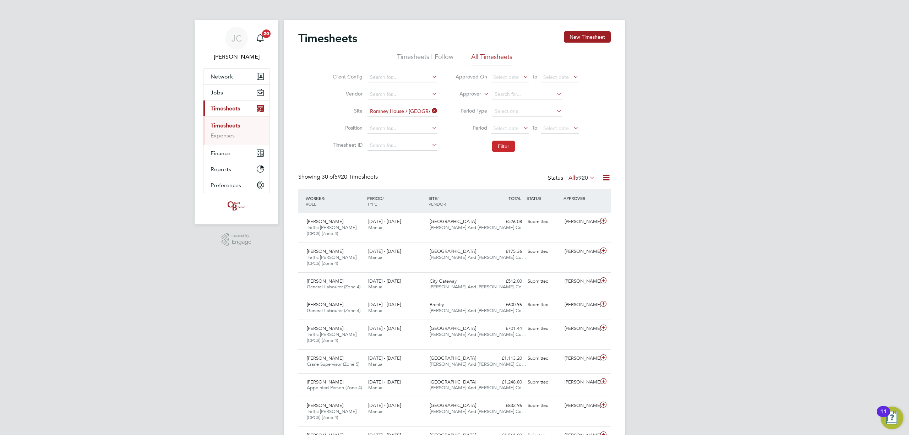
click at [496, 144] on button "Filter" at bounding box center [503, 146] width 23 height 11
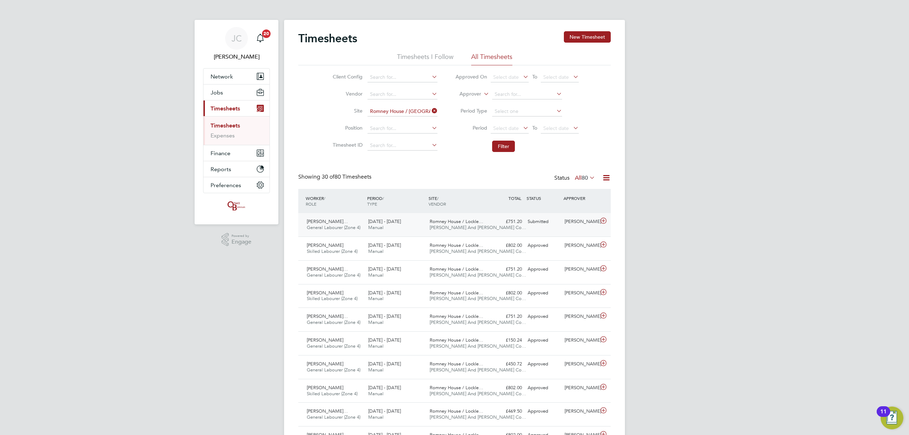
click at [500, 228] on div "Xabier Buchanan Alejan… General Labourer (Zone 4) 25 - 31 Aug 2025 25 - 31 Aug …" at bounding box center [454, 224] width 312 height 23
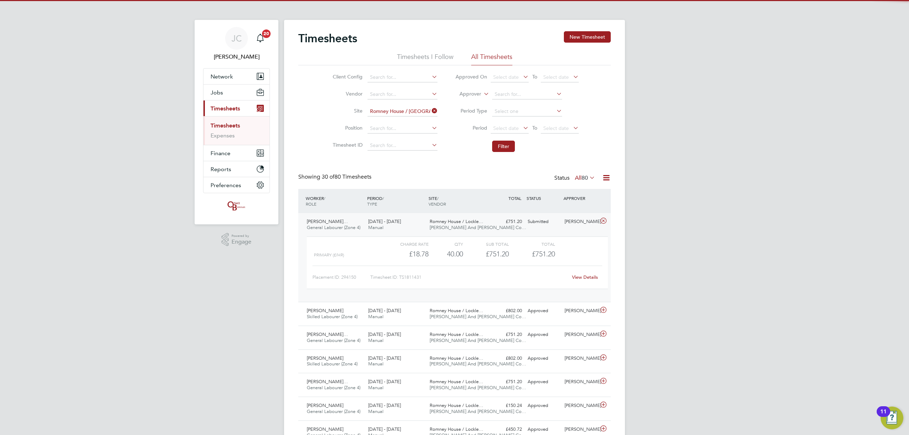
click at [500, 226] on div "£751.20 Submitted" at bounding box center [506, 222] width 37 height 12
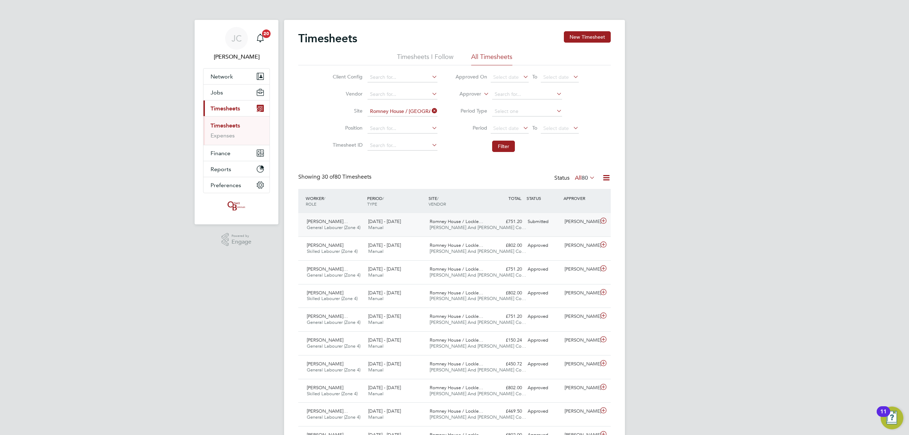
click at [500, 226] on div "£751.20 Submitted" at bounding box center [506, 222] width 37 height 12
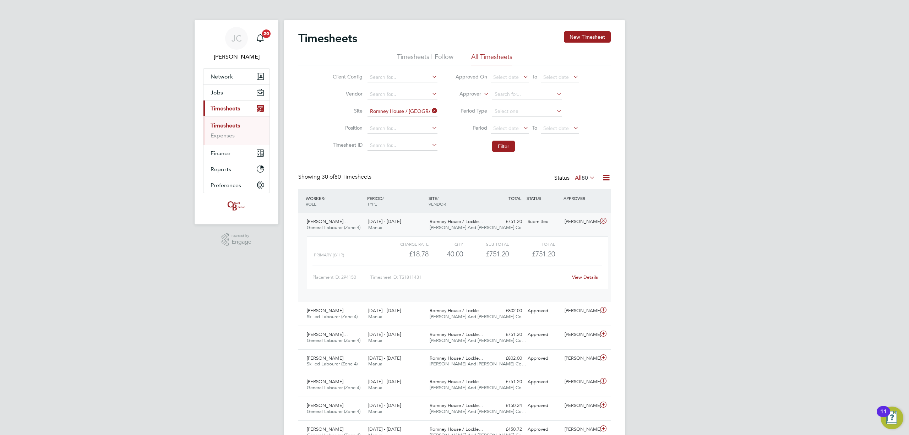
click at [582, 277] on link "View Details" at bounding box center [585, 277] width 26 height 6
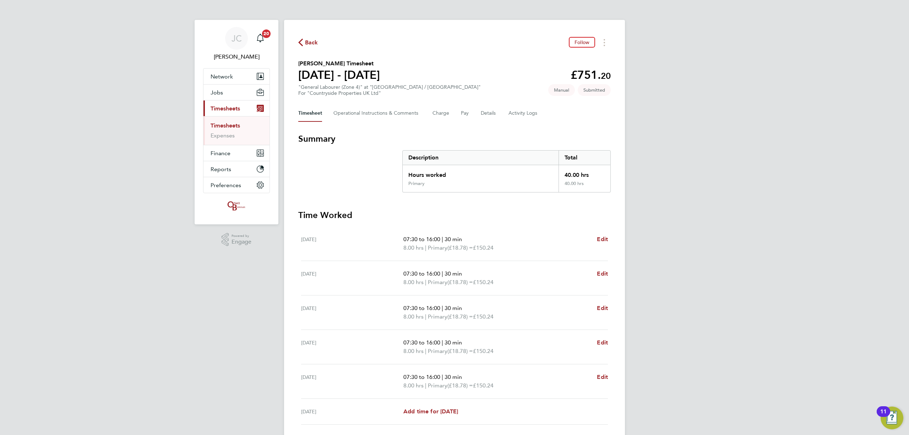
scroll to position [78, 0]
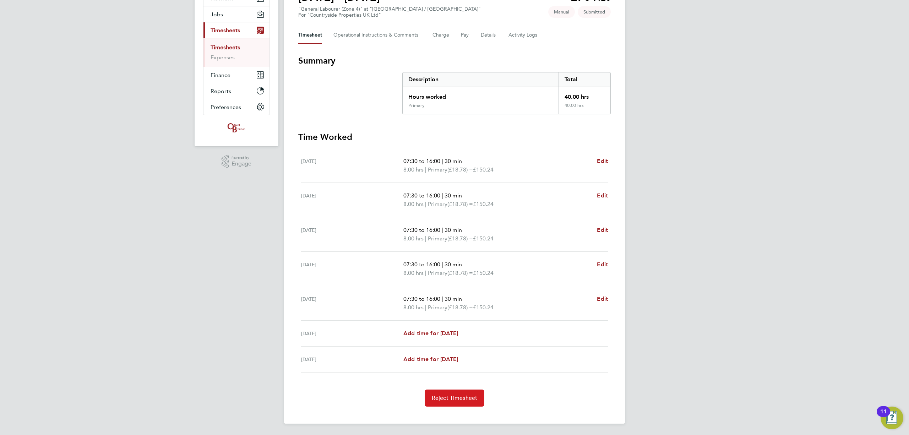
click at [457, 406] on button "Reject Timesheet" at bounding box center [455, 397] width 60 height 17
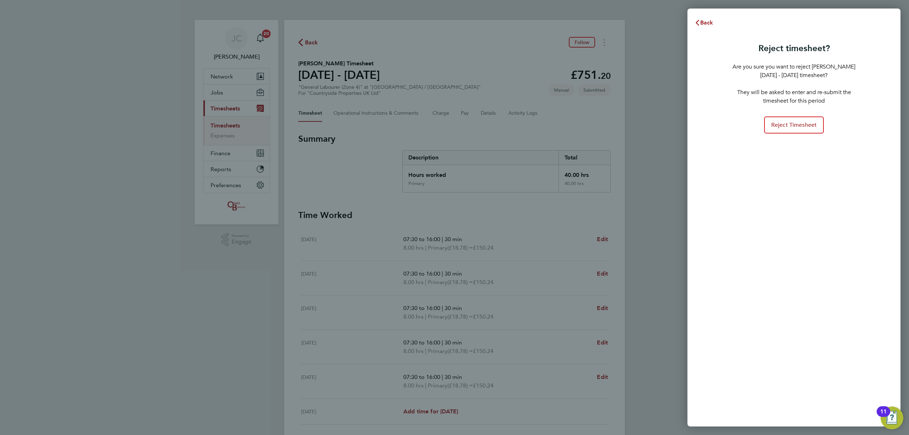
click at [788, 135] on div "Reject timesheet? Are you sure you want to reject [PERSON_NAME] [DATE] - [DATE]…" at bounding box center [793, 228] width 213 height 395
click at [789, 127] on span "Reject Timesheet" at bounding box center [794, 124] width 46 height 7
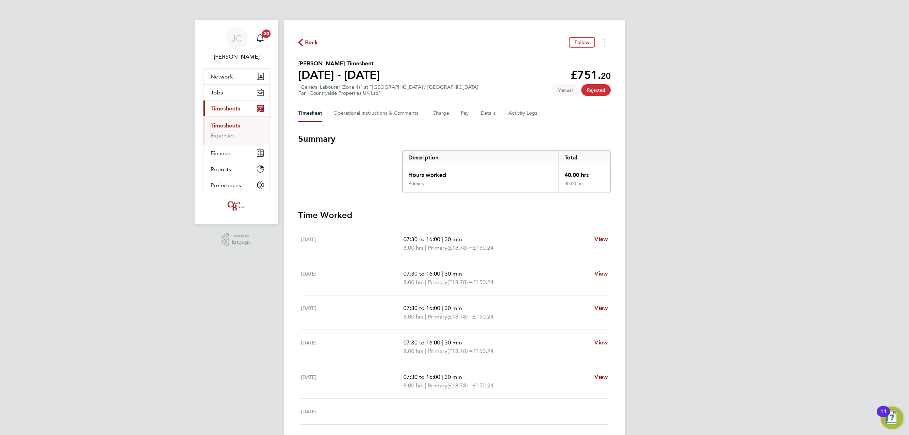
click at [302, 46] on icon "button" at bounding box center [300, 42] width 5 height 7
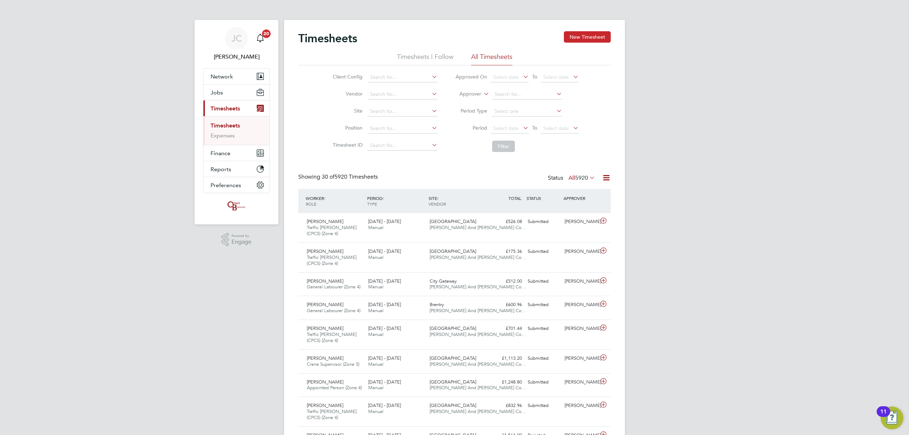
click at [588, 33] on button "New Timesheet" at bounding box center [587, 36] width 47 height 11
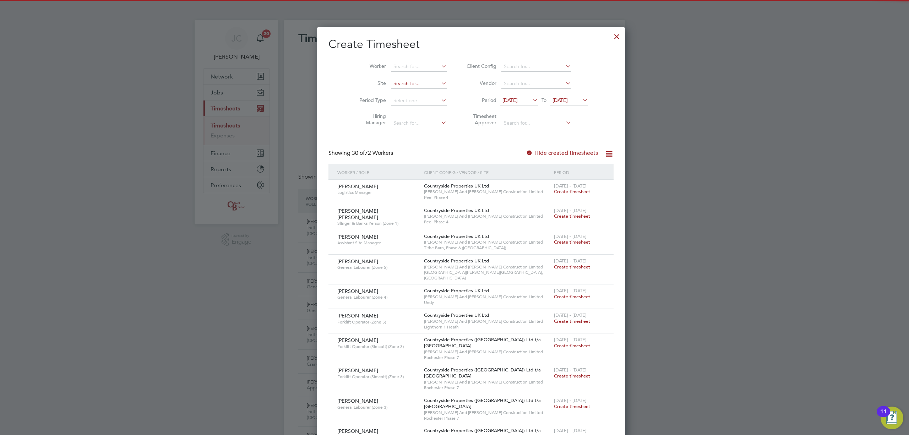
click at [391, 85] on input at bounding box center [419, 84] width 56 height 10
type input "j"
type input "o"
click at [411, 113] on li "Rom ney House / Lockleaze" at bounding box center [440, 113] width 133 height 10
type input "Romney House / [GEOGRAPHIC_DATA]"
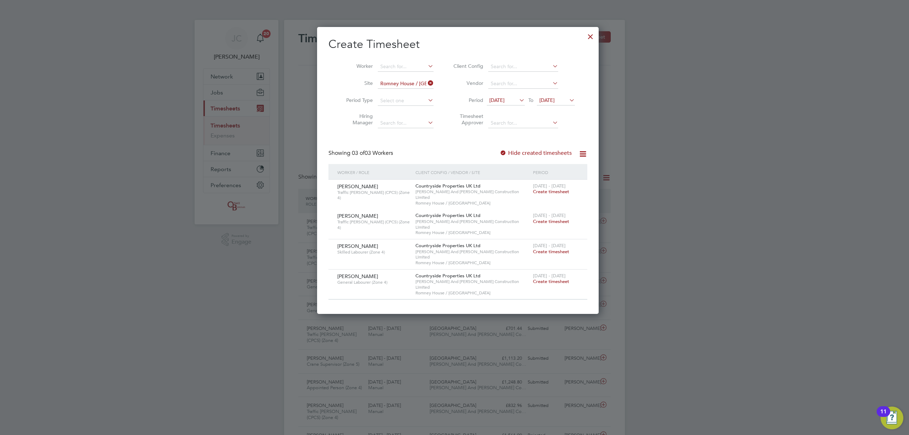
click at [547, 249] on span "Create timesheet" at bounding box center [551, 252] width 36 height 6
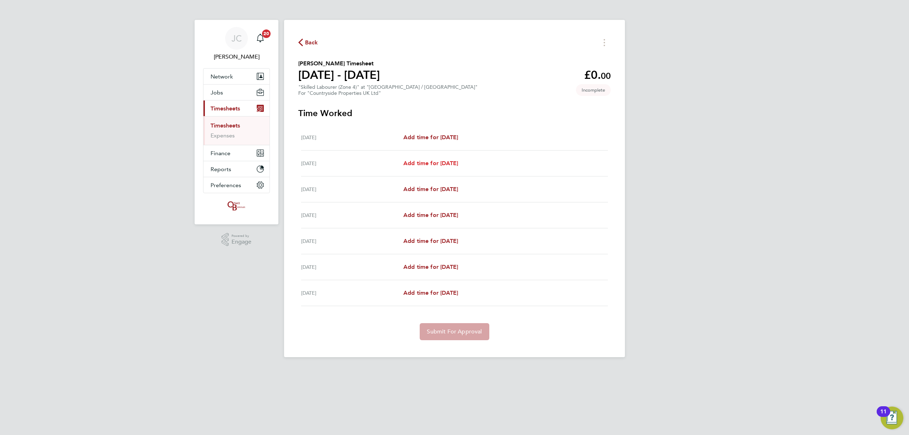
click at [441, 167] on link "Add time for [DATE]" at bounding box center [430, 163] width 55 height 9
select select "30"
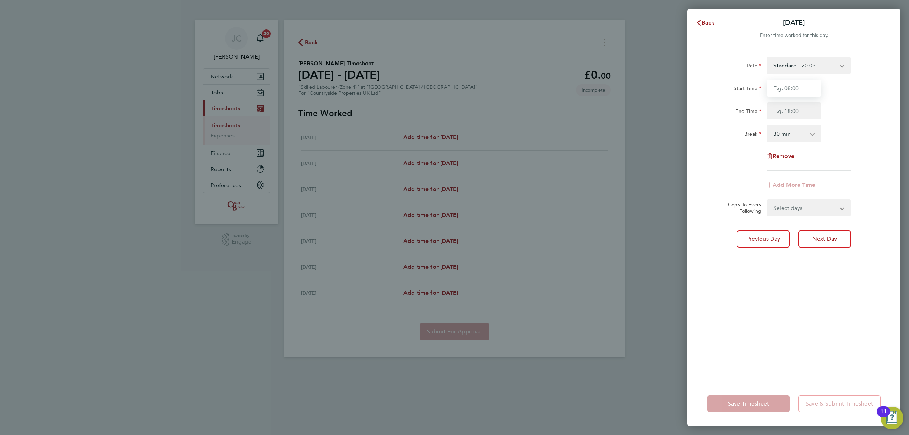
drag, startPoint x: 785, startPoint y: 84, endPoint x: 800, endPoint y: 94, distance: 18.1
click at [785, 84] on input "Start Time" at bounding box center [794, 88] width 54 height 17
type input "08:00"
click at [789, 110] on input "End Time" at bounding box center [794, 110] width 54 height 17
type input "16:30"
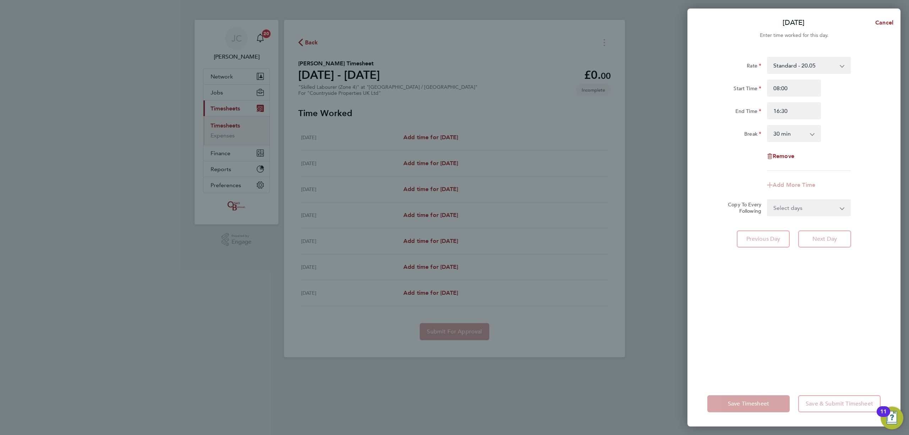
click at [833, 116] on div "End Time 16:30" at bounding box center [793, 110] width 179 height 17
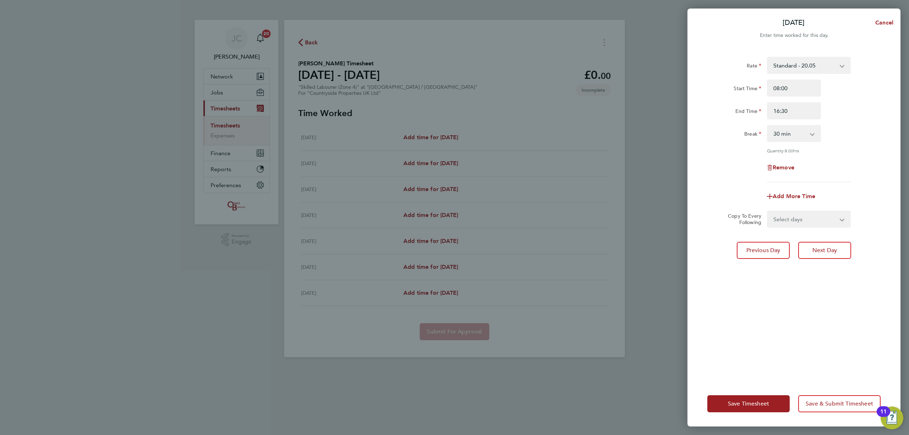
click at [804, 220] on select "Select days Day Weekday (Mon-Fri) Weekend (Sat-Sun) [DATE] [DATE] [DATE] [DATE]…" at bounding box center [805, 219] width 75 height 16
select select "DAY"
click at [768, 211] on select "Select days Day Weekday (Mon-Fri) Weekend (Sat-Sun) [DATE] [DATE] [DATE] [DATE]…" at bounding box center [805, 219] width 75 height 16
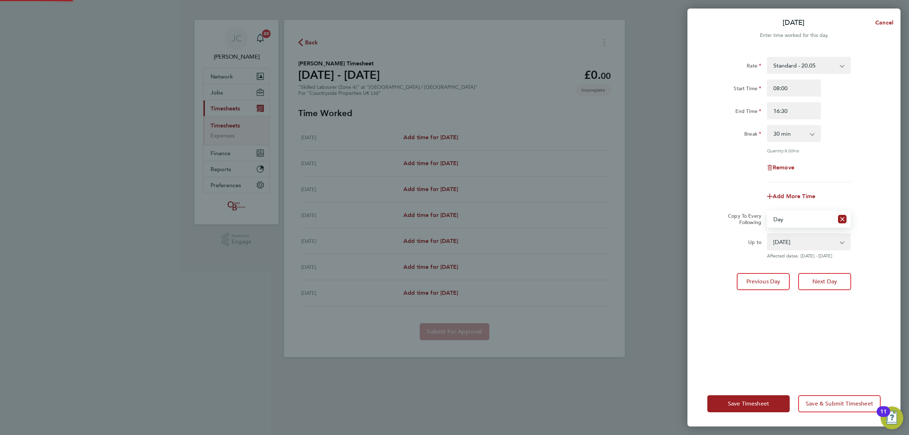
drag, startPoint x: 807, startPoint y: 226, endPoint x: 800, endPoint y: 248, distance: 22.8
click at [792, 243] on select "[DATE] [DATE] [DATE] [DATE] [DATE]" at bounding box center [805, 242] width 74 height 16
select select "[DATE]"
click at [768, 234] on select "[DATE] [DATE] [DATE] [DATE] [DATE]" at bounding box center [805, 242] width 74 height 16
click at [831, 405] on span "Save & Submit Timesheet" at bounding box center [839, 403] width 67 height 7
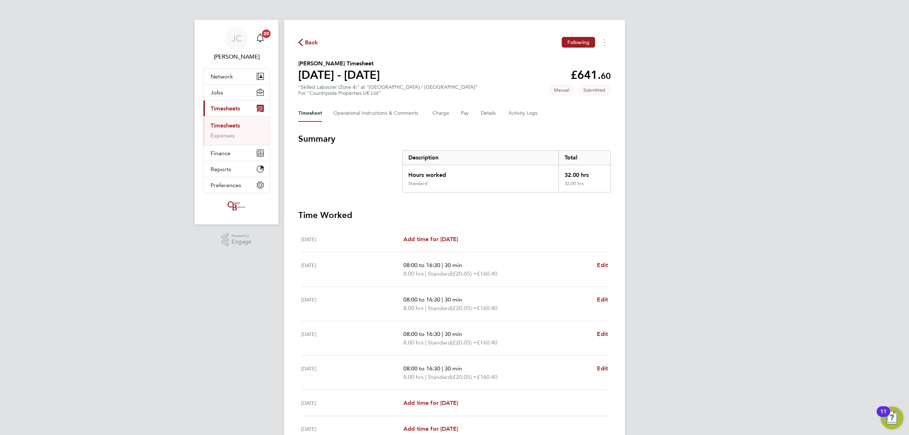
click at [227, 127] on link "Timesheets" at bounding box center [225, 125] width 29 height 7
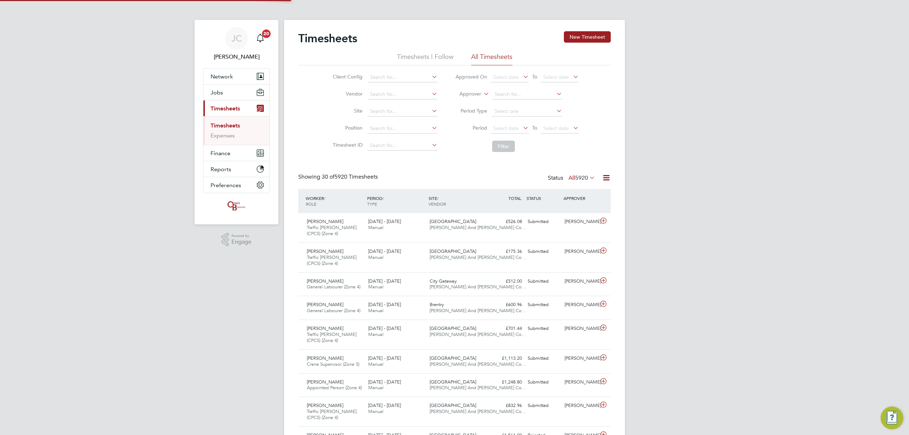
scroll to position [18, 62]
click at [373, 110] on input at bounding box center [402, 112] width 70 height 10
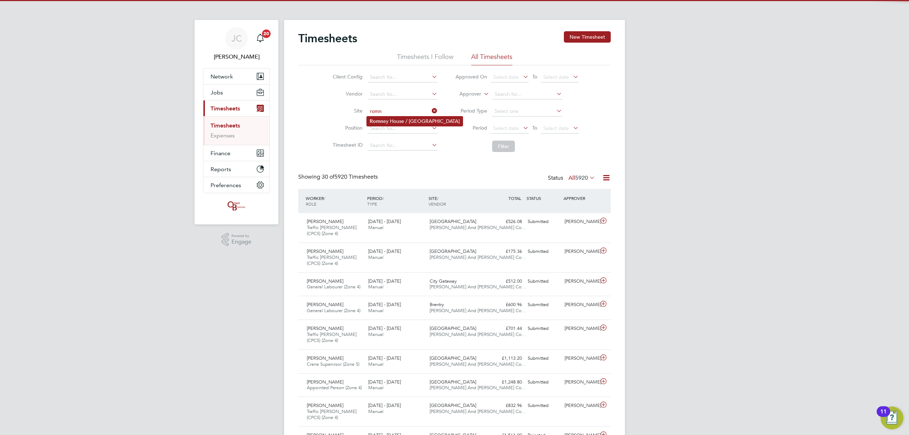
click at [391, 122] on li "Romn ey House / Lockleaze" at bounding box center [415, 121] width 96 height 10
type input "Romney House / [GEOGRAPHIC_DATA]"
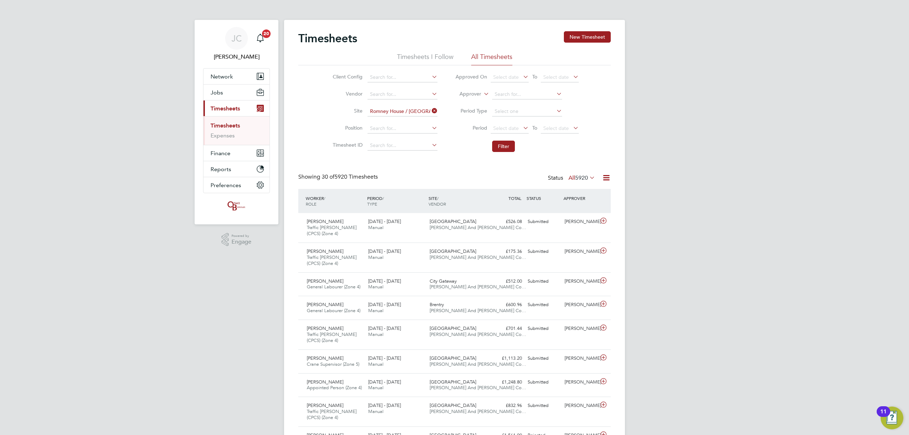
click at [515, 148] on li "Filter" at bounding box center [516, 146] width 141 height 18
click at [512, 148] on button "Filter" at bounding box center [503, 146] width 23 height 11
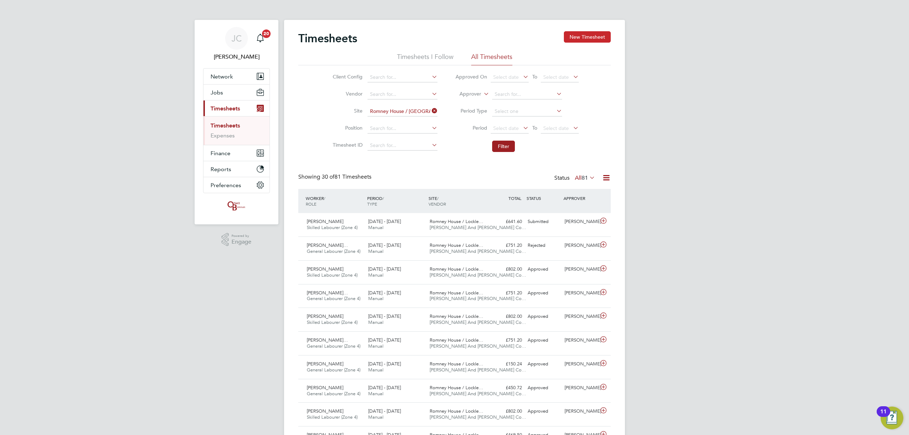
click at [593, 39] on button "New Timesheet" at bounding box center [587, 36] width 47 height 11
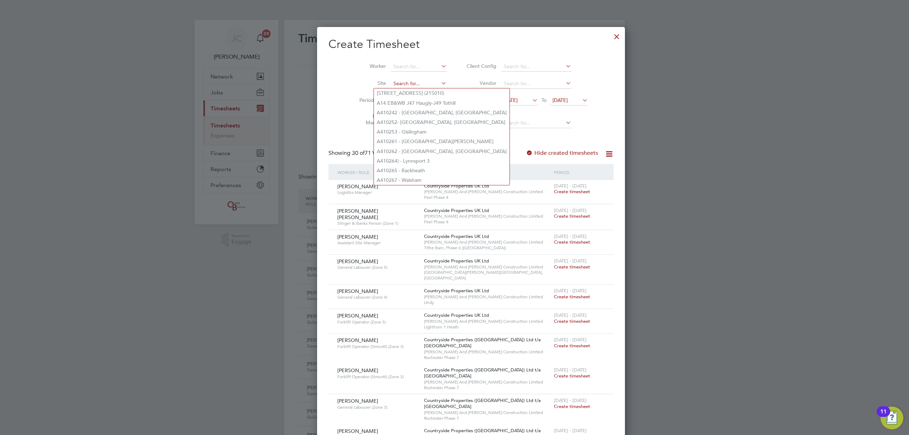
click at [391, 84] on input at bounding box center [419, 84] width 56 height 10
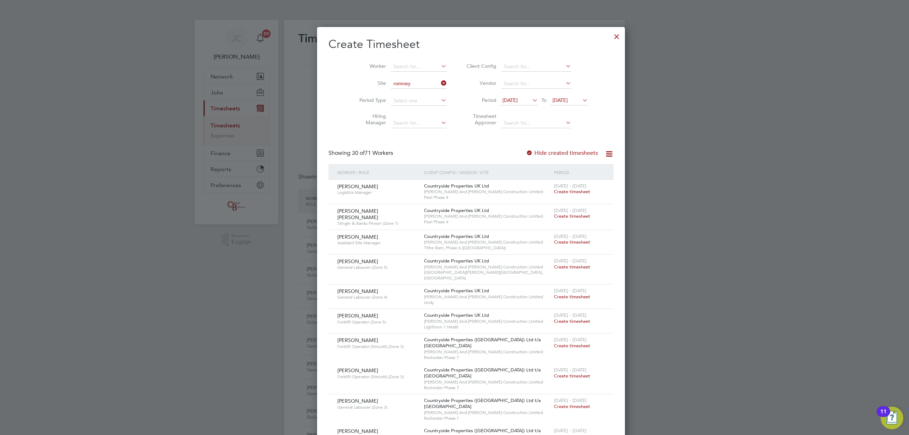
click at [389, 91] on b "[PERSON_NAME]" at bounding box center [397, 93] width 41 height 6
type input "Romney House / [GEOGRAPHIC_DATA]"
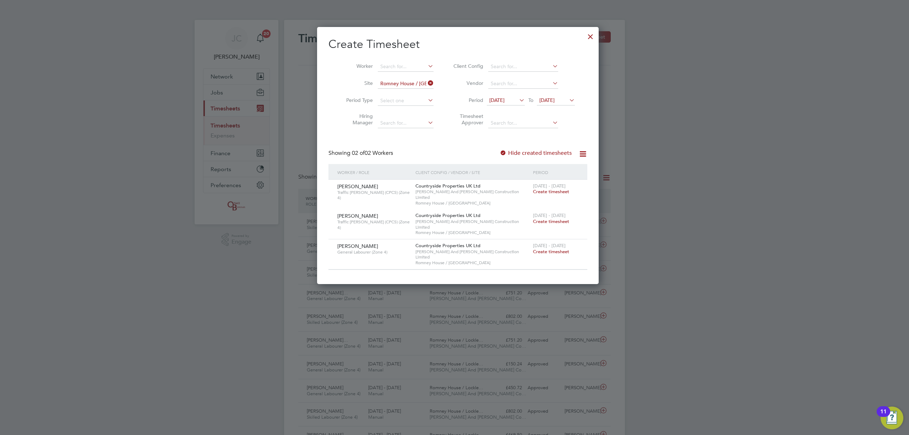
click at [547, 249] on span "Create timesheet" at bounding box center [551, 252] width 36 height 6
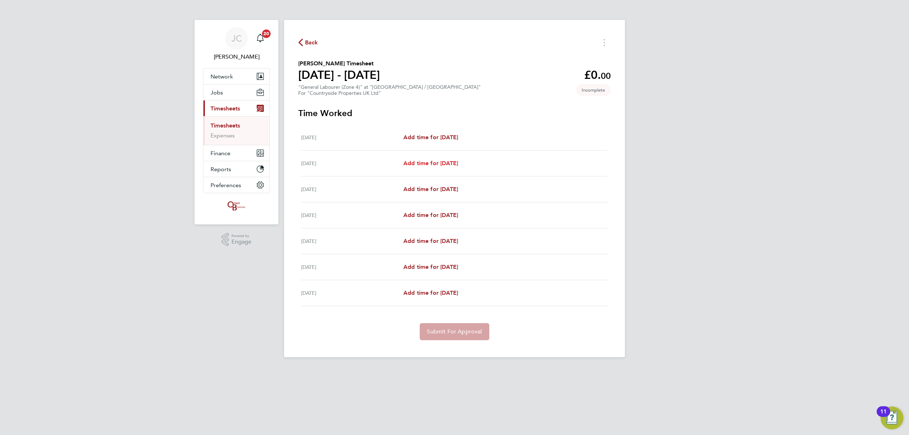
click at [426, 164] on span "Add time for [DATE]" at bounding box center [430, 163] width 55 height 7
select select "30"
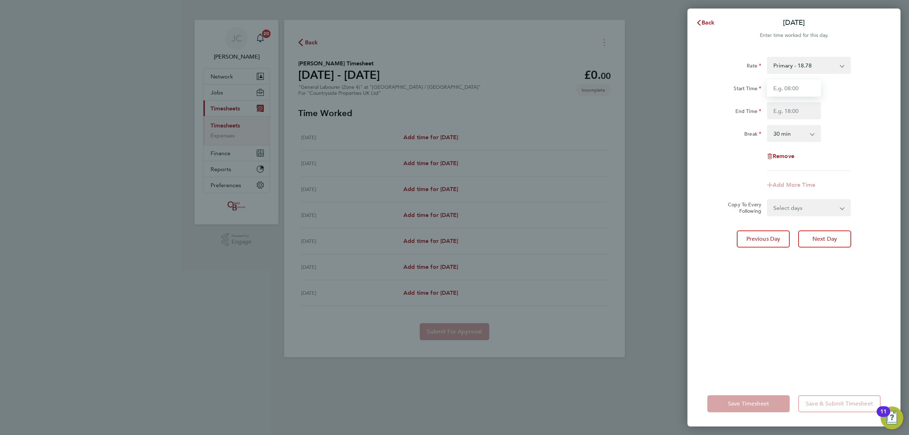
click at [800, 84] on input "Start Time" at bounding box center [794, 88] width 54 height 17
type input "08:00"
click at [800, 114] on input "End Time" at bounding box center [794, 110] width 54 height 17
type input "16:30"
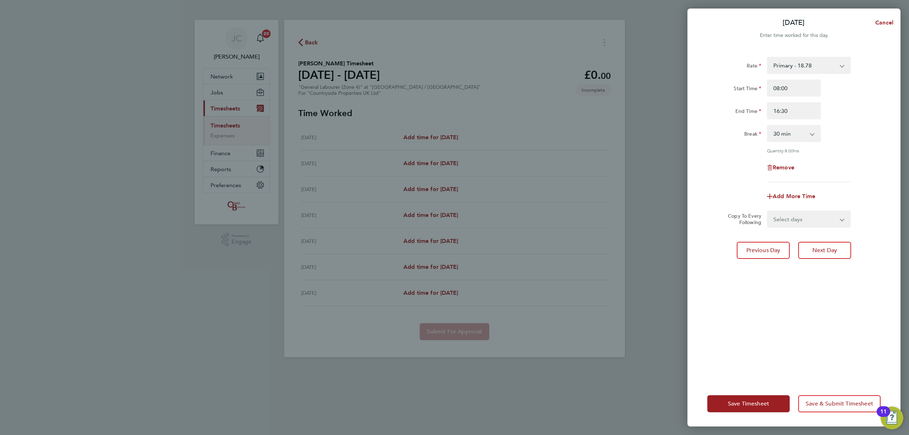
drag, startPoint x: 842, startPoint y: 135, endPoint x: 839, endPoint y: 141, distance: 6.0
click at [842, 136] on div "Break 0 min 15 min 30 min 45 min 60 min 75 min 90 min" at bounding box center [793, 133] width 179 height 17
click at [807, 216] on select "Select days Day Weekday (Mon-Fri) Weekend (Sat-Sun) [DATE] [DATE] [DATE] [DATE]…" at bounding box center [805, 219] width 75 height 16
select select "DAY"
click at [768, 211] on select "Select days Day Weekday (Mon-Fri) Weekend (Sat-Sun) [DATE] [DATE] [DATE] [DATE]…" at bounding box center [805, 219] width 75 height 16
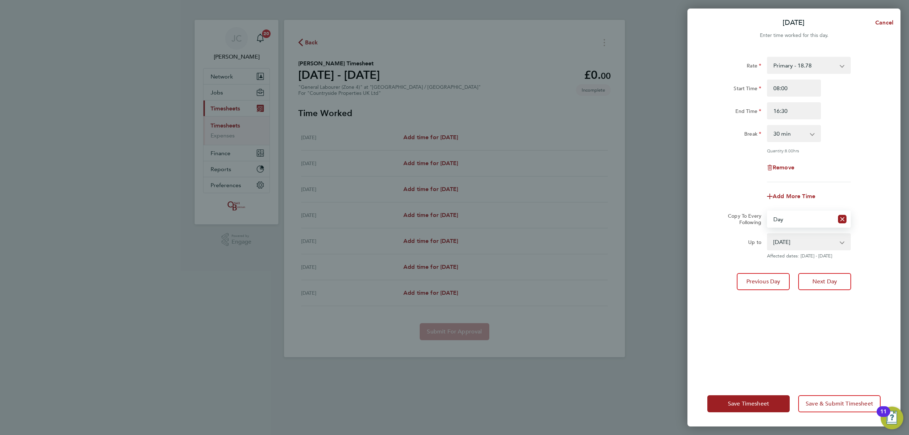
click at [835, 242] on select "[DATE] [DATE] [DATE] [DATE] [DATE]" at bounding box center [805, 242] width 74 height 16
select select "[DATE]"
click at [768, 234] on select "[DATE] [DATE] [DATE] [DATE] [DATE]" at bounding box center [805, 242] width 74 height 16
click at [889, 241] on div "Rate Primary - 18.78 Start Time 08:00 End Time 16:30 Break 0 min 15 min 30 min …" at bounding box center [793, 214] width 213 height 333
click at [817, 405] on span "Save & Submit Timesheet" at bounding box center [839, 403] width 67 height 7
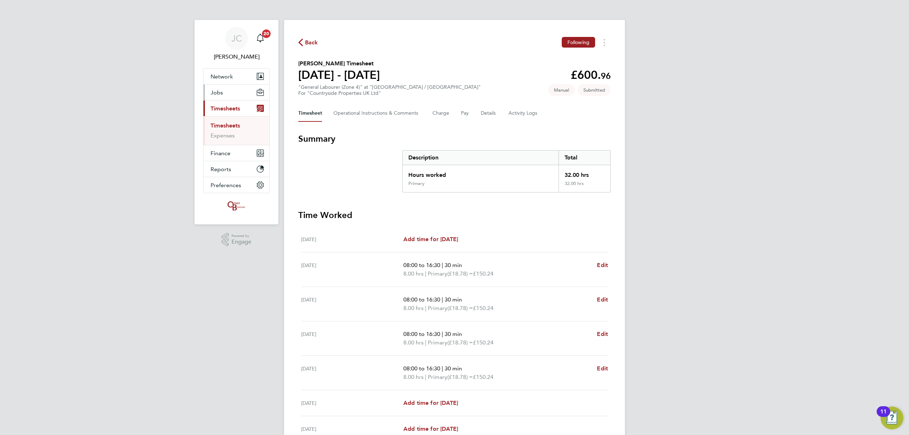
click at [249, 94] on button "Jobs" at bounding box center [236, 92] width 66 height 16
click at [223, 121] on link "Vacancies" at bounding box center [223, 119] width 25 height 7
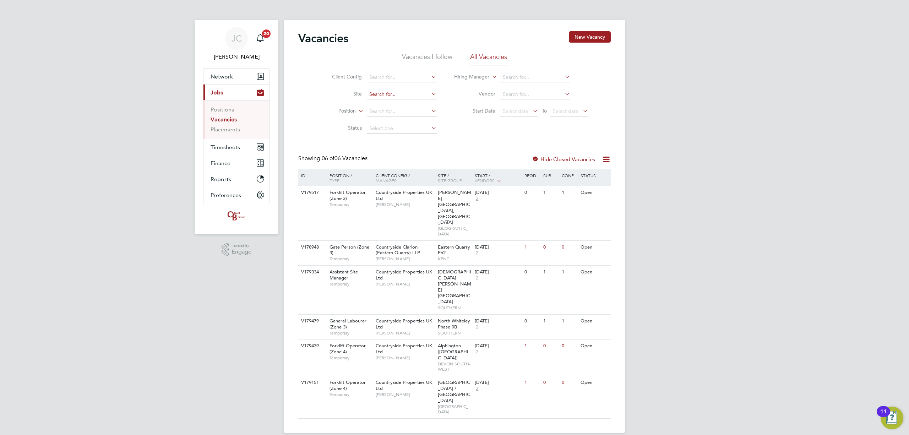
click at [385, 97] on input at bounding box center [402, 94] width 70 height 10
click at [386, 104] on b "[PERSON_NAME]" at bounding box center [401, 104] width 41 height 6
type input "[GEOGRAPHIC_DATA]"
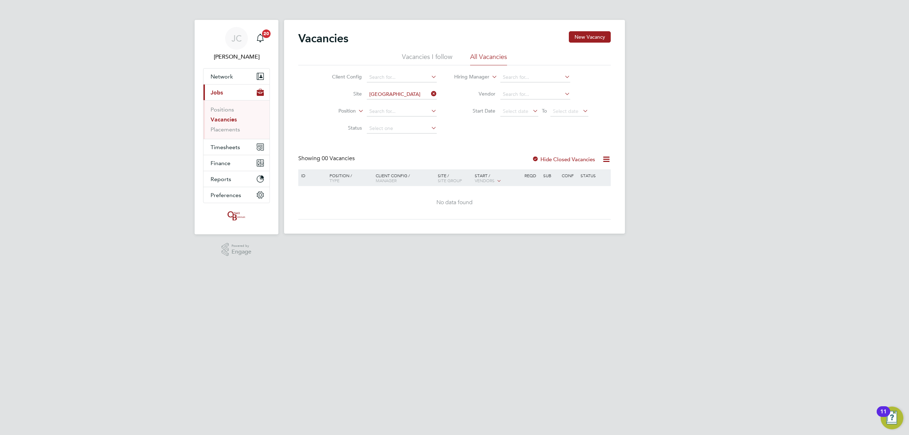
click at [430, 94] on icon at bounding box center [430, 94] width 0 height 10
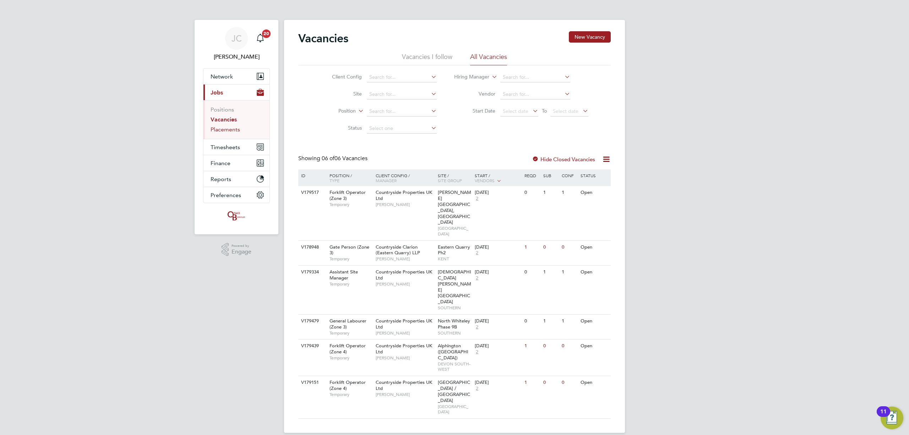
click at [227, 129] on link "Placements" at bounding box center [225, 129] width 29 height 7
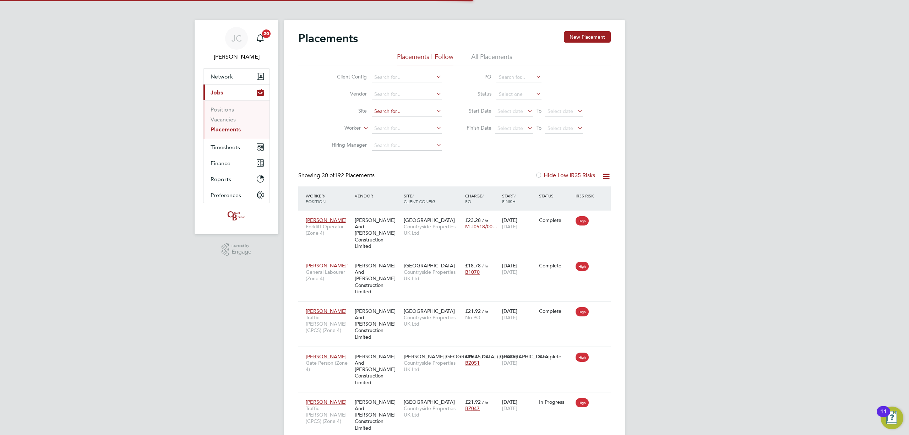
scroll to position [26, 62]
click at [386, 111] on input at bounding box center [407, 112] width 70 height 10
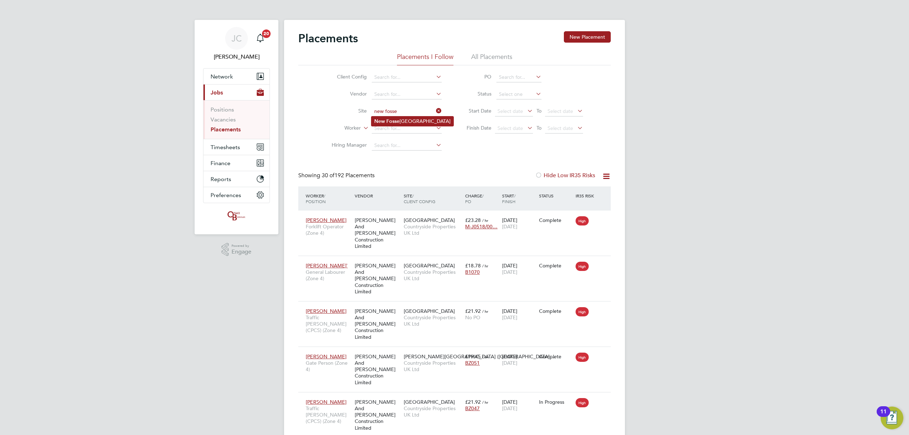
click at [392, 119] on b "Fosse" at bounding box center [392, 121] width 13 height 6
type input "[GEOGRAPHIC_DATA]"
click at [487, 148] on div "Client Config Vendor Site New Fosseway Road Worker Hiring Manager PO Status Sta…" at bounding box center [454, 109] width 312 height 89
click at [246, 143] on button "Timesheets" at bounding box center [236, 147] width 66 height 16
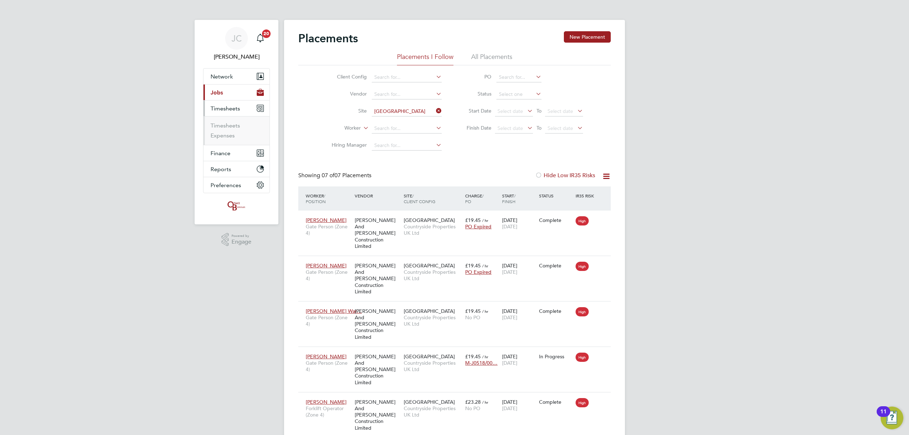
click at [230, 130] on li "Timesheets" at bounding box center [237, 127] width 53 height 10
click at [229, 121] on ul "Timesheets Expenses" at bounding box center [236, 130] width 66 height 29
click at [229, 124] on link "Timesheets" at bounding box center [225, 125] width 29 height 7
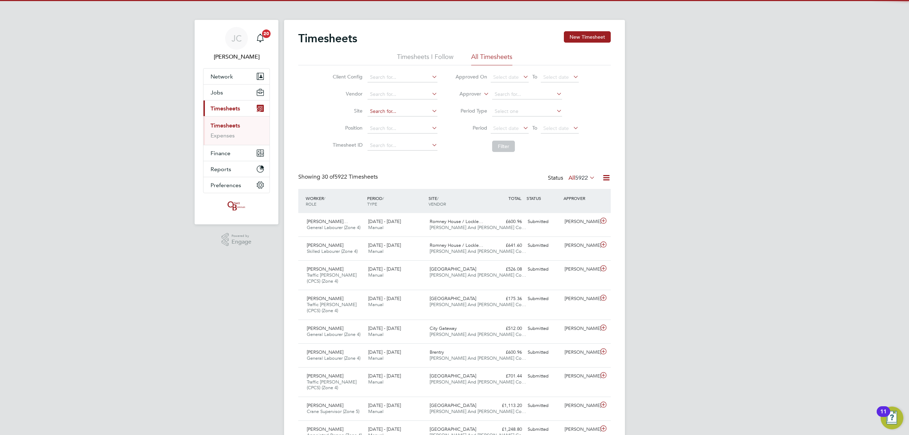
scroll to position [24, 62]
click at [374, 110] on input at bounding box center [402, 112] width 70 height 10
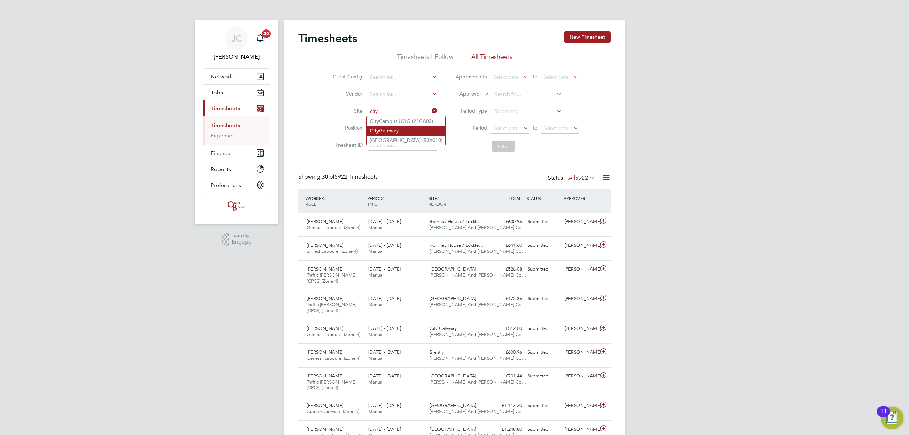
click at [397, 129] on li "City Gateway" at bounding box center [406, 131] width 78 height 10
type input "City Gateway"
click at [504, 149] on button "Filter" at bounding box center [503, 146] width 23 height 11
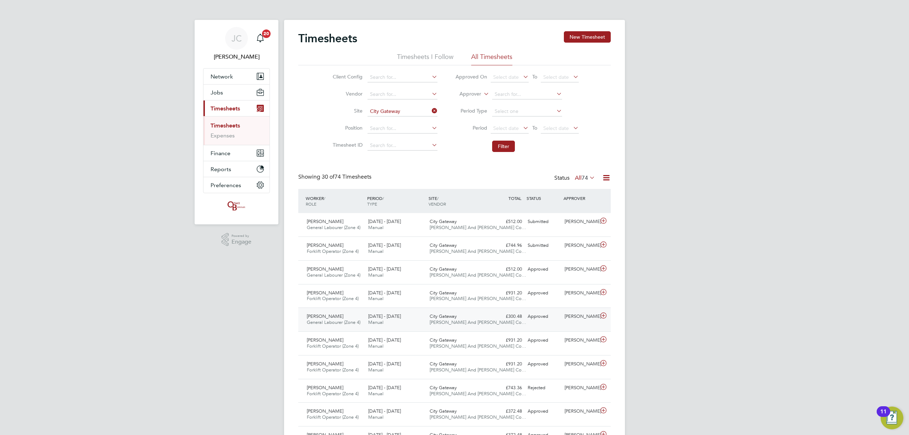
click at [419, 331] on div "Ellis Dorrington General Labourer (Zone 4) 11 - 17 Aug 2025 11 - 17 Aug 2025 Ma…" at bounding box center [454, 319] width 312 height 24
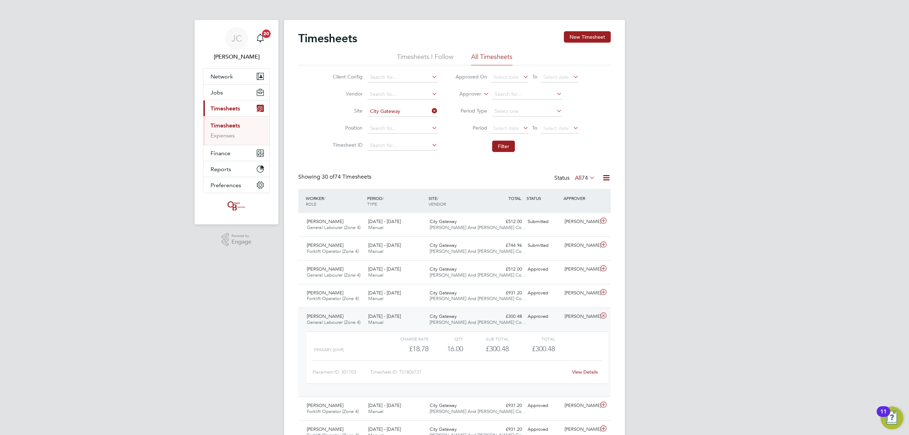
click at [581, 375] on link "View Details" at bounding box center [585, 372] width 26 height 6
click at [430, 110] on icon at bounding box center [430, 111] width 0 height 10
click at [418, 110] on input at bounding box center [402, 112] width 70 height 10
drag, startPoint x: 403, startPoint y: 115, endPoint x: 399, endPoint y: 125, distance: 10.4
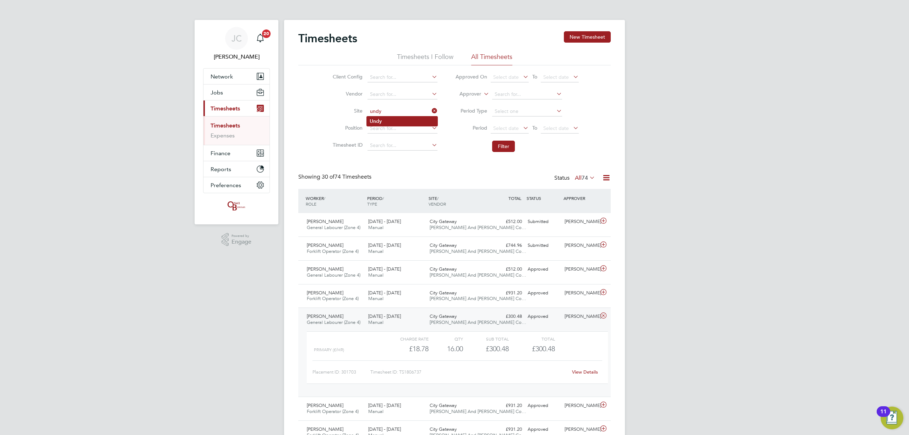
click at [396, 122] on li "Undy" at bounding box center [402, 121] width 71 height 10
type input "Undy"
click at [517, 151] on li "Filter" at bounding box center [516, 146] width 141 height 18
click at [504, 150] on button "Filter" at bounding box center [503, 146] width 23 height 11
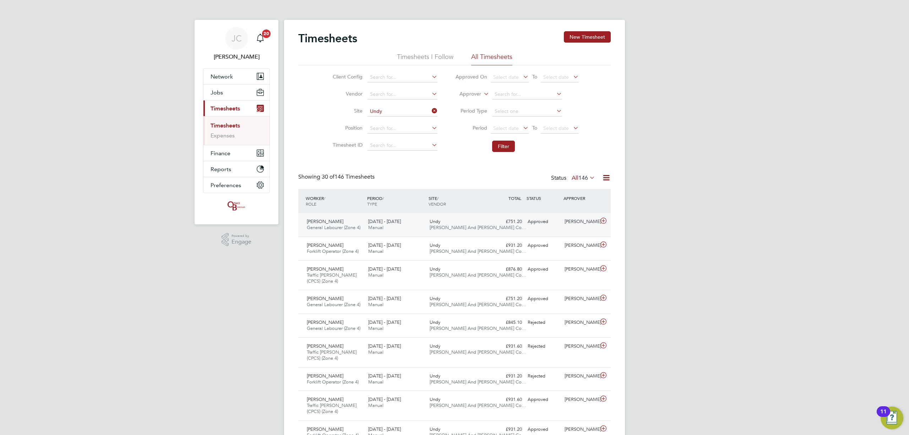
click at [501, 235] on div "Shemar Francis General Labourer (Zone 4) 18 - 24 Aug 2025 18 - 24 Aug 2025 Manu…" at bounding box center [454, 224] width 312 height 23
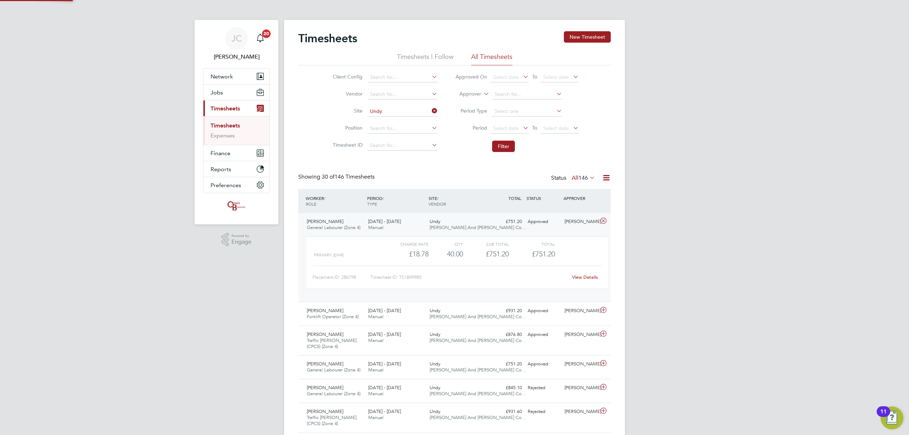
click at [500, 232] on div "Shemar Francis General Labourer (Zone 4) 18 - 24 Aug 2025 18 - 24 Aug 2025 Manu…" at bounding box center [454, 257] width 312 height 89
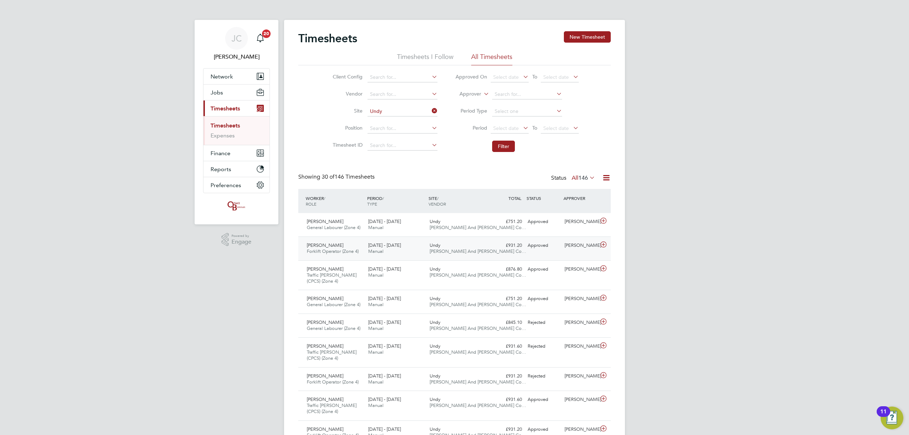
click at [485, 250] on div "Undy O'Neill And Brennan Co…" at bounding box center [457, 249] width 61 height 18
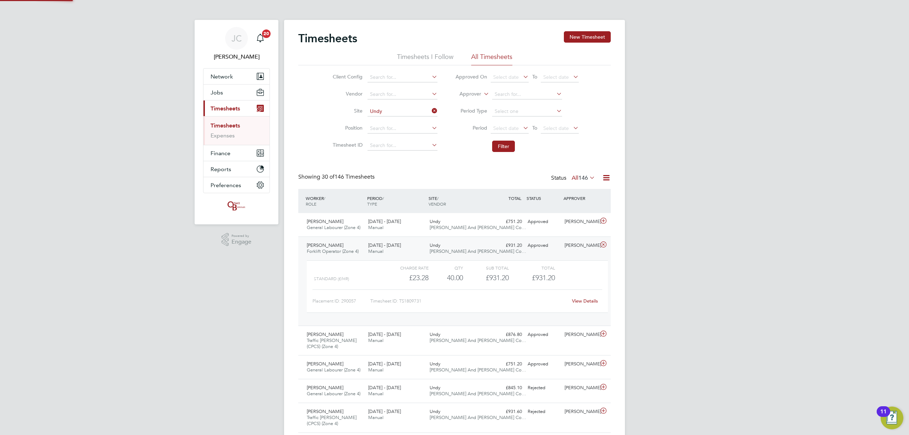
click at [486, 249] on div "Undy O'Neill And Brennan Co…" at bounding box center [457, 249] width 61 height 18
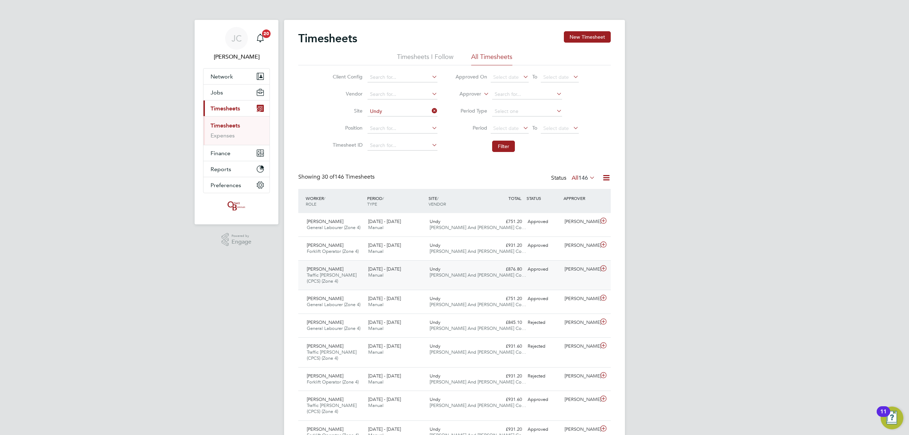
click at [487, 261] on div "Andrew Helm Traffic Marshall (CPCS) (Zone 4) 18 - 24 Aug 2025 18 - 24 Aug 2025 …" at bounding box center [454, 275] width 312 height 30
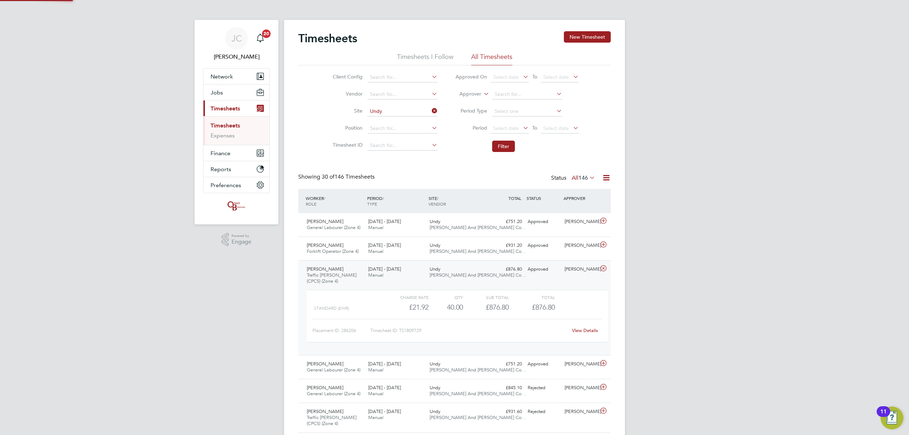
click at [490, 273] on div "£876.80 Approved" at bounding box center [506, 269] width 37 height 12
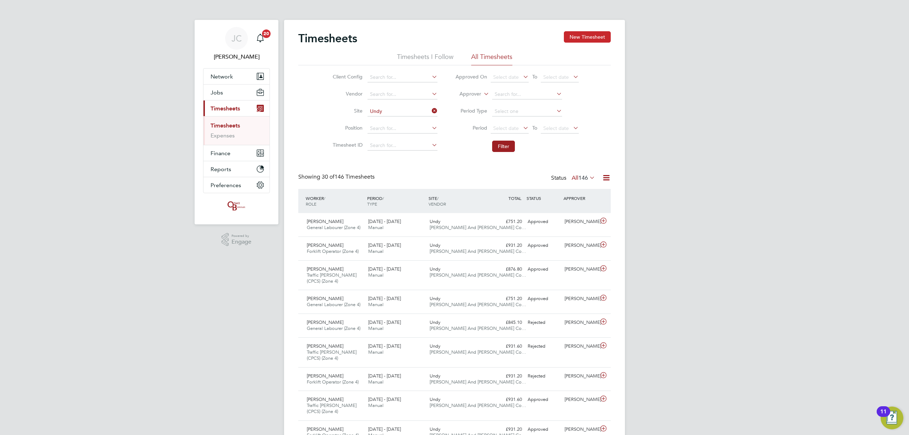
click at [595, 36] on button "New Timesheet" at bounding box center [587, 36] width 47 height 11
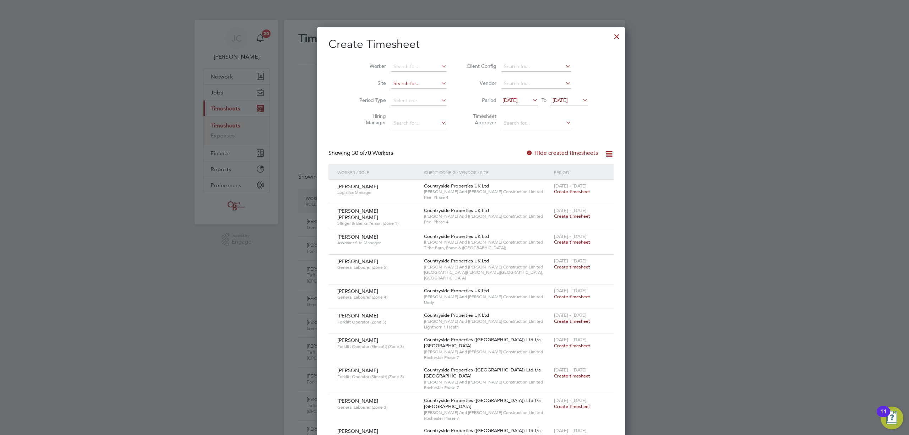
click at [391, 80] on input at bounding box center [419, 84] width 56 height 10
click at [402, 93] on li "Undy" at bounding box center [402, 93] width 56 height 10
type input "Undy"
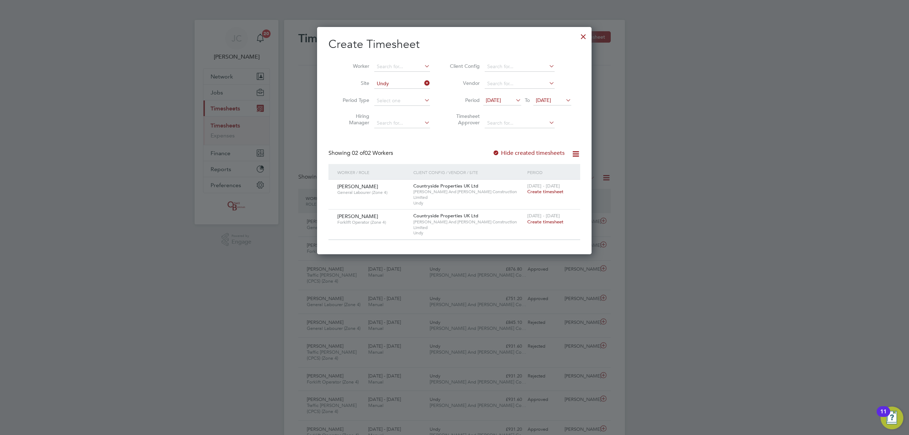
click at [582, 35] on div at bounding box center [583, 34] width 13 height 13
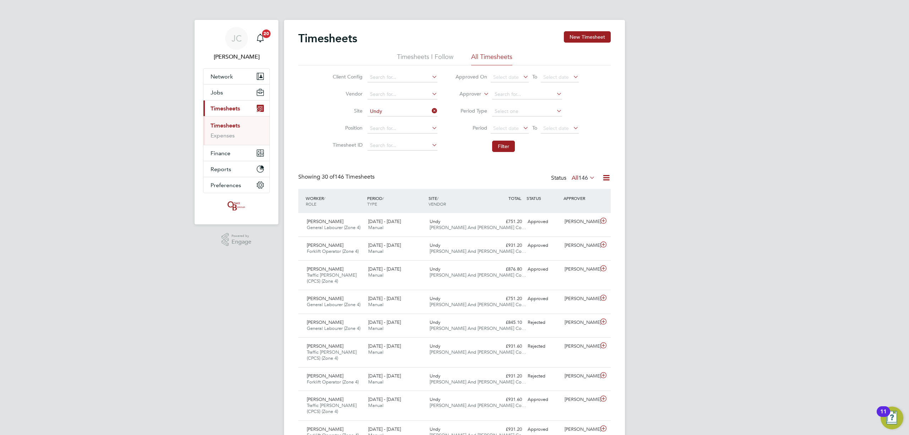
click at [430, 112] on icon at bounding box center [430, 111] width 0 height 10
click at [365, 111] on li "Site" at bounding box center [384, 111] width 125 height 17
click at [374, 109] on input at bounding box center [402, 112] width 70 height 10
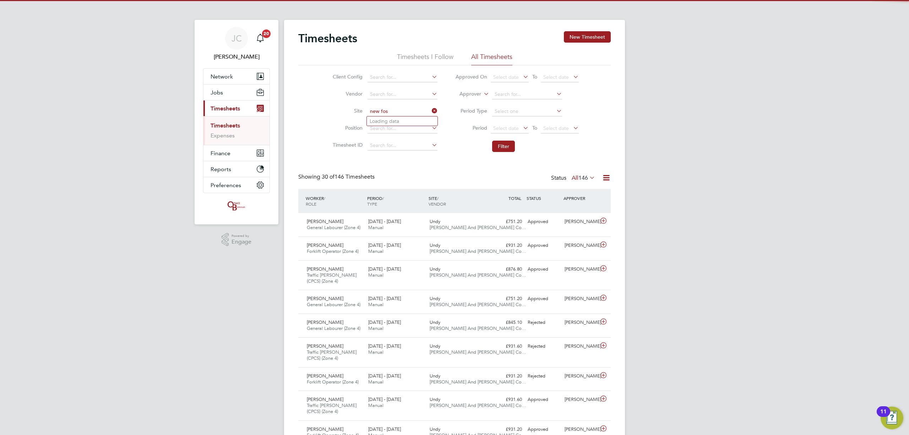
type input "new foss"
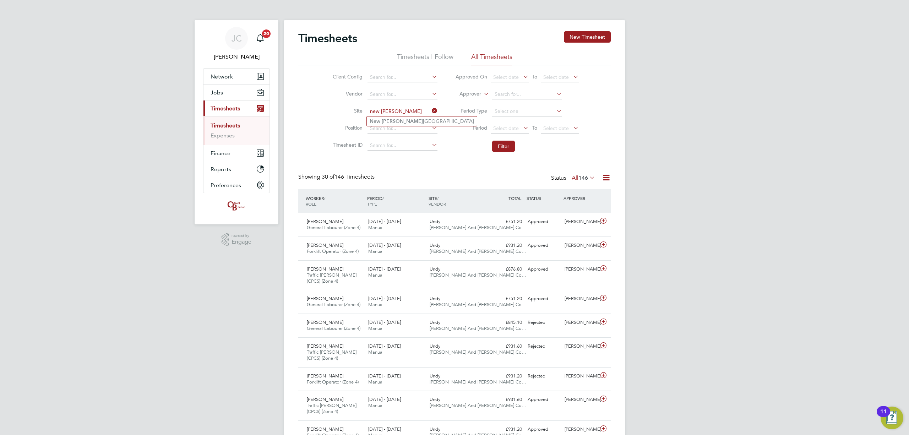
drag, startPoint x: 393, startPoint y: 110, endPoint x: 360, endPoint y: 109, distance: 33.0
click at [360, 109] on li "Site new foss" at bounding box center [384, 111] width 125 height 17
type input "d"
click at [435, 124] on li "Woodlan ds - (Barrow Gurnery (Wates)" at bounding box center [425, 121] width 117 height 10
type input "Woodlands - (Barrow Gurnery (Wates)"
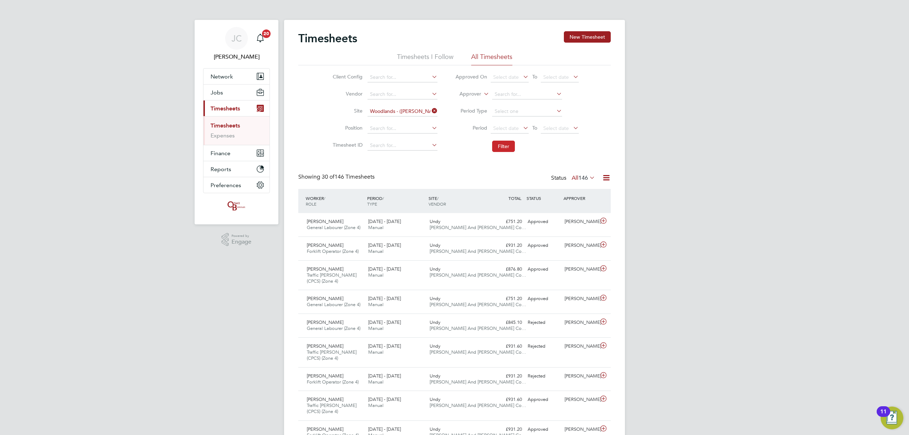
click at [497, 146] on button "Filter" at bounding box center [503, 146] width 23 height 11
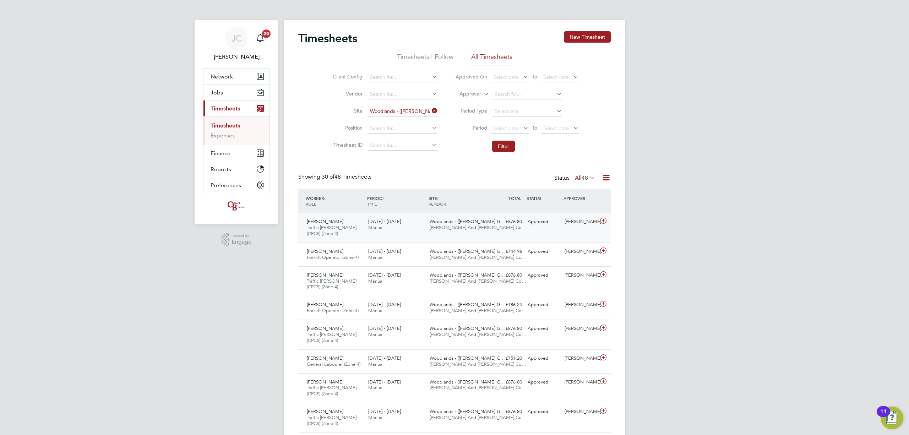
drag, startPoint x: 459, startPoint y: 224, endPoint x: 444, endPoint y: 230, distance: 16.0
click at [444, 230] on span "[PERSON_NAME] And [PERSON_NAME] Co…" at bounding box center [478, 227] width 97 height 6
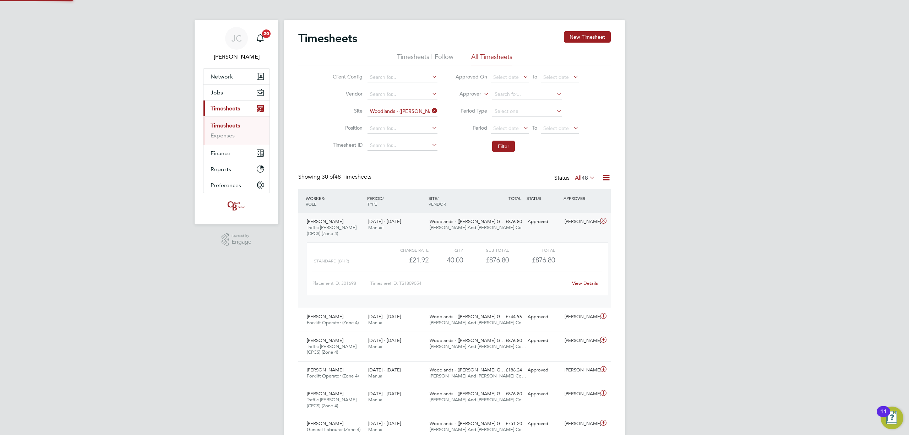
click at [444, 230] on span "[PERSON_NAME] And [PERSON_NAME] Co…" at bounding box center [478, 227] width 97 height 6
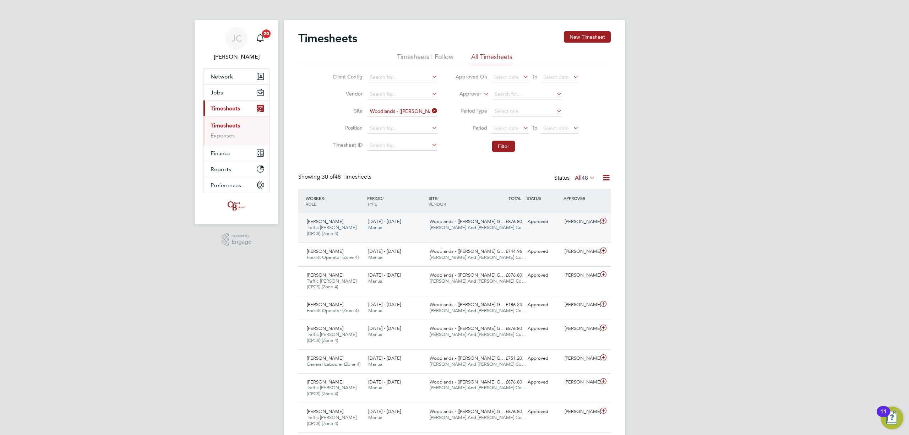
click at [444, 230] on span "[PERSON_NAME] And [PERSON_NAME] Co…" at bounding box center [478, 227] width 97 height 6
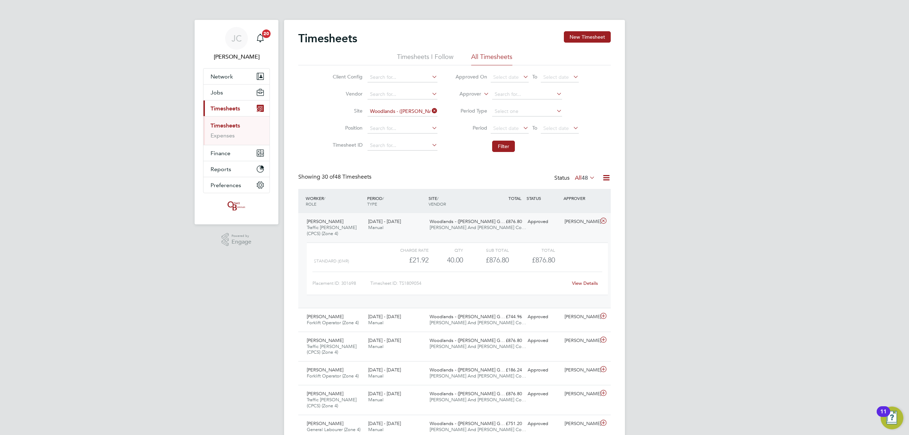
click at [444, 230] on span "[PERSON_NAME] And [PERSON_NAME] Co…" at bounding box center [478, 227] width 97 height 6
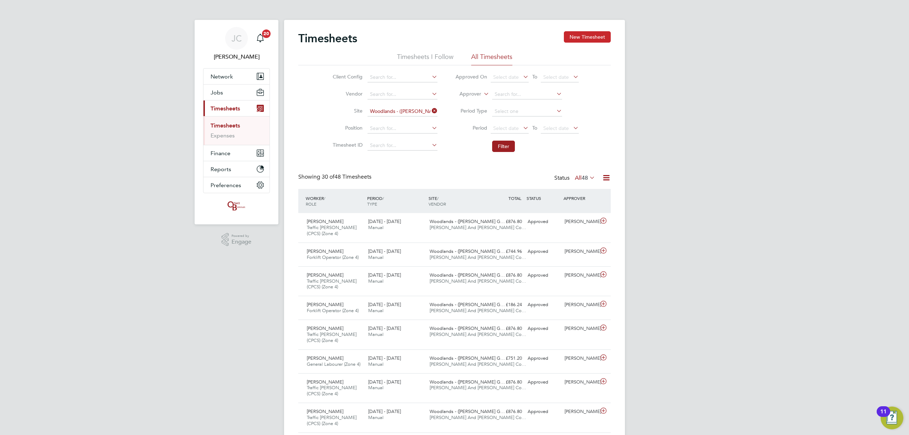
click at [581, 35] on button "New Timesheet" at bounding box center [587, 36] width 47 height 11
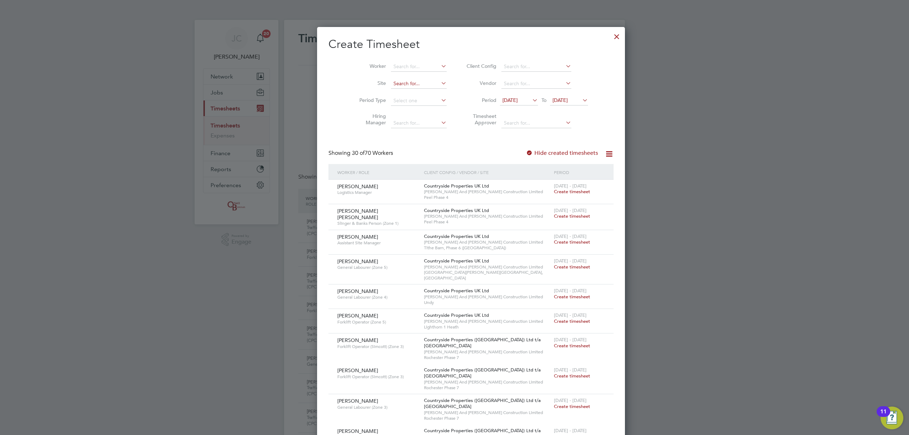
click at [391, 82] on input at bounding box center [419, 84] width 56 height 10
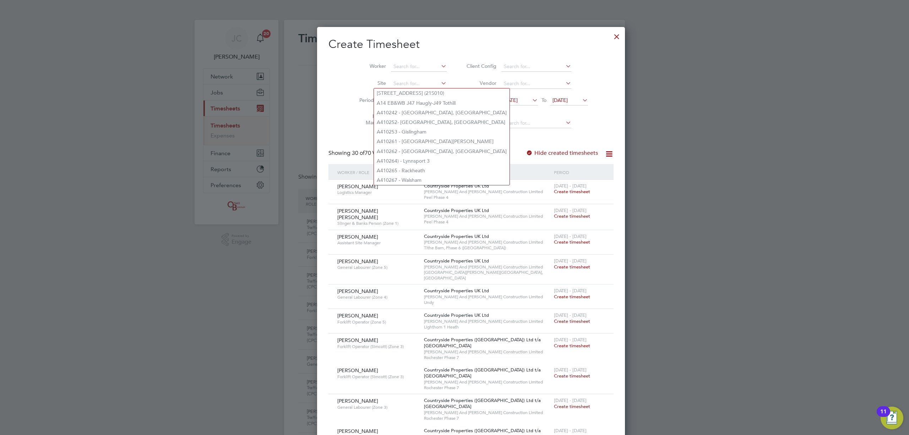
click at [610, 36] on div at bounding box center [616, 34] width 13 height 13
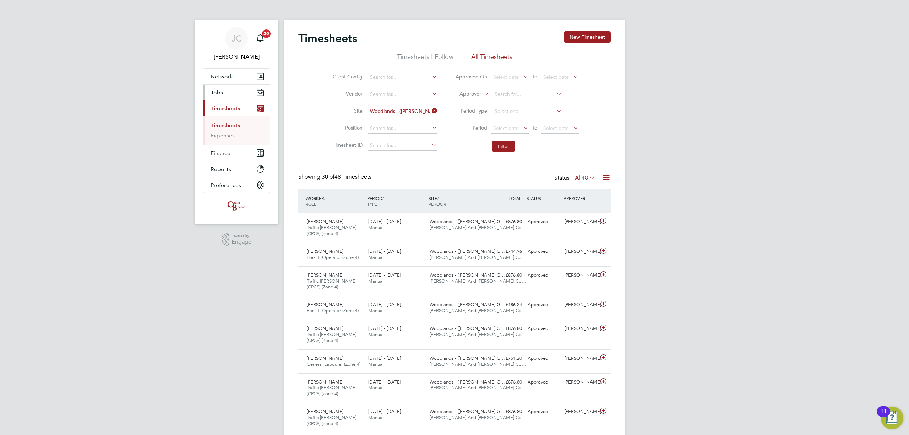
click at [241, 97] on button "Jobs" at bounding box center [236, 92] width 66 height 16
click at [231, 118] on link "Vacancies" at bounding box center [223, 119] width 25 height 7
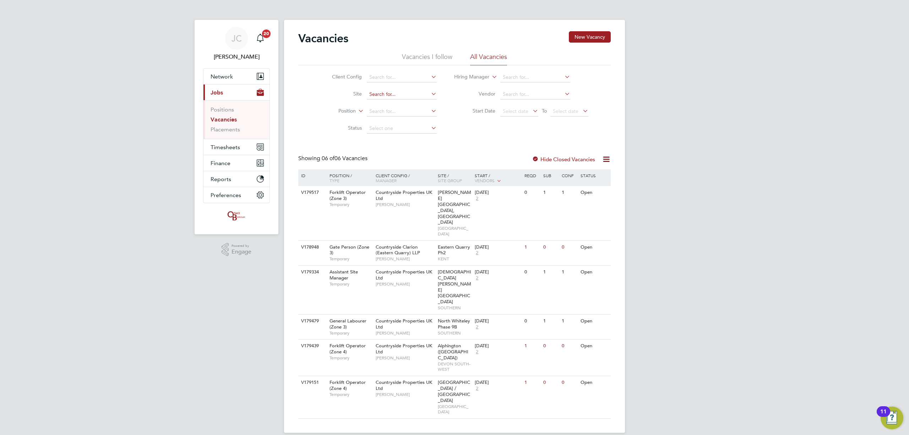
click at [390, 96] on input at bounding box center [402, 94] width 70 height 10
click at [383, 107] on b "Foss" at bounding box center [401, 104] width 41 height 6
type input "[GEOGRAPHIC_DATA]"
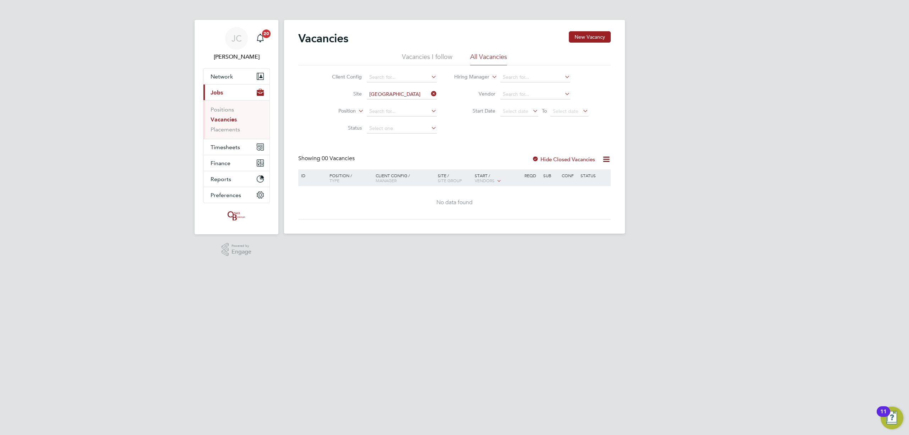
click at [425, 54] on li "Vacancies I follow" at bounding box center [427, 59] width 50 height 13
click at [430, 94] on icon at bounding box center [430, 94] width 0 height 10
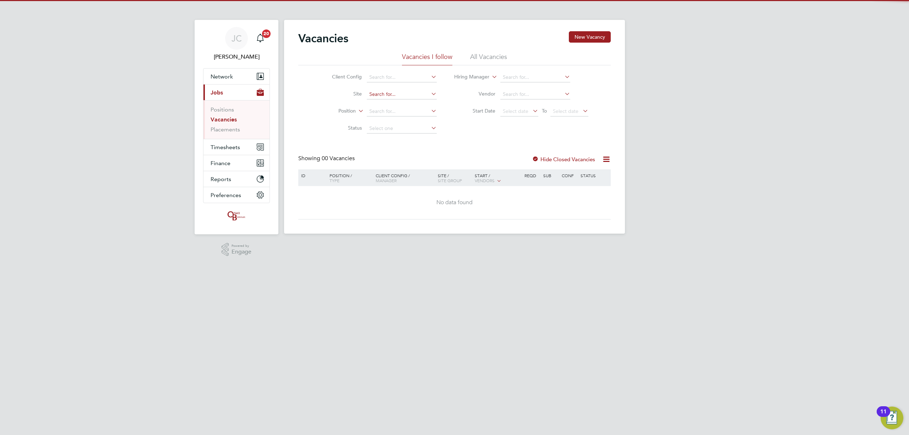
click at [423, 96] on input at bounding box center [402, 94] width 70 height 10
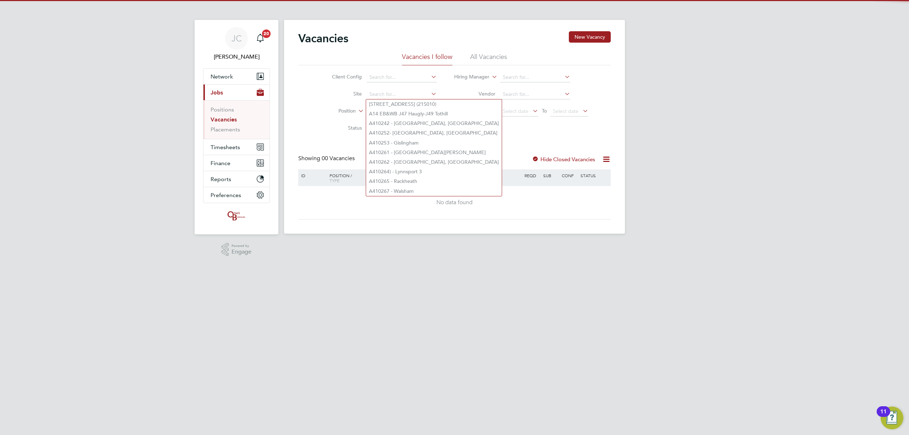
click at [484, 56] on li "All Vacancies" at bounding box center [488, 59] width 37 height 13
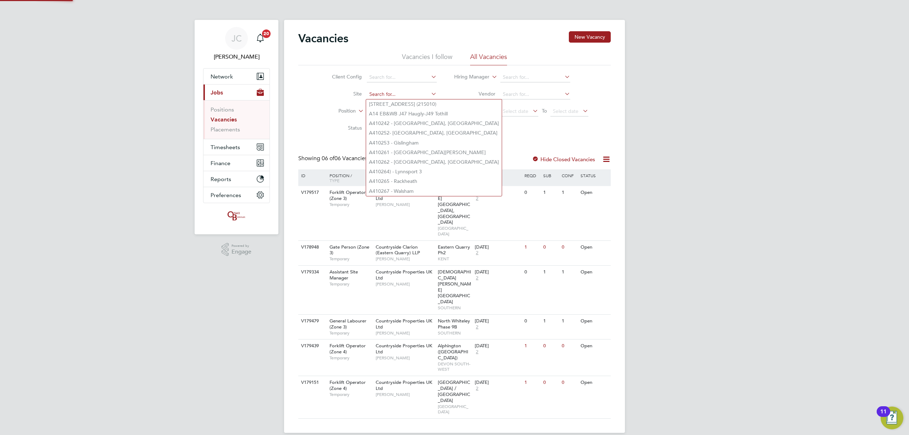
click at [406, 96] on input at bounding box center [402, 94] width 70 height 10
click at [501, 117] on li "Start Date Select date To Select date" at bounding box center [522, 111] width 152 height 17
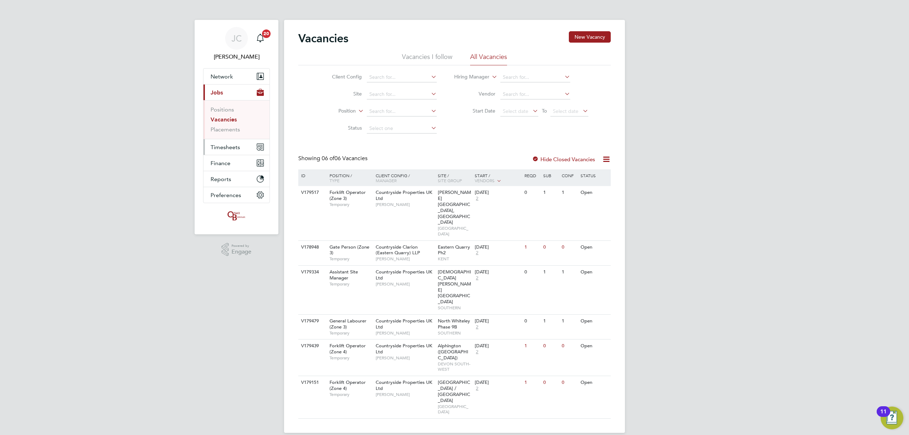
click at [220, 147] on span "Timesheets" at bounding box center [225, 147] width 29 height 7
click at [224, 125] on link "Timesheets" at bounding box center [225, 125] width 29 height 7
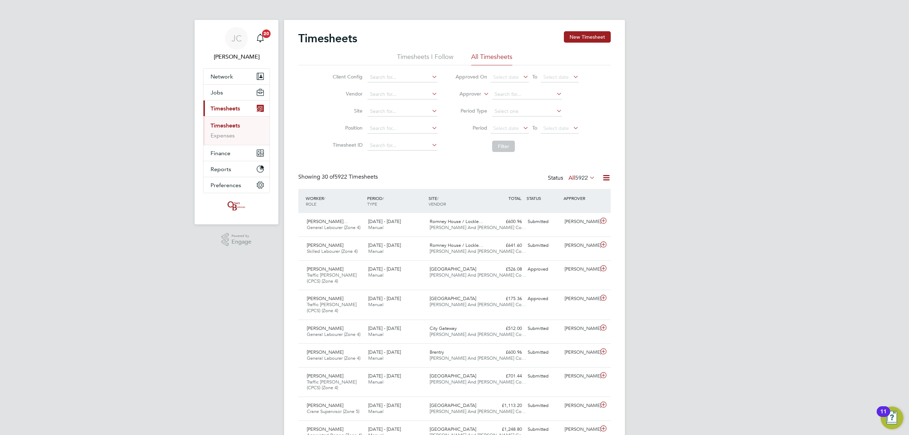
scroll to position [24, 62]
click at [376, 110] on input at bounding box center [402, 112] width 70 height 10
type input "o"
click at [403, 123] on li "Dover court Road" at bounding box center [413, 121] width 93 height 10
type input "[GEOGRAPHIC_DATA]"
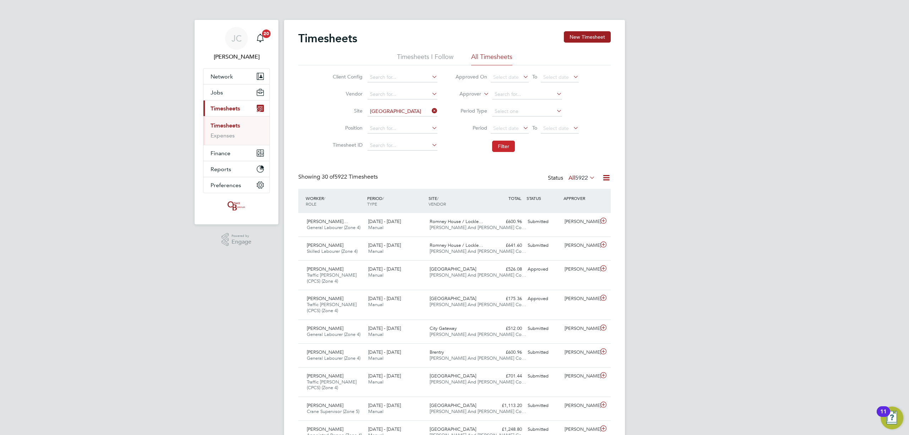
click at [512, 151] on button "Filter" at bounding box center [503, 146] width 23 height 11
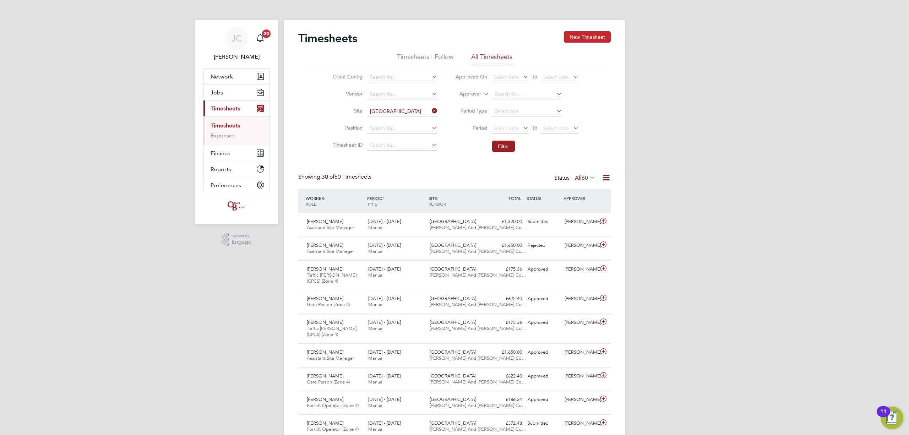
click at [602, 42] on button "New Timesheet" at bounding box center [587, 36] width 47 height 11
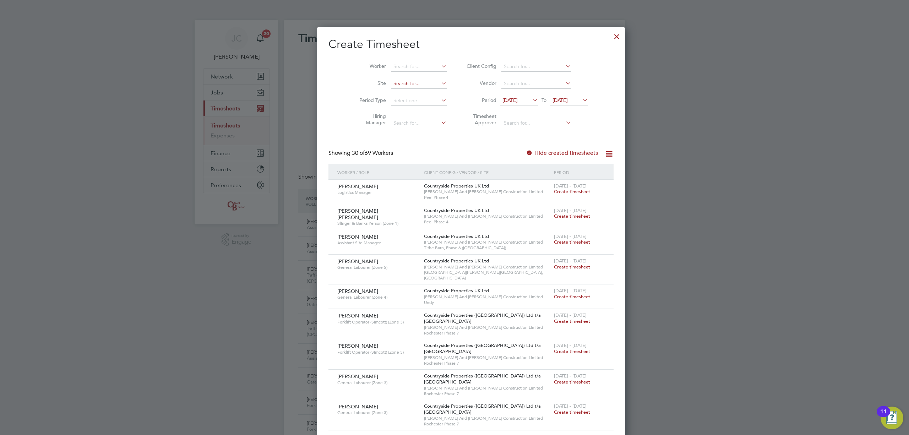
click at [391, 86] on input at bounding box center [419, 84] width 56 height 10
click at [392, 89] on li "Dover court Road" at bounding box center [420, 93] width 93 height 10
type input "[GEOGRAPHIC_DATA]"
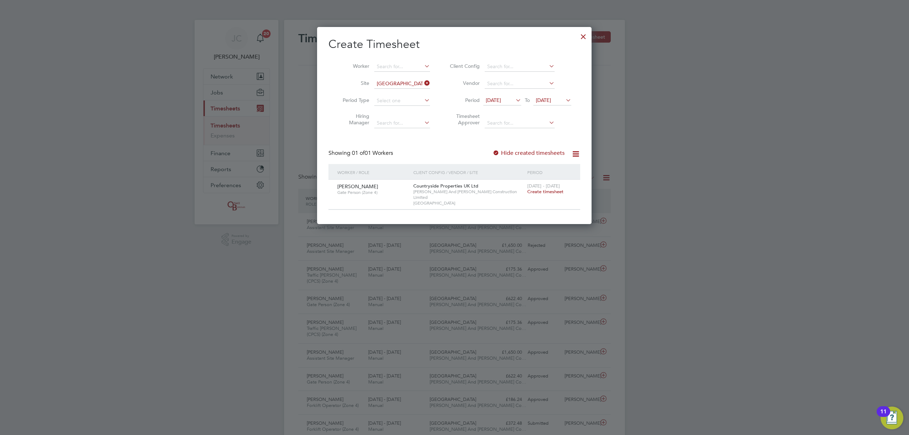
click at [546, 191] on span "Create timesheet" at bounding box center [545, 192] width 36 height 6
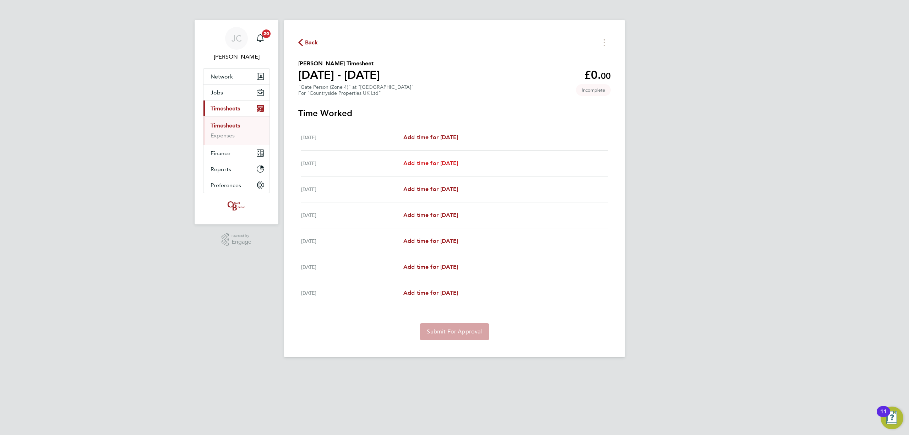
click at [435, 167] on span "Add time for Tue 26 Aug" at bounding box center [430, 163] width 55 height 7
select select "30"
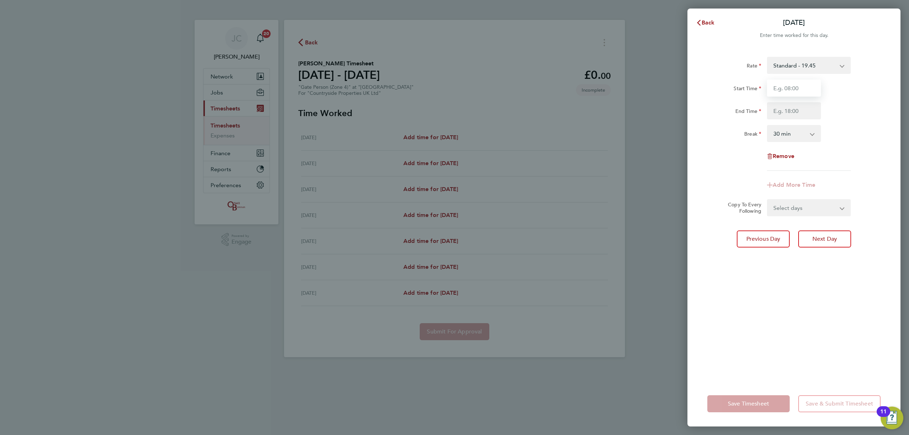
click at [773, 96] on input "Start Time" at bounding box center [794, 88] width 54 height 17
type input "08:00"
click at [786, 114] on input "End Time" at bounding box center [794, 110] width 54 height 17
type input "16:30"
click at [843, 119] on div "End Time 16:30" at bounding box center [793, 110] width 179 height 17
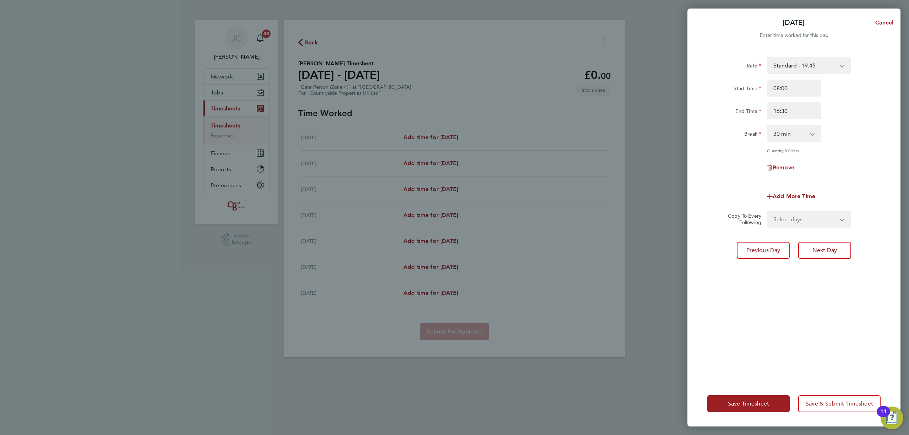
click at [784, 223] on select "Select days Day Weekday (Mon-Fri) Weekend (Sat-Sun) Wednesday Thursday Friday S…" at bounding box center [805, 219] width 75 height 16
select select "DAY"
click at [768, 211] on select "Select days Day Weekday (Mon-Fri) Weekend (Sat-Sun) Wednesday Thursday Friday S…" at bounding box center [805, 219] width 75 height 16
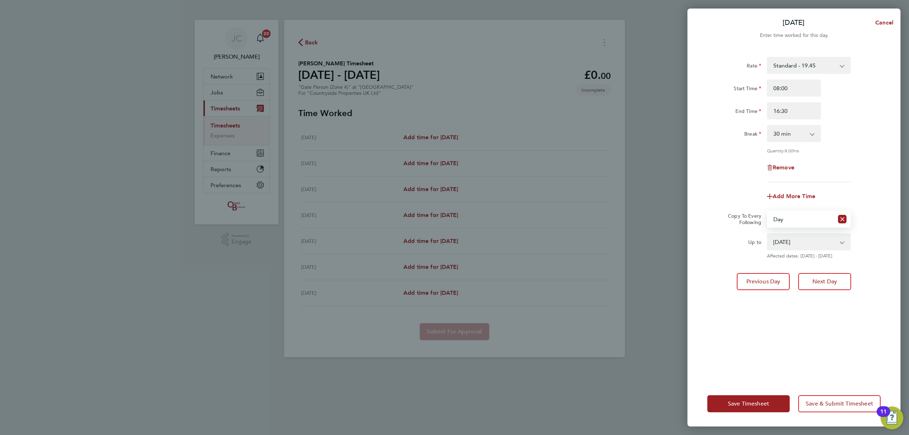
drag, startPoint x: 800, startPoint y: 239, endPoint x: 800, endPoint y: 246, distance: 7.8
click at [797, 238] on select "27 Aug 2025 28 Aug 2025 29 Aug 2025 30 Aug 2025 31 Aug 2025" at bounding box center [805, 242] width 74 height 16
select select "2025-08-29"
click at [768, 234] on select "27 Aug 2025 28 Aug 2025 29 Aug 2025 30 Aug 2025 31 Aug 2025" at bounding box center [805, 242] width 74 height 16
click at [877, 217] on div "Copy To Every Following Select days Day Weekday (Mon-Fri) Weekend (Sat-Sun) Wed…" at bounding box center [793, 219] width 179 height 17
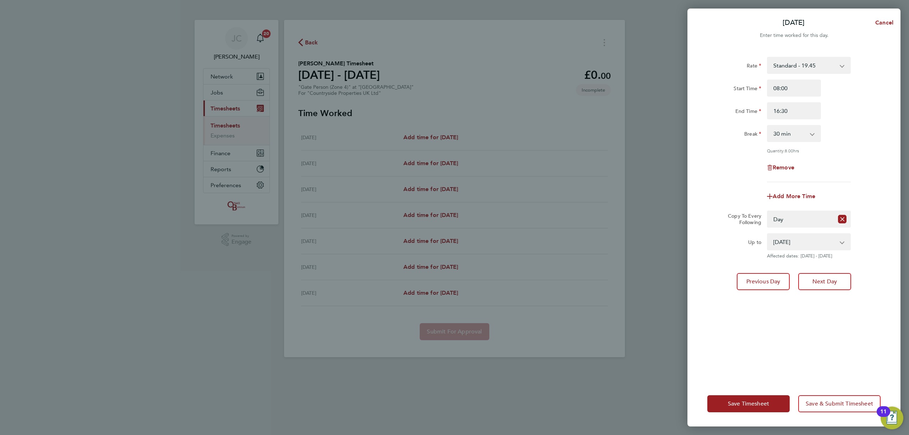
click at [822, 151] on div "Quantity: 8.00 hrs" at bounding box center [809, 151] width 84 height 6
click at [827, 408] on button "Save & Submit Timesheet" at bounding box center [839, 403] width 82 height 17
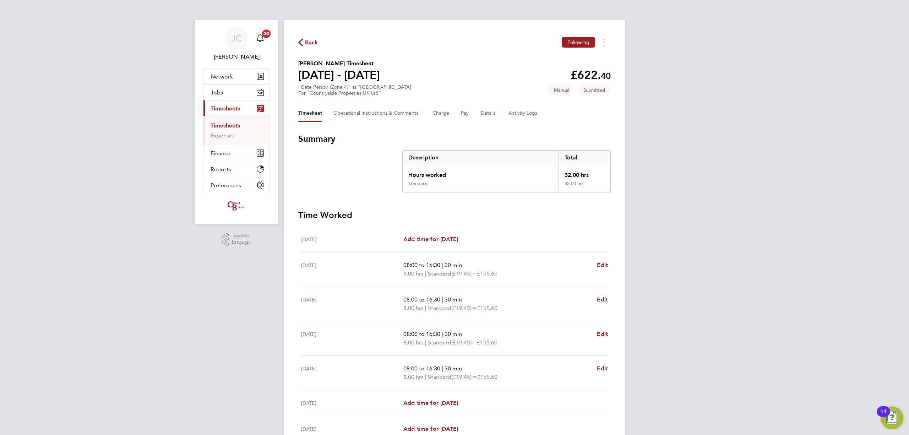
click at [318, 44] on div "Back Following" at bounding box center [454, 42] width 312 height 11
click at [310, 39] on span "Back" at bounding box center [311, 42] width 13 height 9
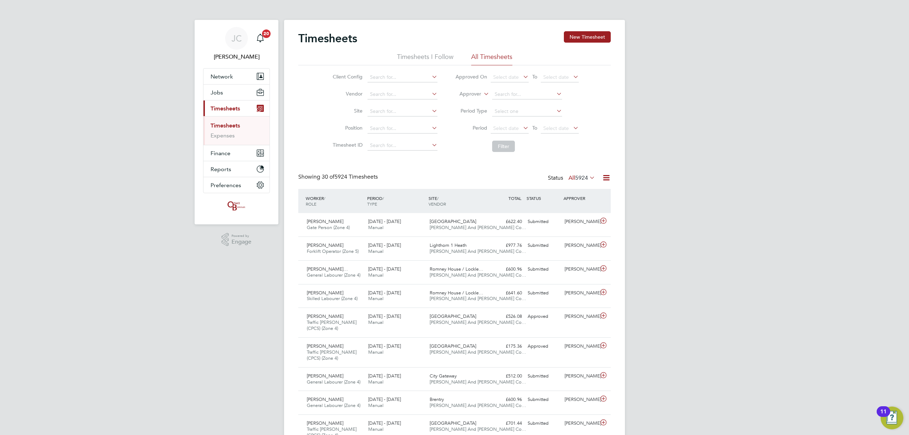
scroll to position [18, 62]
click at [381, 111] on input at bounding box center [402, 112] width 70 height 10
click at [406, 119] on li "Undy" at bounding box center [402, 121] width 71 height 10
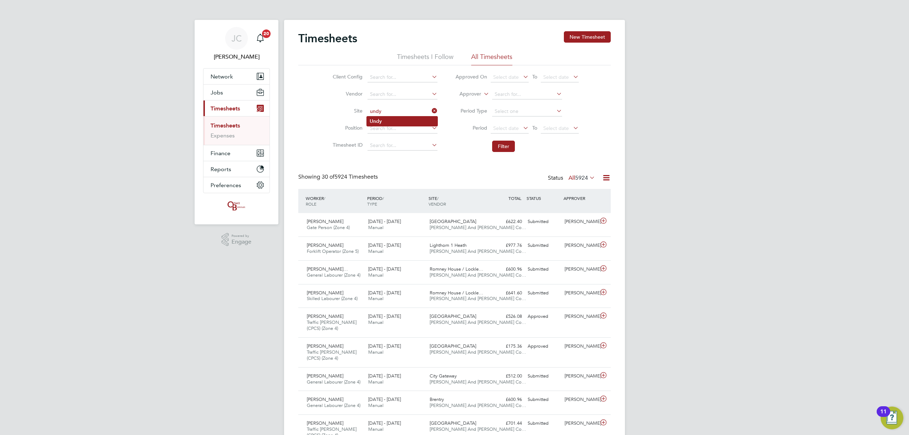
type input "Undy"
click at [511, 144] on button "Filter" at bounding box center [503, 146] width 23 height 11
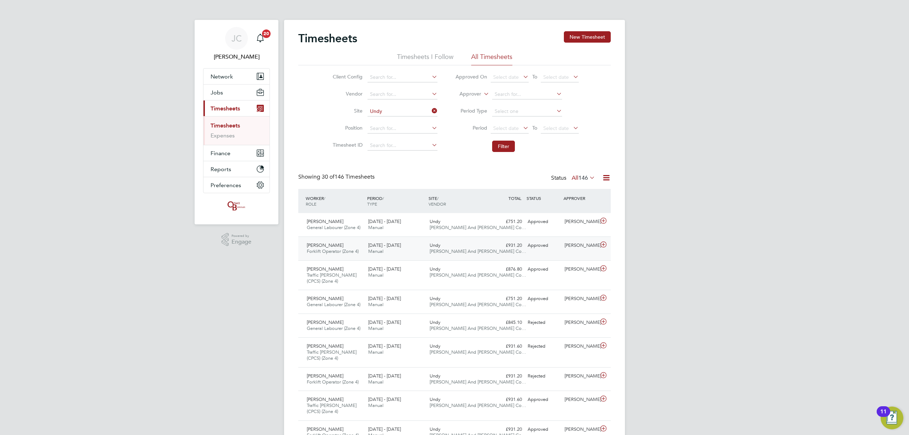
click at [469, 236] on div "Aleksandrs Sedovs Forklift Operator (Zone 4) 18 - 24 Aug 2025 18 - 24 Aug 2025 …" at bounding box center [454, 248] width 312 height 24
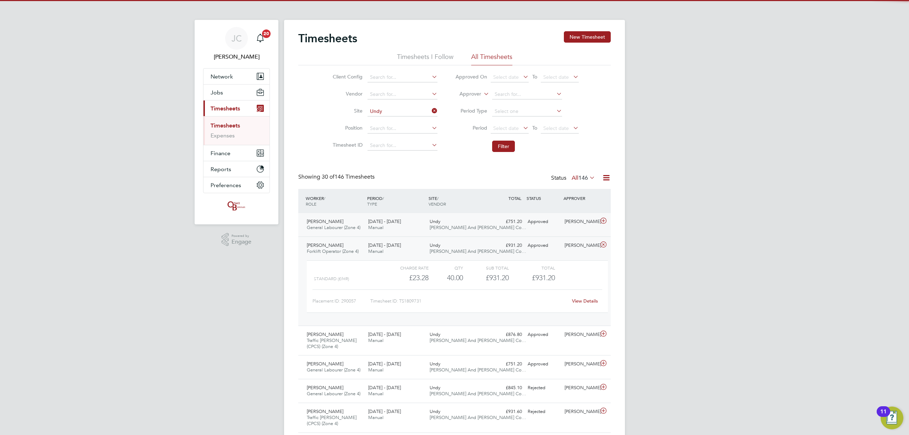
click at [473, 226] on span "[PERSON_NAME] And [PERSON_NAME] Co…" at bounding box center [478, 227] width 97 height 6
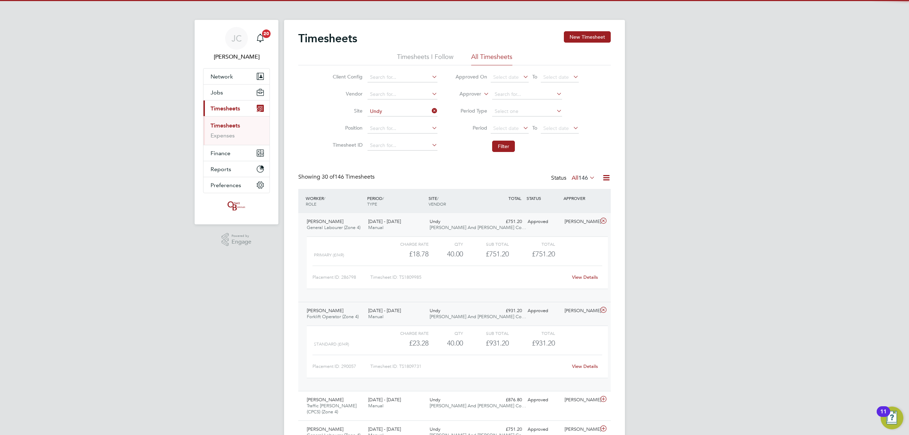
click at [472, 224] on div "Undy O'Neill And Brennan Co…" at bounding box center [457, 225] width 61 height 18
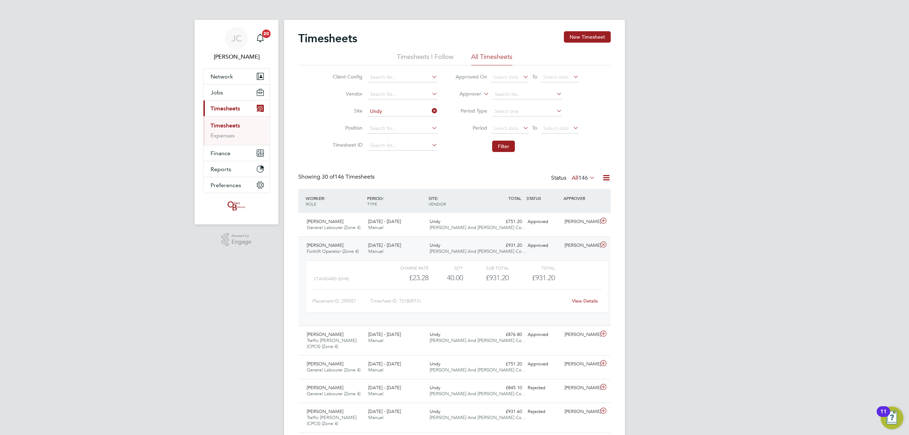
click at [468, 255] on div "Undy O'Neill And Brennan Co…" at bounding box center [457, 249] width 61 height 18
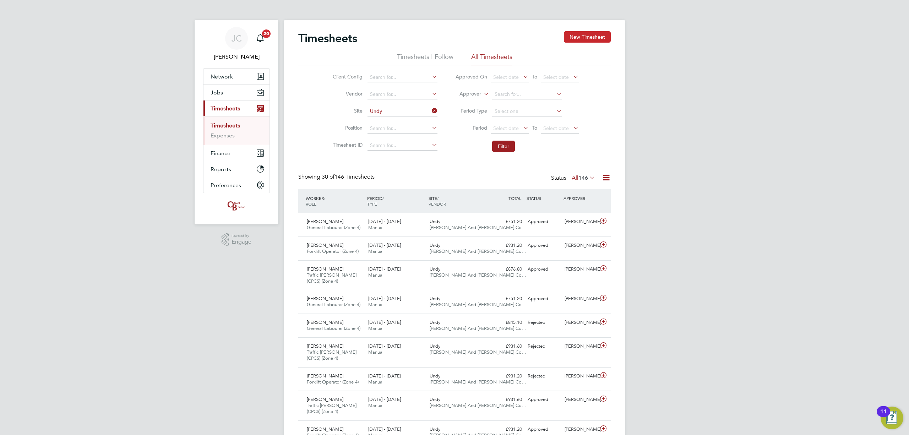
click at [599, 37] on button "New Timesheet" at bounding box center [587, 36] width 47 height 11
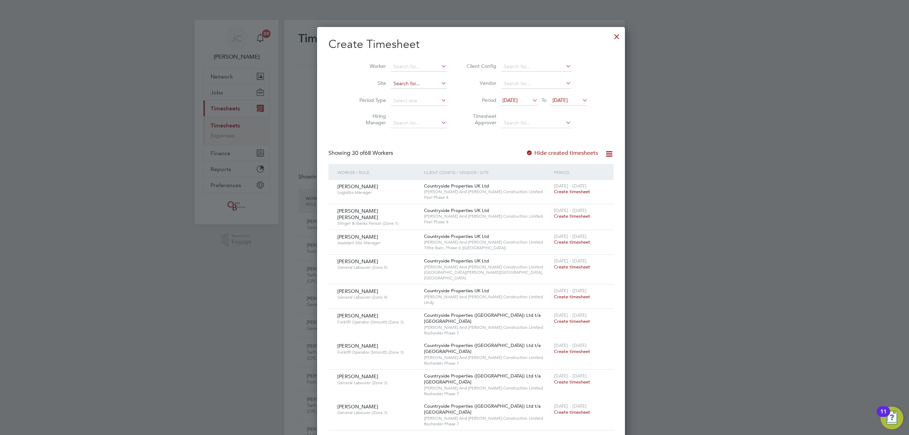
click at [403, 83] on input at bounding box center [419, 84] width 56 height 10
click at [388, 94] on b "Undy" at bounding box center [383, 93] width 12 height 6
type input "Undy"
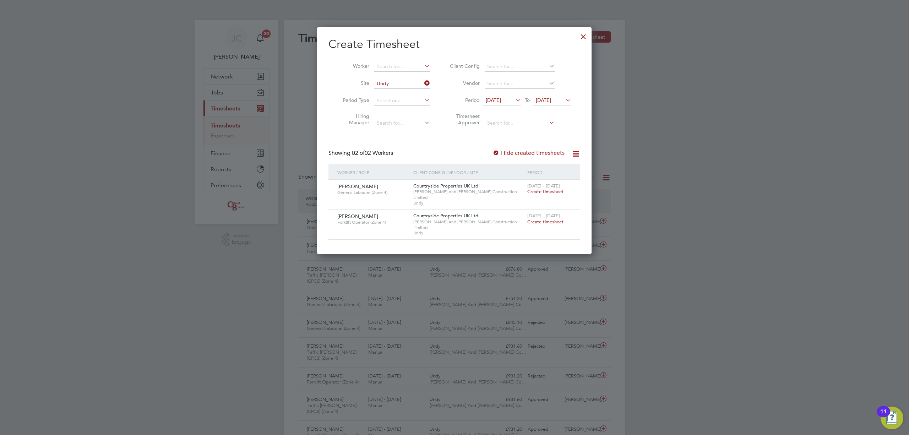
click at [563, 103] on span "25 Aug 2025" at bounding box center [552, 101] width 38 height 10
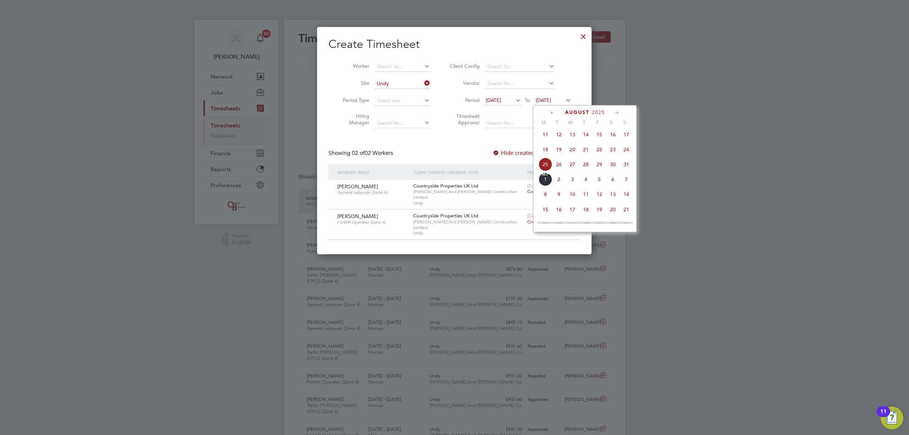
click at [612, 169] on span "30" at bounding box center [612, 164] width 13 height 13
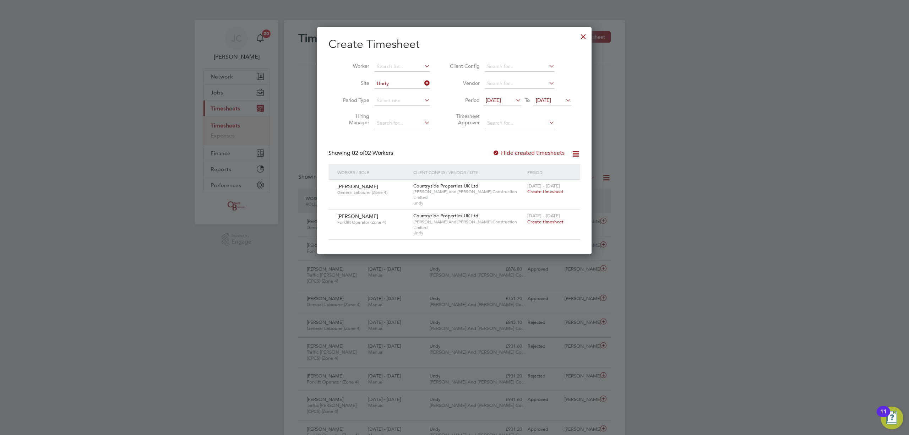
click at [577, 37] on h2 "Create Timesheet" at bounding box center [454, 44] width 252 height 15
drag, startPoint x: 581, startPoint y: 37, endPoint x: 586, endPoint y: 39, distance: 5.4
click at [581, 36] on div at bounding box center [583, 34] width 13 height 13
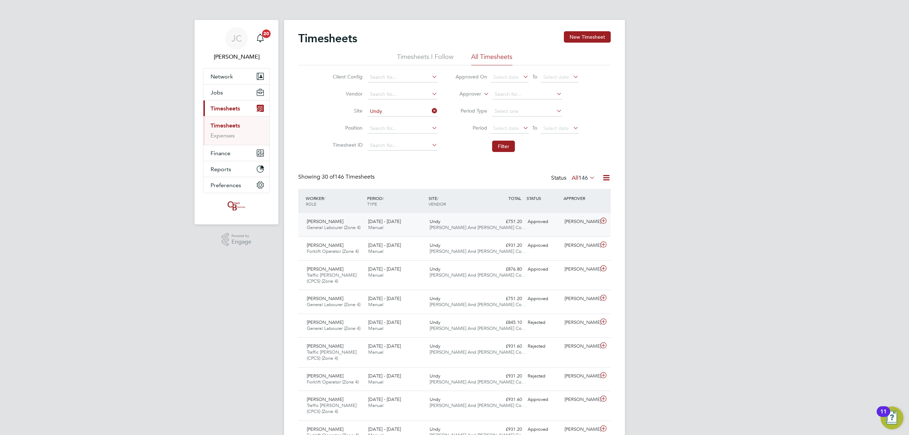
click at [458, 215] on div "Shemar Francis General Labourer (Zone 4) 18 - 24 Aug 2025 18 - 24 Aug 2025 Manu…" at bounding box center [454, 224] width 312 height 23
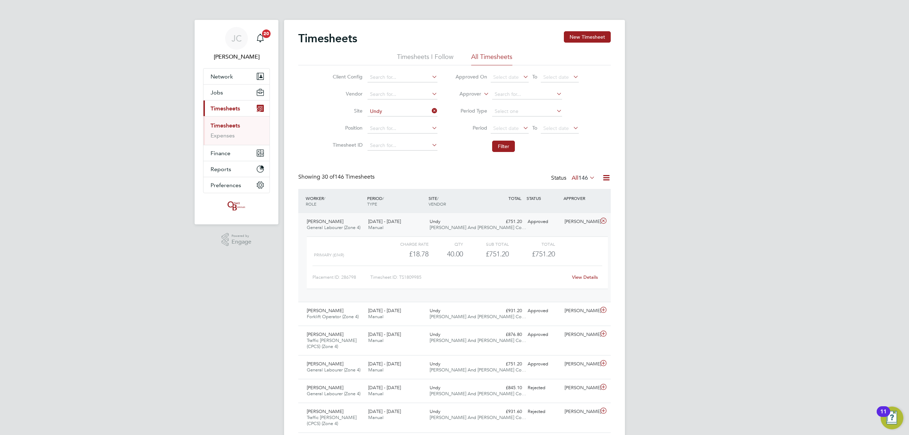
click at [469, 222] on div "Undy O'Neill And Brennan Co…" at bounding box center [457, 225] width 61 height 18
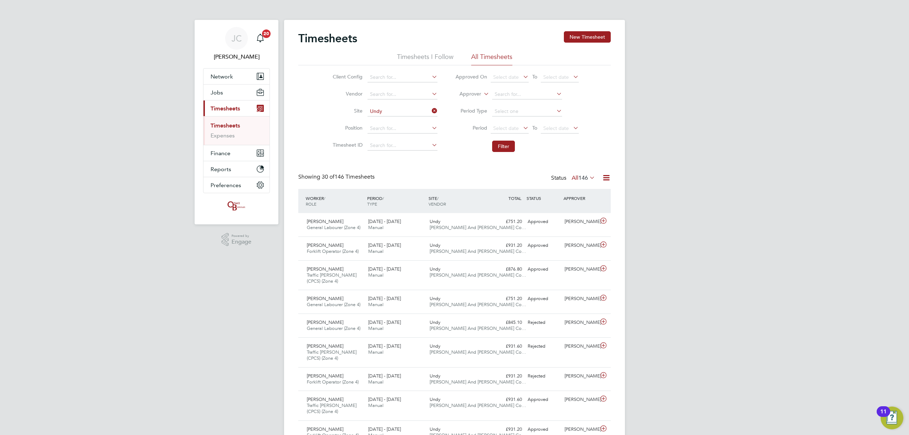
click at [601, 44] on div "Timesheets New Timesheet" at bounding box center [454, 41] width 312 height 21
click at [594, 36] on button "New Timesheet" at bounding box center [587, 36] width 47 height 11
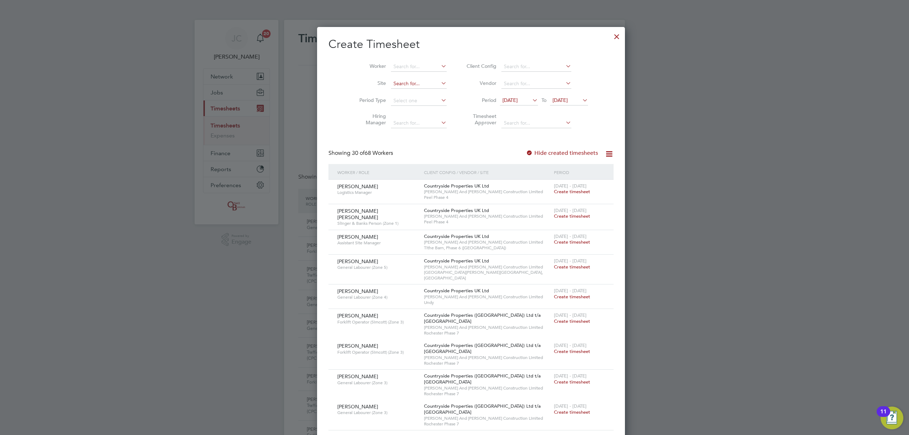
click at [391, 84] on input at bounding box center [419, 84] width 56 height 10
click at [401, 95] on li "Undy" at bounding box center [402, 93] width 56 height 10
type input "Undy"
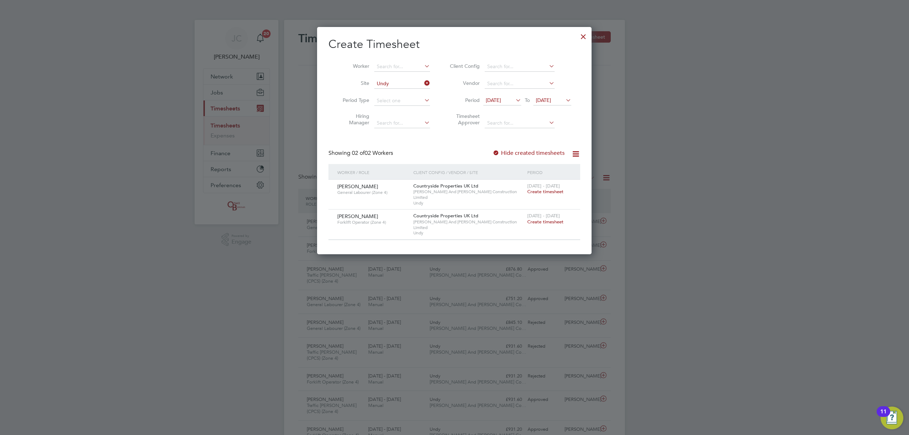
click at [543, 189] on span "Create timesheet" at bounding box center [545, 192] width 36 height 6
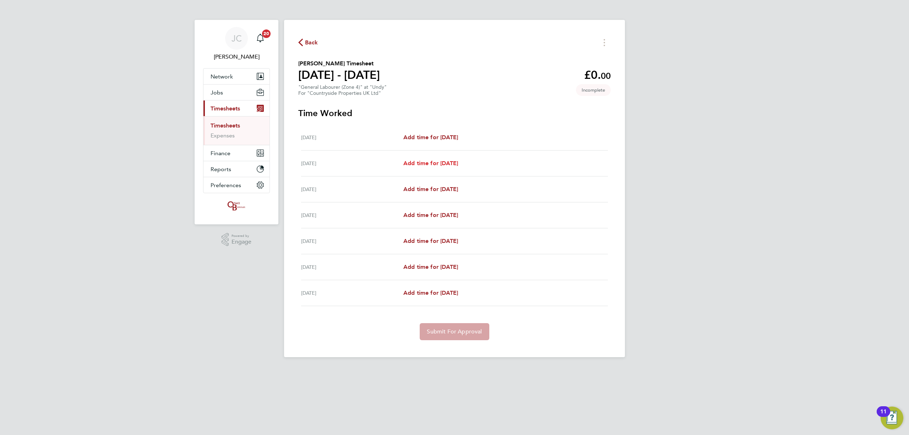
click at [433, 161] on span "Add time for Tue 26 Aug" at bounding box center [430, 163] width 55 height 7
select select "30"
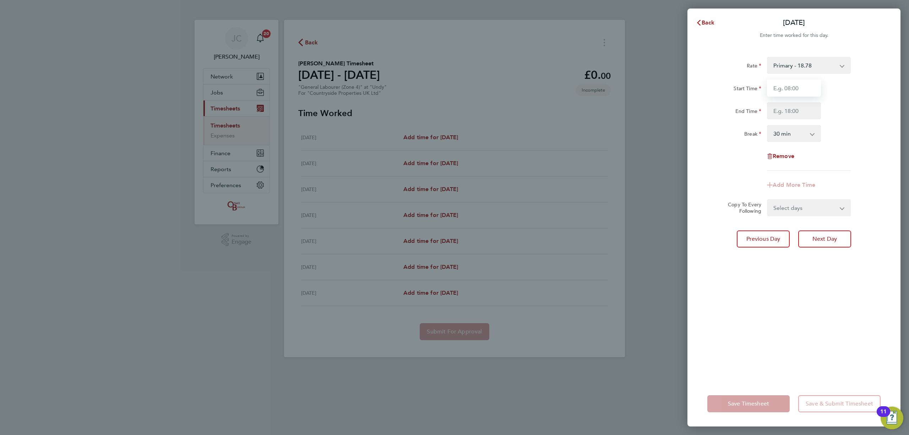
click at [783, 89] on input "Start Time" at bounding box center [794, 88] width 54 height 17
type input "08:00"
click at [793, 120] on div "Rate Primary - 18.78 Start Time 08:00 End Time Break 0 min 15 min 30 min 45 min…" at bounding box center [793, 114] width 173 height 114
click at [796, 116] on input "End Time" at bounding box center [794, 110] width 54 height 17
type input "16:30"
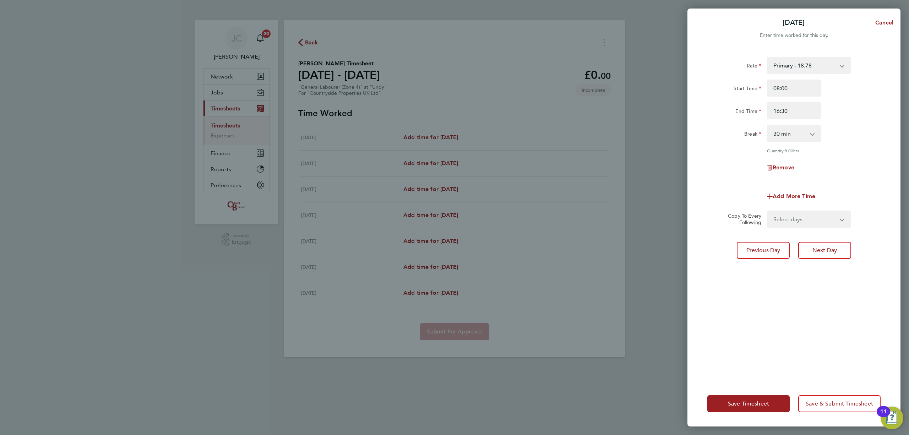
click at [872, 137] on div "Break 0 min 15 min 30 min 45 min 60 min 75 min 90 min" at bounding box center [793, 133] width 179 height 17
click at [806, 225] on select "Select days Day Weekday (Mon-Fri) Weekend (Sat-Sun) Wednesday Thursday Friday S…" at bounding box center [805, 219] width 75 height 16
select select "DAY"
click at [768, 211] on select "Select days Day Weekday (Mon-Fri) Weekend (Sat-Sun) Wednesday Thursday Friday S…" at bounding box center [805, 219] width 75 height 16
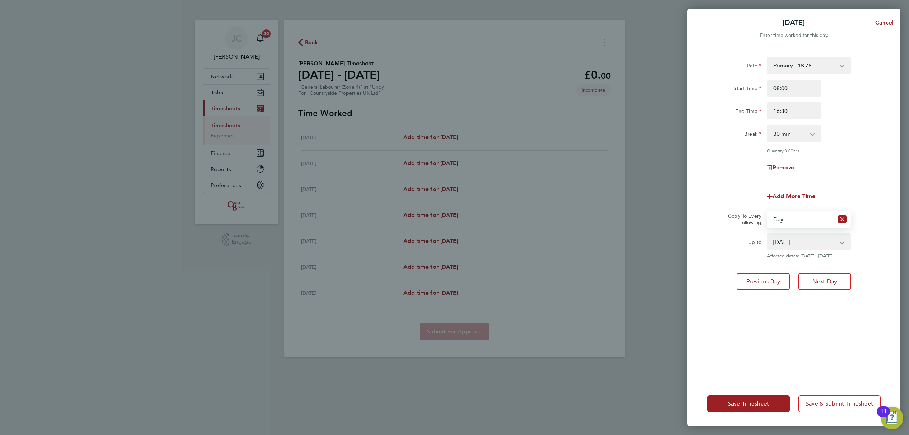
drag, startPoint x: 804, startPoint y: 240, endPoint x: 807, endPoint y: 244, distance: 4.5
click at [804, 240] on select "27 Aug 2025 28 Aug 2025 29 Aug 2025 30 Aug 2025 31 Aug 2025" at bounding box center [805, 242] width 74 height 16
select select "2025-08-29"
click at [768, 234] on select "27 Aug 2025 28 Aug 2025 29 Aug 2025 30 Aug 2025 31 Aug 2025" at bounding box center [805, 242] width 74 height 16
click at [828, 405] on span "Save & Submit Timesheet" at bounding box center [839, 403] width 67 height 7
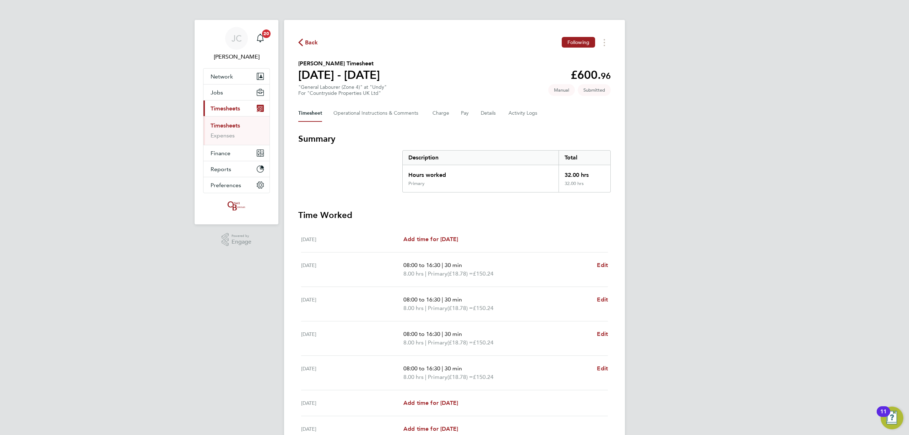
click at [307, 41] on span "Back" at bounding box center [311, 42] width 13 height 9
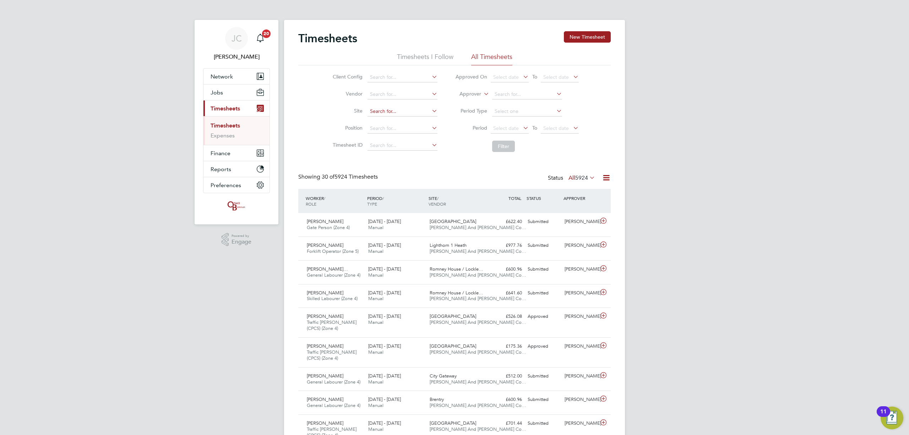
click at [393, 111] on input at bounding box center [402, 112] width 70 height 10
type input "undy"
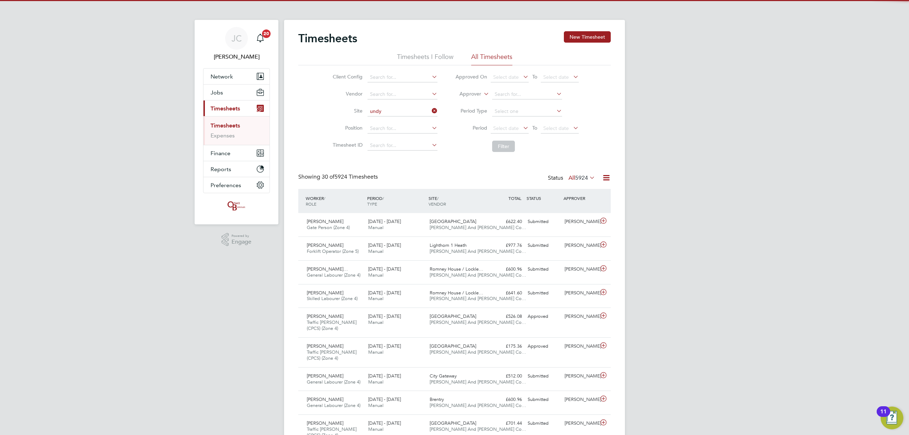
click at [403, 116] on ul "Undy" at bounding box center [401, 121] width 71 height 10
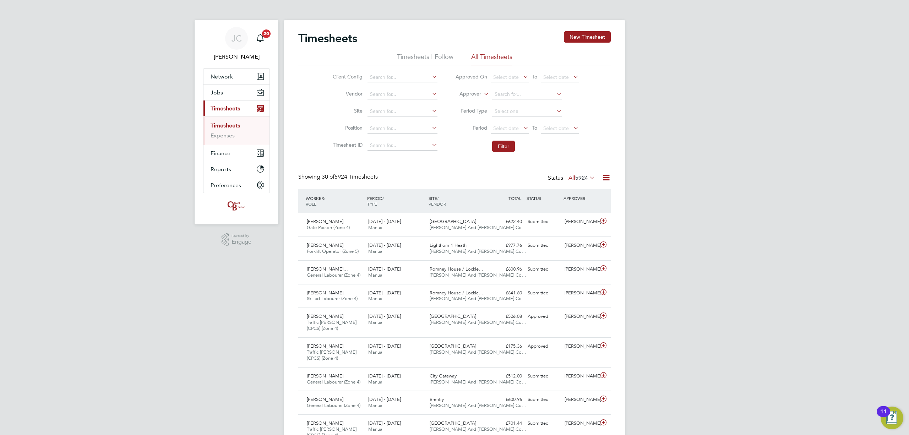
click at [401, 118] on li "Site" at bounding box center [384, 111] width 125 height 17
click at [397, 109] on input at bounding box center [402, 112] width 70 height 10
type input "undy"
drag, startPoint x: 407, startPoint y: 106, endPoint x: 468, endPoint y: 140, distance: 69.6
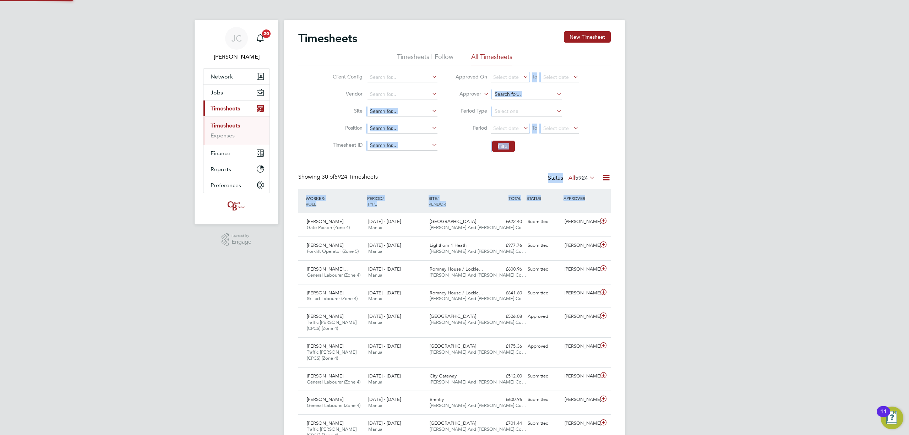
click at [402, 111] on input at bounding box center [402, 112] width 70 height 10
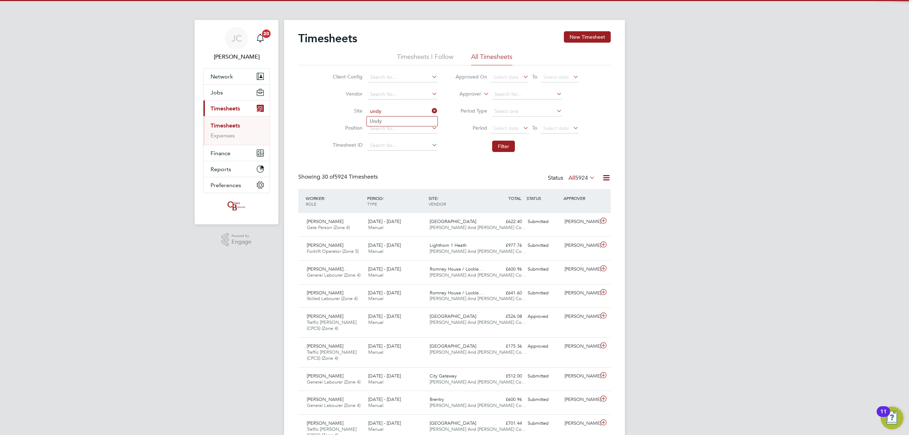
type input "undy"
click at [392, 116] on ul "Undy" at bounding box center [401, 121] width 71 height 10
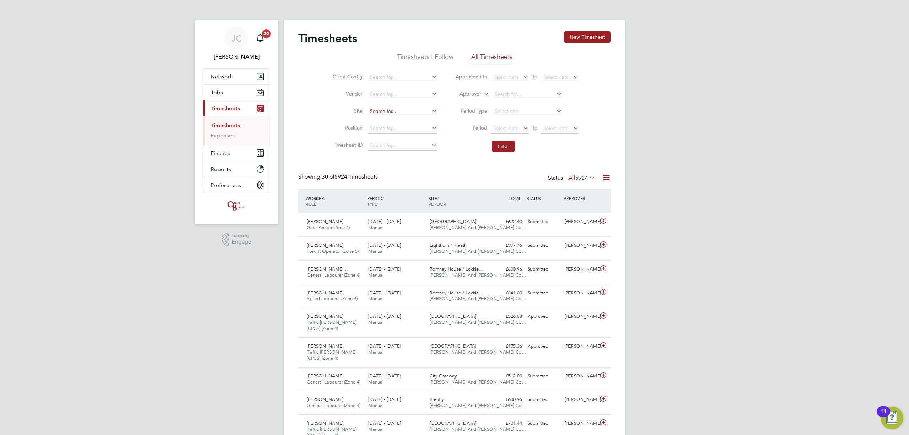
click at [418, 114] on input at bounding box center [402, 112] width 70 height 10
click at [376, 123] on b "Undy" at bounding box center [376, 121] width 12 height 6
type input "Undy"
click at [500, 154] on li "Filter" at bounding box center [516, 146] width 141 height 18
click at [499, 151] on button "Filter" at bounding box center [503, 146] width 23 height 11
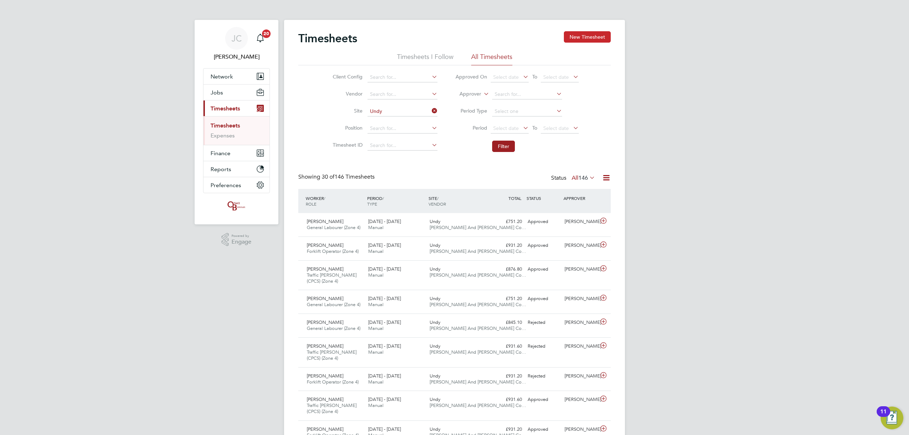
click at [591, 36] on button "New Timesheet" at bounding box center [587, 36] width 47 height 11
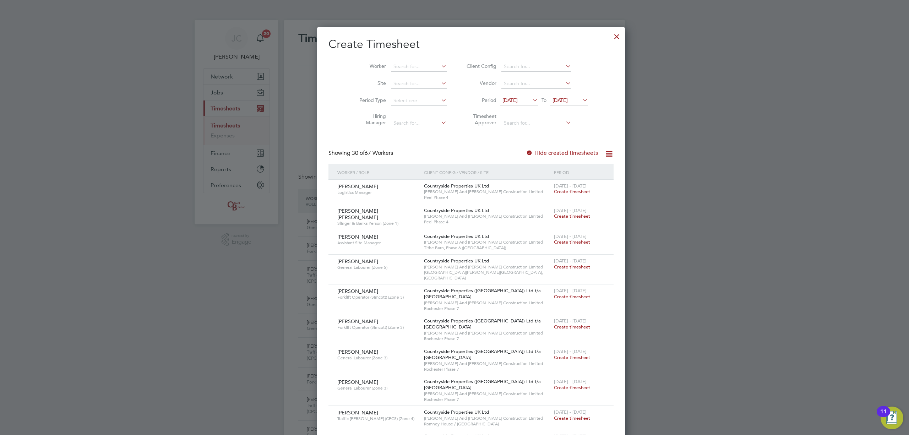
click at [393, 77] on li "Site" at bounding box center [400, 83] width 110 height 17
click at [391, 83] on input at bounding box center [419, 84] width 56 height 10
click at [399, 91] on li "Undy" at bounding box center [402, 93] width 56 height 10
type input "Undy"
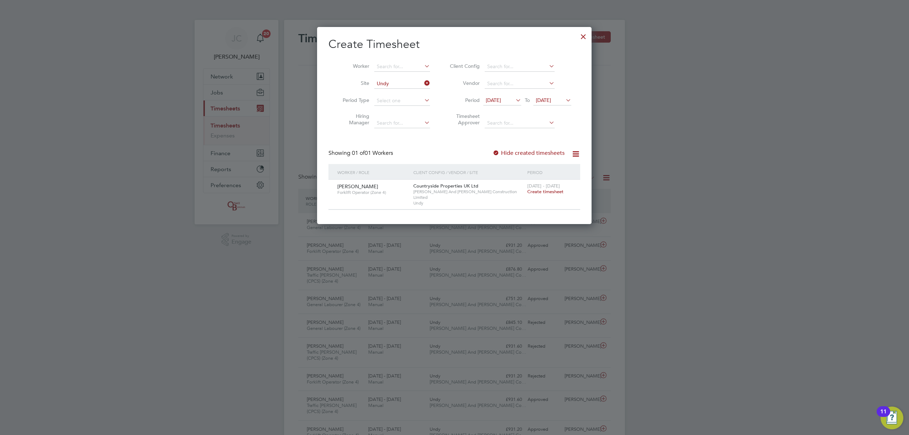
click at [538, 195] on div "25 - 31 Aug 2025 Create timesheet" at bounding box center [549, 189] width 48 height 19
click at [539, 194] on span "Create timesheet" at bounding box center [545, 192] width 36 height 6
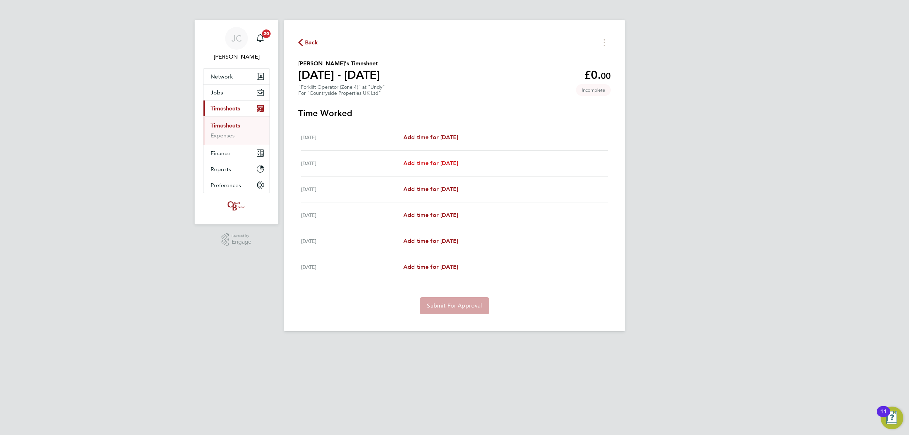
click at [458, 168] on link "Add time for Tue 26 Aug" at bounding box center [430, 163] width 55 height 9
select select "30"
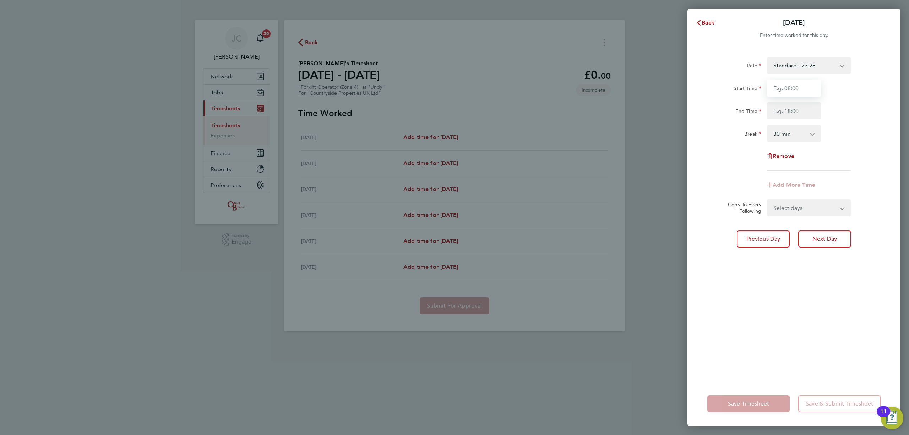
click at [781, 96] on input "Start Time" at bounding box center [794, 88] width 54 height 17
type input "08:00"
click at [791, 110] on input "End Time" at bounding box center [794, 110] width 54 height 17
type input "16:30"
click at [853, 131] on div "Break 0 min 15 min 30 min 45 min 60 min 75 min 90 min" at bounding box center [793, 133] width 179 height 17
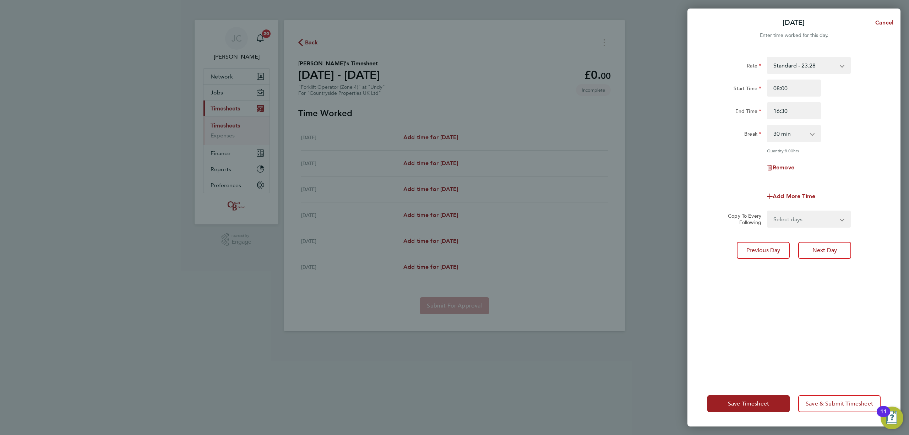
click at [809, 218] on select "Select days Day Weekday (Mon-Fri) Wednesday Thursday Friday Saturday" at bounding box center [805, 219] width 75 height 16
select select "DAY"
click at [768, 211] on select "Select days Day Weekday (Mon-Fri) Wednesday Thursday Friday Saturday" at bounding box center [805, 219] width 75 height 16
drag, startPoint x: 795, startPoint y: 245, endPoint x: 804, endPoint y: 249, distance: 9.8
click at [795, 245] on select "27 Aug 2025 28 Aug 2025 29 Aug 2025 30 Aug 2025" at bounding box center [805, 242] width 74 height 16
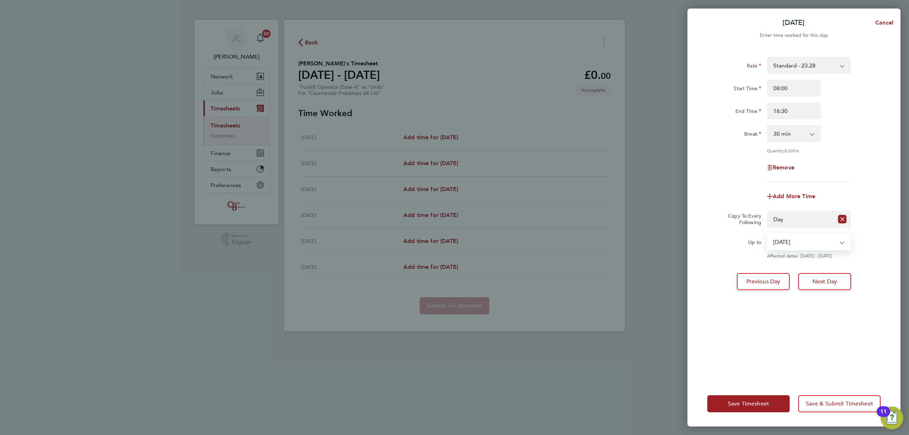
select select "2025-08-29"
click at [768, 234] on select "27 Aug 2025 28 Aug 2025 29 Aug 2025 30 Aug 2025" at bounding box center [805, 242] width 74 height 16
click at [833, 397] on button "Save & Submit Timesheet" at bounding box center [839, 403] width 82 height 17
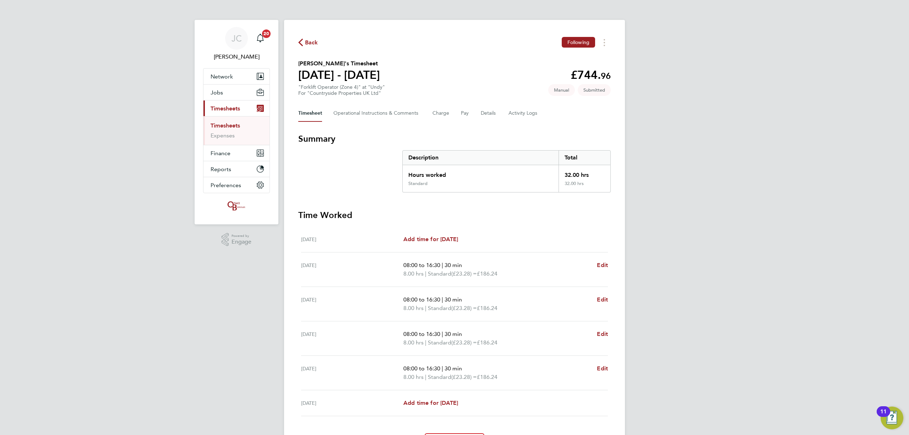
click at [232, 127] on link "Timesheets" at bounding box center [225, 125] width 29 height 7
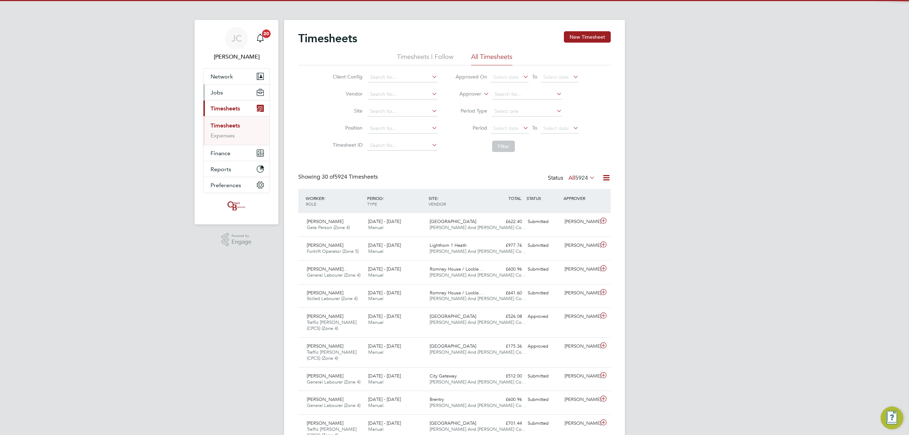
click at [228, 88] on button "Jobs" at bounding box center [236, 92] width 66 height 16
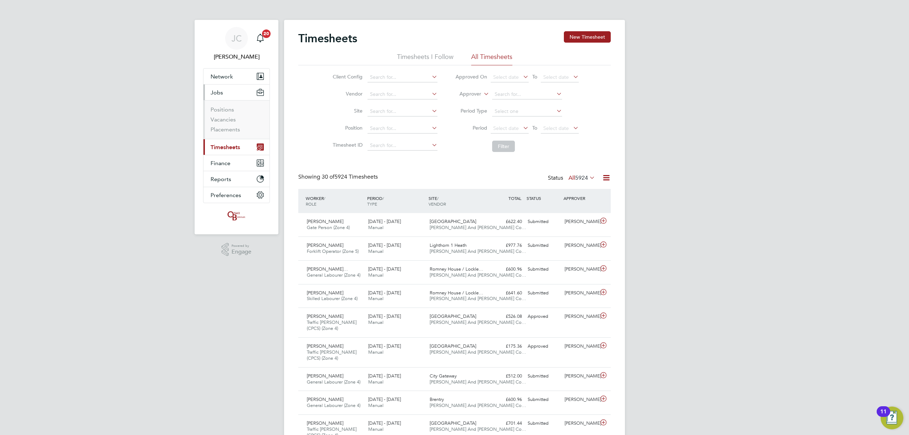
click at [232, 133] on li "Placements" at bounding box center [237, 129] width 53 height 7
click at [232, 133] on ul "Positions Vacancies Placements" at bounding box center [236, 119] width 66 height 39
click at [229, 129] on link "Placements" at bounding box center [225, 129] width 29 height 7
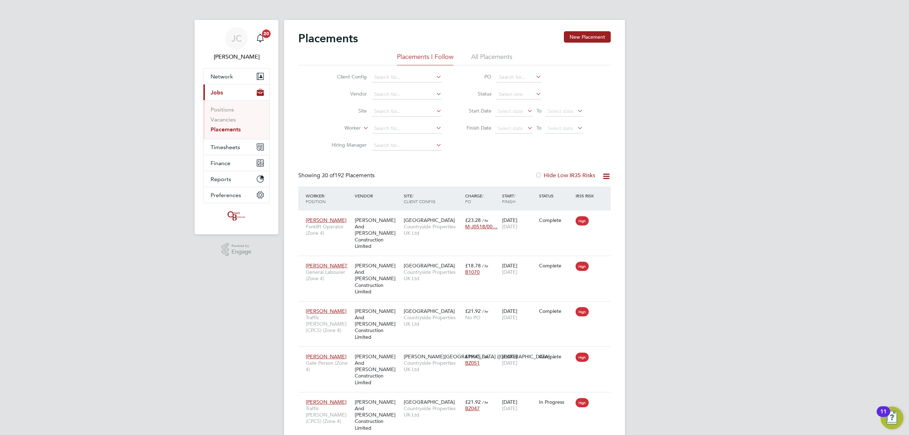
click at [220, 134] on ul "Positions Vacancies Placements" at bounding box center [236, 119] width 66 height 39
click at [228, 127] on link "Placements" at bounding box center [226, 129] width 30 height 7
click at [239, 149] on span "Timesheets" at bounding box center [225, 147] width 29 height 7
click at [228, 125] on link "Timesheets" at bounding box center [225, 125] width 29 height 7
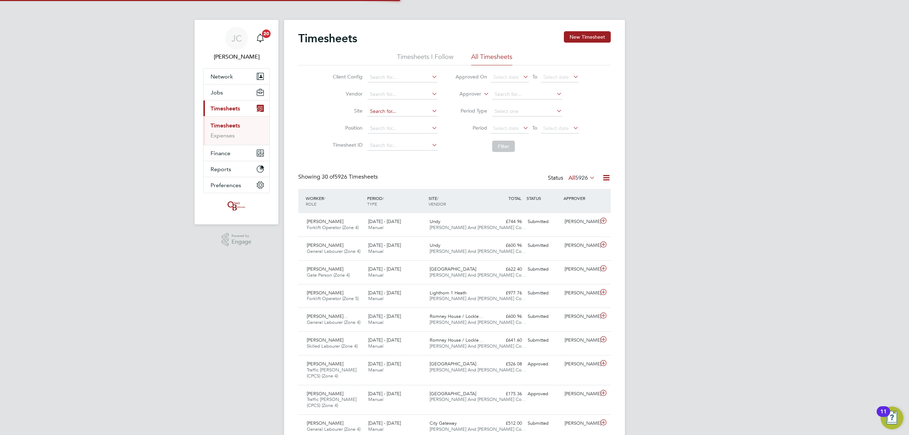
click at [385, 114] on input at bounding box center [402, 112] width 70 height 10
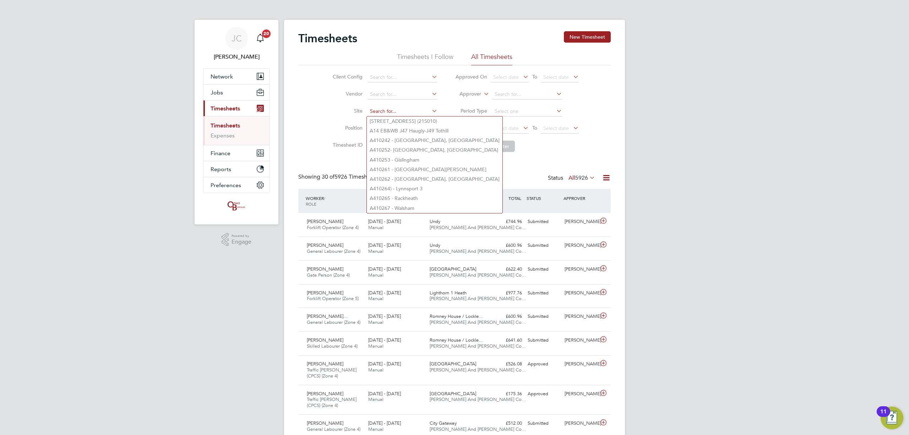
click at [404, 107] on input at bounding box center [402, 112] width 70 height 10
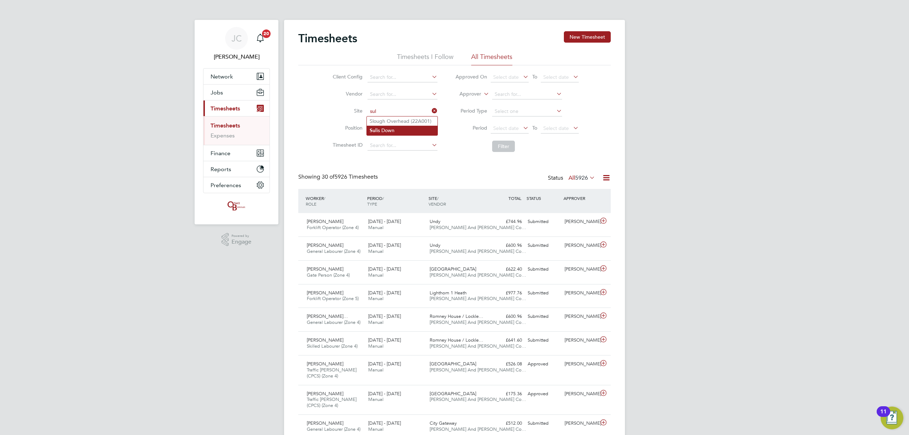
click at [407, 129] on li "Sul is Down" at bounding box center [402, 131] width 71 height 10
type input "Sulis Down"
click at [492, 149] on button "Filter" at bounding box center [503, 146] width 23 height 11
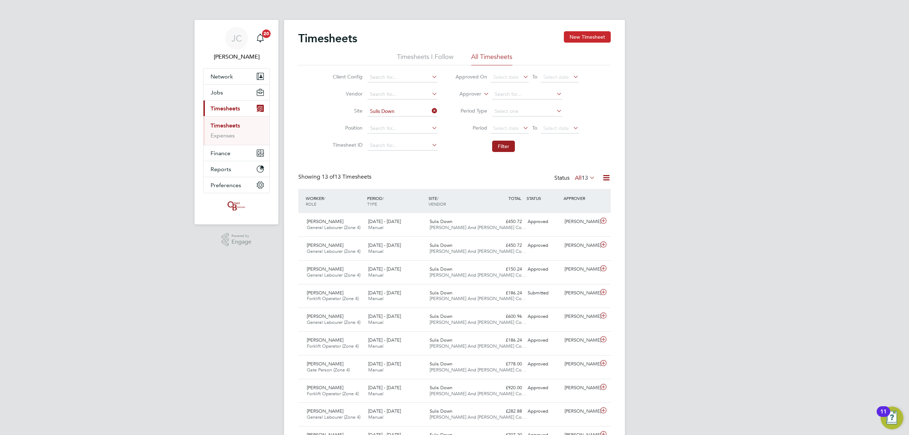
click at [581, 42] on button "New Timesheet" at bounding box center [587, 36] width 47 height 11
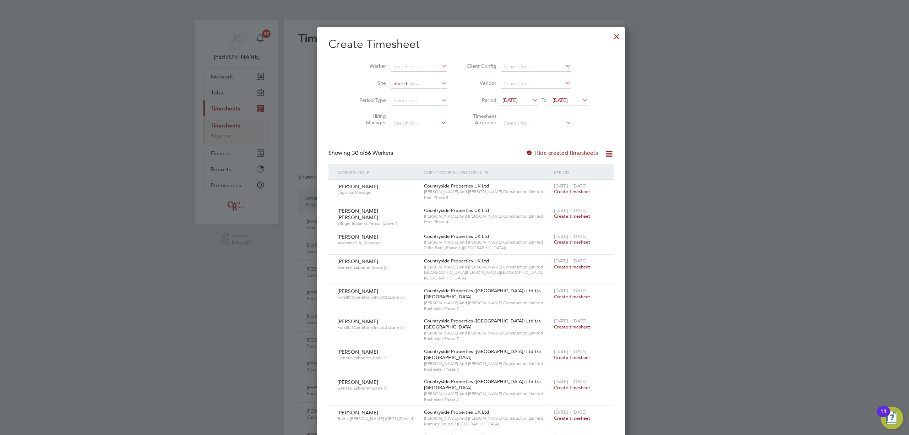
click at [405, 80] on input at bounding box center [419, 84] width 56 height 10
click at [403, 104] on li "Sul is Down" at bounding box center [407, 103] width 67 height 10
type input "Sulis Down"
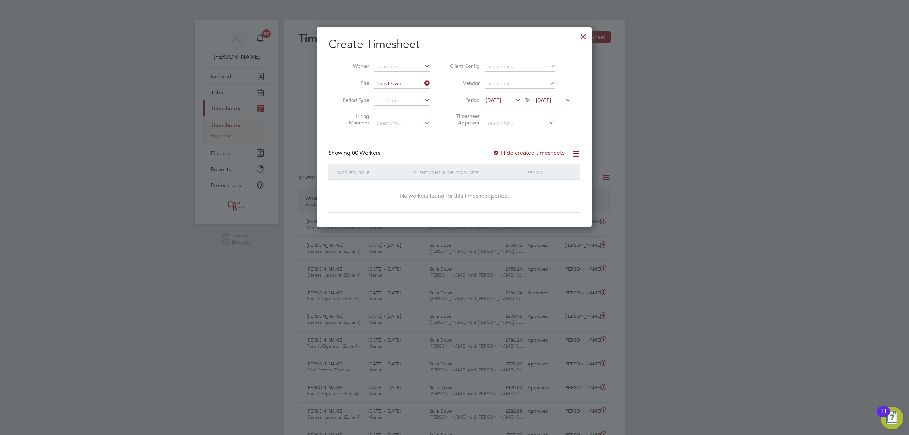
click at [423, 83] on icon at bounding box center [423, 83] width 0 height 10
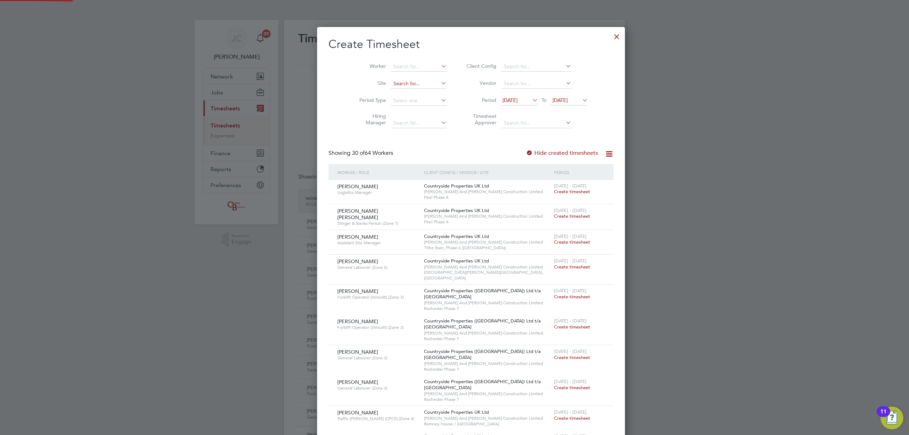
scroll to position [1146, 275]
click at [398, 86] on input at bounding box center [419, 84] width 56 height 10
click at [610, 36] on div at bounding box center [616, 34] width 13 height 13
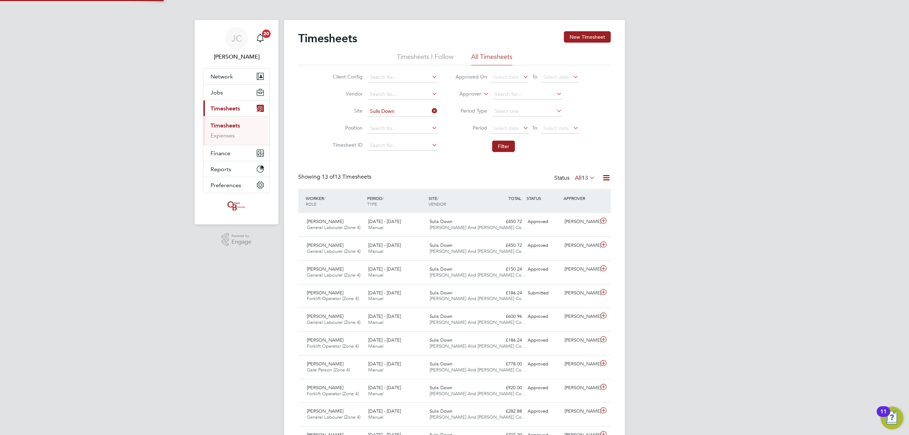
scroll to position [18, 62]
drag, startPoint x: 230, startPoint y: 93, endPoint x: 227, endPoint y: 97, distance: 5.3
click at [227, 97] on button "Jobs" at bounding box center [236, 92] width 66 height 16
click at [230, 128] on link "Placements" at bounding box center [225, 129] width 29 height 7
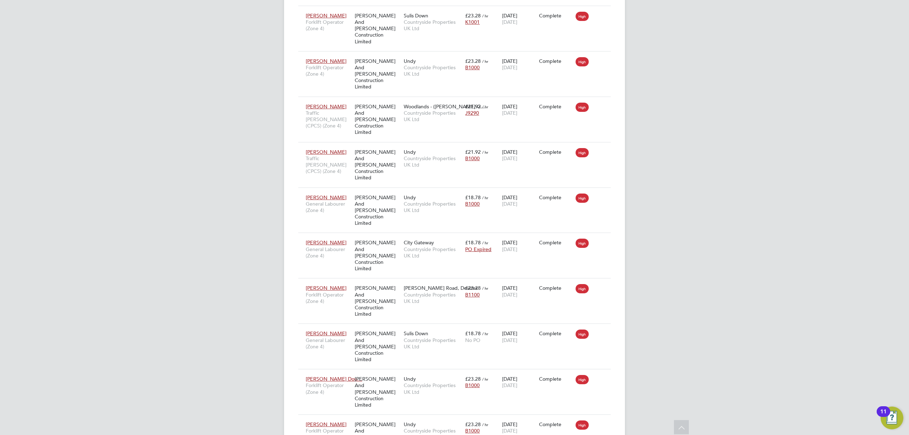
scroll to position [3346, 0]
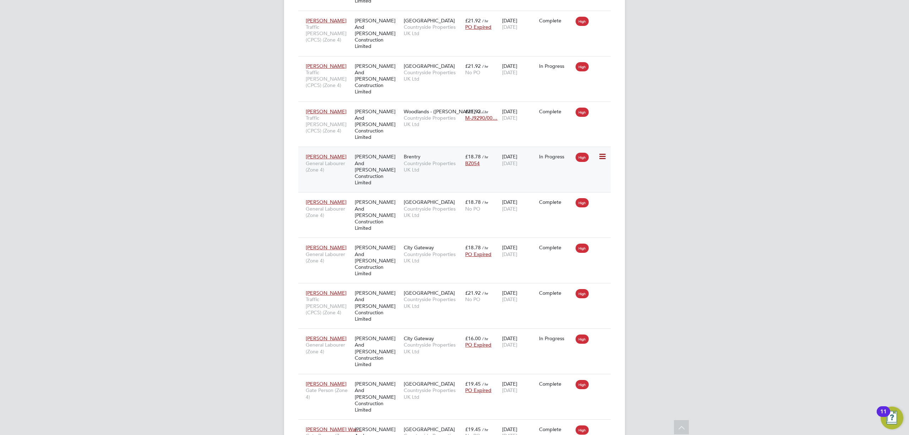
scroll to position [1194, 0]
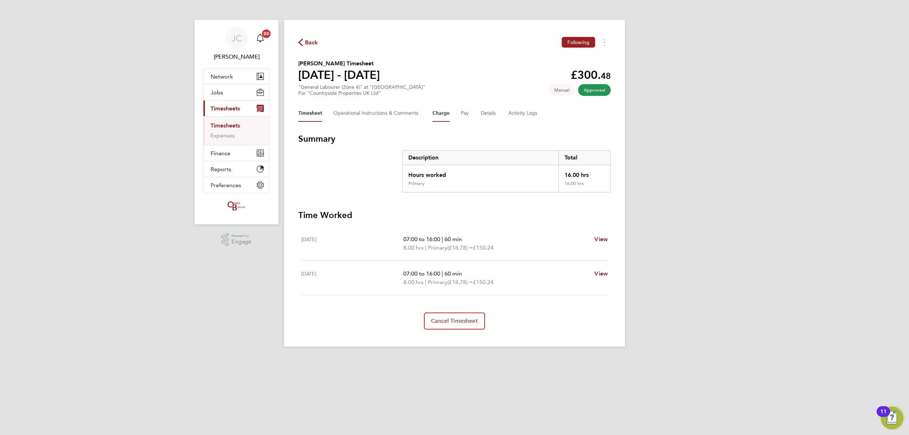
click at [441, 108] on button "Charge" at bounding box center [440, 113] width 17 height 17
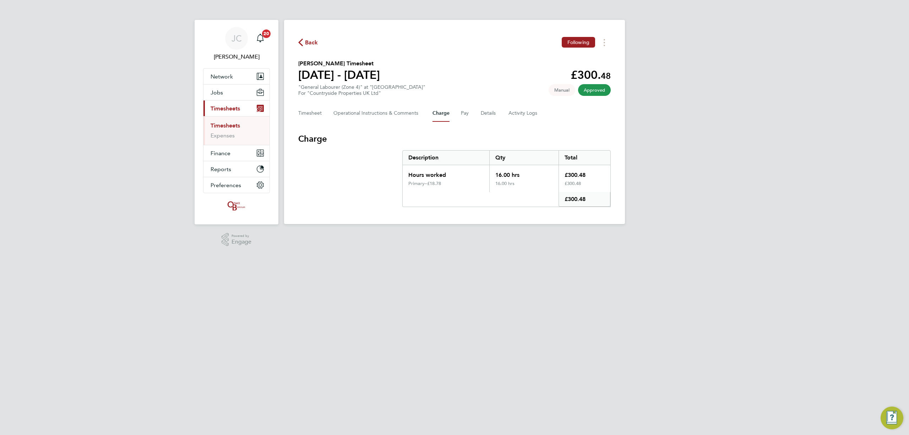
click at [476, 119] on div "Timesheet Operational Instructions & Comments Charge Pay Details Activity Logs" at bounding box center [454, 113] width 312 height 17
click at [467, 116] on button "Pay" at bounding box center [465, 113] width 9 height 17
click at [482, 116] on button "Details" at bounding box center [489, 113] width 16 height 17
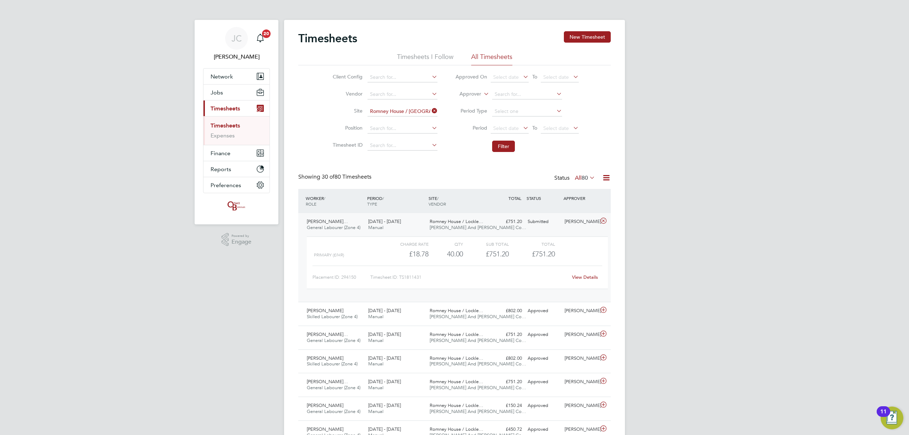
click at [235, 125] on link "Timesheets" at bounding box center [225, 125] width 29 height 7
click at [430, 109] on icon at bounding box center [430, 111] width 0 height 10
click at [409, 114] on input at bounding box center [402, 112] width 70 height 10
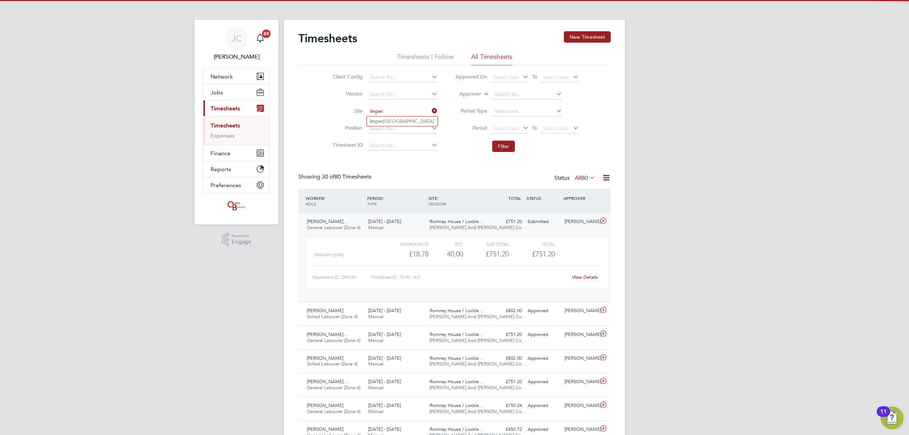
click at [406, 111] on input "imper" at bounding box center [402, 112] width 70 height 10
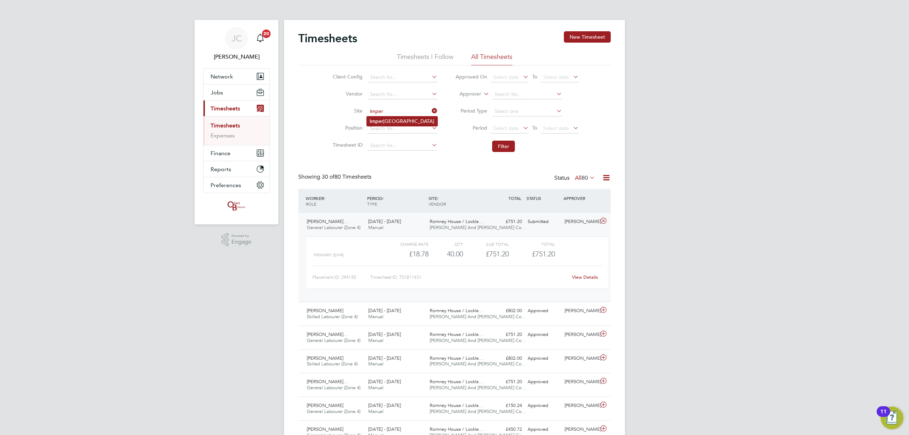
click at [409, 121] on li "Imper [GEOGRAPHIC_DATA]" at bounding box center [402, 121] width 71 height 10
type input "[GEOGRAPHIC_DATA]"
drag, startPoint x: 495, startPoint y: 144, endPoint x: 504, endPoint y: 149, distance: 10.7
click at [504, 149] on button "Filter" at bounding box center [503, 146] width 23 height 11
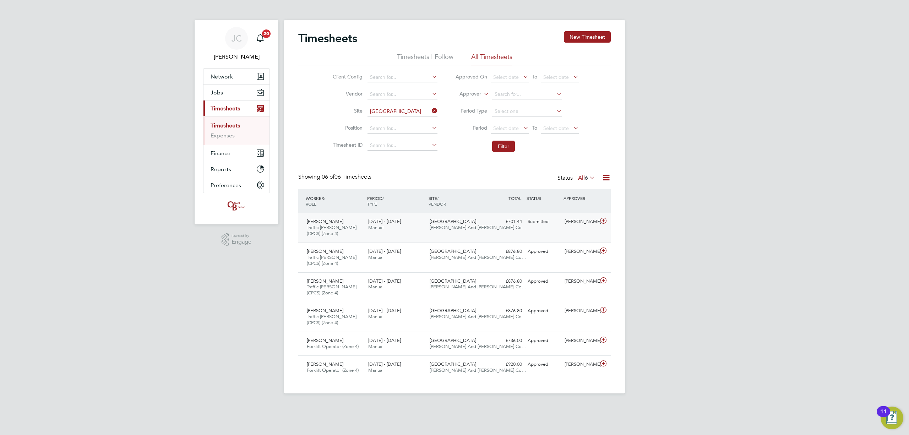
click at [528, 231] on div "[PERSON_NAME] Traffic [PERSON_NAME] (CPCS) (Zone 4) [DATE] - [DATE] [DATE] - [D…" at bounding box center [454, 227] width 312 height 29
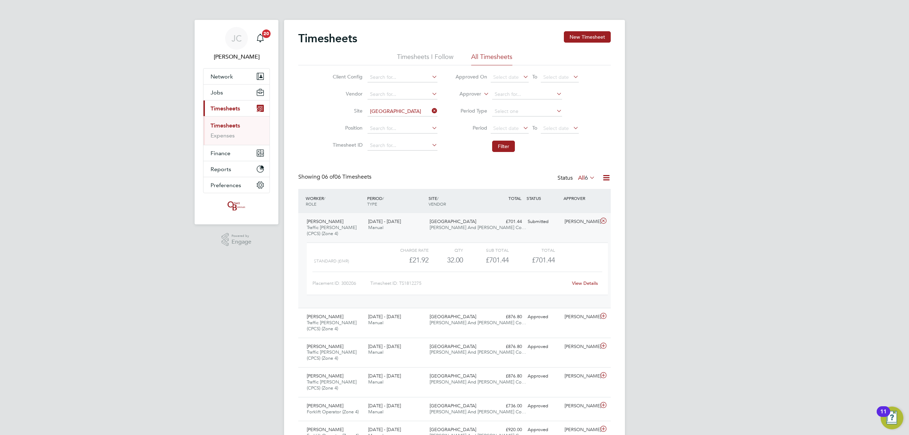
click at [416, 229] on div "[DATE] - [DATE] Manual" at bounding box center [395, 225] width 61 height 18
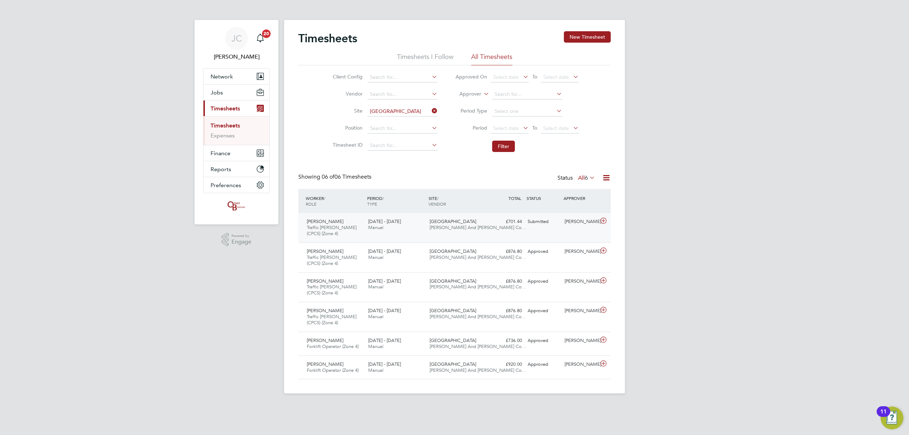
click at [416, 229] on div "[DATE] - [DATE] Manual" at bounding box center [395, 225] width 61 height 18
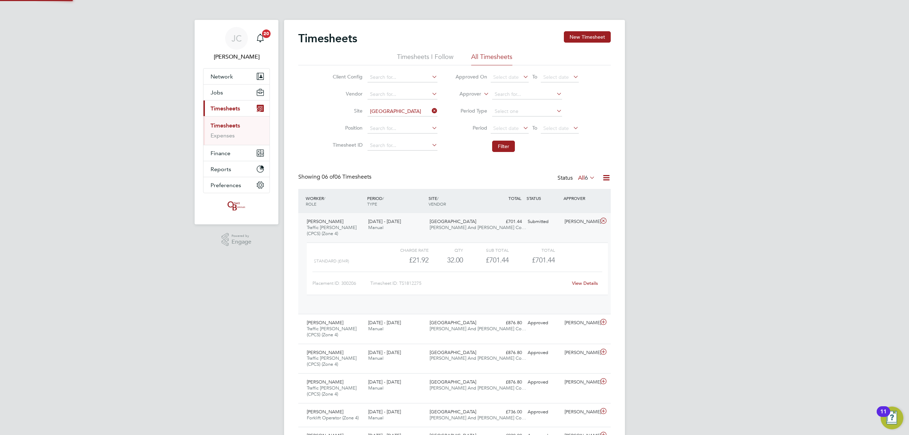
scroll to position [12, 69]
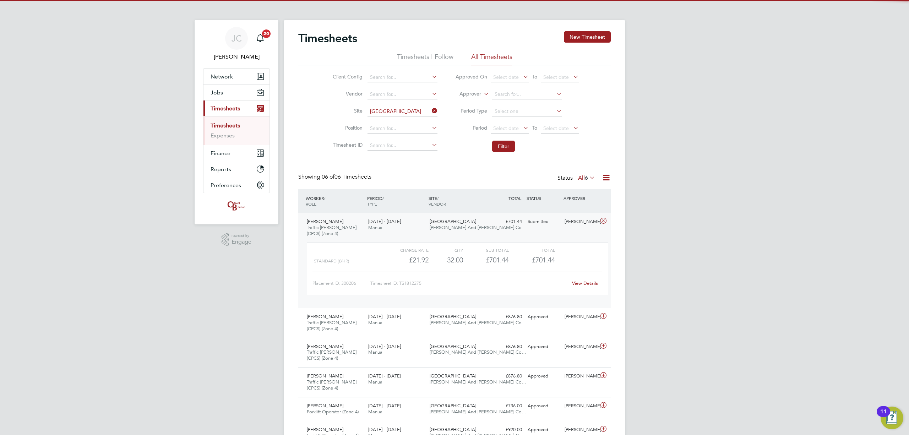
click at [413, 230] on div "[DATE] - [DATE] Manual" at bounding box center [395, 225] width 61 height 18
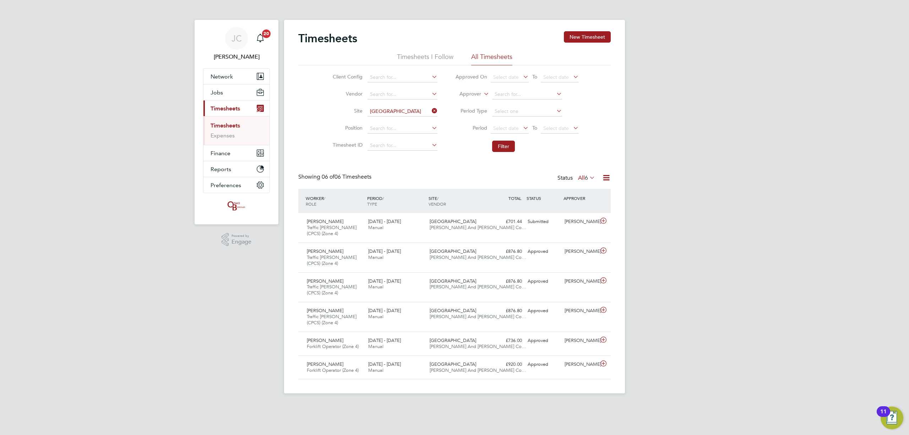
click at [430, 114] on icon at bounding box center [430, 111] width 0 height 10
click at [415, 109] on input at bounding box center [402, 112] width 70 height 10
click at [408, 119] on li "[GEOGRAPHIC_DATA][PERSON_NAME]" at bounding box center [422, 121] width 110 height 10
type input "[GEOGRAPHIC_DATA]"
click at [509, 147] on button "Filter" at bounding box center [503, 146] width 23 height 11
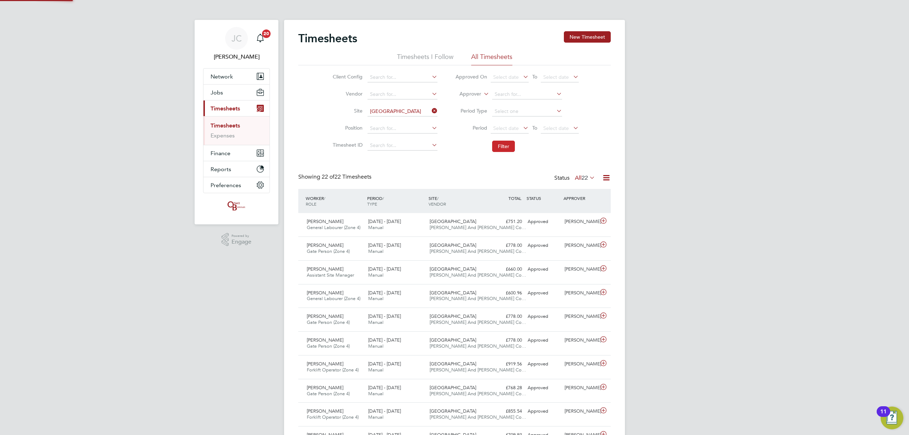
scroll to position [18, 62]
click at [433, 246] on span "[GEOGRAPHIC_DATA]" at bounding box center [453, 245] width 47 height 6
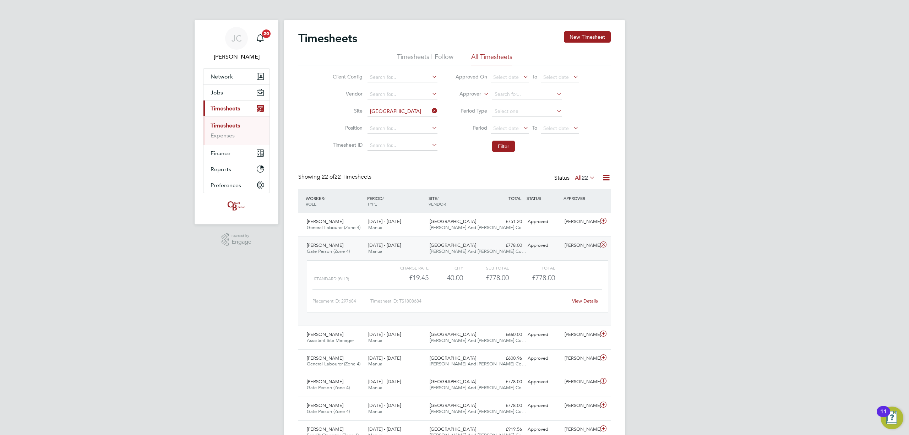
click at [433, 246] on span "[GEOGRAPHIC_DATA]" at bounding box center [453, 245] width 47 height 6
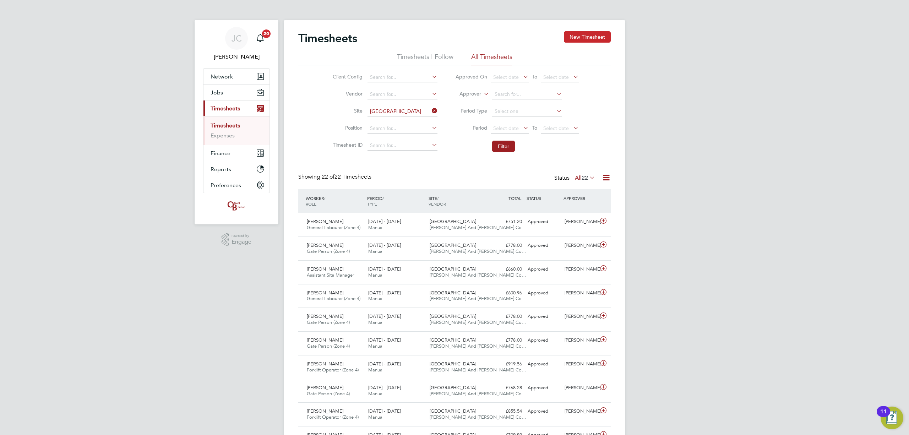
click at [584, 34] on button "New Timesheet" at bounding box center [587, 36] width 47 height 11
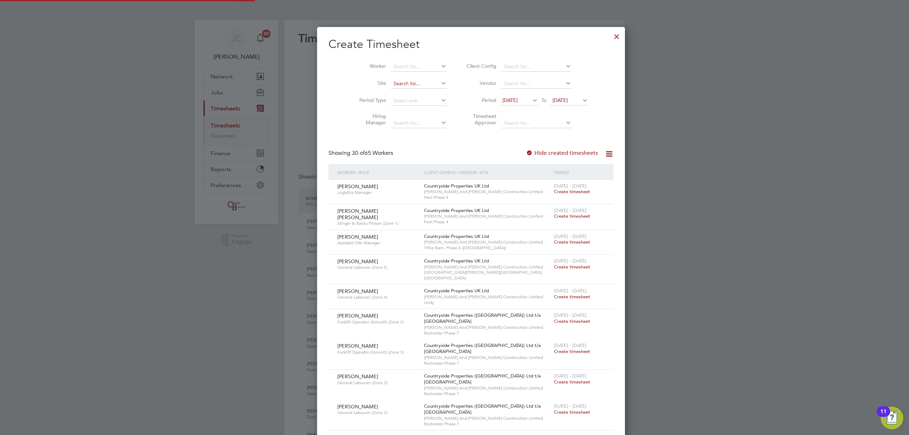
click at [405, 84] on input at bounding box center [419, 84] width 56 height 10
click at [404, 96] on li "[GEOGRAPHIC_DATA][PERSON_NAME]" at bounding box center [429, 93] width 110 height 10
type input "[GEOGRAPHIC_DATA]"
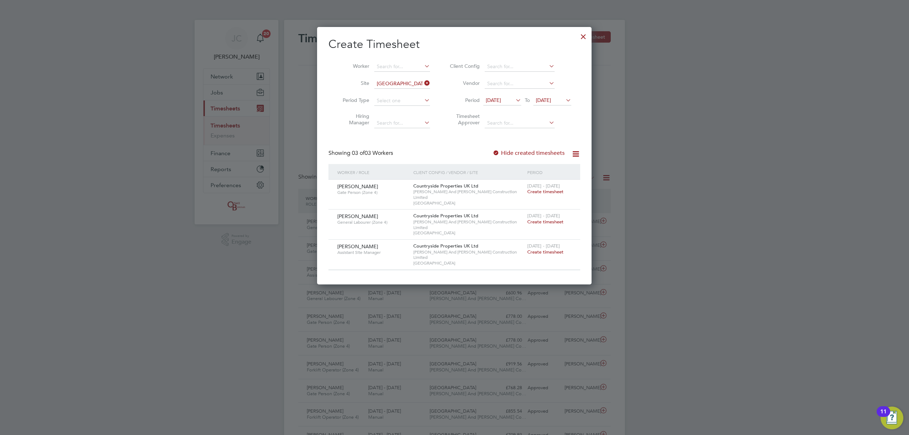
click at [545, 193] on span "Create timesheet" at bounding box center [545, 192] width 36 height 6
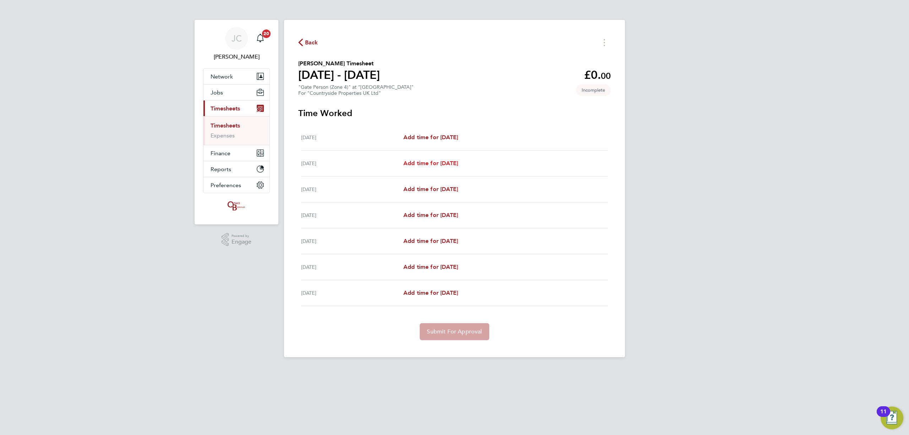
click at [444, 162] on span "Add time for [DATE]" at bounding box center [430, 163] width 55 height 7
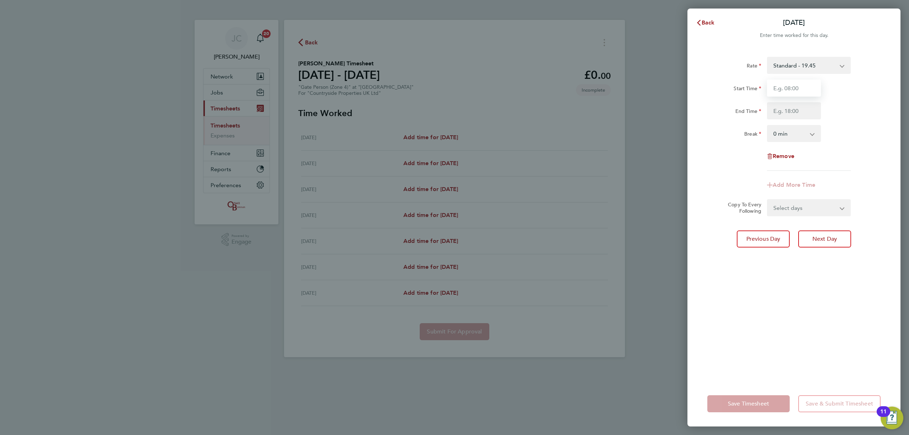
drag, startPoint x: 787, startPoint y: 86, endPoint x: 778, endPoint y: 92, distance: 10.4
click at [778, 90] on input "Start Time" at bounding box center [794, 88] width 54 height 17
type input "08:00"
click at [793, 113] on input "End Time" at bounding box center [794, 110] width 54 height 17
type input "16:30"
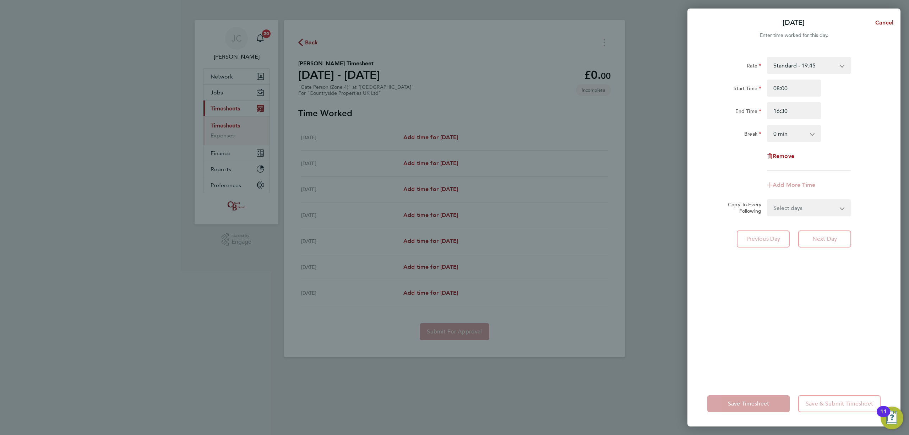
click at [845, 111] on div "End Time 16:30" at bounding box center [793, 110] width 179 height 17
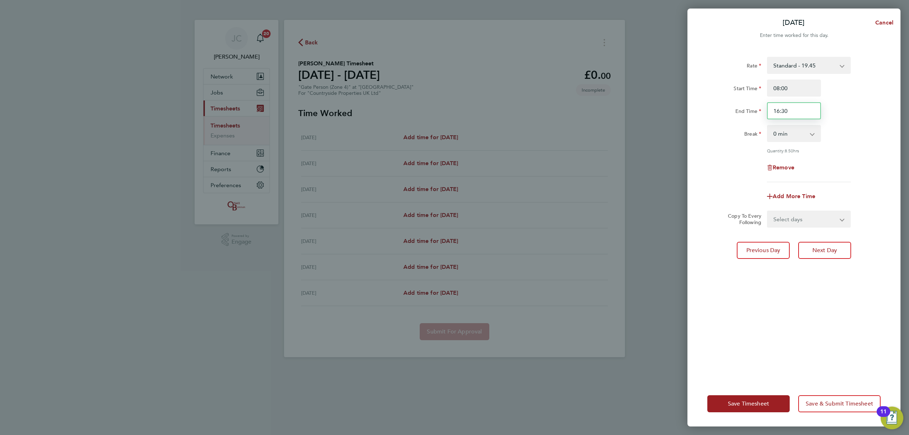
click at [797, 107] on input "16:30" at bounding box center [794, 110] width 54 height 17
click at [800, 113] on input "16:30" at bounding box center [794, 110] width 54 height 17
drag, startPoint x: 802, startPoint y: 136, endPoint x: 806, endPoint y: 134, distance: 4.8
click at [802, 136] on select "0 min 15 min 30 min 45 min 60 min 75 min 90 min" at bounding box center [790, 134] width 44 height 16
select select "30"
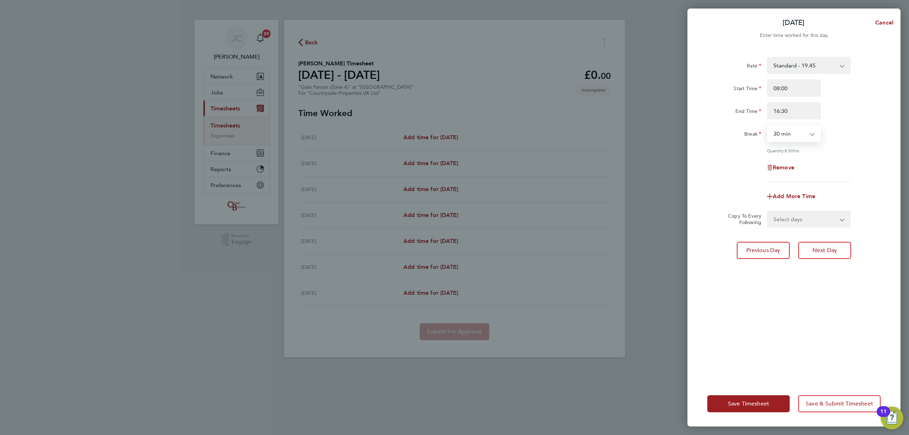
click at [768, 126] on select "0 min 15 min 30 min 45 min 60 min 75 min 90 min" at bounding box center [790, 134] width 44 height 16
click at [857, 138] on div "Break 0 min 15 min 30 min 45 min 60 min 75 min 90 min" at bounding box center [793, 133] width 179 height 17
click at [813, 224] on select "Select days Day Weekday (Mon-Fri) Weekend (Sat-Sun) [DATE] [DATE] [DATE] [DATE]…" at bounding box center [805, 219] width 75 height 16
select select "DAY"
click at [768, 211] on select "Select days Day Weekday (Mon-Fri) Weekend (Sat-Sun) [DATE] [DATE] [DATE] [DATE]…" at bounding box center [805, 219] width 75 height 16
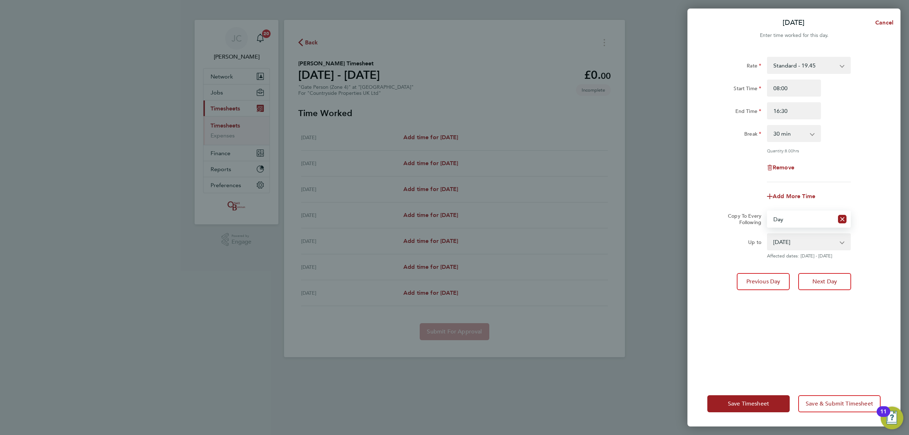
click at [807, 240] on select "[DATE] [DATE] [DATE] [DATE] [DATE]" at bounding box center [805, 242] width 74 height 16
select select "[DATE]"
click at [768, 234] on select "[DATE] [DATE] [DATE] [DATE] [DATE]" at bounding box center [805, 242] width 74 height 16
click at [841, 182] on app-timesheet-line-form-group "Rate Standard - 19.45 Start Time 08:00 End Time 16:30 Break 0 min 15 min 30 min…" at bounding box center [793, 131] width 173 height 148
click at [836, 401] on span "Save & Submit Timesheet" at bounding box center [839, 403] width 67 height 7
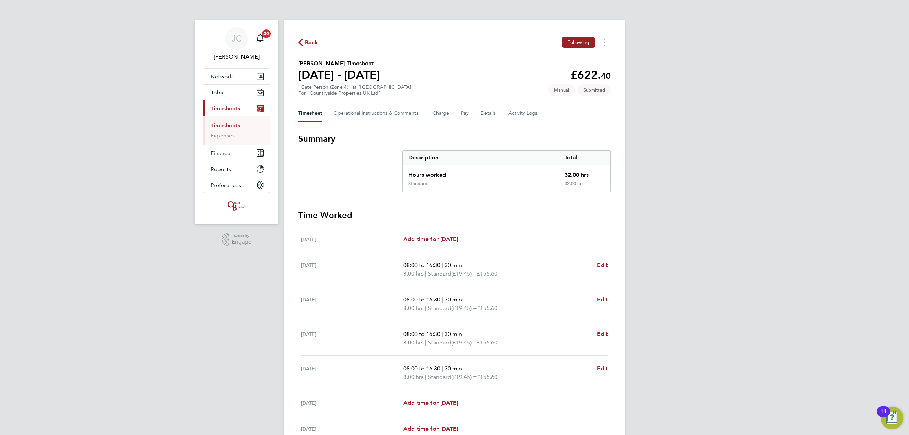
click at [229, 124] on link "Timesheets" at bounding box center [225, 125] width 29 height 7
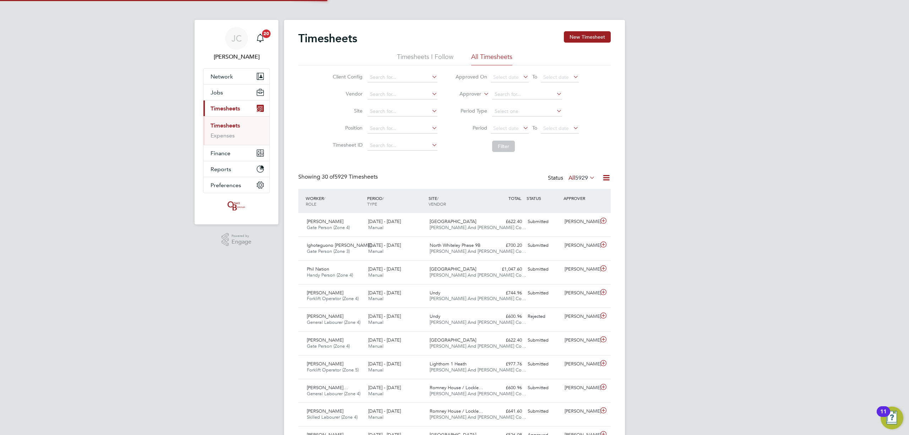
scroll to position [18, 62]
click at [495, 228] on div "£622.40 Submitted" at bounding box center [506, 222] width 37 height 12
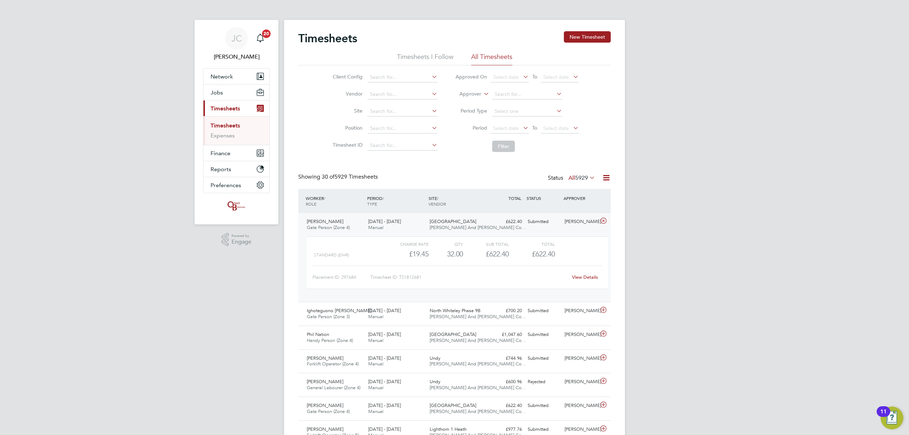
click at [495, 228] on div "£622.40 Submitted" at bounding box center [506, 222] width 37 height 12
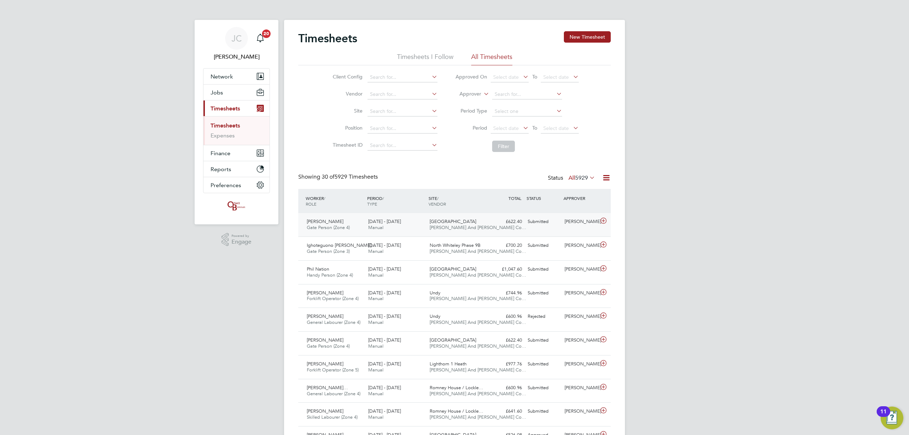
click at [462, 219] on span "[GEOGRAPHIC_DATA]" at bounding box center [453, 221] width 47 height 6
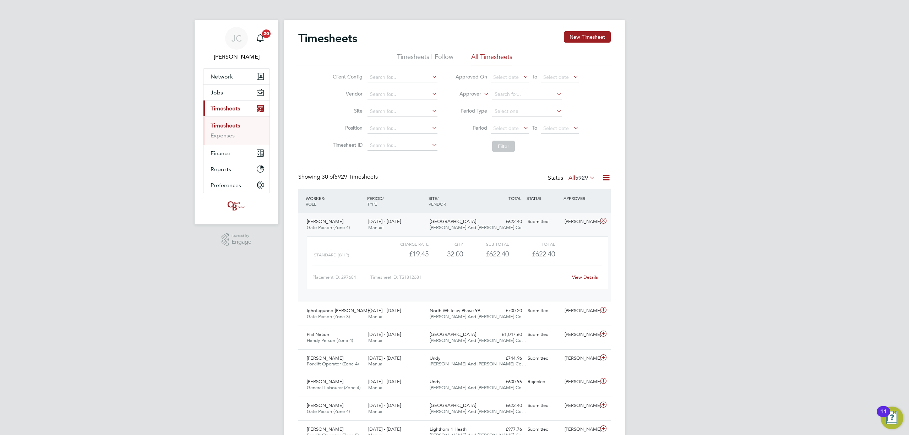
click at [462, 219] on span "[GEOGRAPHIC_DATA]" at bounding box center [453, 221] width 47 height 6
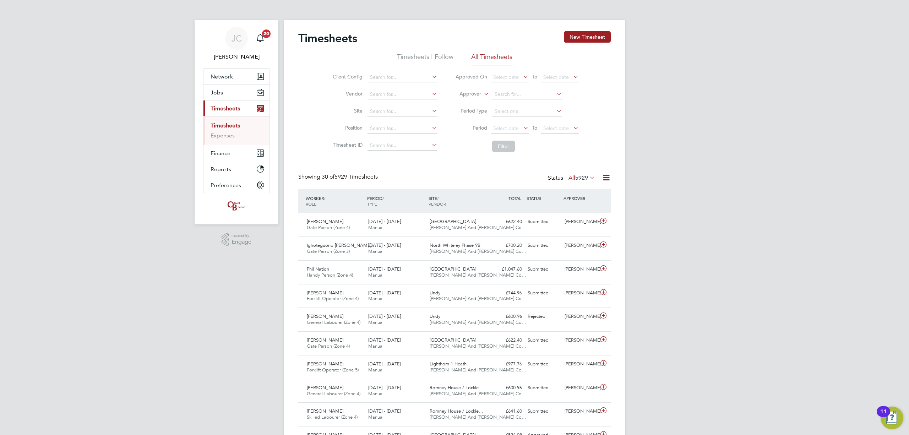
click at [223, 125] on link "Timesheets" at bounding box center [225, 125] width 29 height 7
click at [222, 135] on link "Expenses" at bounding box center [223, 135] width 24 height 7
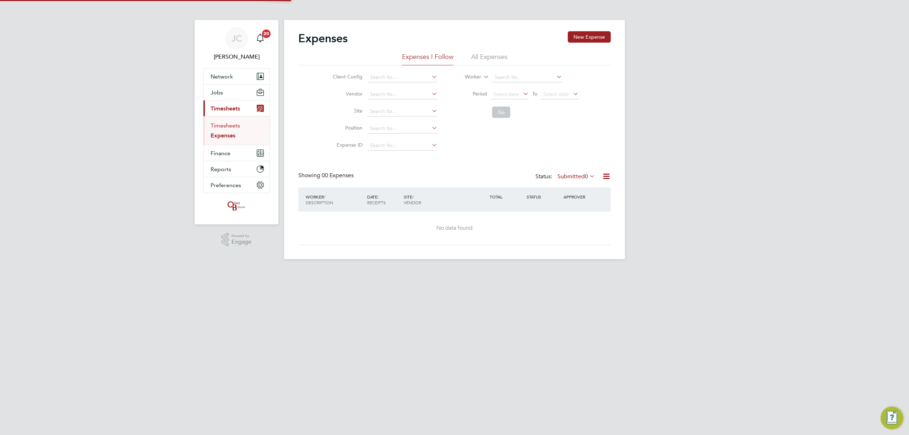
click at [224, 122] on link "Timesheets" at bounding box center [225, 125] width 29 height 7
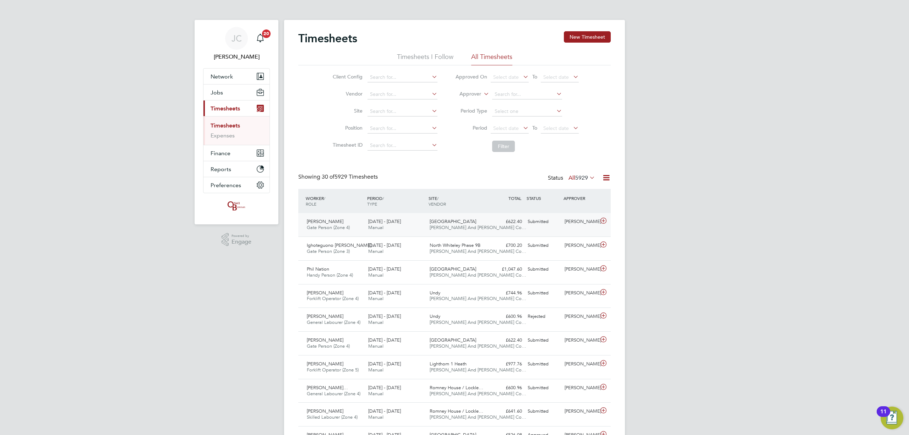
click at [444, 233] on div "New Fosseway Road O'Neill And Brennan Co…" at bounding box center [457, 225] width 61 height 18
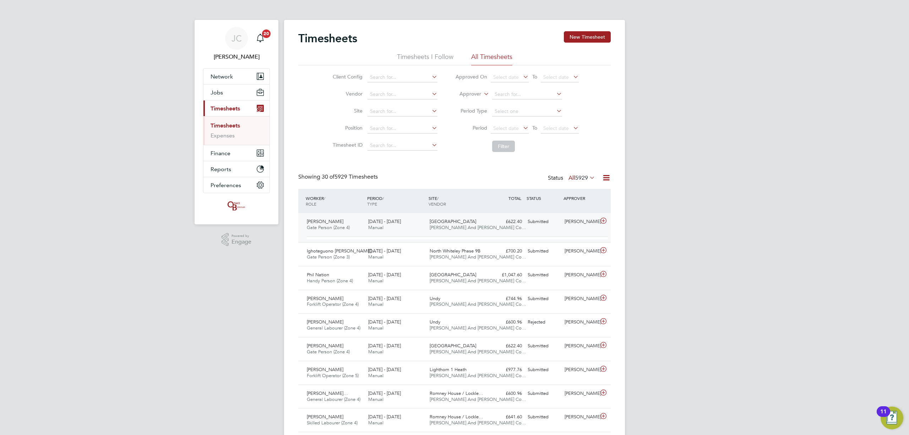
scroll to position [12, 69]
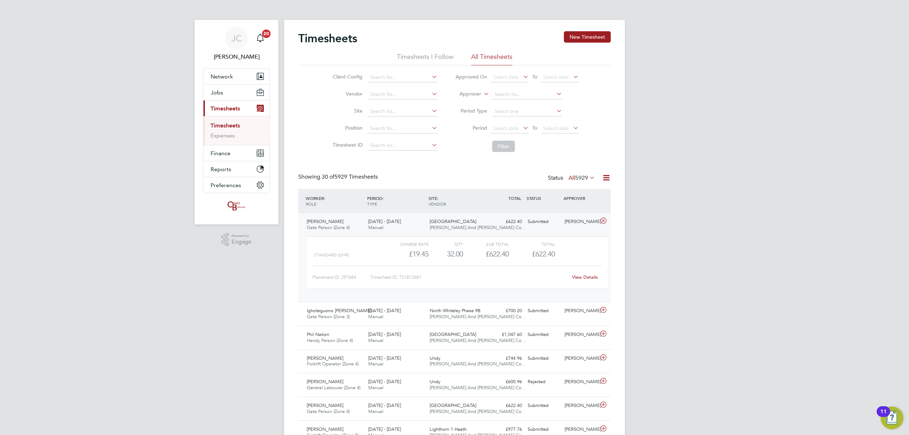
click at [449, 231] on div "New Fosseway Road O'Neill And Brennan Co…" at bounding box center [457, 225] width 61 height 18
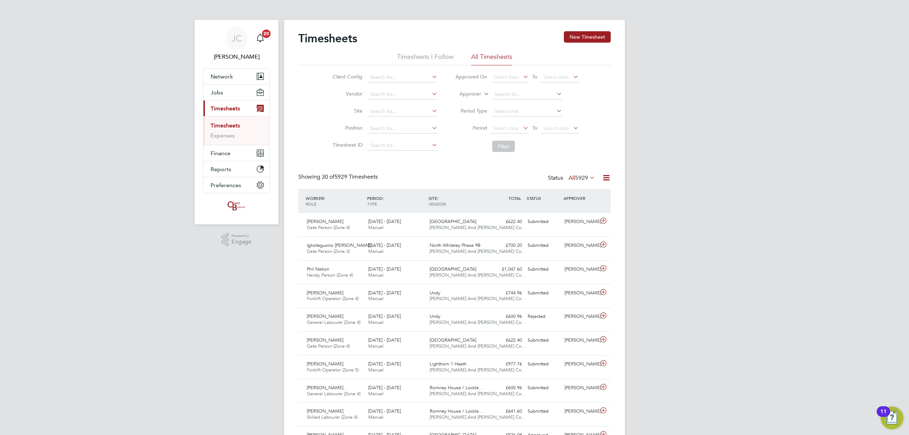
click at [227, 122] on link "Timesheets" at bounding box center [225, 125] width 29 height 7
click at [224, 125] on link "Timesheets" at bounding box center [225, 125] width 29 height 7
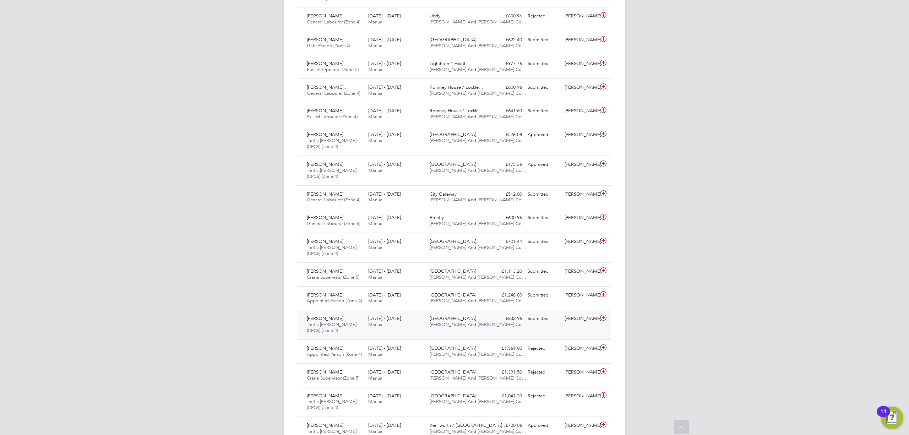
scroll to position [284, 0]
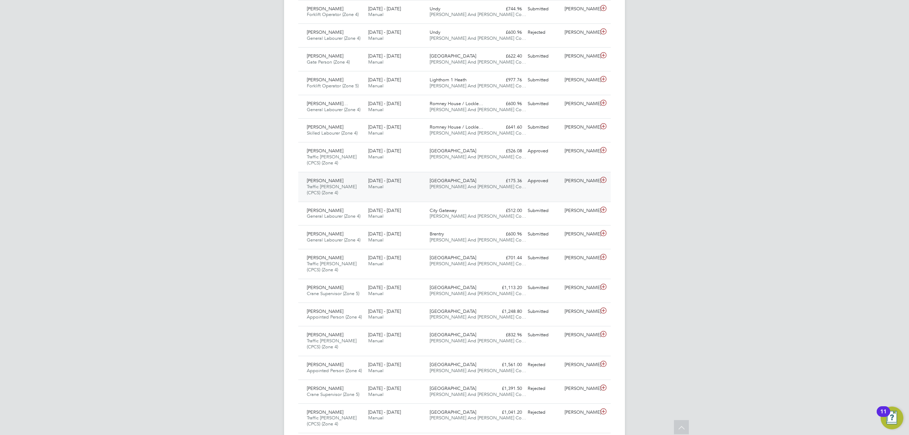
click at [525, 192] on div "Ned Thompson Traffic Marshall (CPCS) (Zone 4) 25 - 31 Aug 2025 25 - 31 Aug 2025…" at bounding box center [454, 187] width 312 height 30
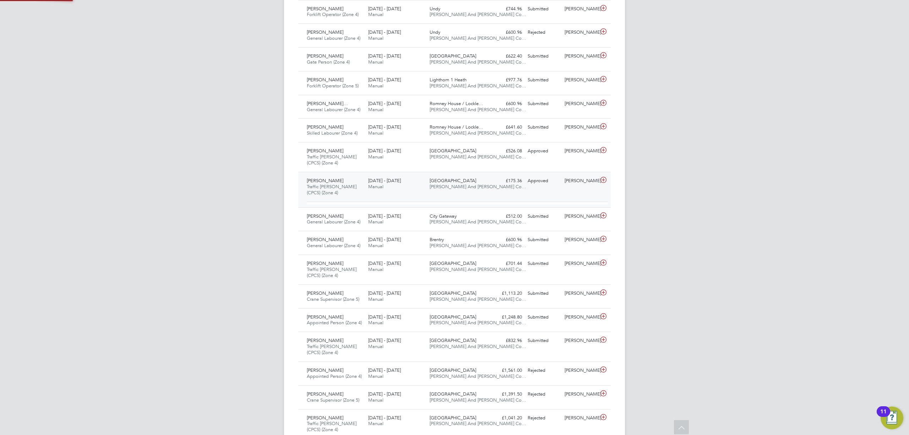
scroll to position [12, 69]
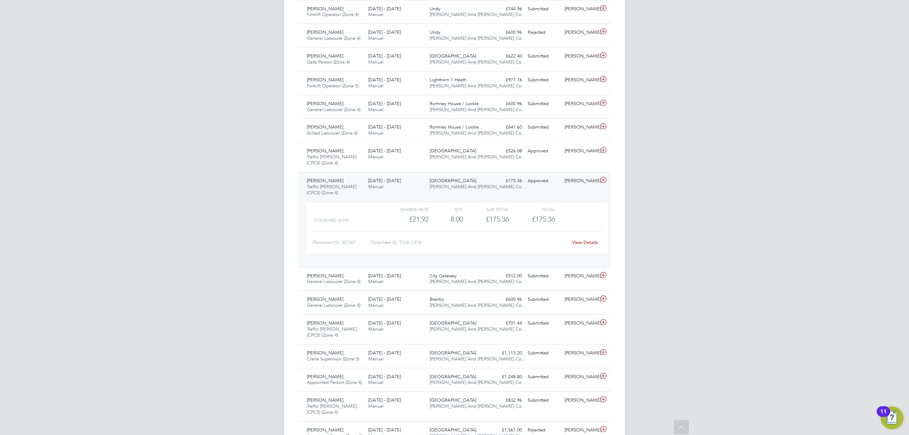
click at [393, 198] on div "Ned Thompson Traffic Marshall (CPCS) (Zone 4) 25 - 31 Aug 2025 25 - 31 Aug 2025…" at bounding box center [454, 219] width 312 height 95
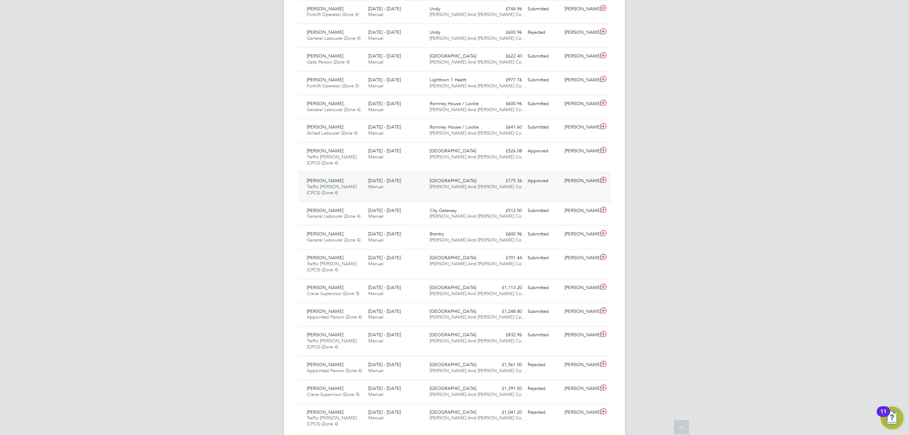
click at [396, 195] on div "Ned Thompson Traffic Marshall (CPCS) (Zone 4) 25 - 31 Aug 2025 25 - 31 Aug 2025…" at bounding box center [454, 187] width 312 height 30
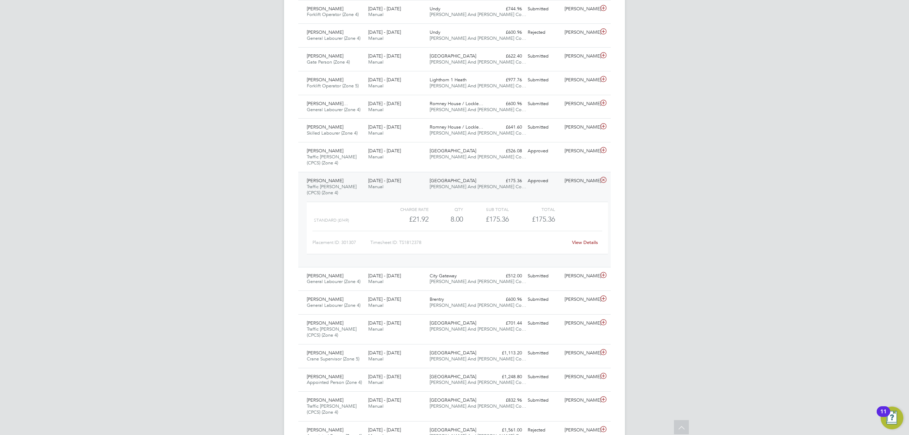
click at [413, 194] on div "Ned Thompson Traffic Marshall (CPCS) (Zone 4) 25 - 31 Aug 2025 25 - 31 Aug 2025…" at bounding box center [454, 219] width 312 height 95
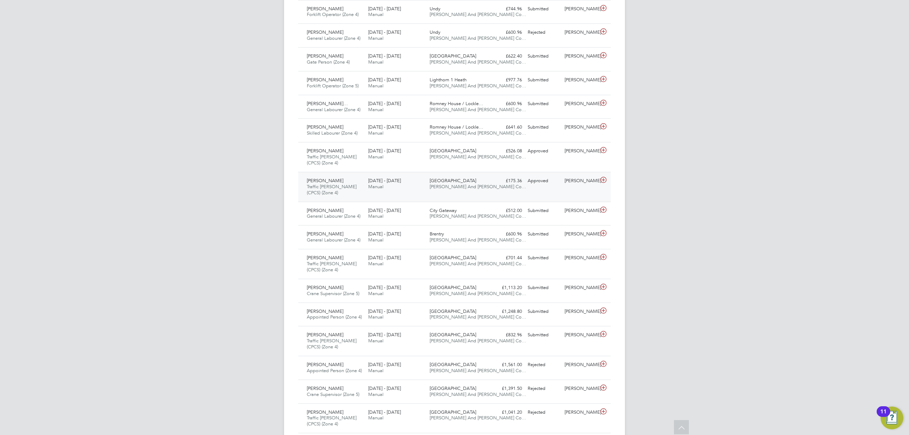
click at [415, 196] on div "Ned Thompson Traffic Marshall (CPCS) (Zone 4) 25 - 31 Aug 2025 25 - 31 Aug 2025…" at bounding box center [454, 187] width 312 height 30
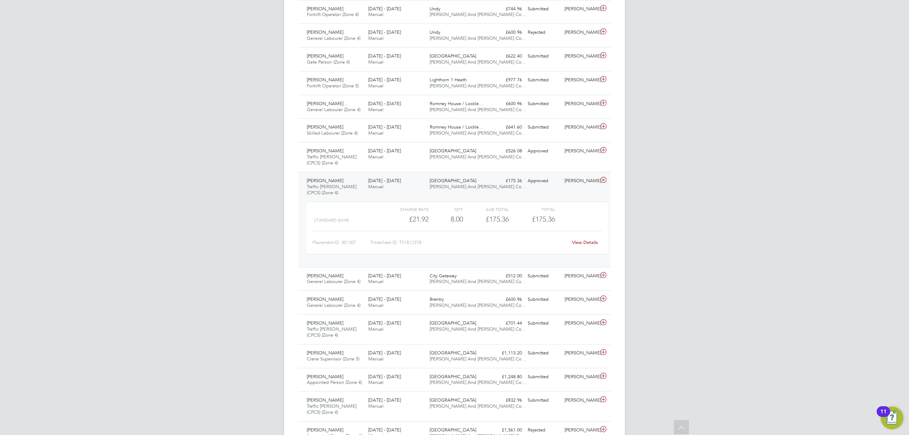
click at [577, 238] on div "Placement ID: 301307 Timesheet ID: TS1812378 View Details" at bounding box center [457, 239] width 290 height 17
click at [575, 237] on div "Placement ID: 301307 Timesheet ID: TS1812378 View Details" at bounding box center [457, 239] width 290 height 17
click at [579, 245] on link "View Details" at bounding box center [585, 242] width 26 height 6
click at [355, 193] on div "Ned Thompson Traffic Marshall (CPCS) (Zone 4) 25 - 31 Aug 2025" at bounding box center [334, 187] width 61 height 24
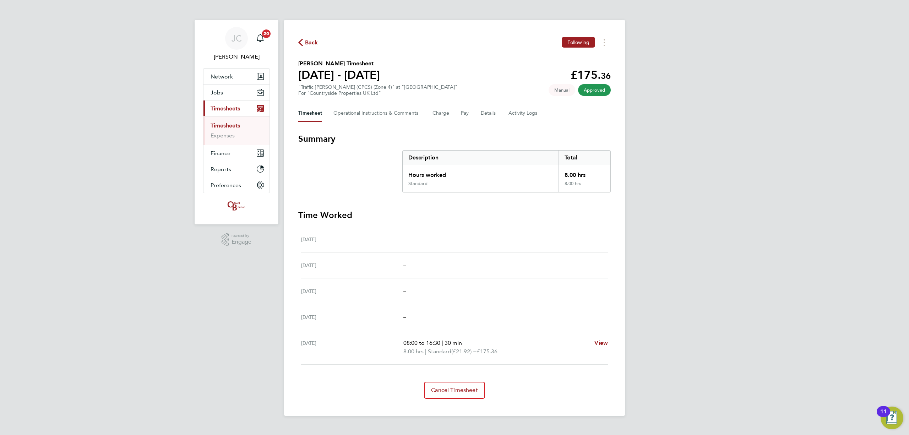
click at [223, 122] on link "Timesheets" at bounding box center [225, 125] width 29 height 7
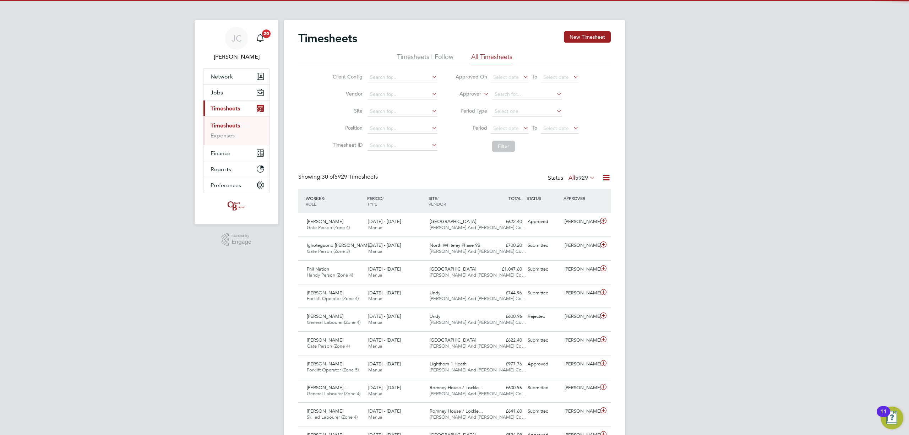
click at [384, 104] on li "Site" at bounding box center [384, 111] width 125 height 17
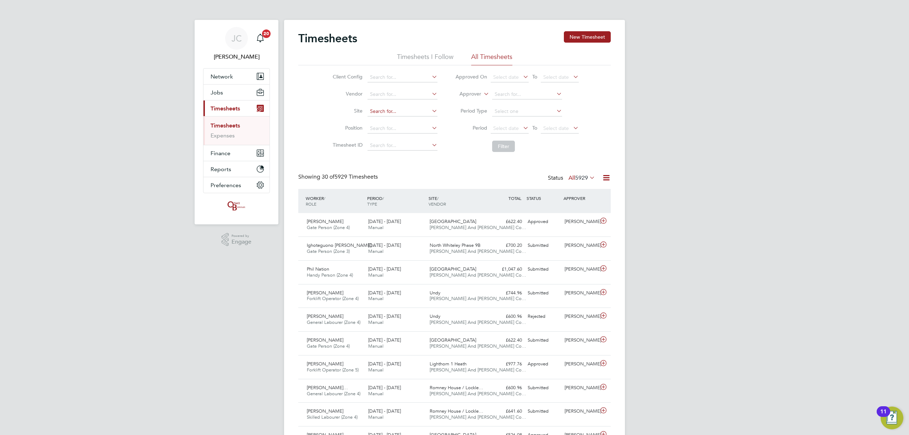
click at [384, 107] on input at bounding box center [402, 112] width 70 height 10
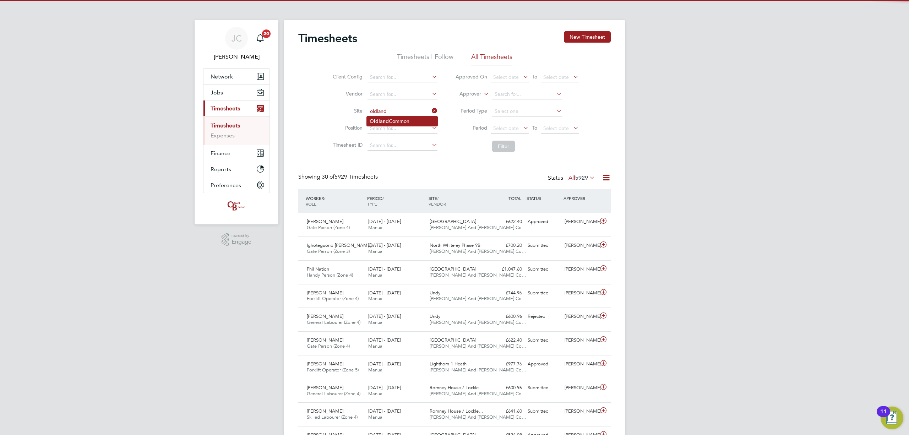
click at [381, 118] on b "Oldland" at bounding box center [379, 121] width 19 height 6
type input "[GEOGRAPHIC_DATA]"
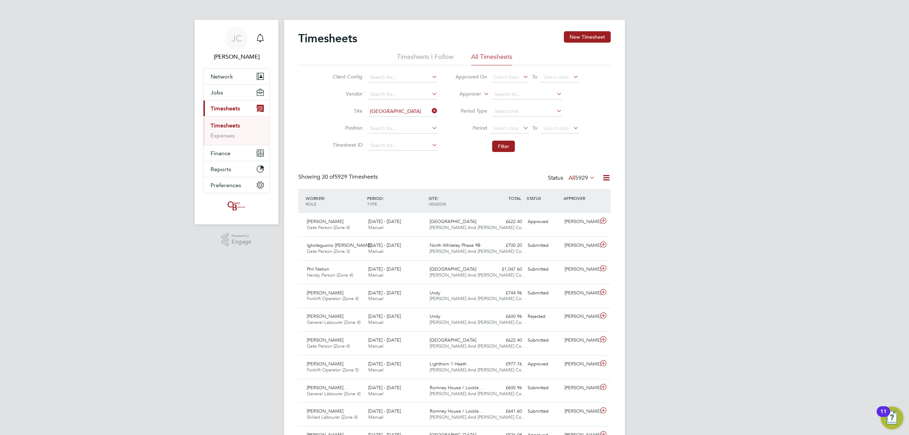
click at [506, 152] on li "Filter" at bounding box center [516, 146] width 141 height 18
click at [506, 150] on button "Filter" at bounding box center [503, 146] width 23 height 11
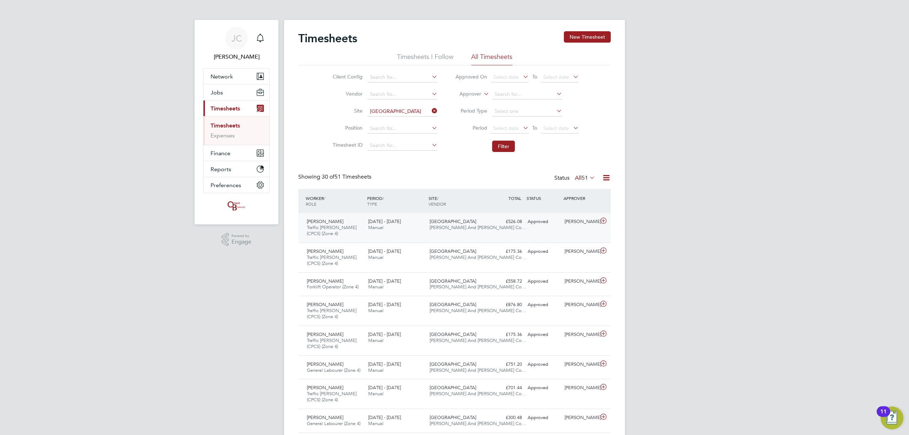
click at [464, 239] on div "[PERSON_NAME] Traffic [PERSON_NAME] (CPCS) (Zone 4) [DATE] - [DATE] [DATE] - [D…" at bounding box center [454, 227] width 312 height 29
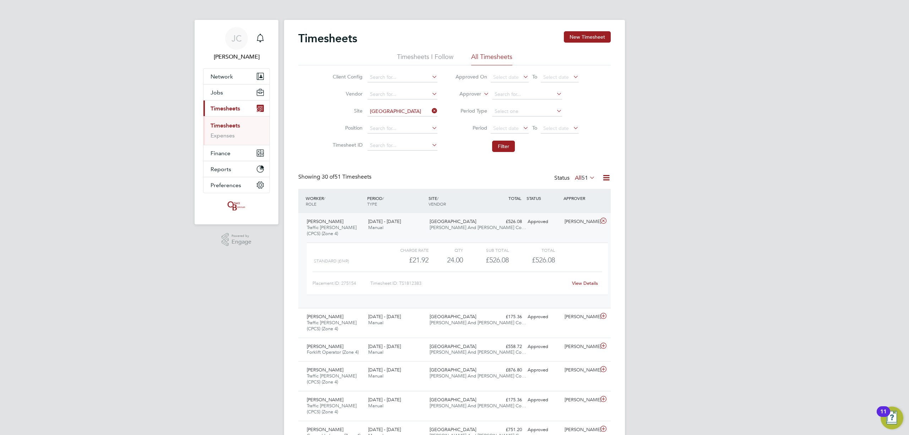
drag, startPoint x: 610, startPoint y: 283, endPoint x: 602, endPoint y: 284, distance: 7.9
click at [594, 284] on link "View Details" at bounding box center [585, 283] width 26 height 6
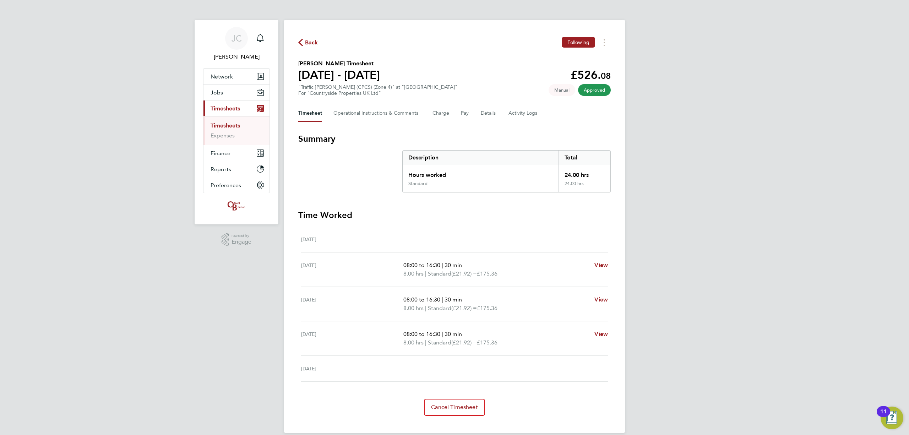
click at [236, 124] on link "Timesheets" at bounding box center [225, 125] width 29 height 7
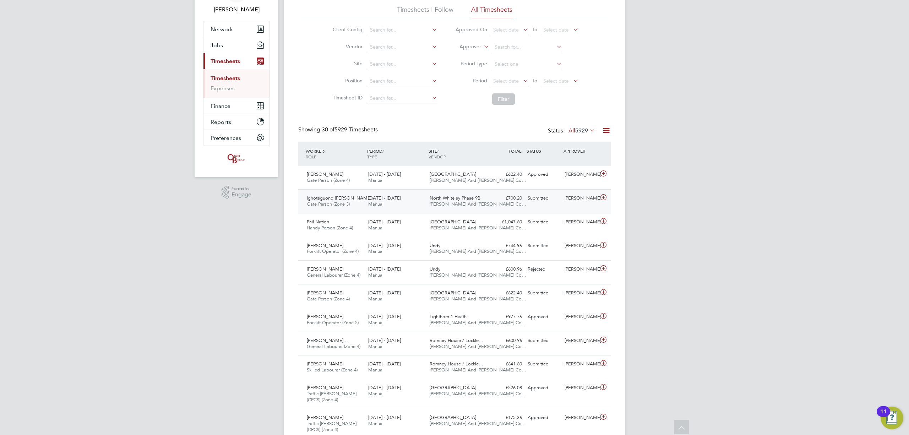
click at [478, 202] on span "[PERSON_NAME] And [PERSON_NAME] Co…" at bounding box center [478, 204] width 97 height 6
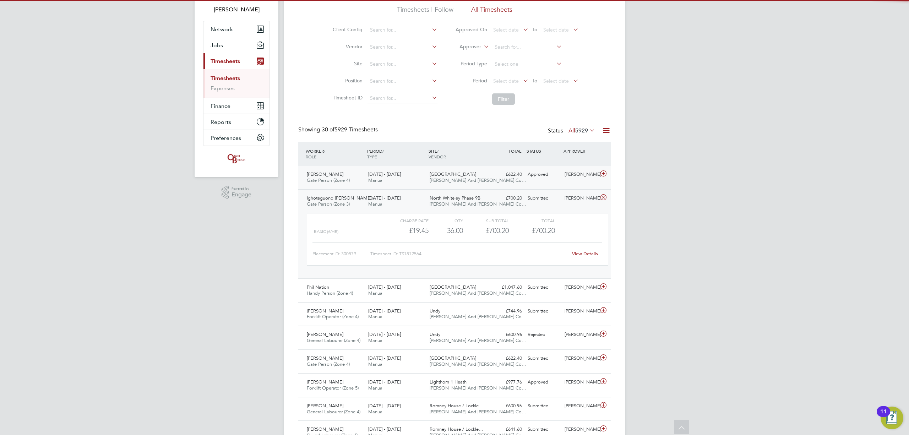
click at [466, 174] on span "[GEOGRAPHIC_DATA]" at bounding box center [453, 174] width 47 height 6
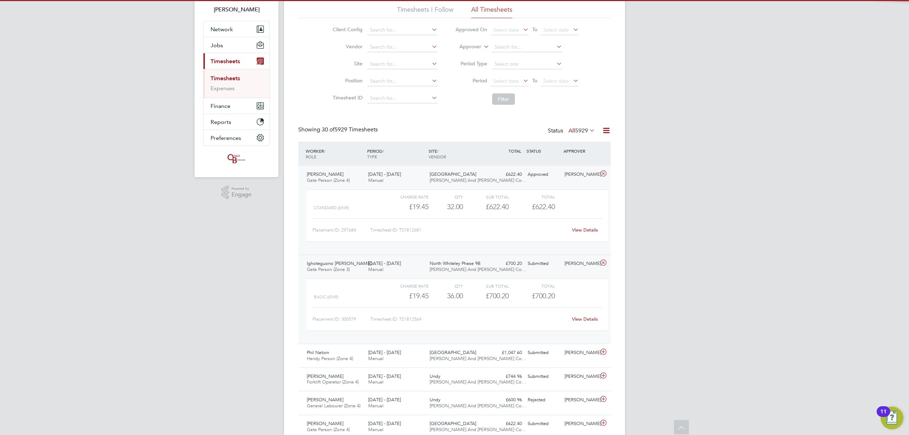
click at [466, 176] on span "[GEOGRAPHIC_DATA]" at bounding box center [453, 174] width 47 height 6
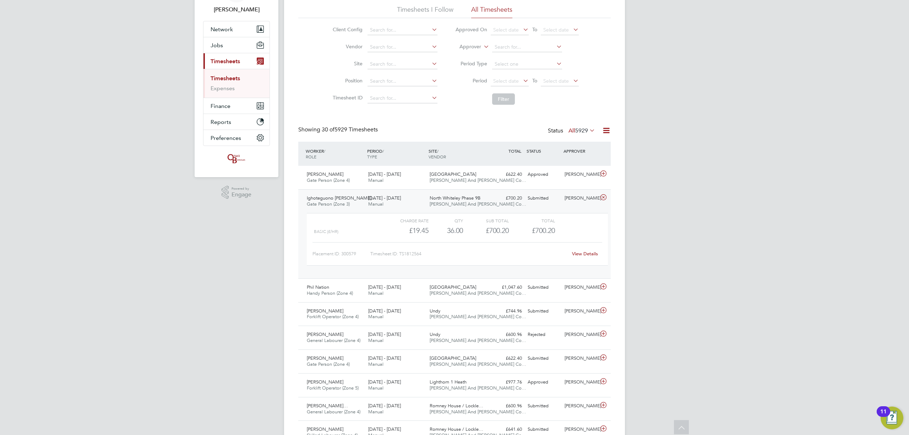
click at [473, 206] on span "[PERSON_NAME] And [PERSON_NAME] Co…" at bounding box center [478, 204] width 97 height 6
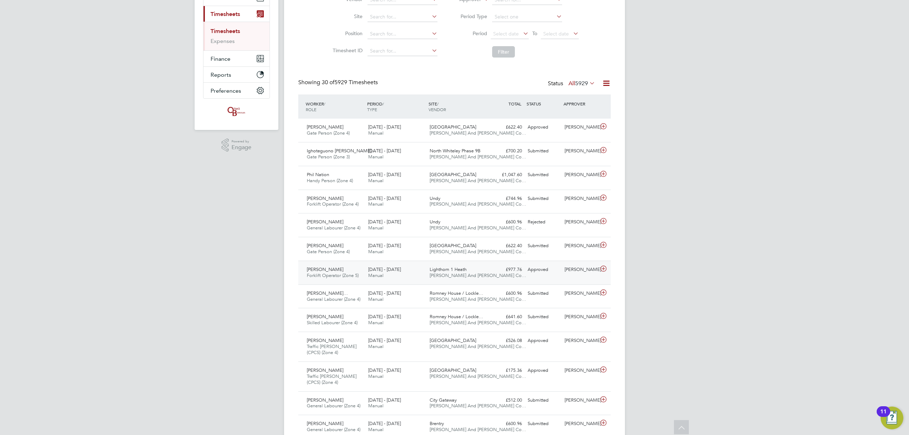
click at [557, 276] on div "[PERSON_NAME] Forklift Operator (Zone 5) [DATE] - [DATE] [DATE] - [DATE] Manual…" at bounding box center [454, 273] width 312 height 24
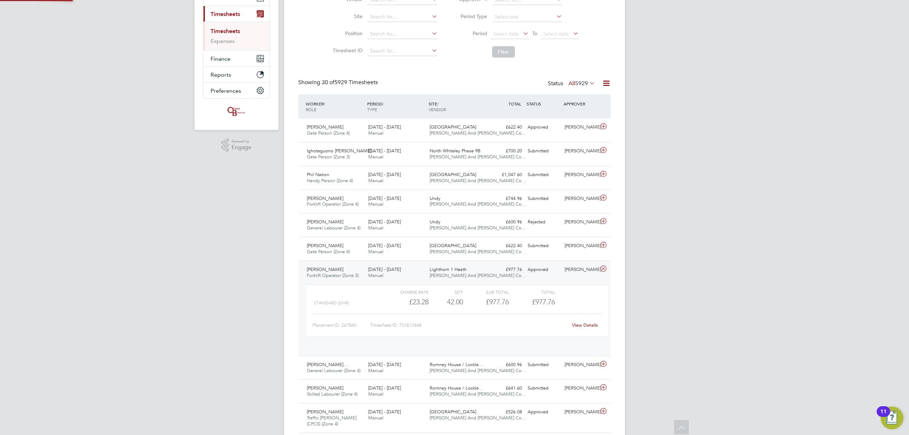
click at [557, 278] on div "[PERSON_NAME] Forklift Operator (Zone 5) [DATE] - [DATE] [DATE] - [DATE] Manual…" at bounding box center [454, 308] width 312 height 95
